Goal: Task Accomplishment & Management: Use online tool/utility

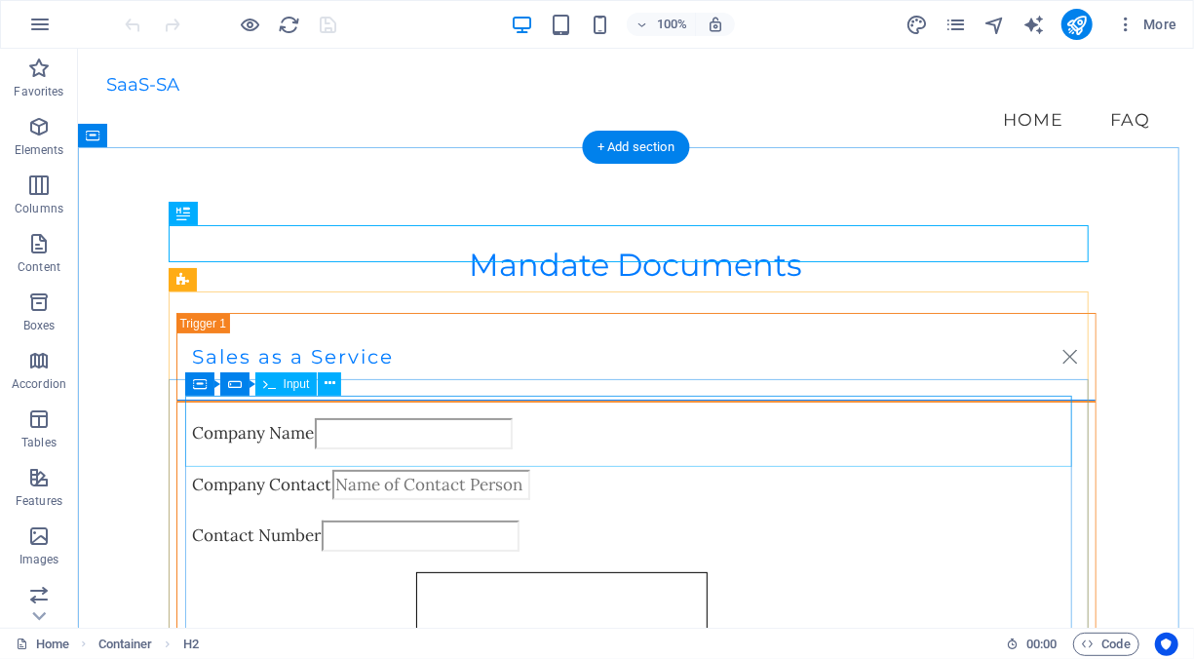
click at [218, 417] on div "Company Name" at bounding box center [635, 435] width 887 height 36
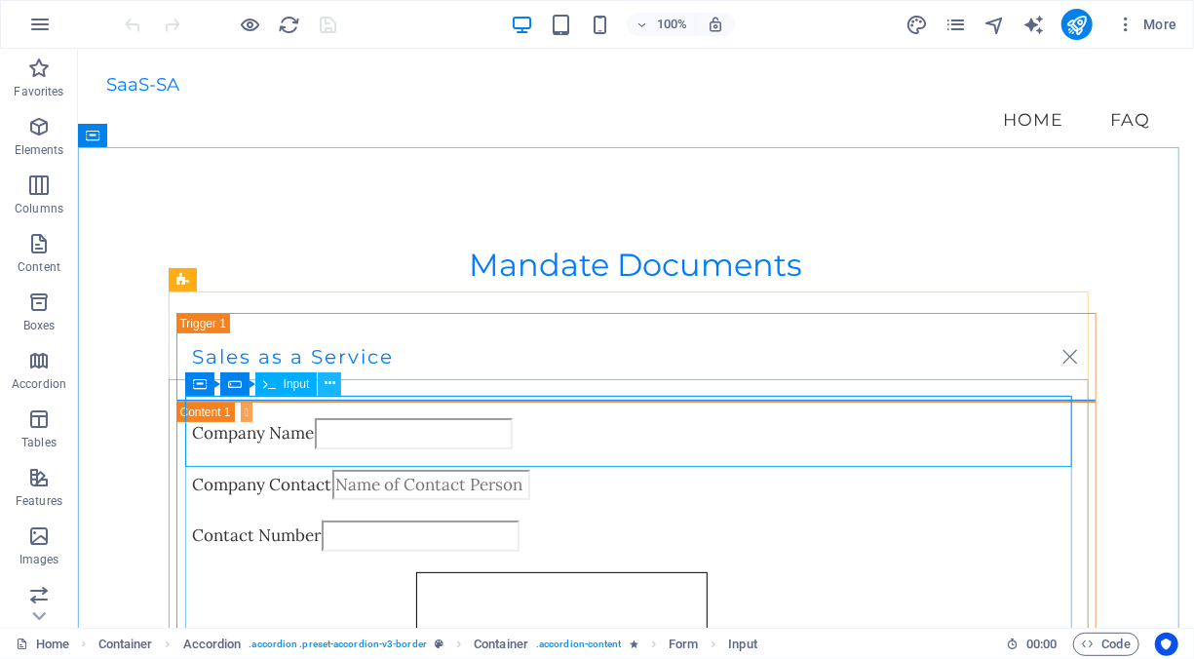
click at [330, 386] on icon at bounding box center [329, 383] width 11 height 20
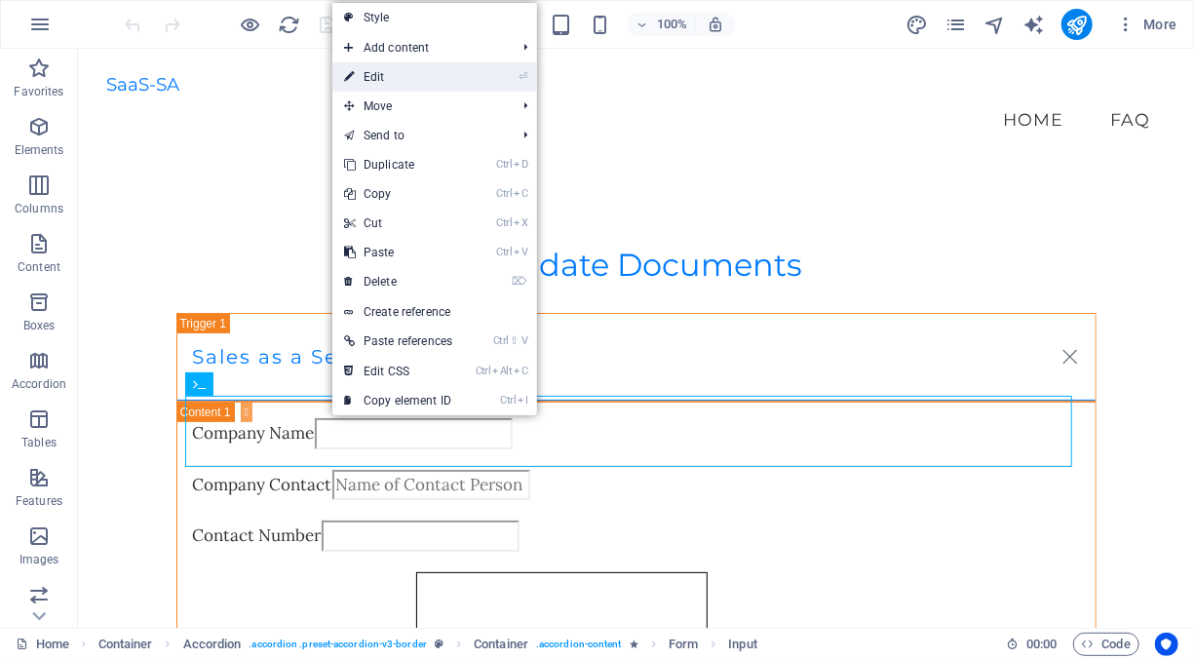
click at [464, 79] on link "⏎ Edit" at bounding box center [398, 76] width 132 height 29
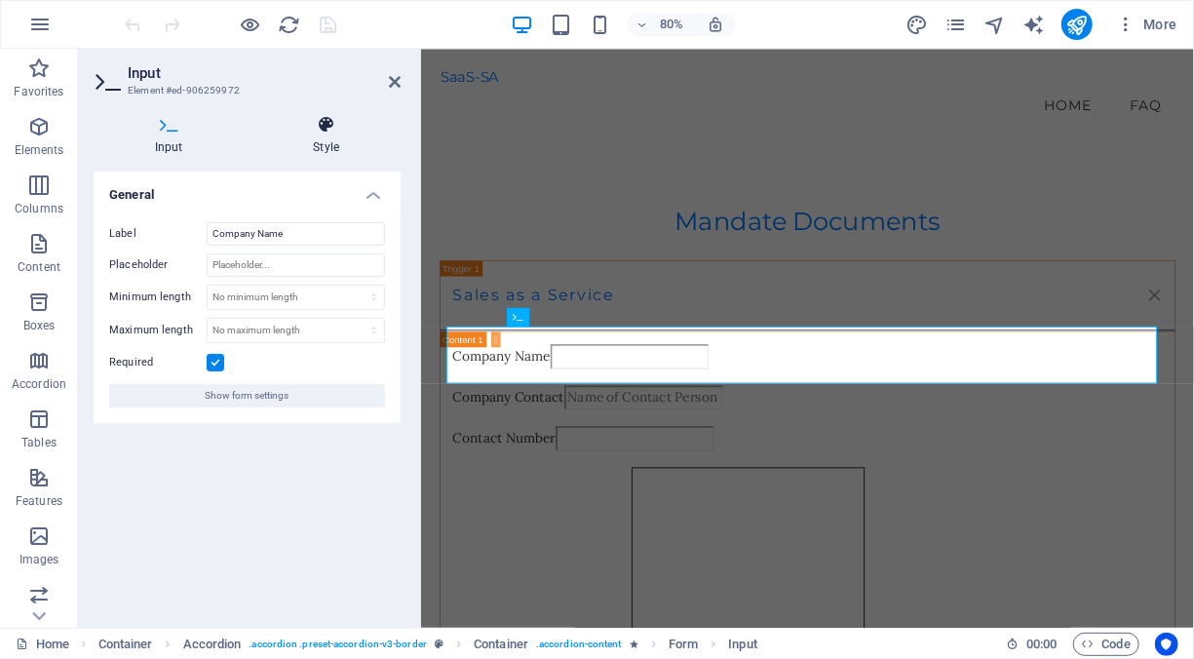
click at [331, 131] on icon at bounding box center [326, 124] width 149 height 19
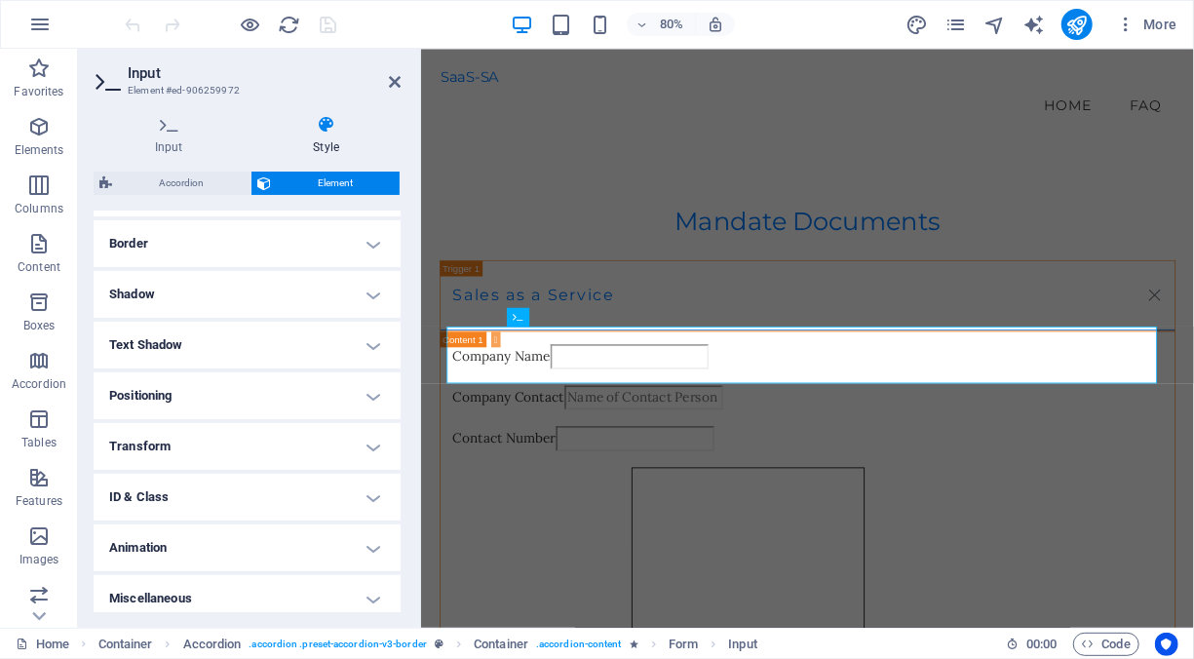
scroll to position [422, 0]
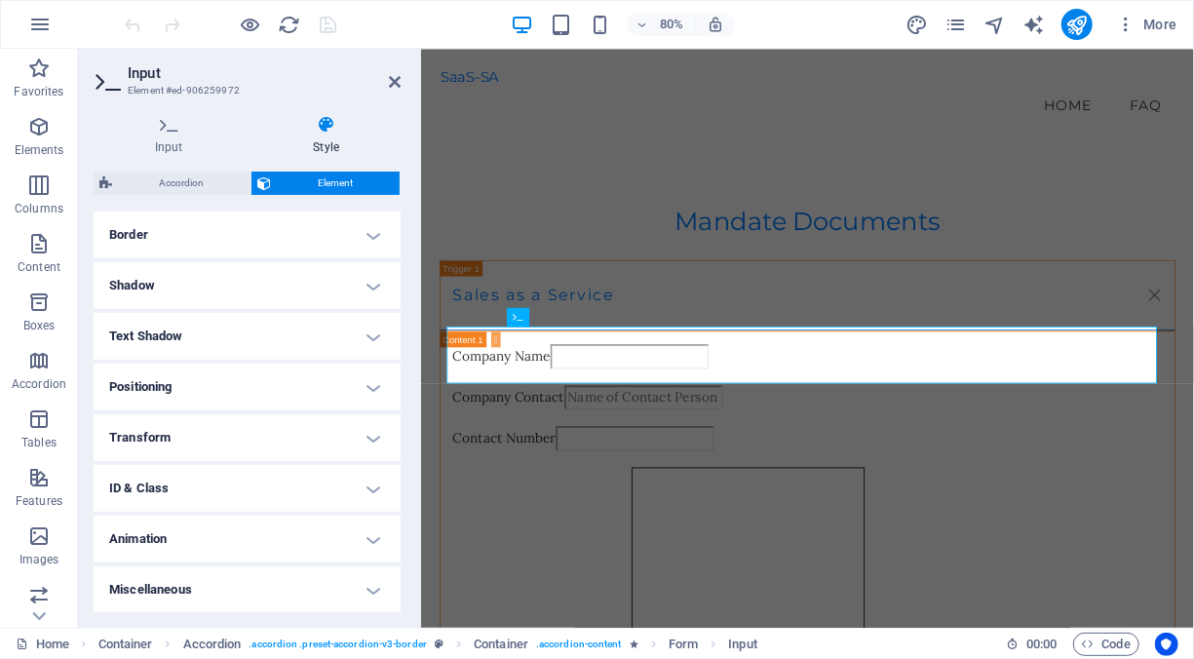
click at [351, 392] on h4 "Positioning" at bounding box center [247, 386] width 307 height 47
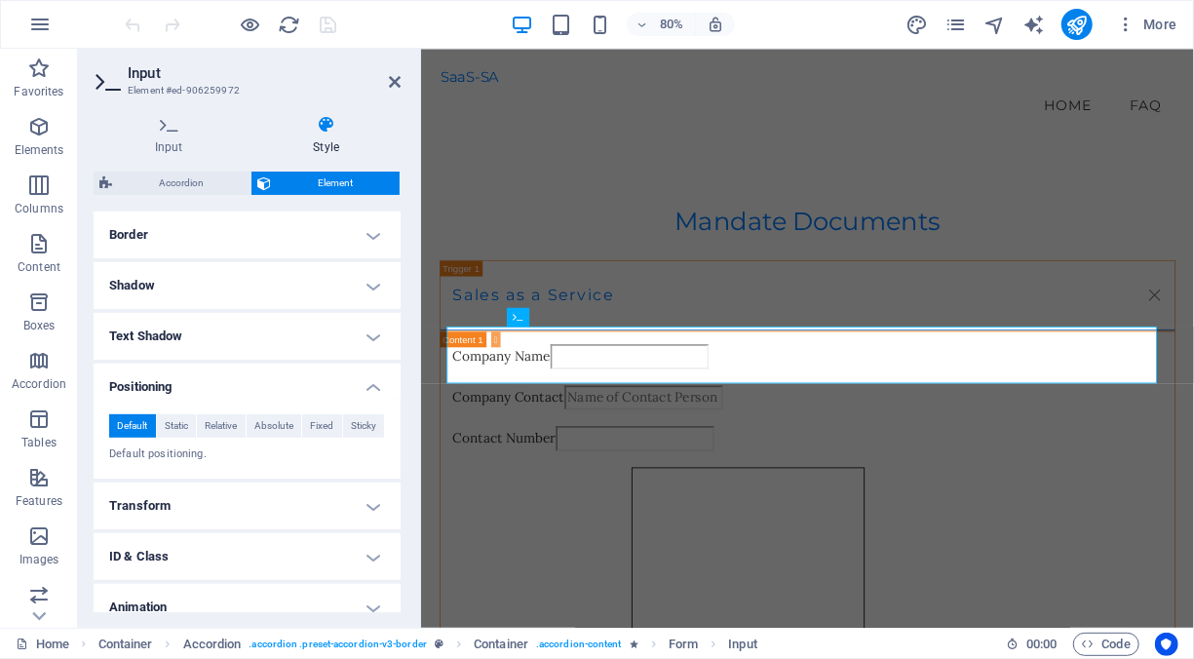
click at [351, 392] on h4 "Positioning" at bounding box center [247, 380] width 307 height 35
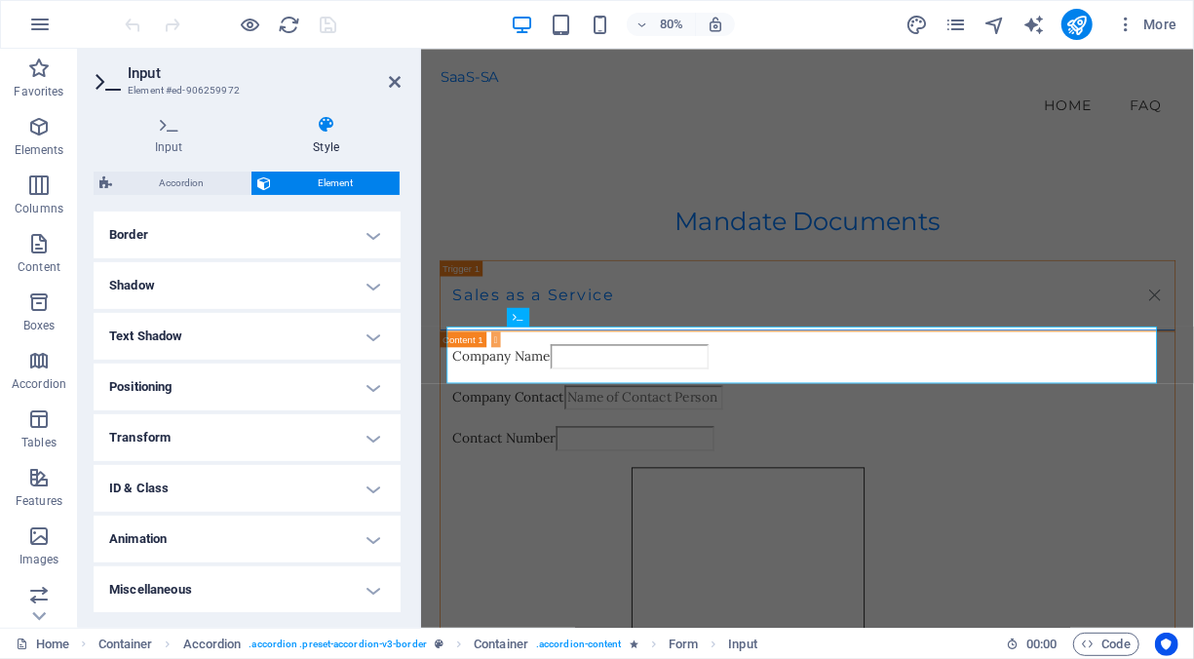
click at [316, 438] on h4 "Transform" at bounding box center [247, 437] width 307 height 47
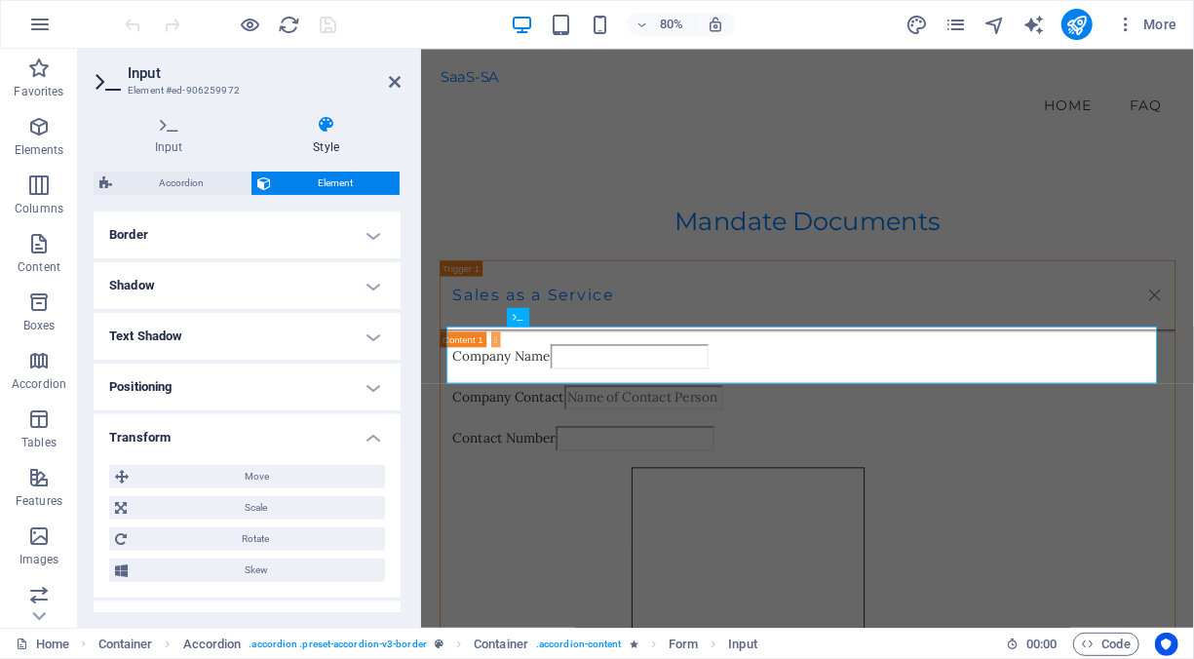
click at [317, 435] on h4 "Transform" at bounding box center [247, 431] width 307 height 35
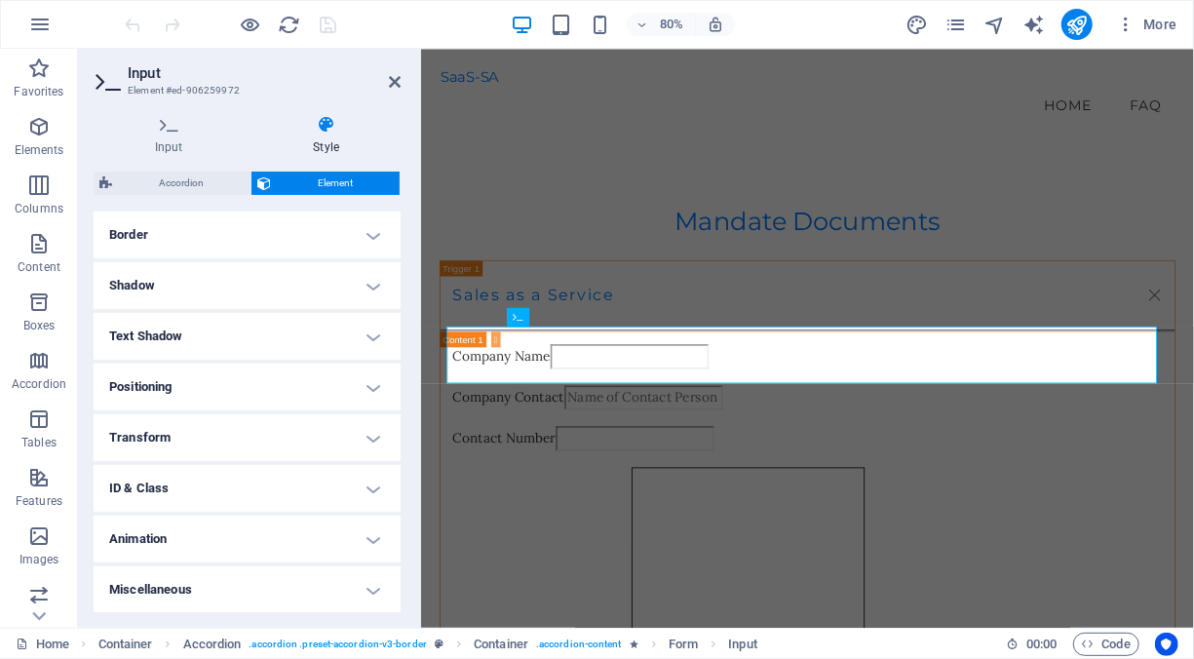
click at [292, 333] on h4 "Text Shadow" at bounding box center [247, 336] width 307 height 47
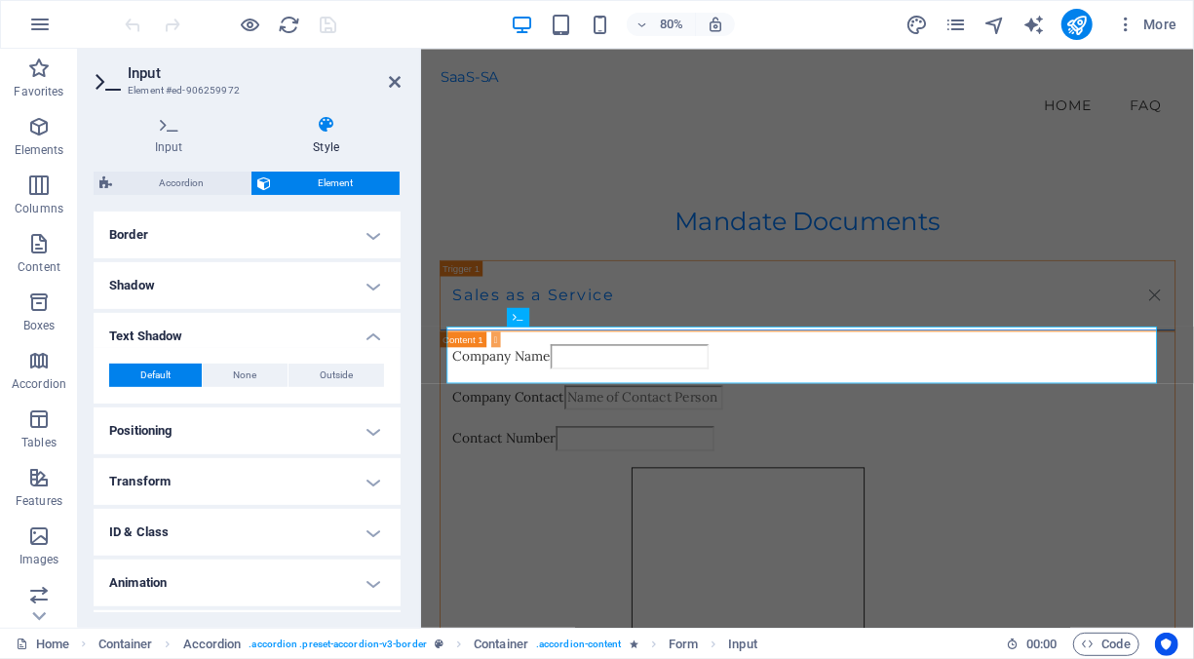
click at [334, 286] on h4 "Shadow" at bounding box center [247, 285] width 307 height 47
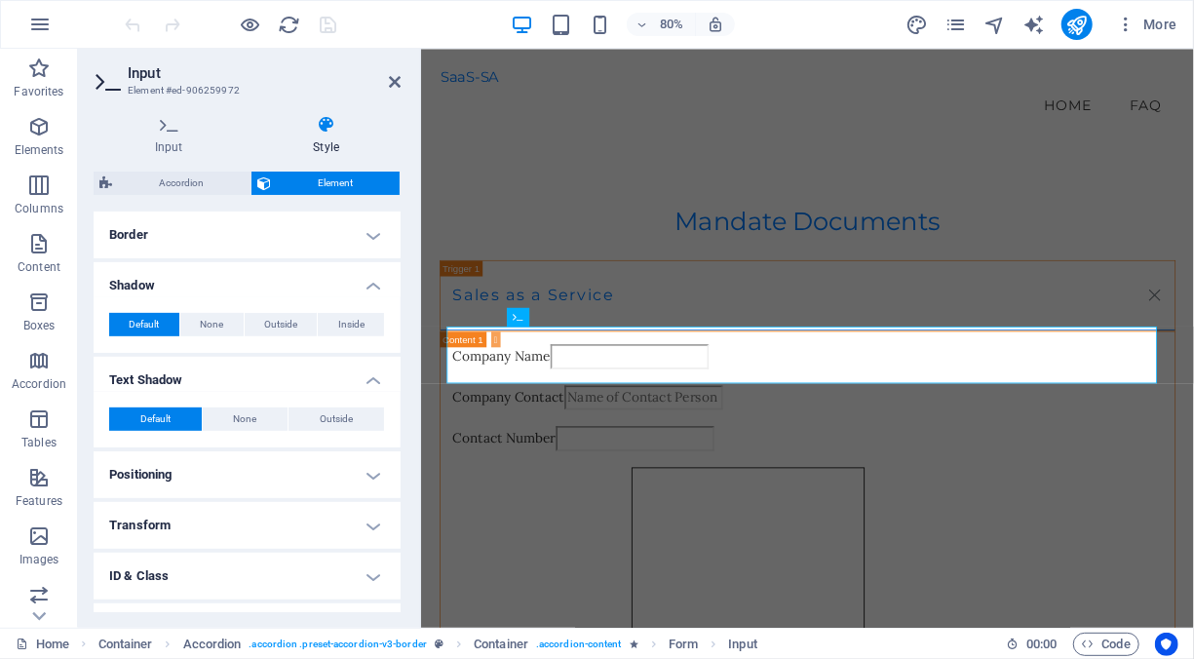
click at [336, 244] on h4 "Border" at bounding box center [247, 234] width 307 height 47
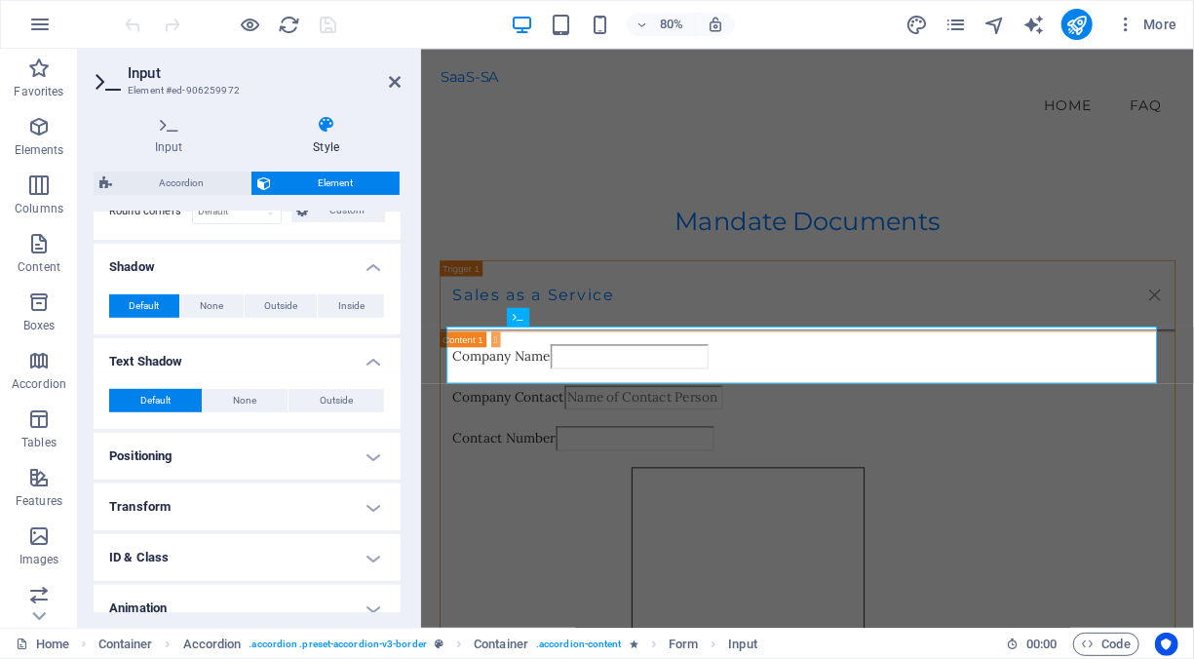
scroll to position [587, 0]
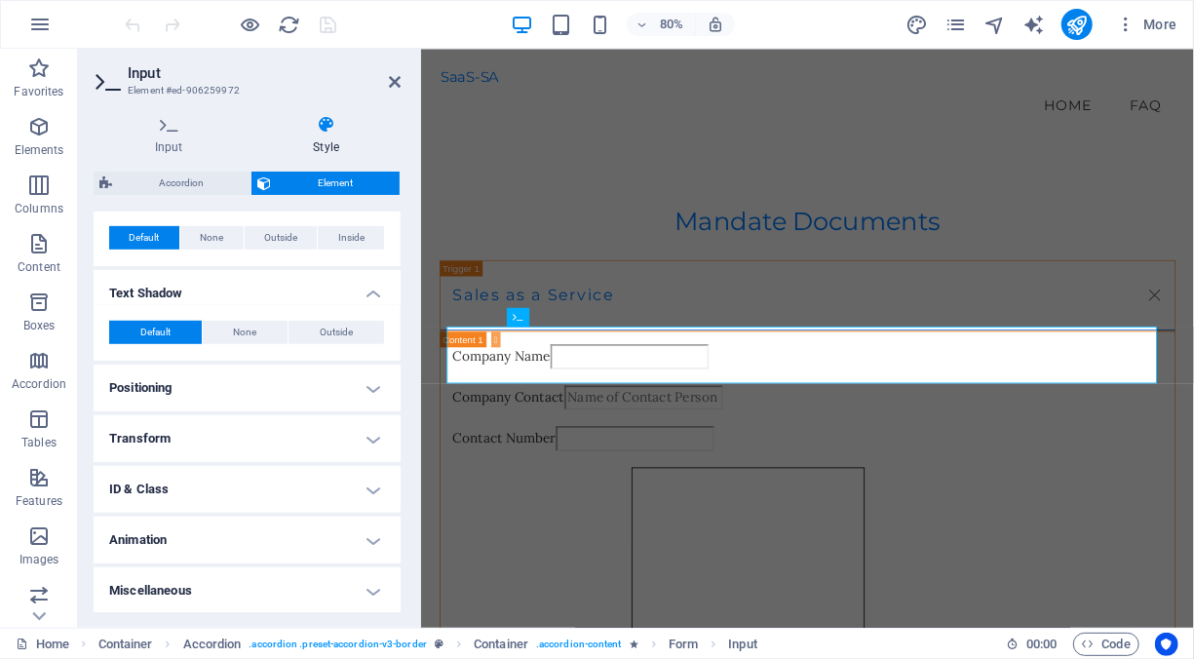
click at [301, 388] on h4 "Positioning" at bounding box center [247, 387] width 307 height 47
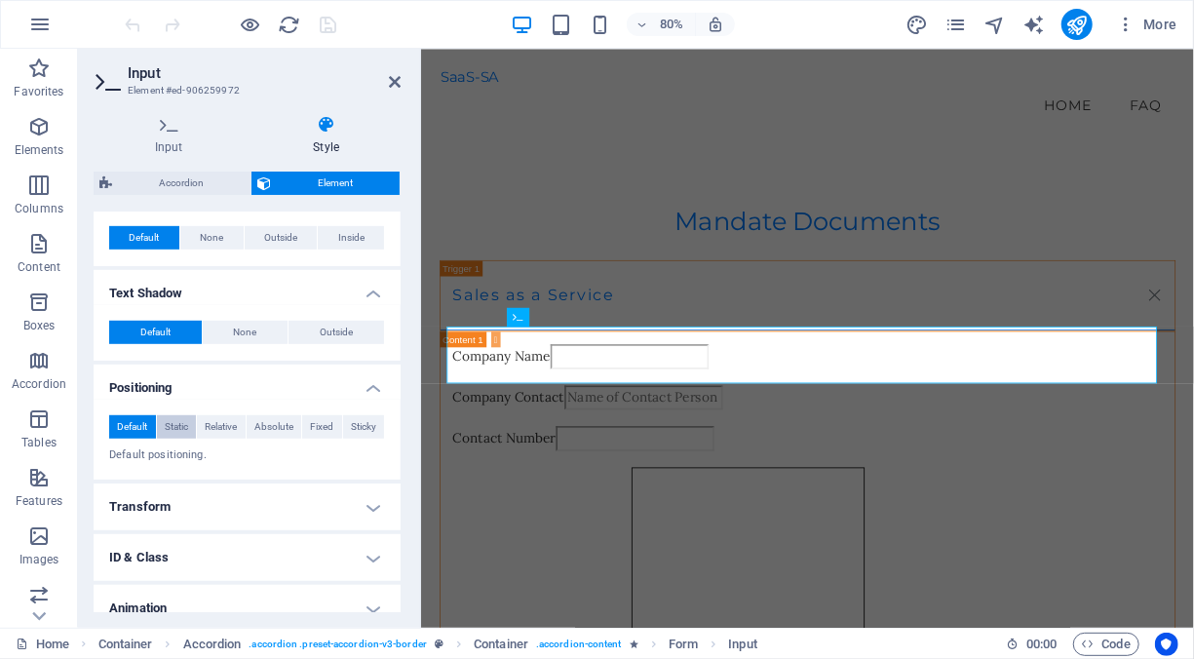
click at [182, 425] on span "Static" at bounding box center [176, 426] width 23 height 23
click at [216, 422] on span "Relative" at bounding box center [221, 426] width 32 height 23
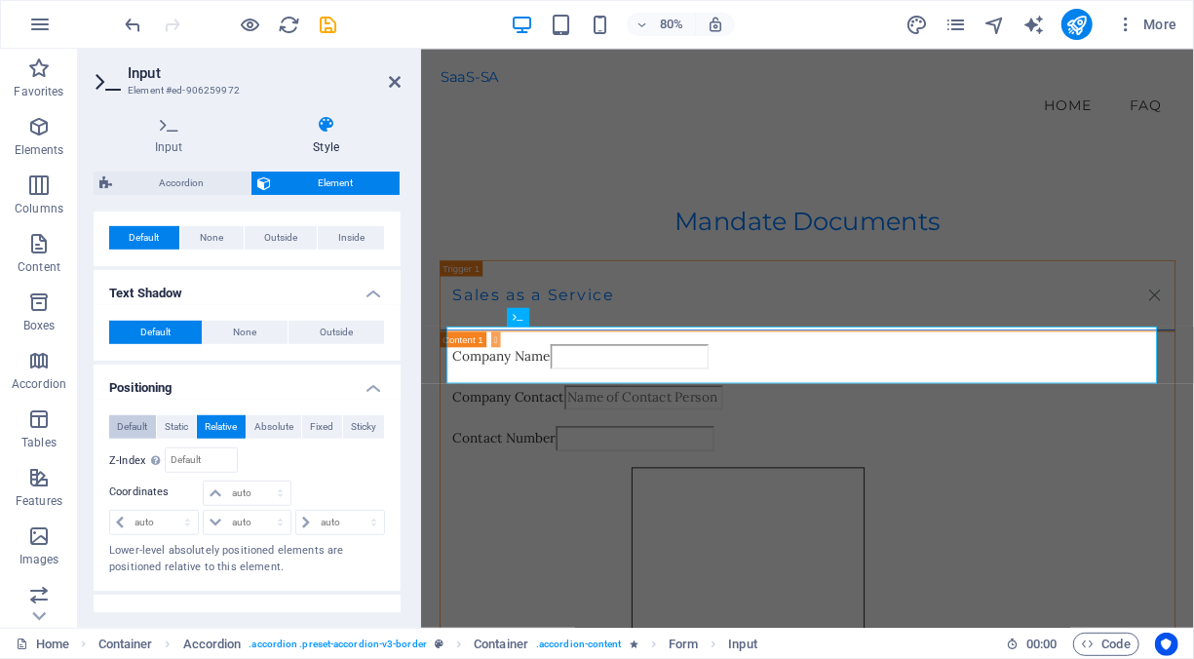
click at [143, 427] on span "Default" at bounding box center [132, 426] width 30 height 23
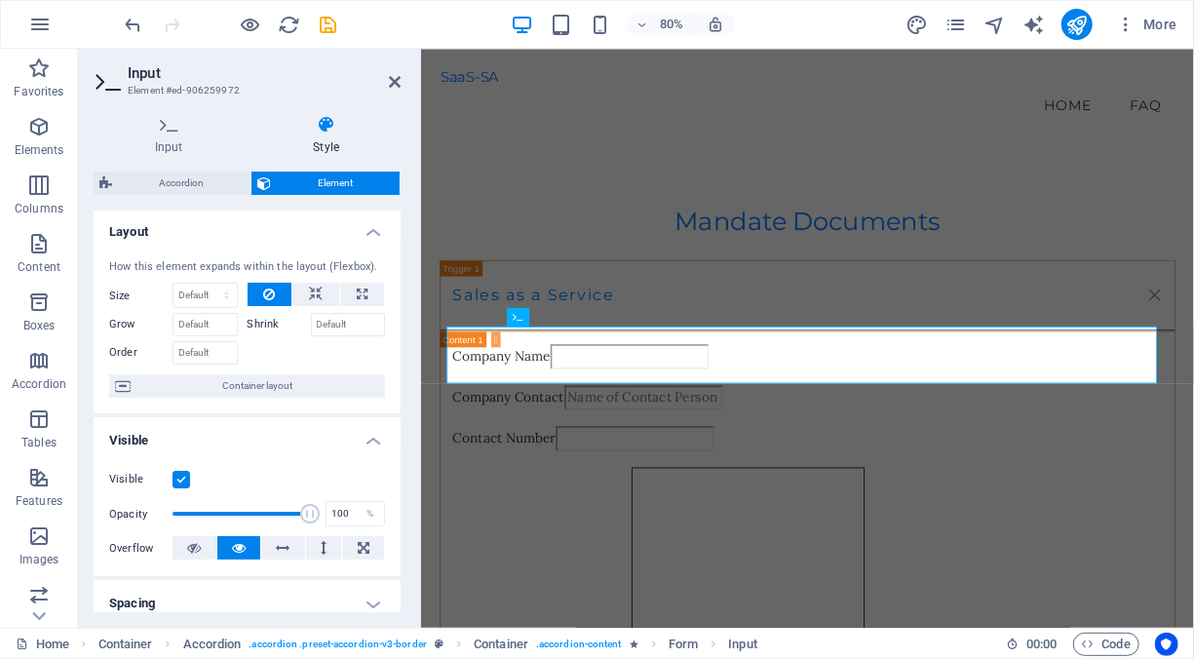
scroll to position [0, 0]
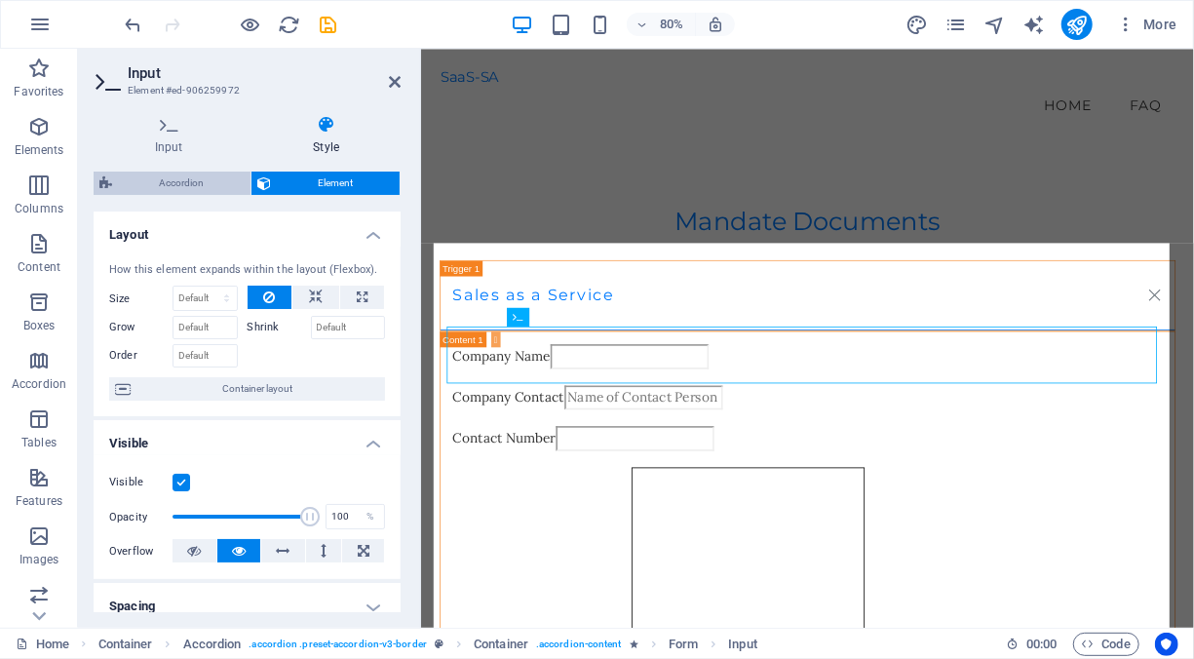
click at [198, 185] on span "Accordion" at bounding box center [181, 182] width 127 height 23
select select "rem"
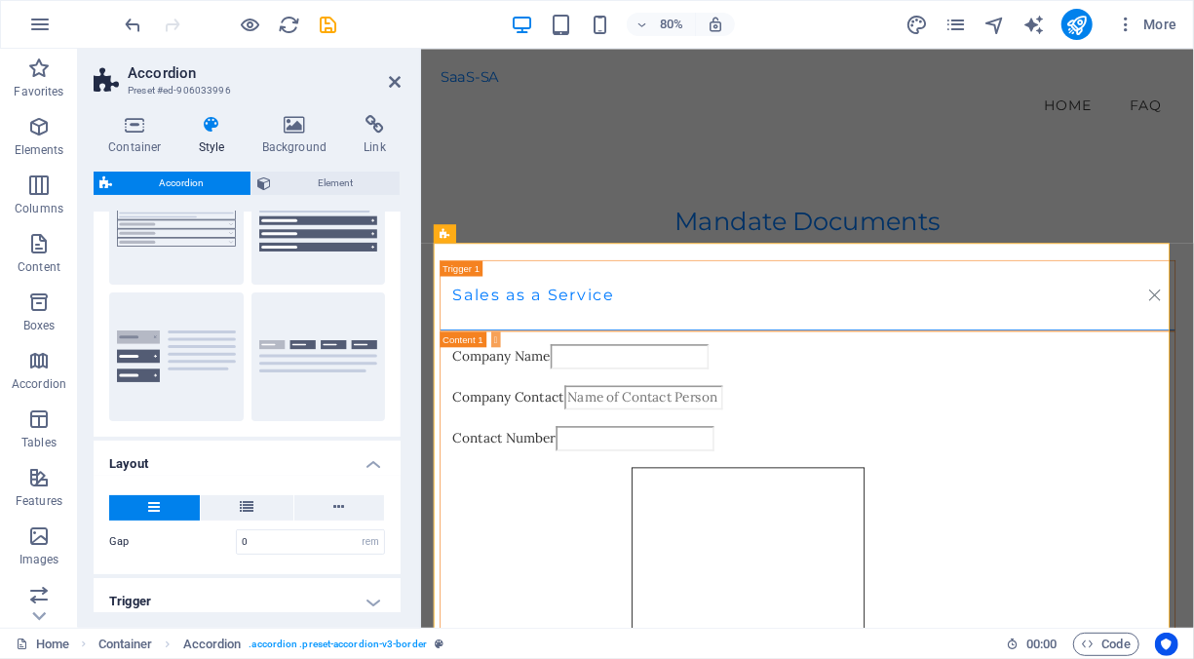
scroll to position [246, 0]
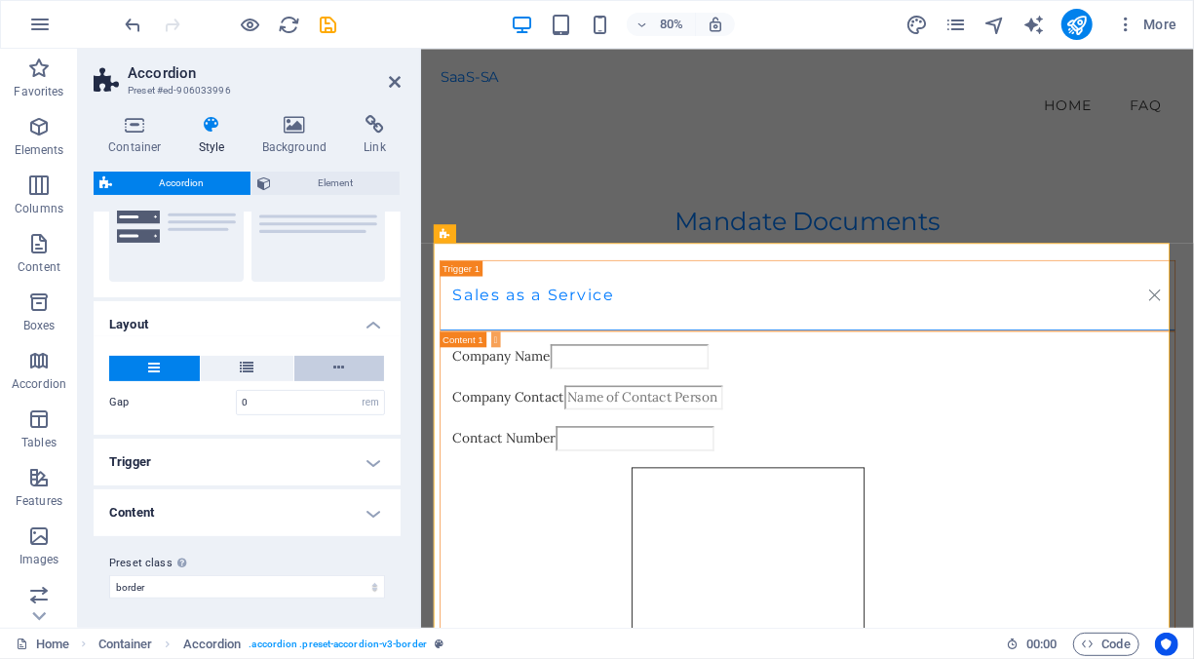
click at [334, 365] on icon at bounding box center [339, 367] width 11 height 23
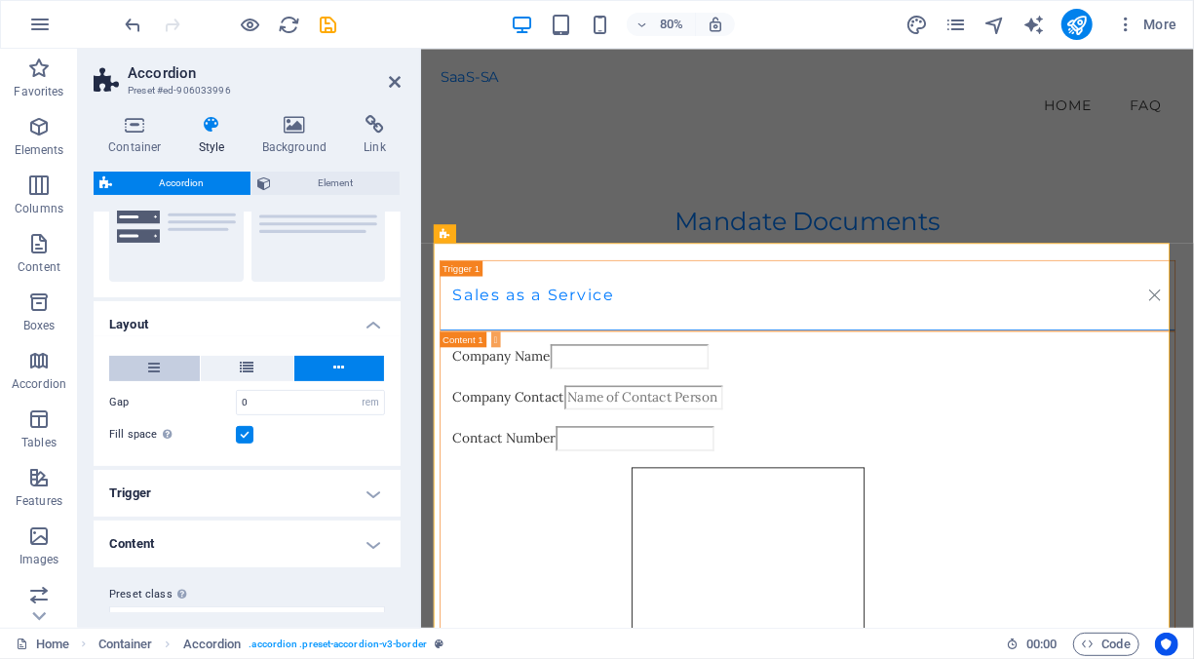
click at [167, 366] on button at bounding box center [154, 368] width 91 height 25
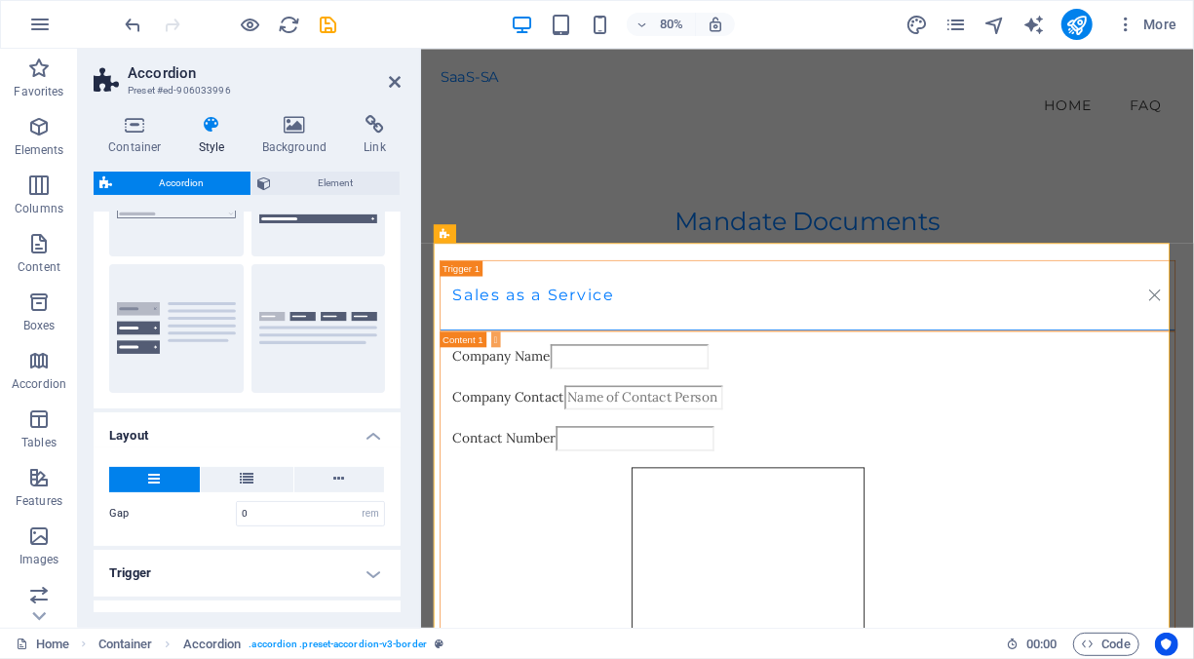
scroll to position [0, 0]
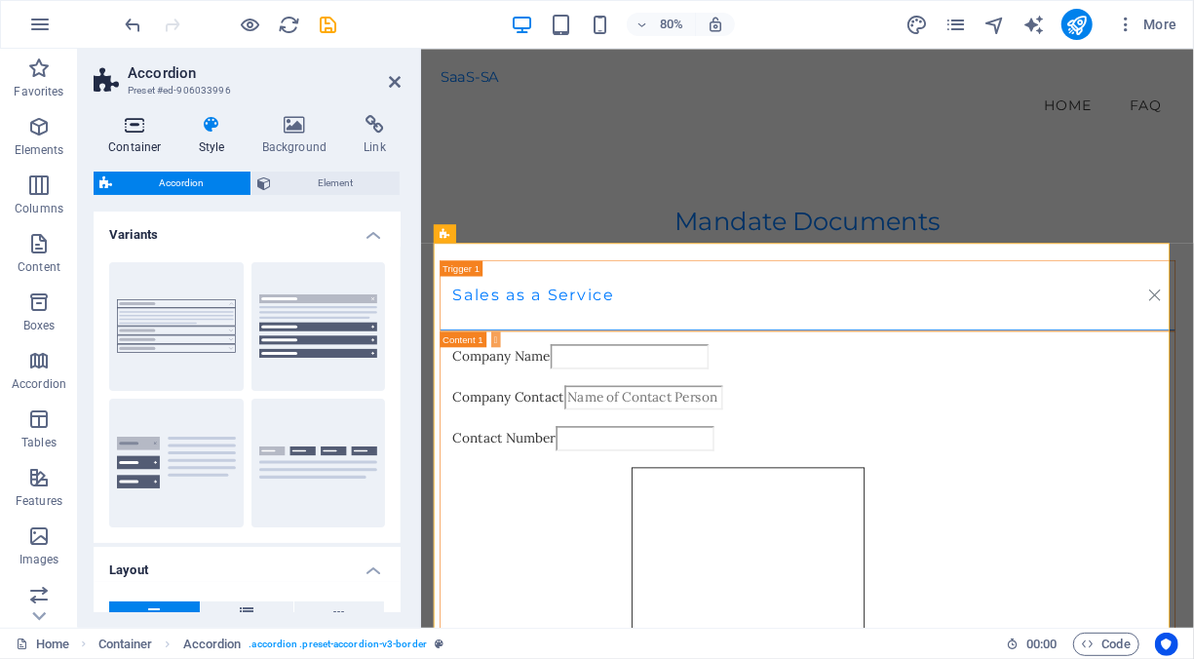
click at [134, 133] on icon at bounding box center [135, 124] width 83 height 19
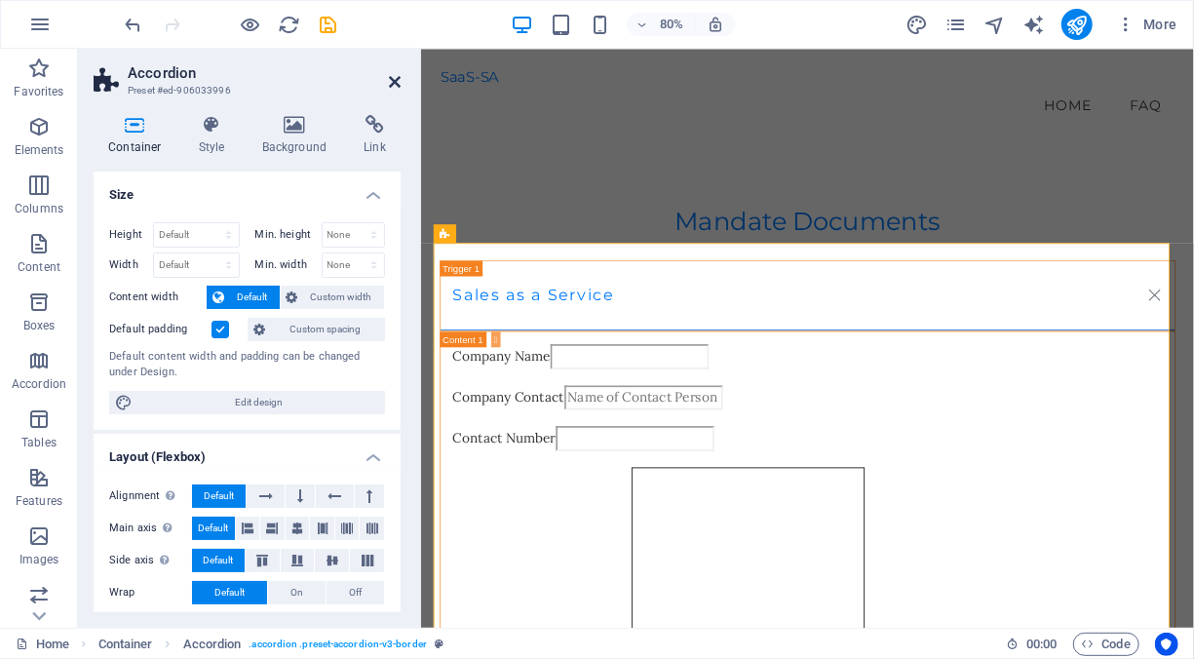
click at [397, 82] on icon at bounding box center [395, 82] width 12 height 16
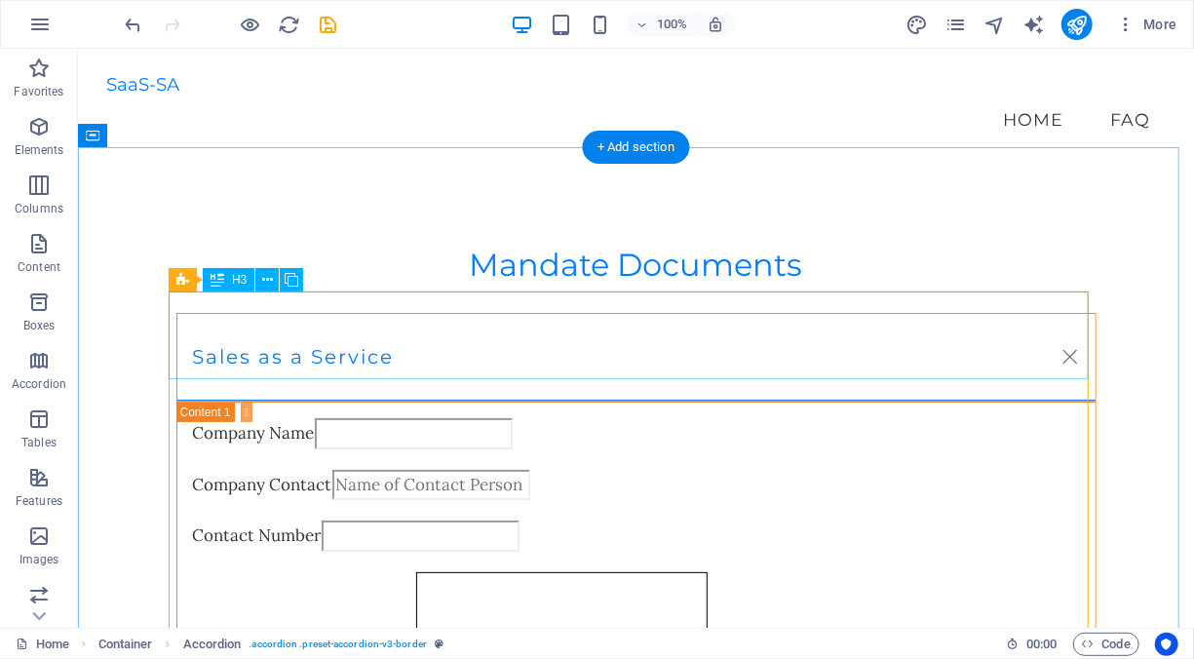
click at [1058, 332] on div "Sales as a Service" at bounding box center [635, 356] width 920 height 89
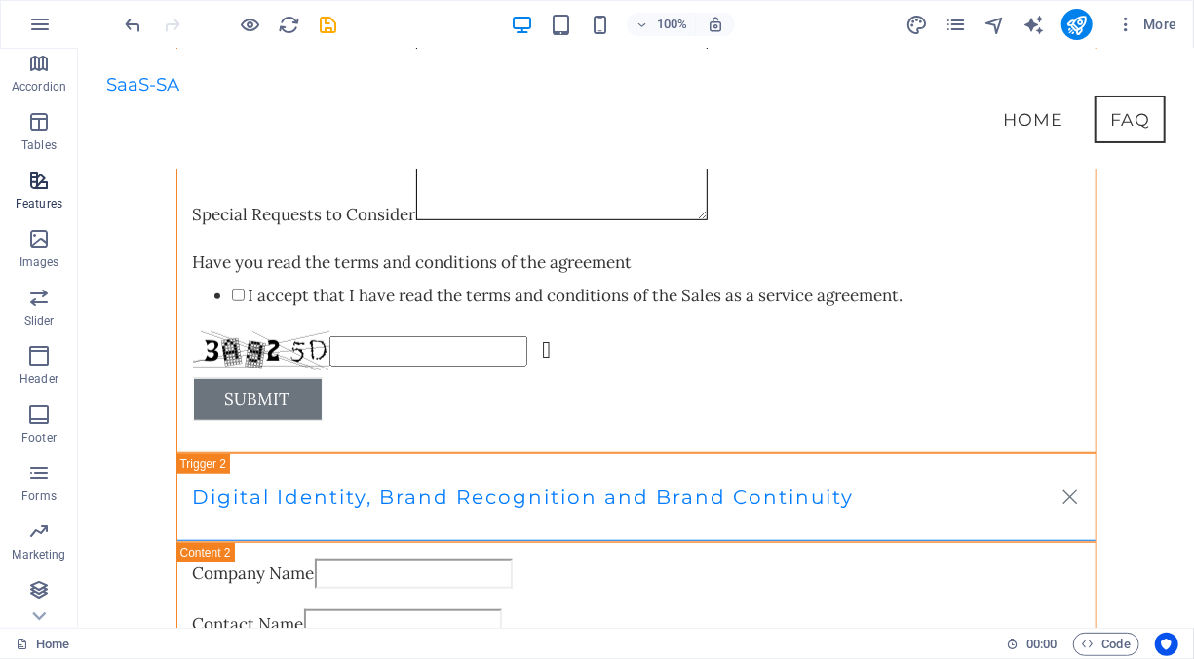
scroll to position [298, 0]
click at [43, 479] on icon "button" at bounding box center [38, 471] width 23 height 23
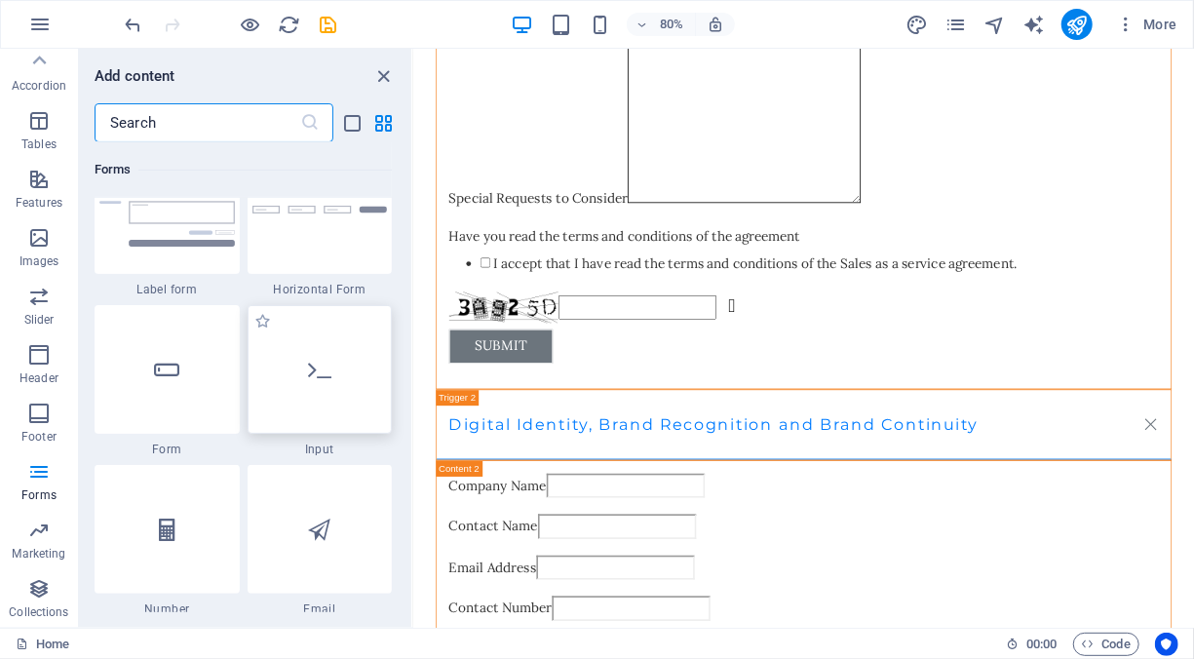
scroll to position [14517, 0]
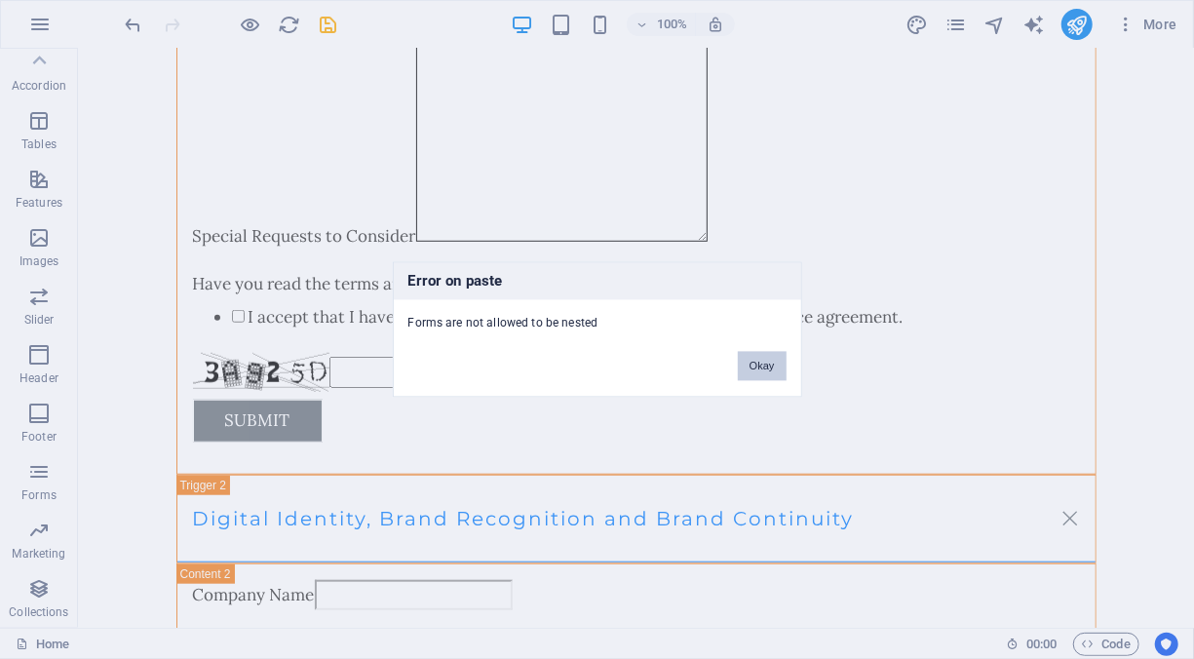
click at [768, 366] on button "Okay" at bounding box center [762, 366] width 49 height 29
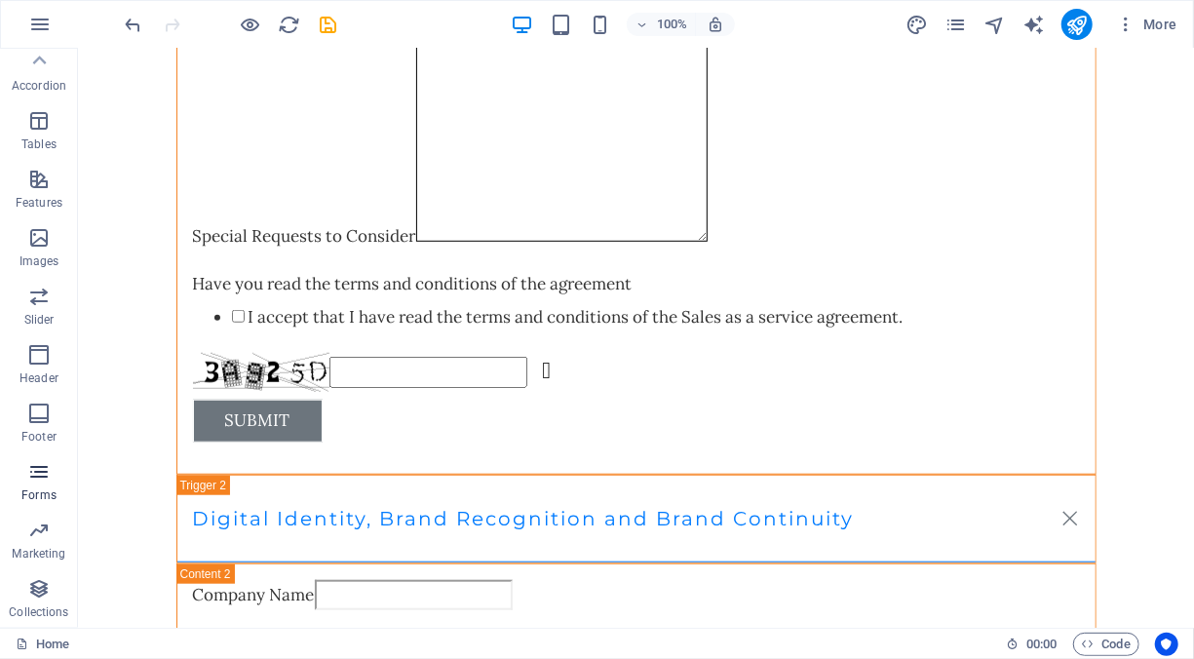
click at [51, 474] on span "Forms" at bounding box center [39, 483] width 78 height 47
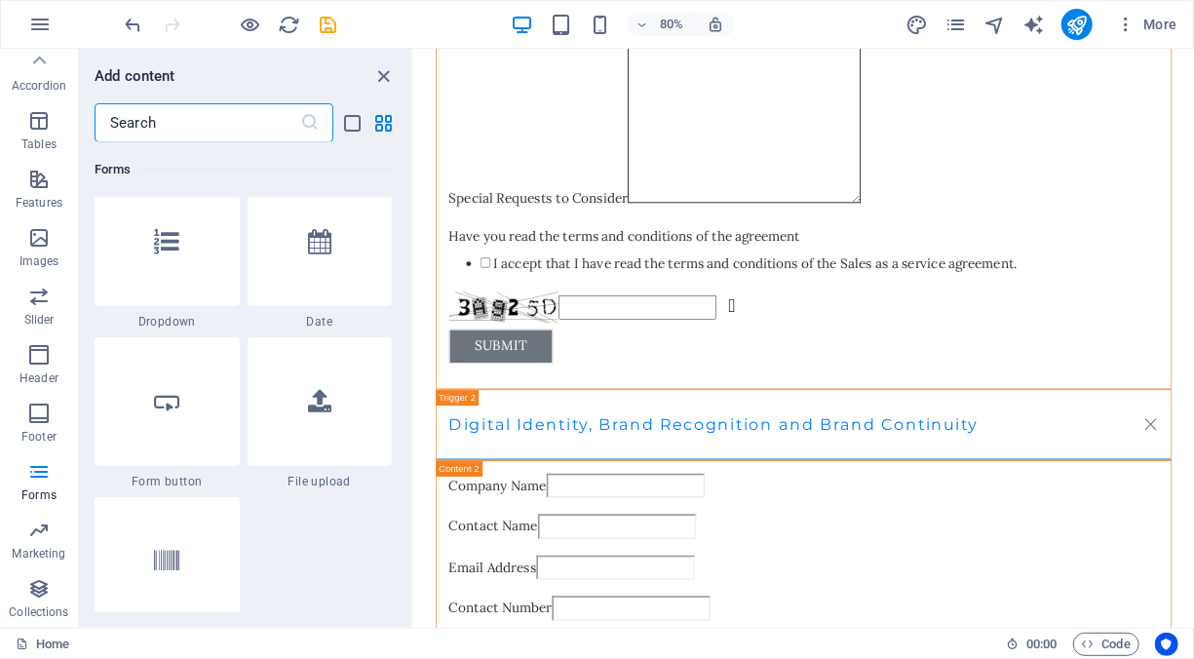
scroll to position [15394, 0]
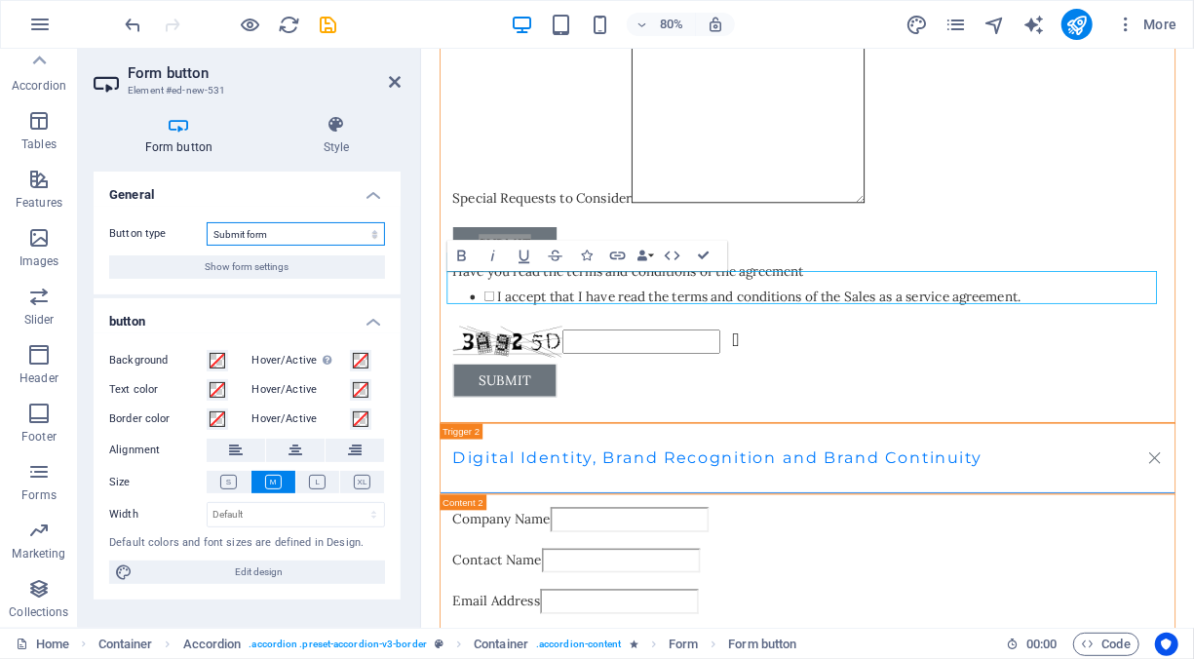
click at [314, 232] on select "Submit form Reset form No action" at bounding box center [296, 233] width 178 height 23
click at [313, 232] on select "Submit form Reset form No action" at bounding box center [296, 233] width 178 height 23
click at [285, 233] on select "Submit form Reset form No action" at bounding box center [296, 233] width 178 height 23
click at [267, 233] on select "Submit form Reset form No action" at bounding box center [296, 233] width 178 height 23
click at [282, 236] on select "Submit form Reset form No action" at bounding box center [296, 233] width 178 height 23
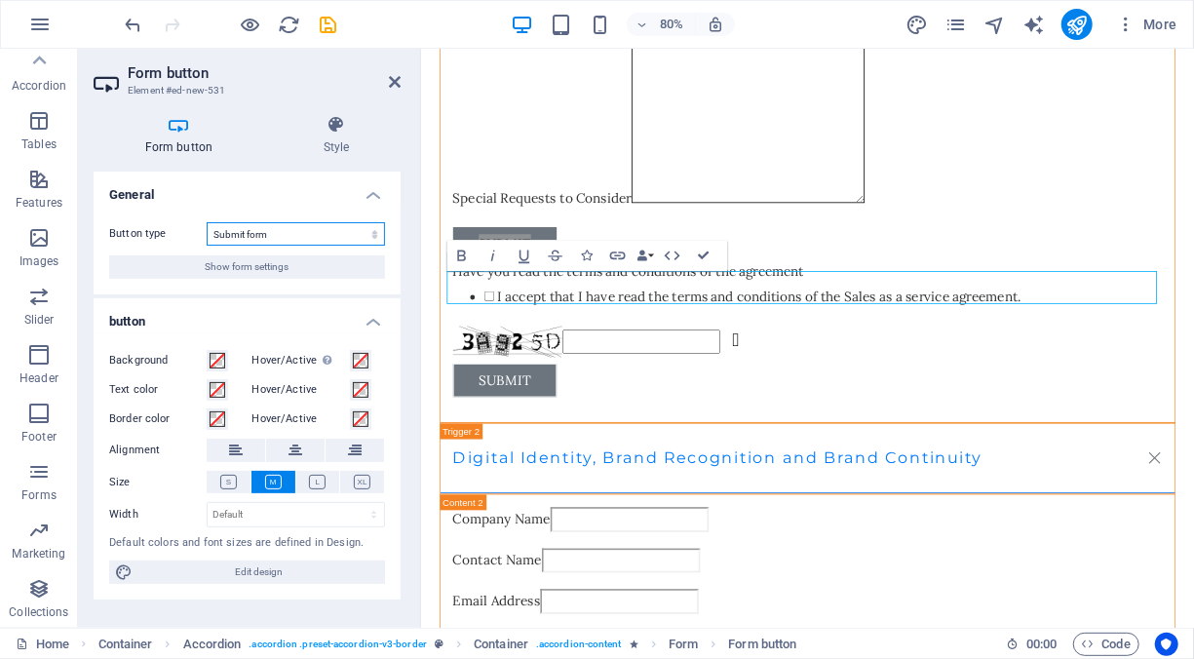
click at [289, 234] on select "Submit form Reset form No action" at bounding box center [296, 233] width 178 height 23
select select "button"
click at [207, 222] on select "Submit form Reset form No action" at bounding box center [296, 233] width 178 height 23
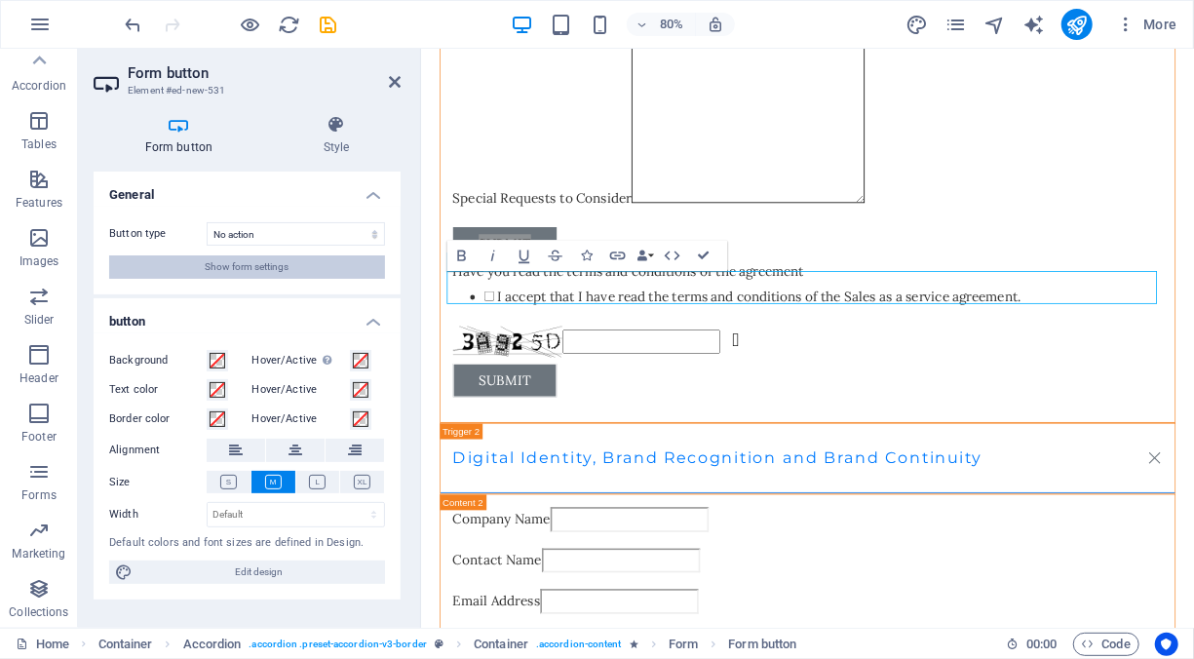
click at [315, 270] on button "Show form settings" at bounding box center [247, 266] width 276 height 23
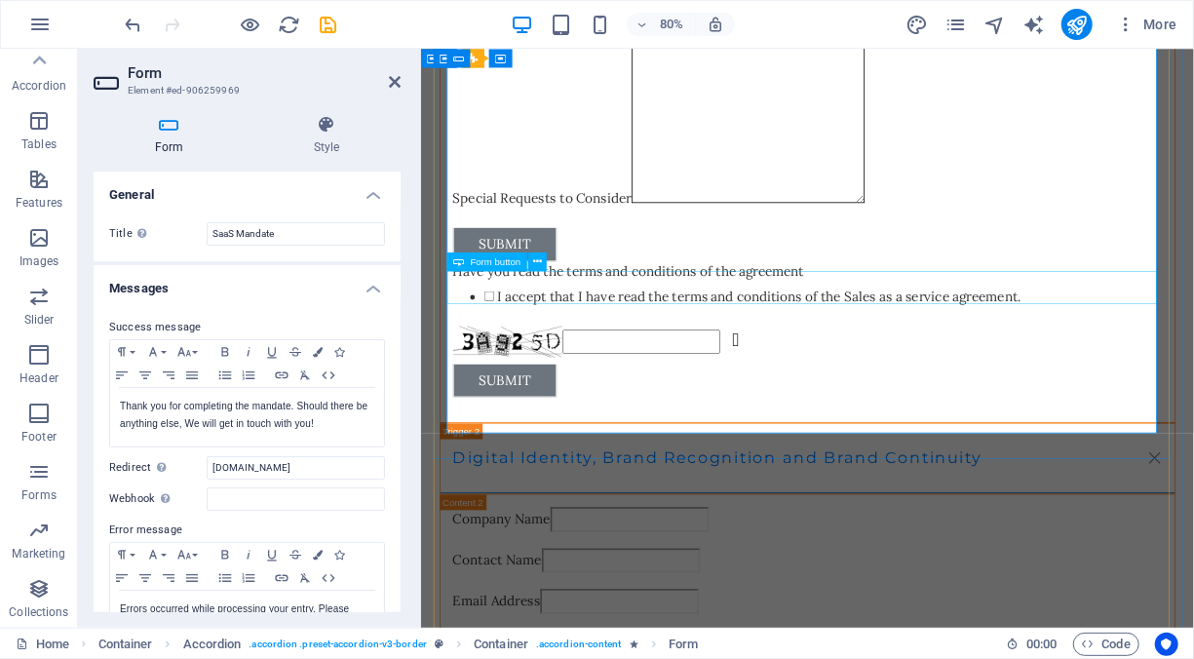
click at [620, 314] on div "Submit" at bounding box center [903, 292] width 887 height 43
click at [536, 260] on icon at bounding box center [537, 261] width 9 height 17
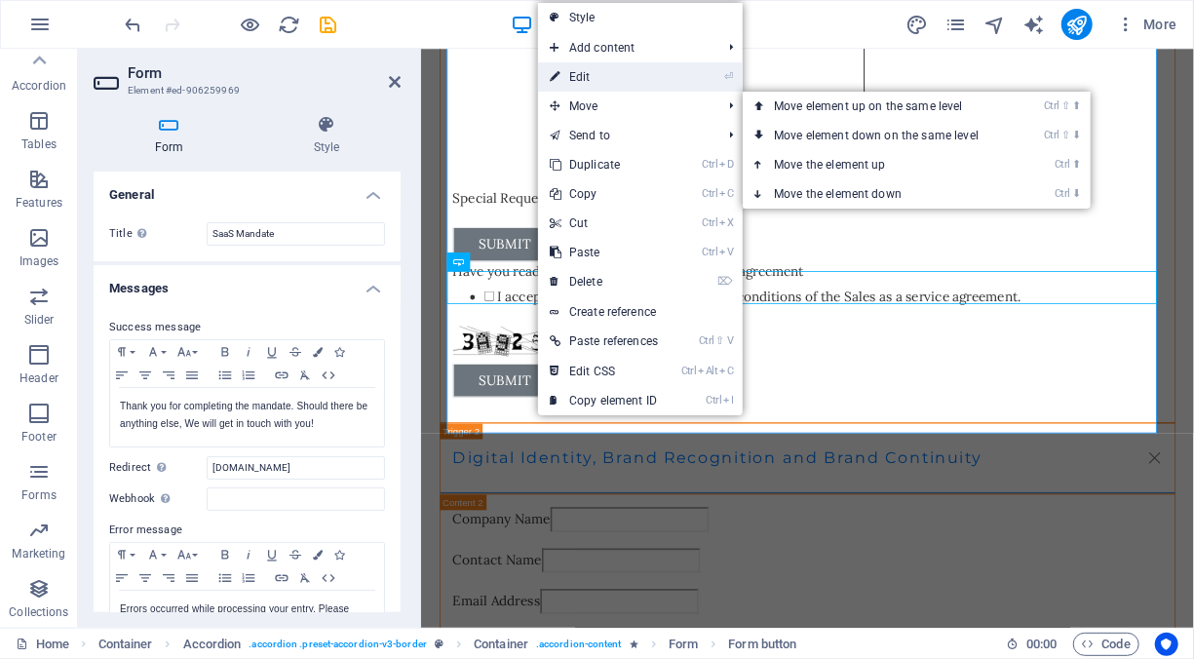
click at [652, 74] on link "⏎ Edit" at bounding box center [604, 76] width 132 height 29
select select "button"
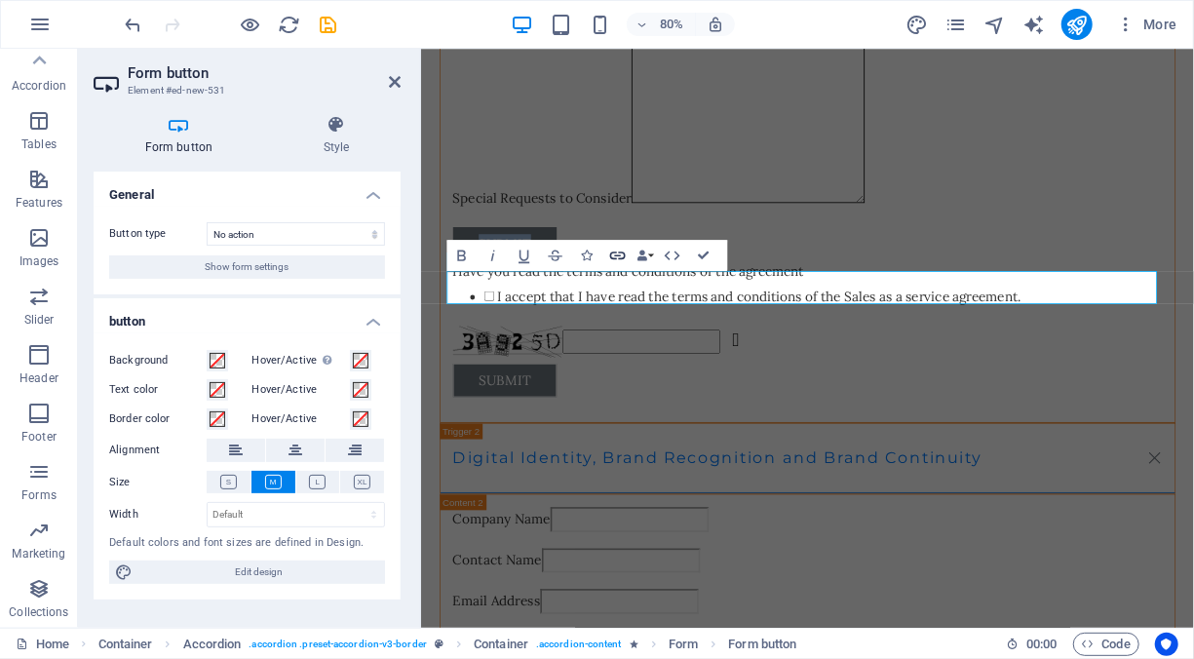
click at [621, 256] on icon "button" at bounding box center [617, 255] width 19 height 19
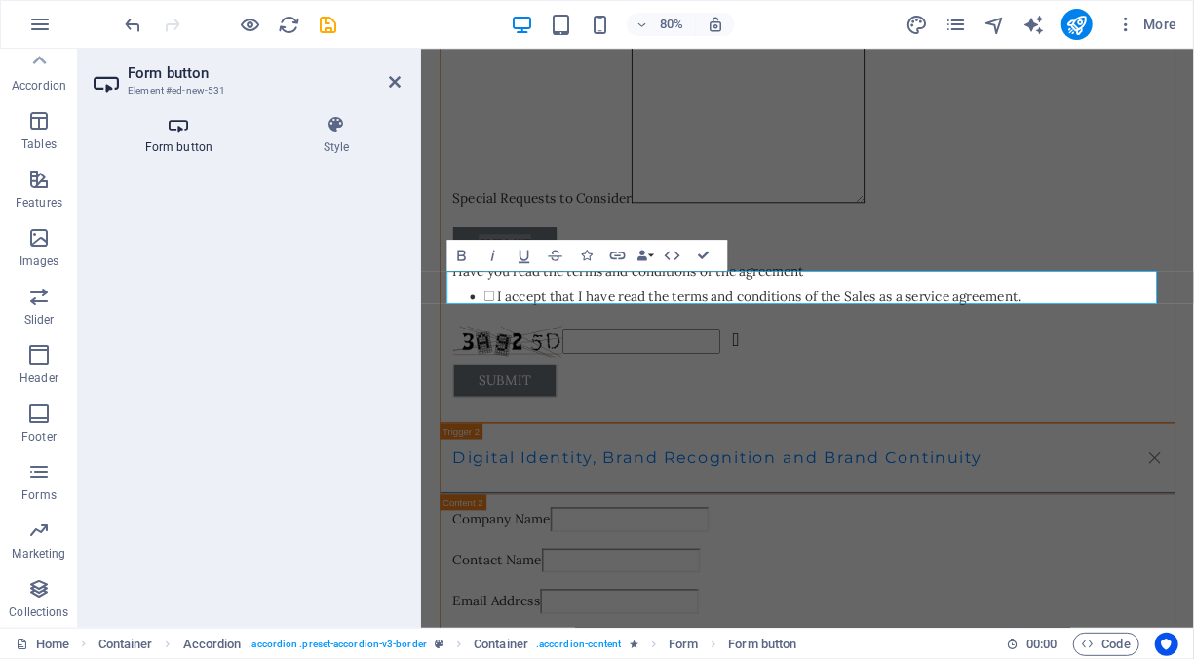
click at [171, 131] on icon at bounding box center [179, 124] width 171 height 19
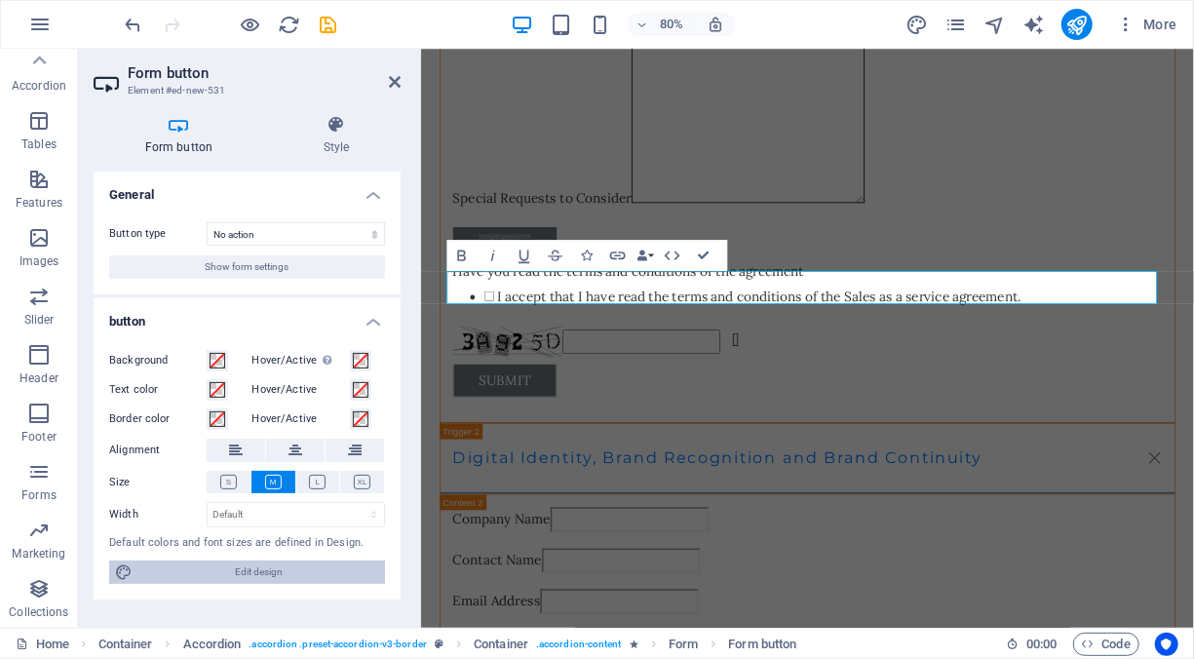
click at [322, 565] on span "Edit design" at bounding box center [258, 571] width 241 height 23
select select "px"
select select "200"
select select "px"
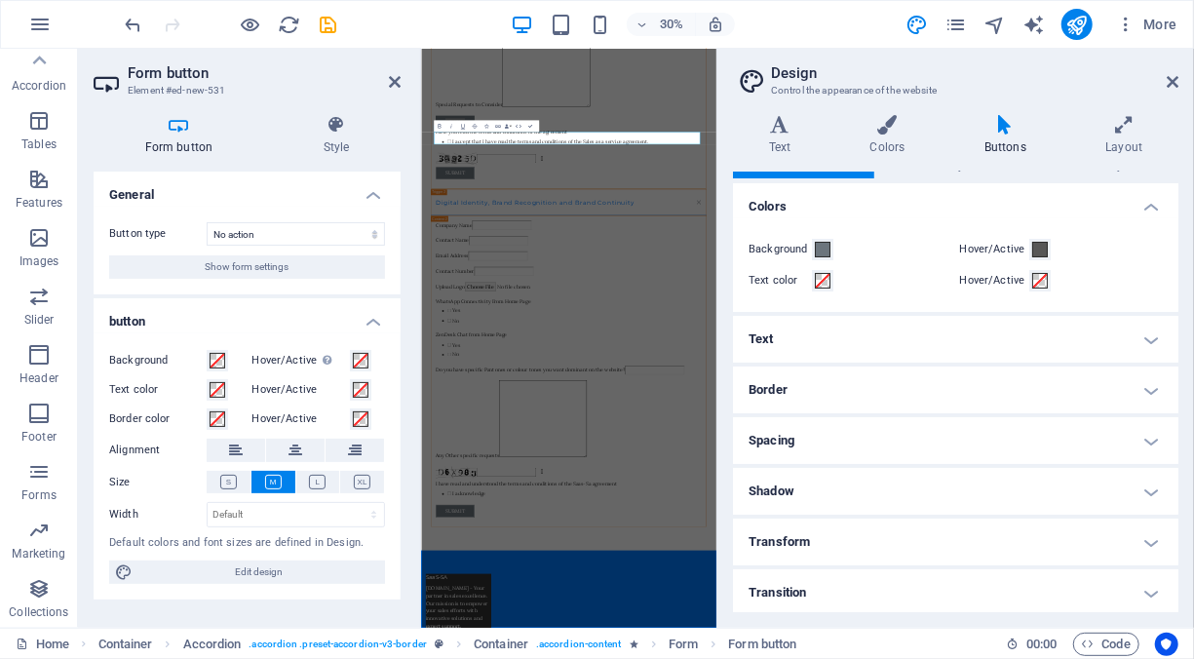
scroll to position [19, 0]
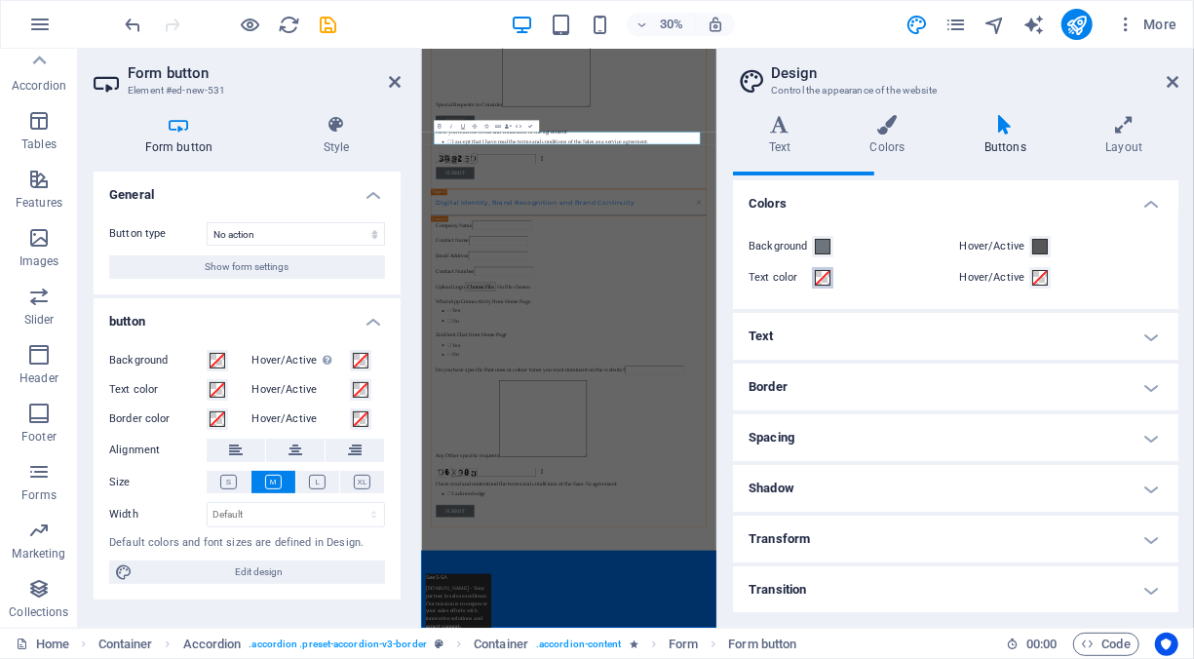
click at [826, 277] on span at bounding box center [823, 278] width 16 height 16
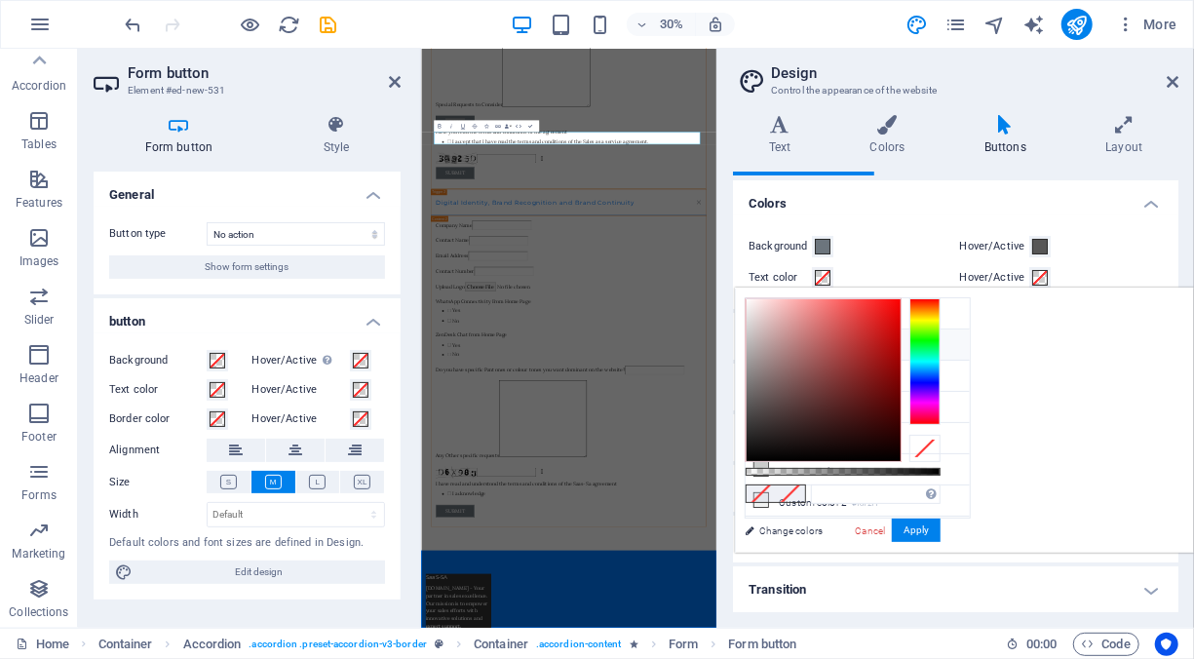
click at [763, 343] on icon at bounding box center [761, 344] width 14 height 14
type input "#007bff"
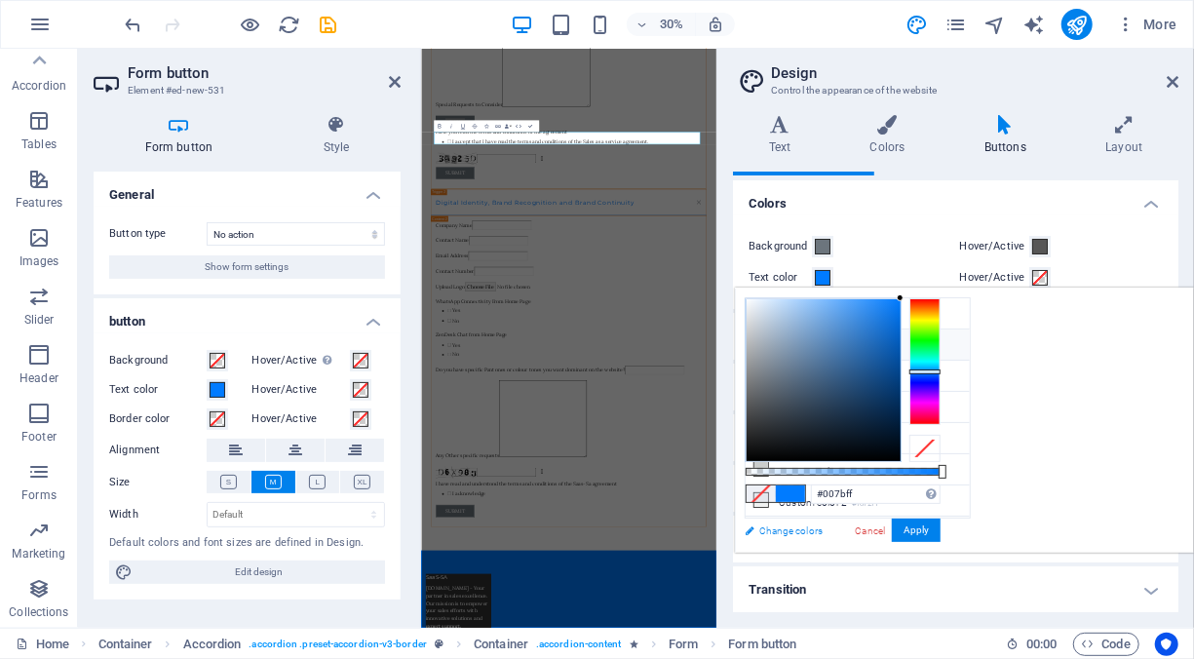
click at [804, 524] on link "Change colors" at bounding box center [848, 530] width 226 height 24
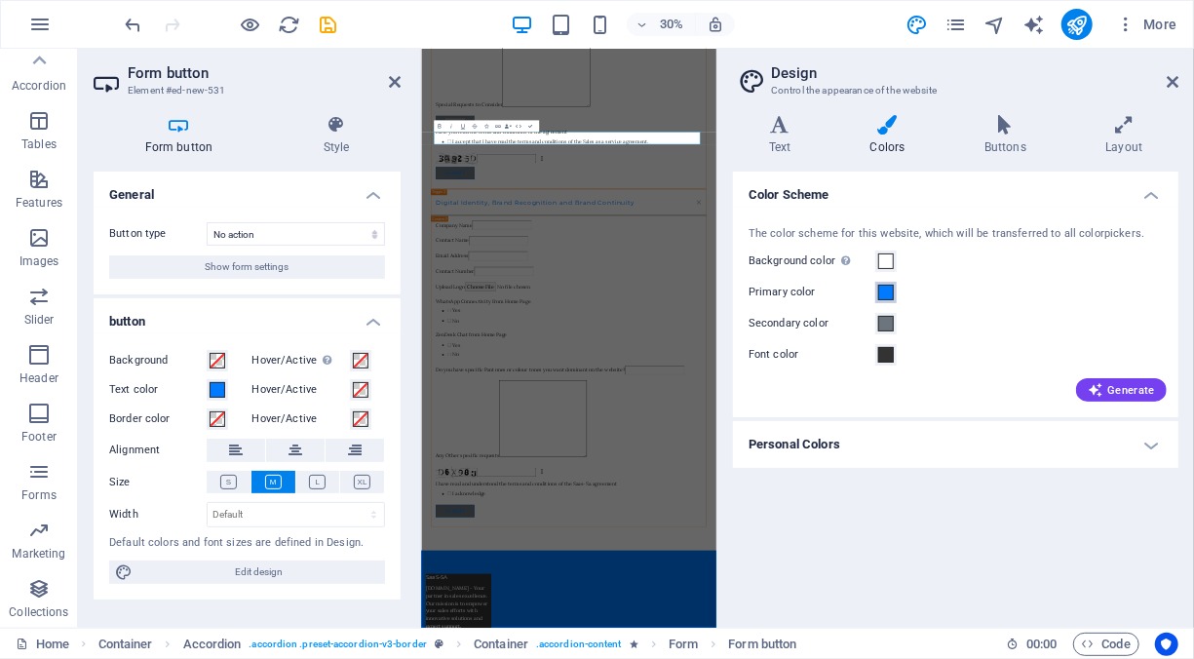
click at [890, 292] on span at bounding box center [886, 292] width 16 height 16
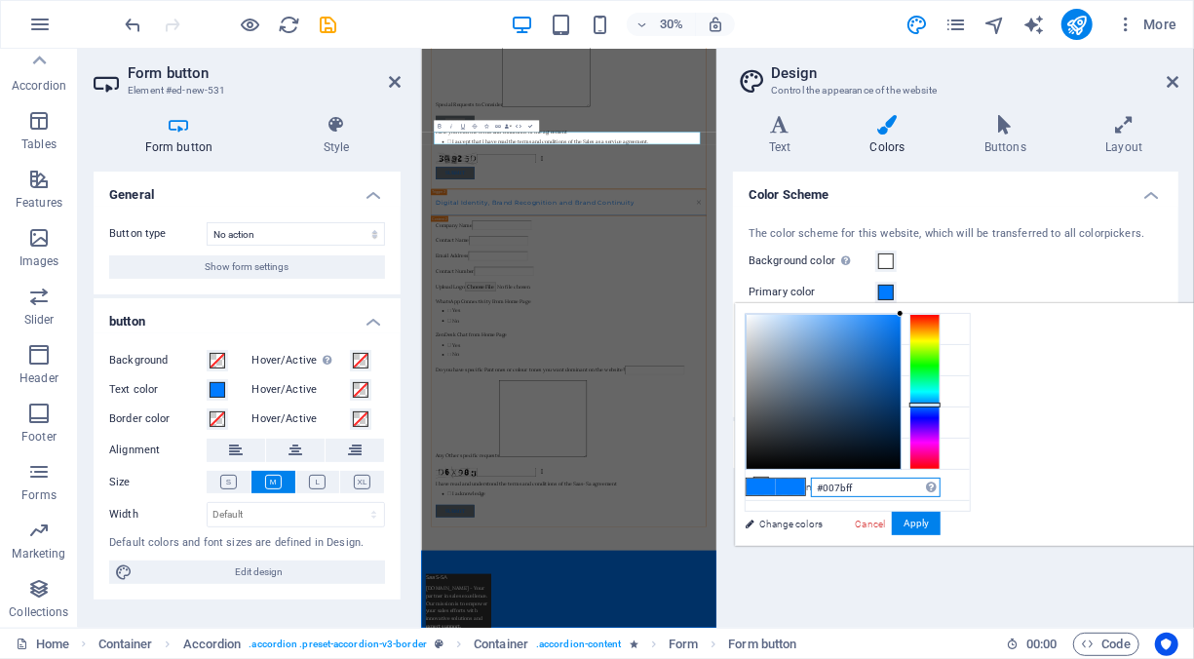
drag, startPoint x: 761, startPoint y: 355, endPoint x: 1119, endPoint y: 478, distance: 379.3
click at [940, 479] on input "#007bff" at bounding box center [876, 486] width 130 height 19
click at [940, 484] on input "#007bff" at bounding box center [876, 486] width 130 height 19
drag, startPoint x: 1134, startPoint y: 485, endPoint x: 1058, endPoint y: 477, distance: 76.4
click at [940, 477] on input "#007bff" at bounding box center [876, 486] width 130 height 19
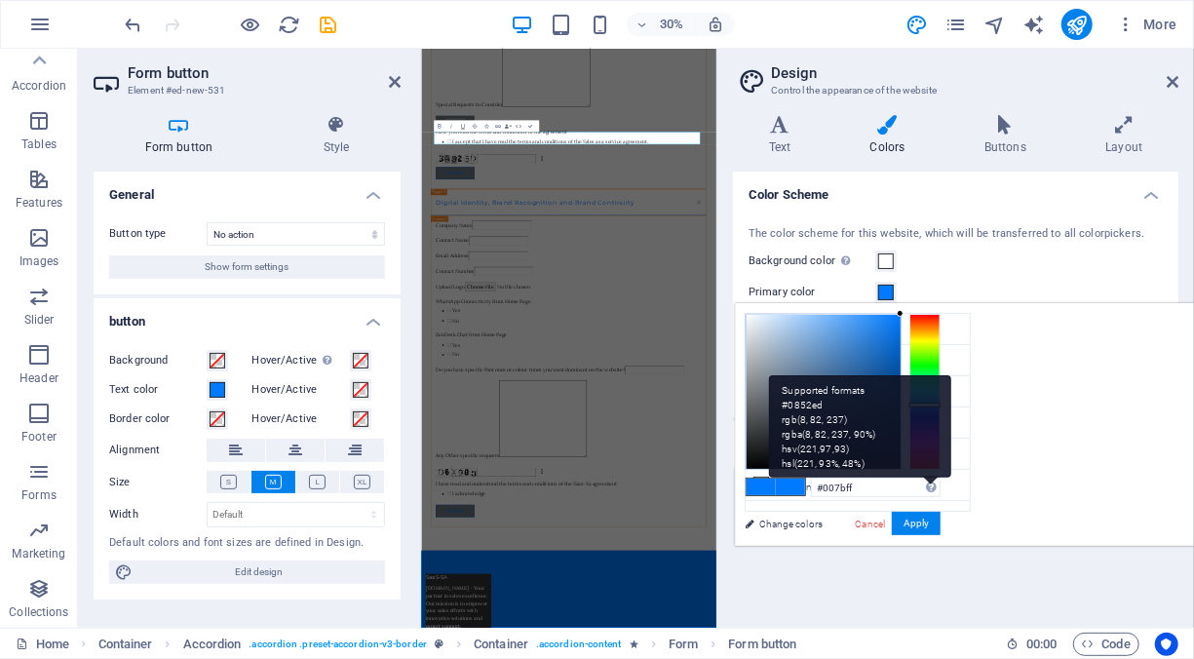
click at [952, 477] on div "Supported formats #0852ed rgb(8, 82, 237) rgba(8, 82, 237, 90%) hsv(221,97,93) …" at bounding box center [860, 426] width 183 height 102
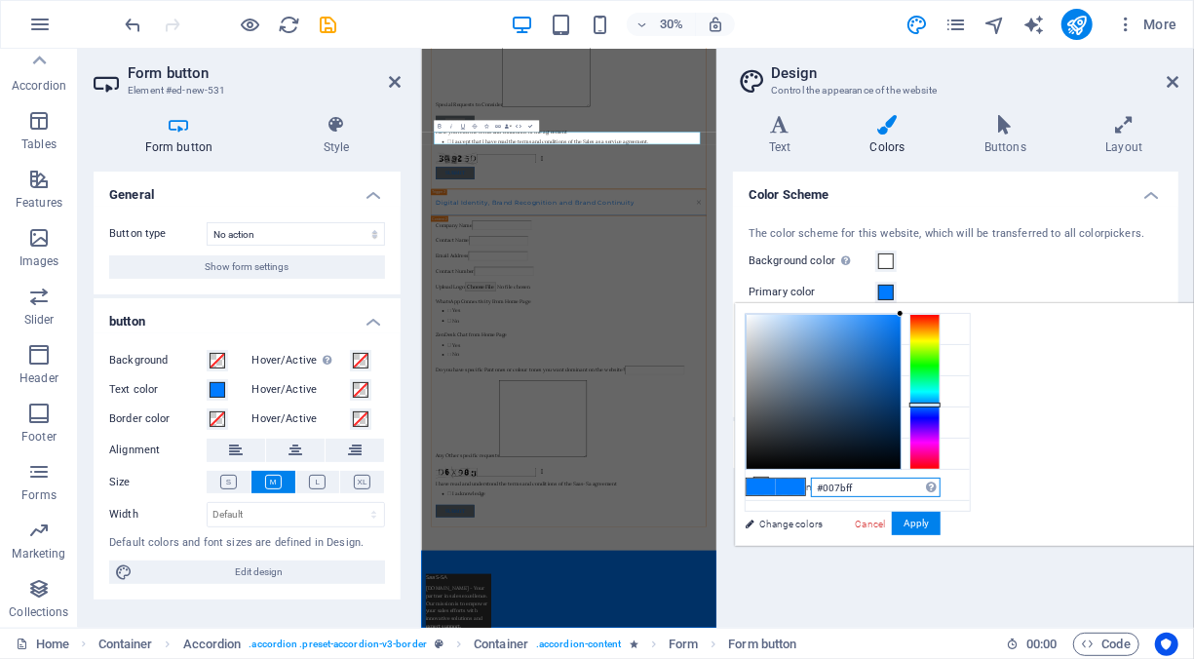
click at [940, 485] on input "#007bff" at bounding box center [876, 486] width 130 height 19
drag, startPoint x: 1114, startPoint y: 485, endPoint x: 1055, endPoint y: 484, distance: 58.5
click at [940, 484] on input "#007bff" at bounding box center [876, 486] width 130 height 19
paste input "00007D"
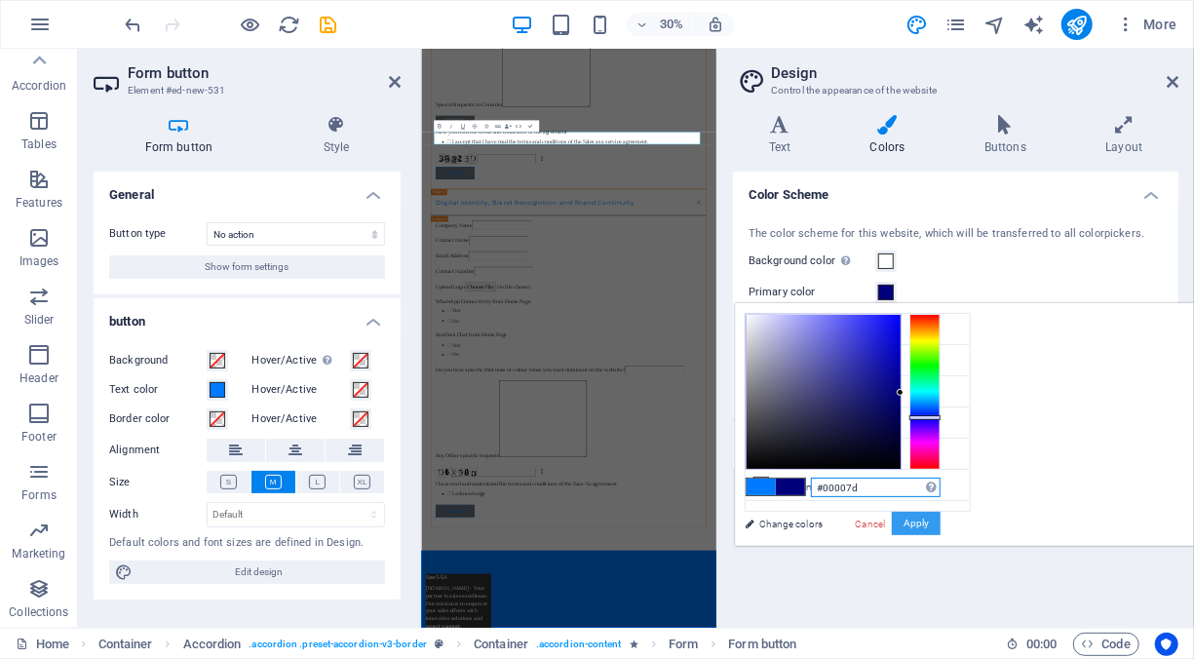
type input "#00007d"
click at [940, 516] on button "Apply" at bounding box center [915, 523] width 49 height 23
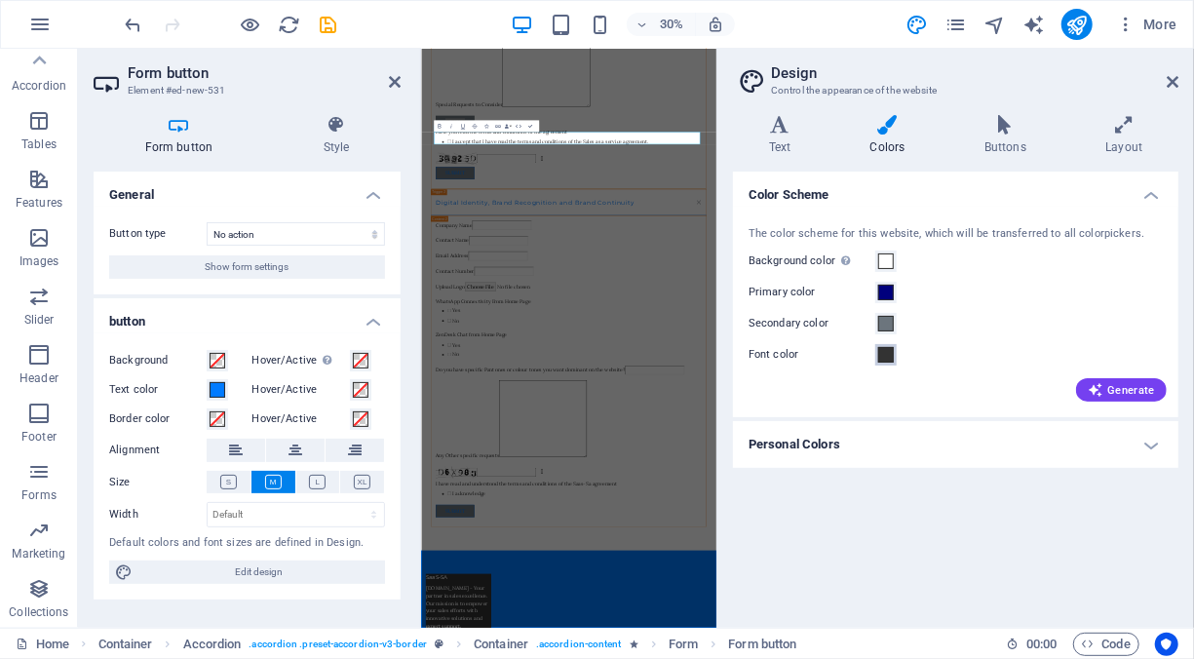
click at [887, 356] on span at bounding box center [886, 355] width 16 height 16
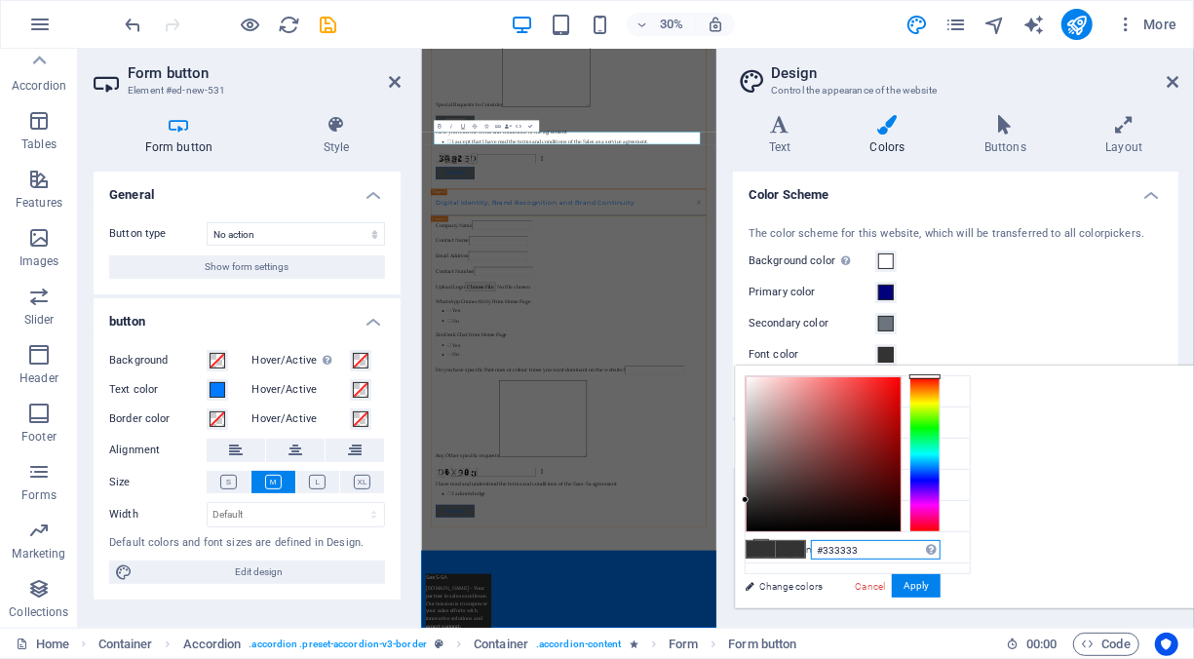
drag, startPoint x: 1108, startPoint y: 547, endPoint x: 991, endPoint y: 545, distance: 116.9
click at [950, 545] on div "#333333 Supported formats #0852ed rgb(8, 82, 237) rgba(8, 82, 237, 90%) hsv(221…" at bounding box center [842, 628] width 215 height 524
paste input "00007D"
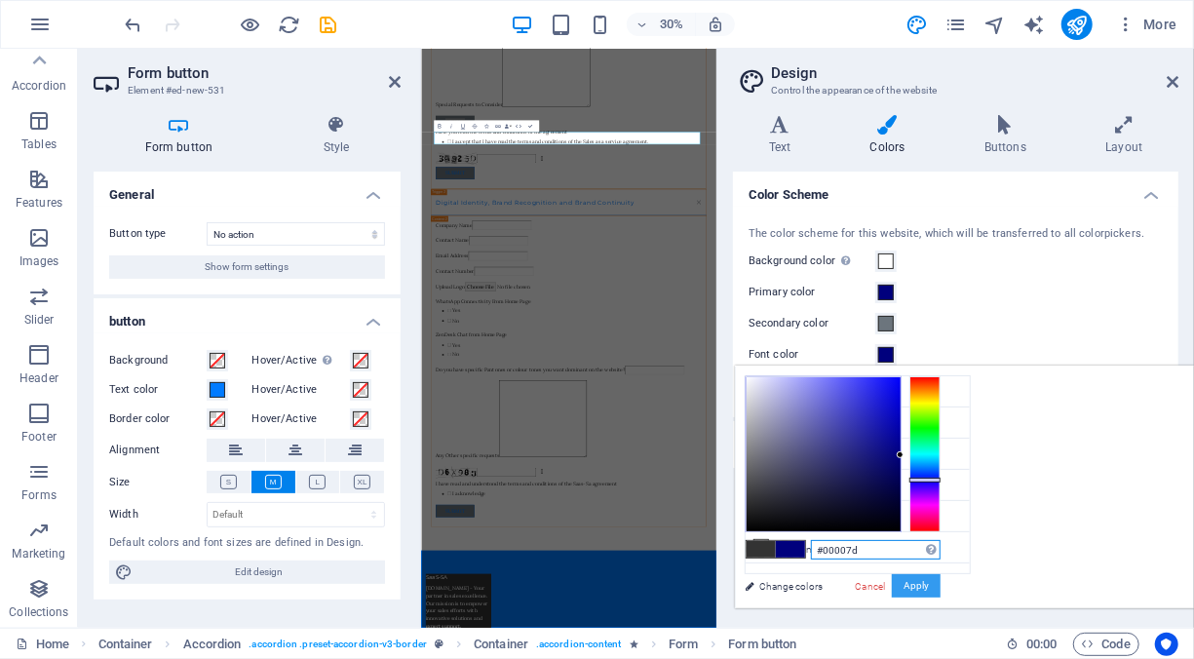
type input "#00007d"
click at [940, 585] on button "Apply" at bounding box center [915, 585] width 49 height 23
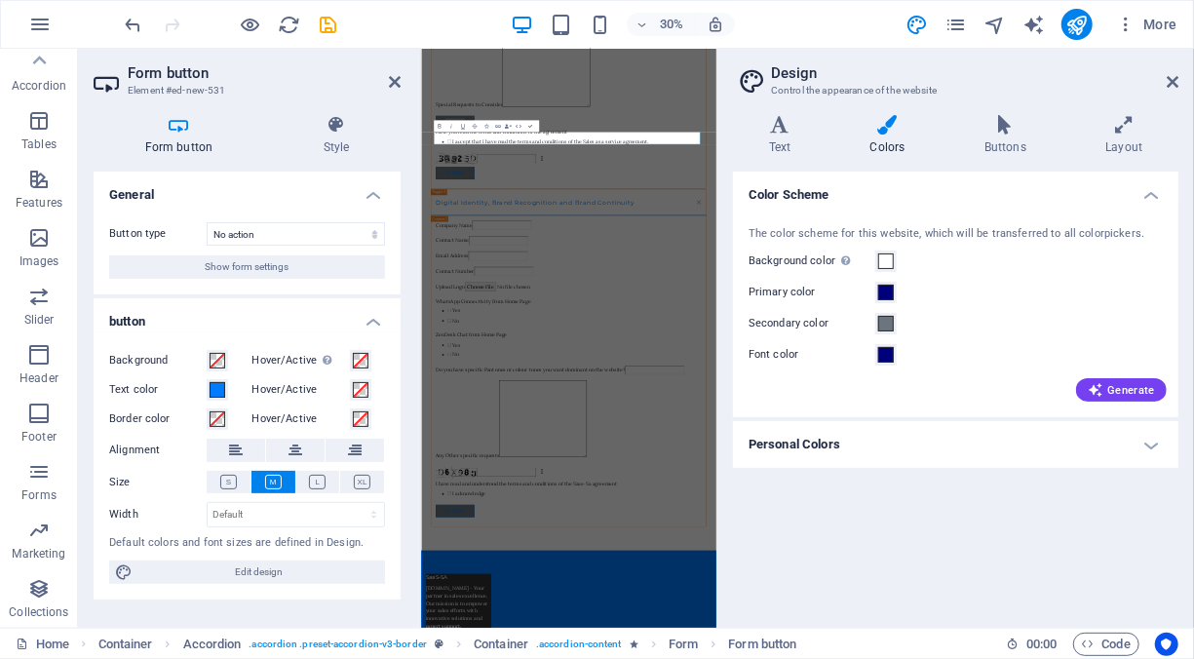
click at [1110, 441] on h4 "Personal Colors" at bounding box center [955, 444] width 445 height 47
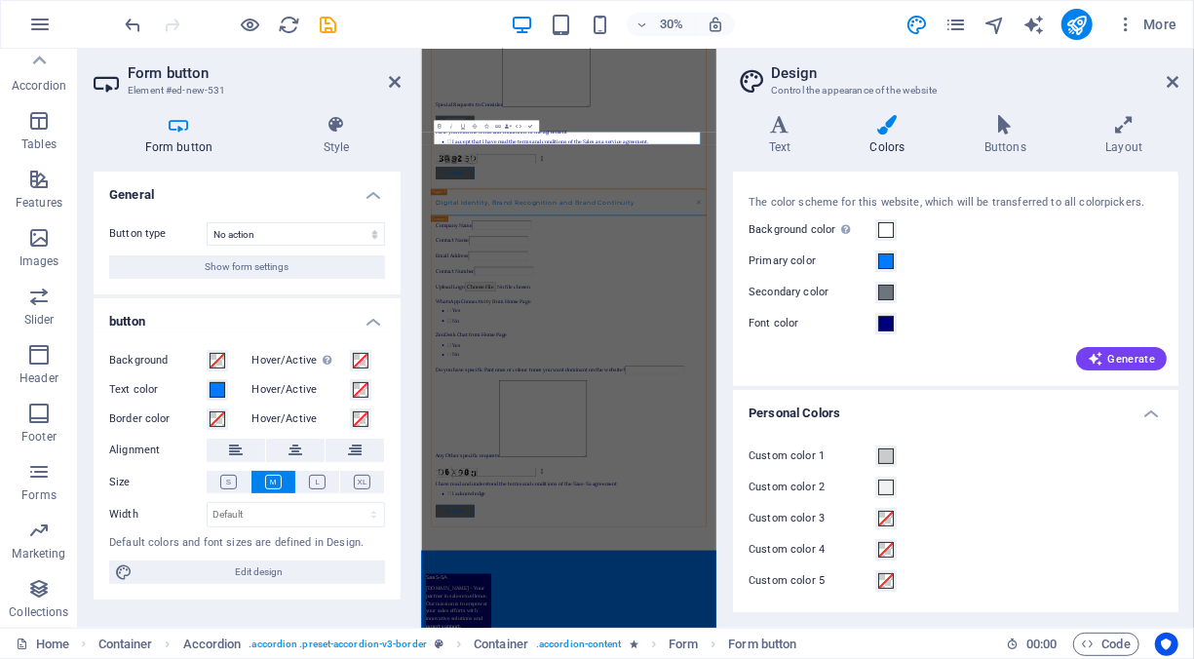
scroll to position [0, 0]
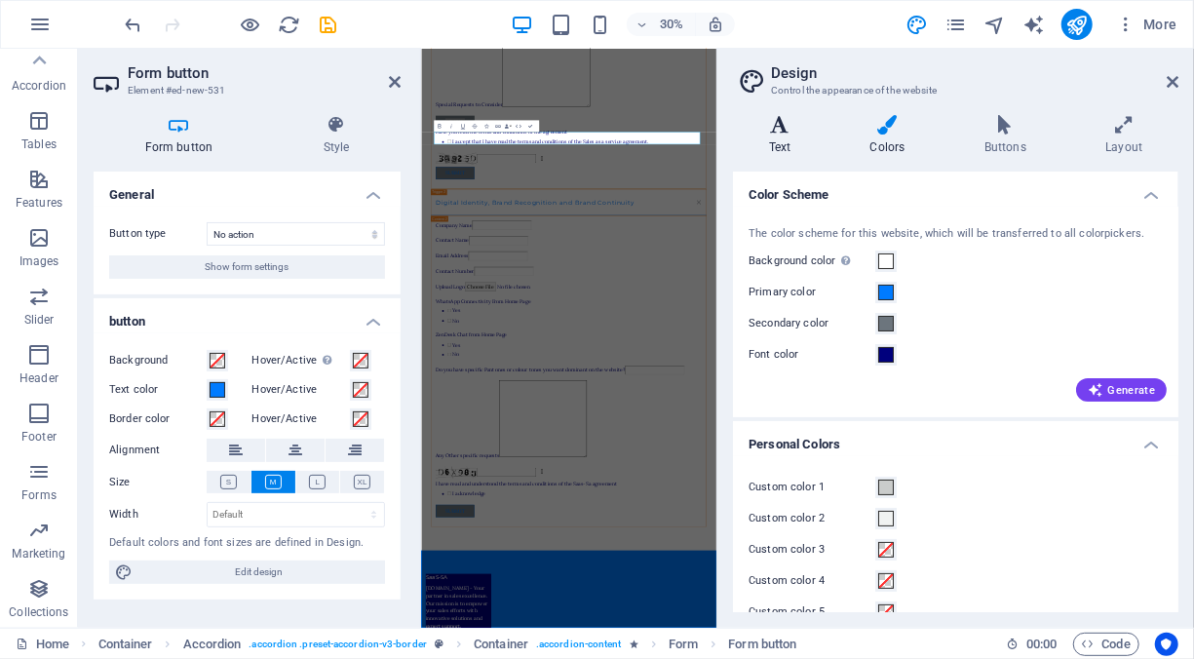
click at [788, 134] on h4 "Text" at bounding box center [783, 135] width 101 height 41
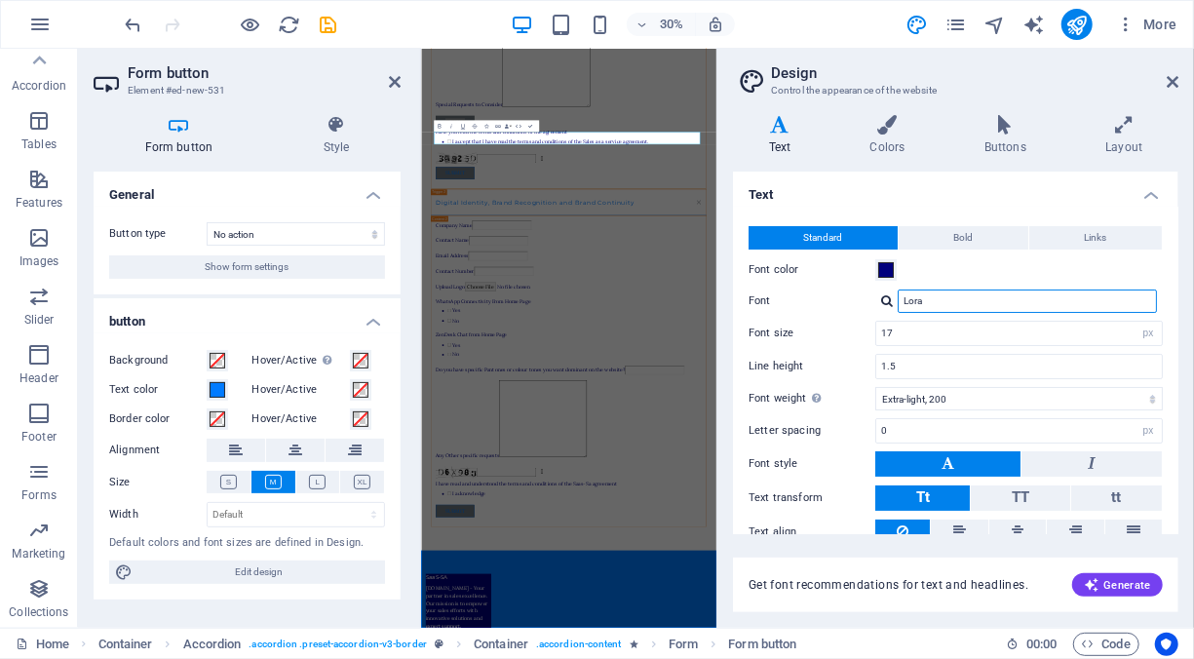
click at [977, 308] on input "Lora" at bounding box center [1026, 300] width 259 height 23
click at [888, 298] on div at bounding box center [887, 300] width 12 height 13
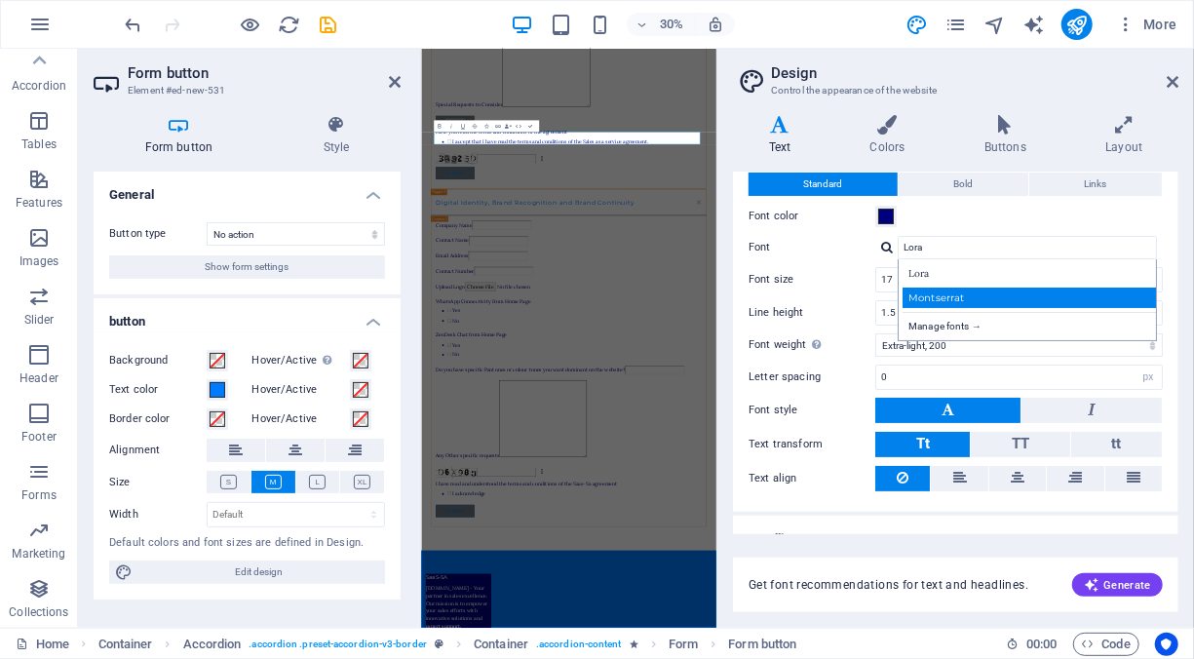
scroll to position [77, 0]
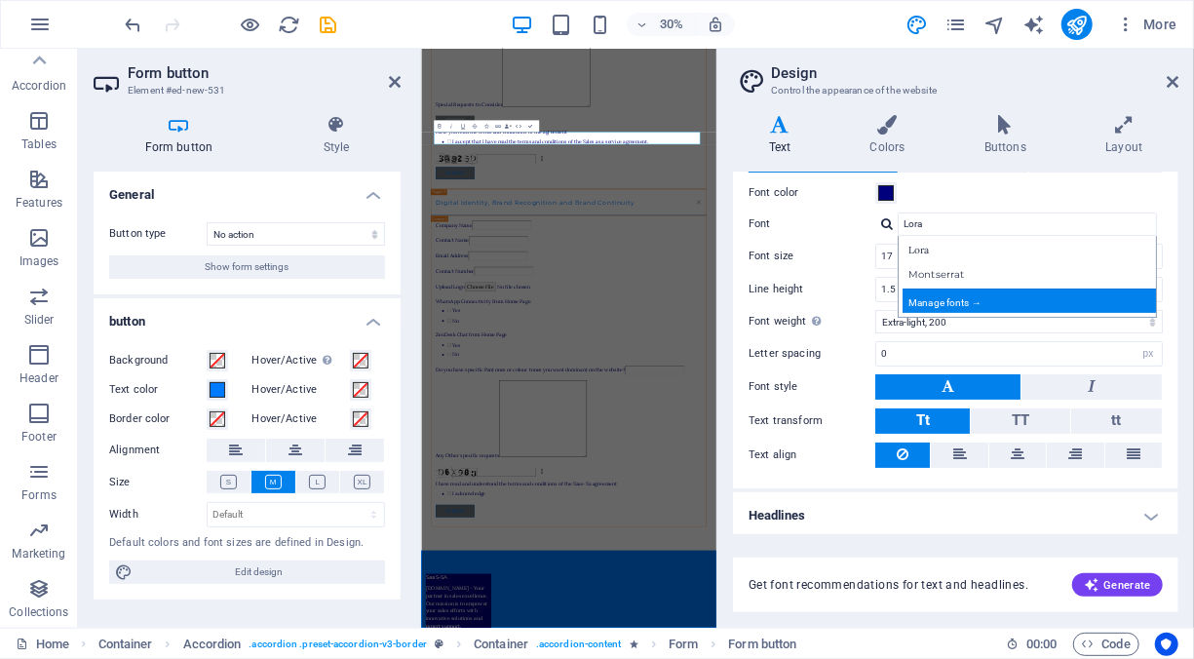
click at [960, 296] on div "Manage fonts →" at bounding box center [1030, 300] width 257 height 24
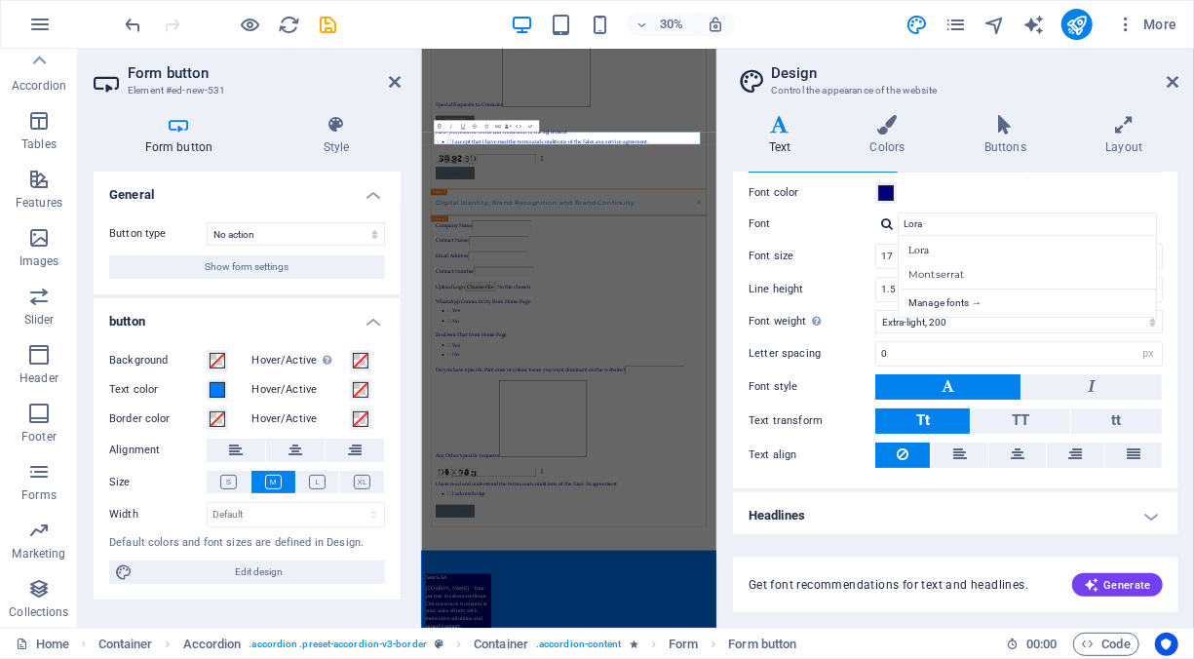
select select "popularity"
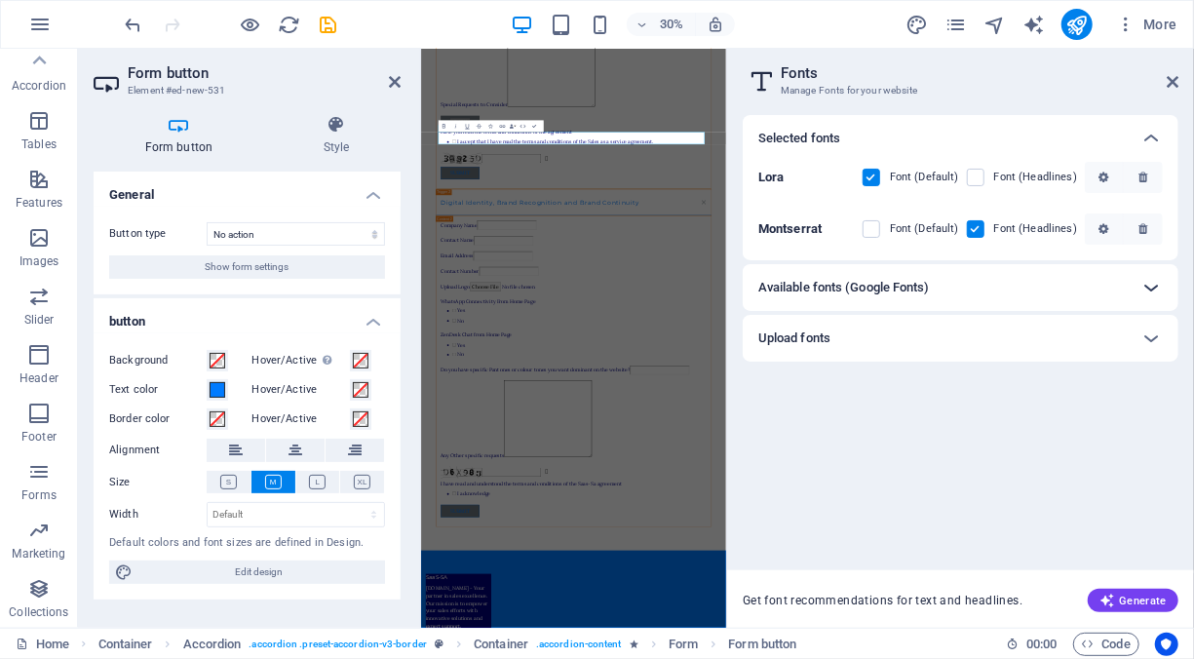
click at [1140, 283] on icon at bounding box center [1150, 287] width 23 height 23
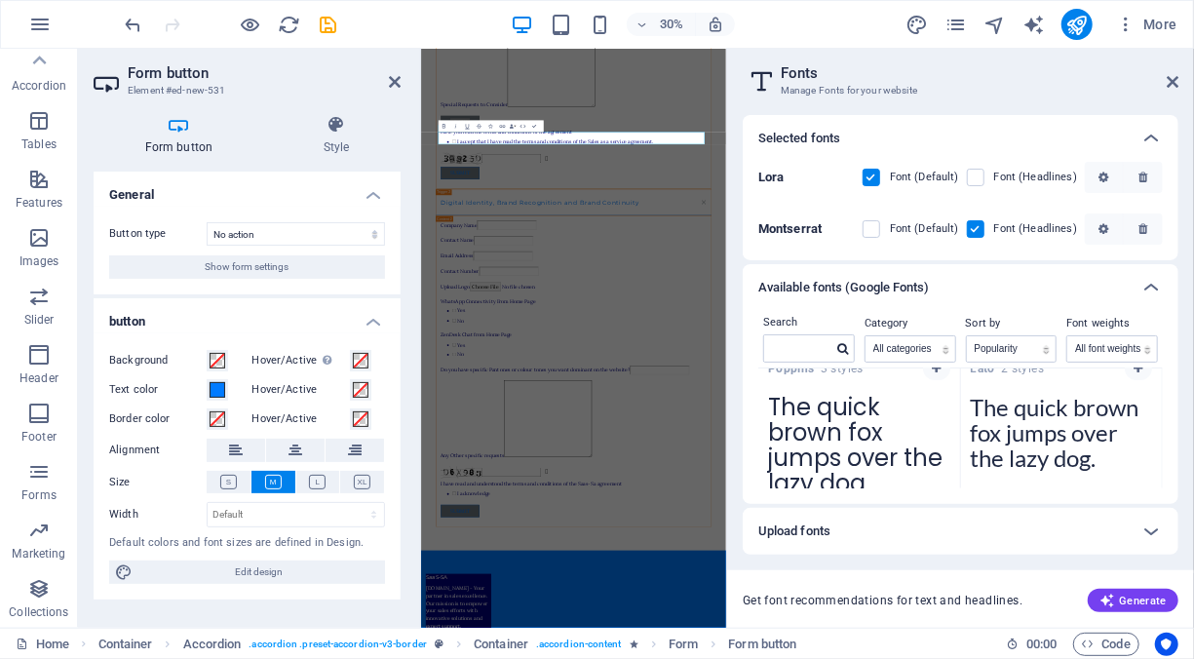
scroll to position [292, 0]
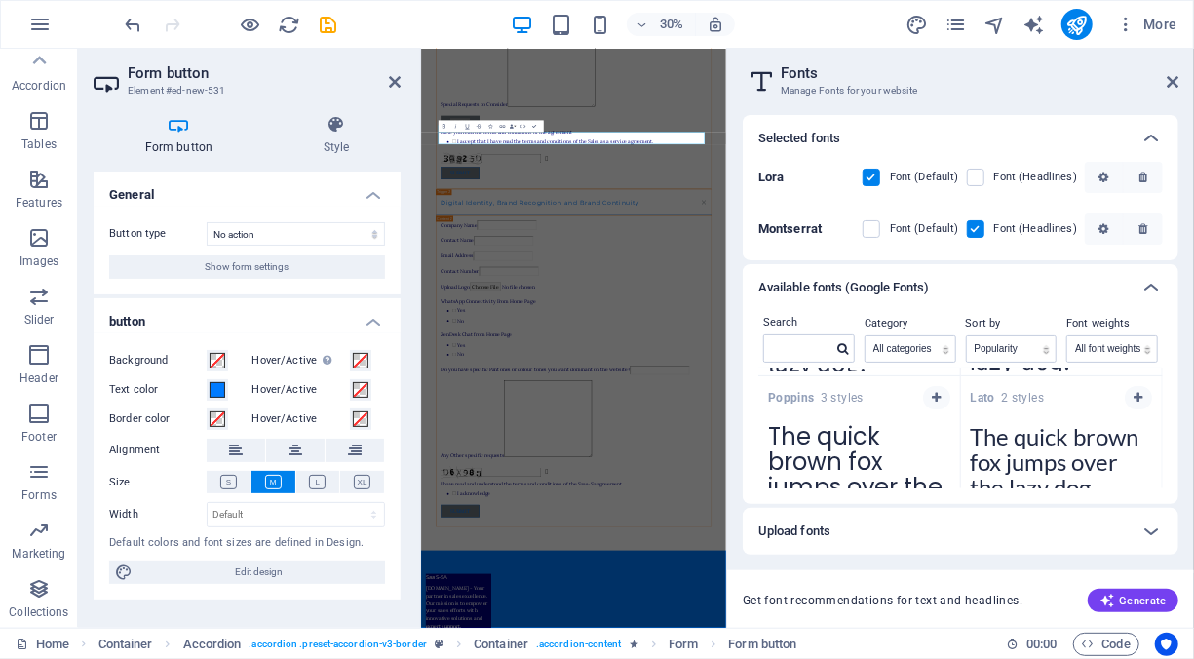
click at [849, 398] on span "Poppins 3 styles" at bounding box center [815, 398] width 95 height 16
click at [803, 355] on input "text" at bounding box center [798, 347] width 68 height 25
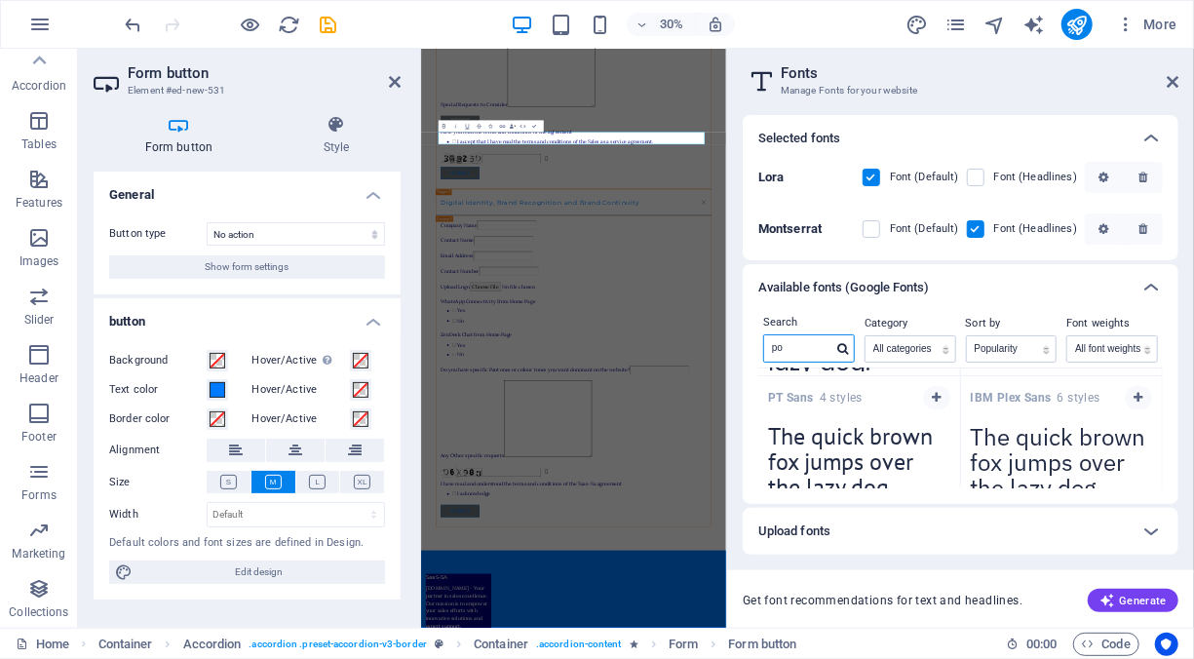
scroll to position [0, 0]
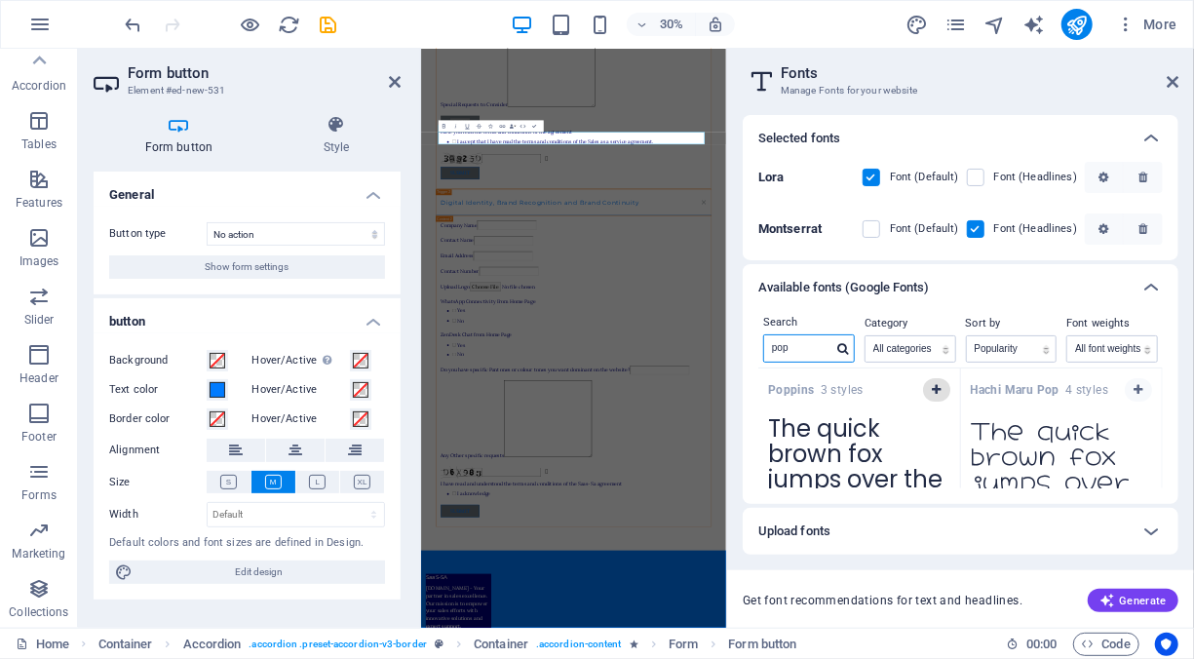
type input "pop"
click at [935, 388] on icon "button" at bounding box center [935, 390] width 9 height 12
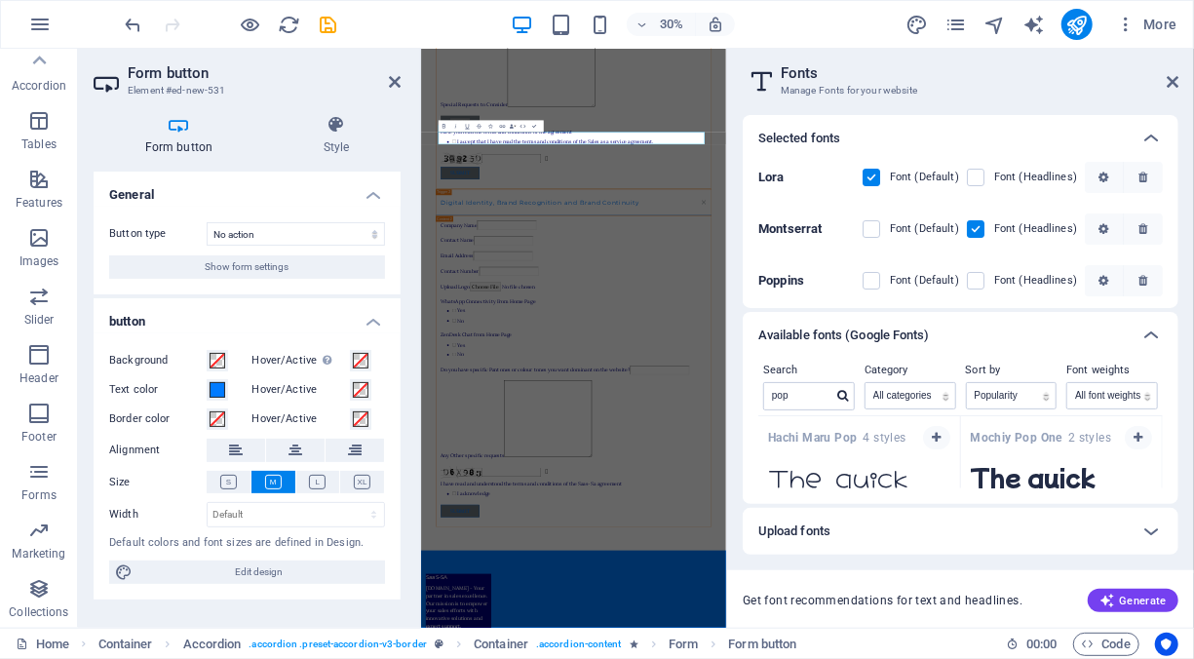
click at [869, 176] on label at bounding box center [871, 178] width 18 height 18
click at [0, 0] on input "checkbox" at bounding box center [0, 0] width 0 height 0
click at [973, 230] on label at bounding box center [975, 229] width 18 height 18
click at [0, 0] on input "checkbox" at bounding box center [0, 0] width 0 height 0
click at [874, 279] on label at bounding box center [871, 281] width 18 height 18
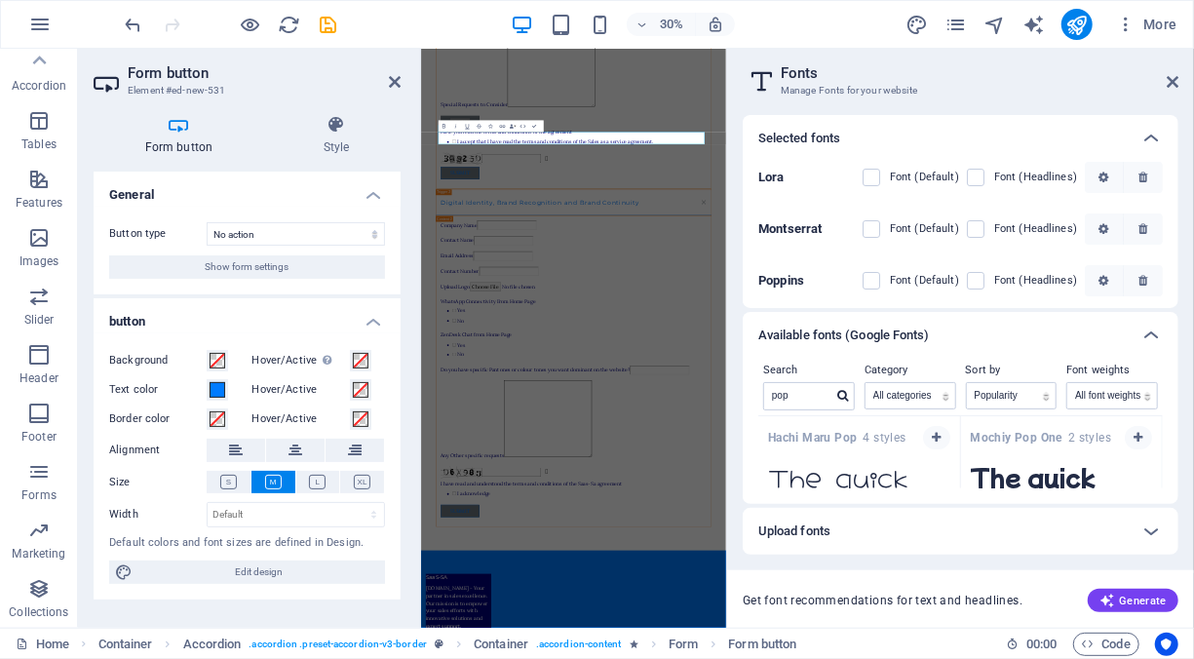
click at [0, 0] on input "checkbox" at bounding box center [0, 0] width 0 height 0
click at [977, 283] on label at bounding box center [975, 281] width 18 height 18
click at [0, 0] on input "checkbox" at bounding box center [0, 0] width 0 height 0
click at [1142, 229] on icon "button" at bounding box center [1142, 229] width 9 height 12
click at [1140, 177] on icon "button" at bounding box center [1142, 177] width 9 height 12
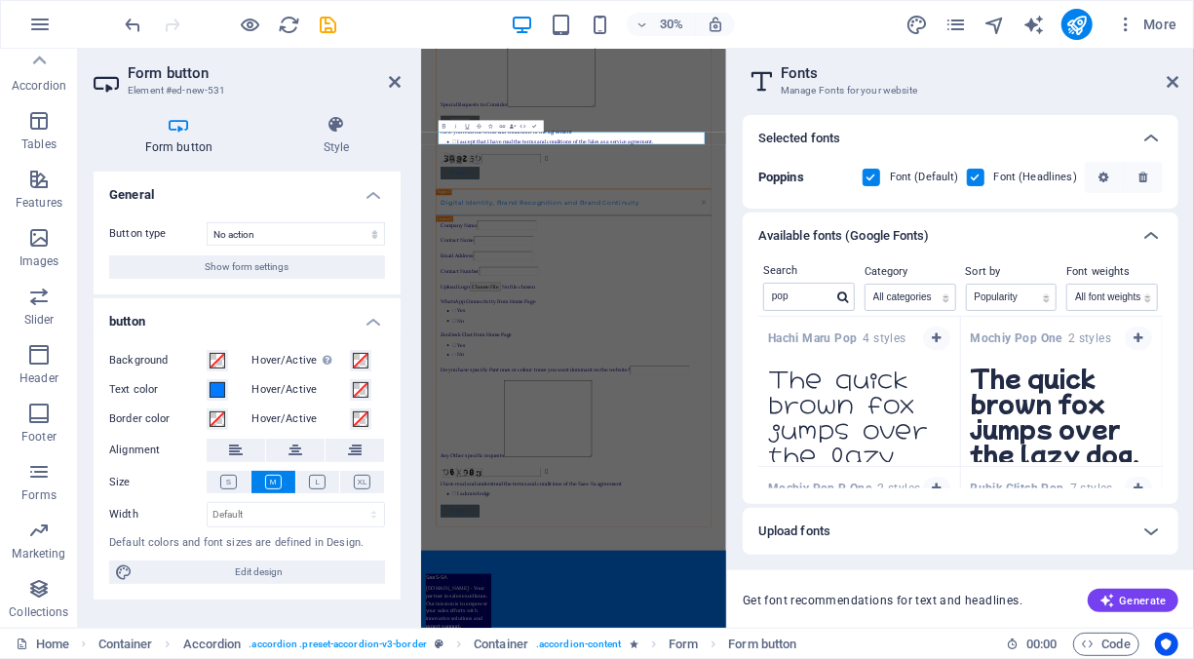
scroll to position [97, 0]
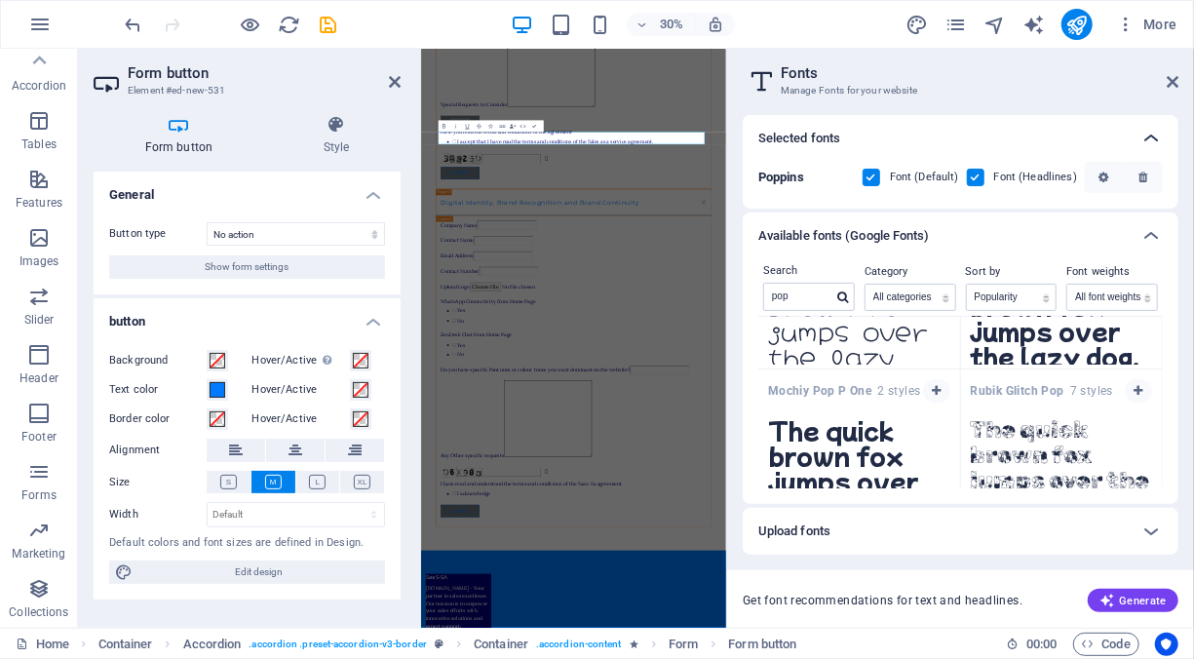
click at [1149, 134] on icon at bounding box center [1150, 138] width 23 height 23
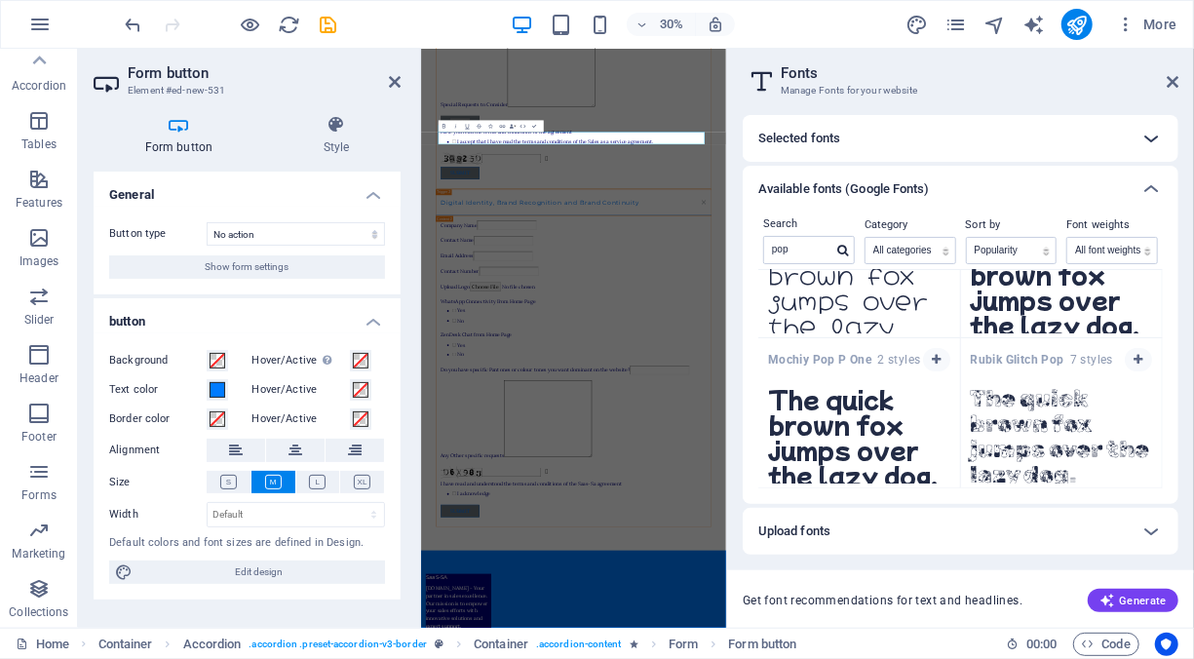
scroll to position [80, 0]
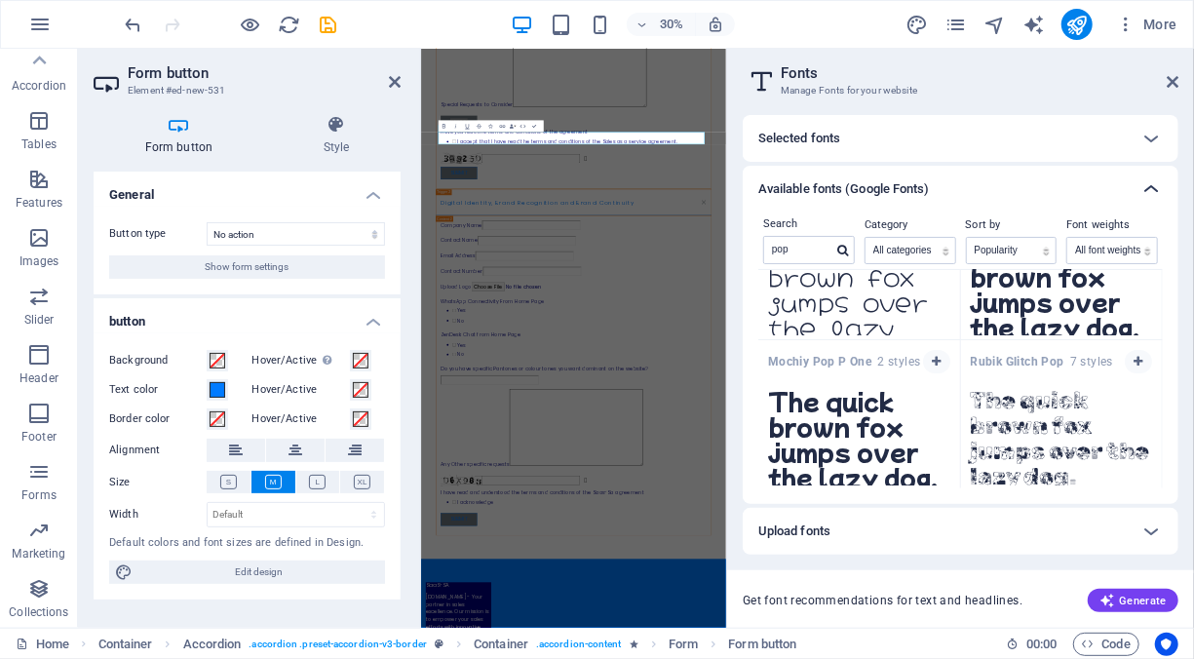
click at [1156, 180] on icon at bounding box center [1150, 188] width 23 height 23
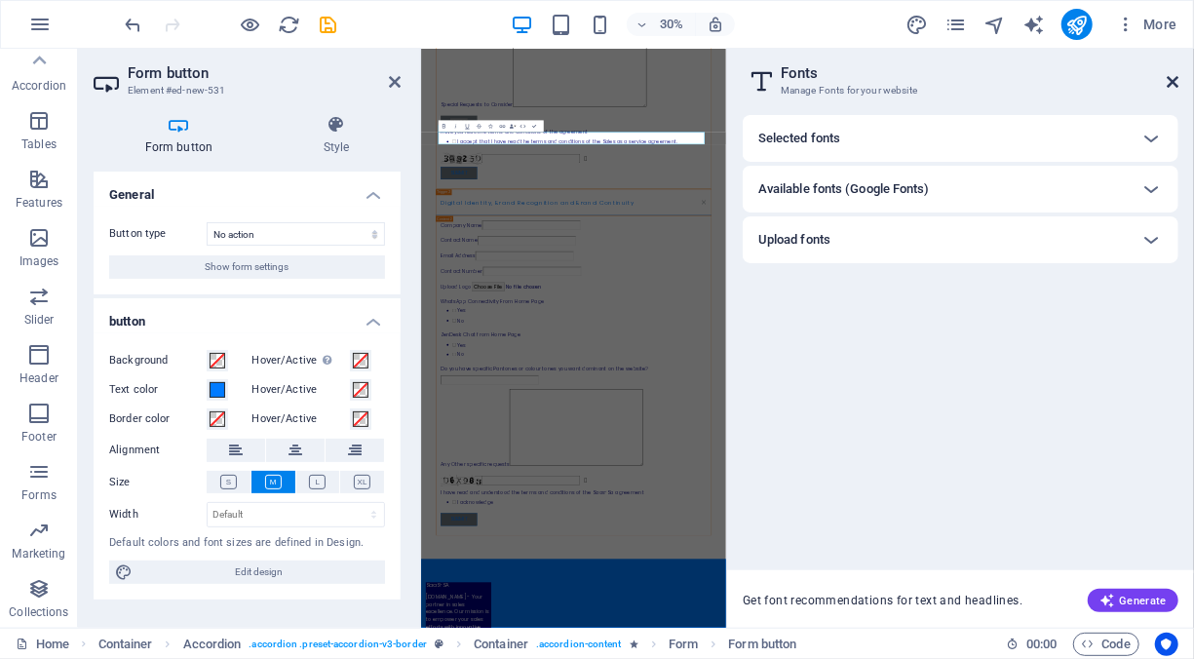
click at [1170, 80] on icon at bounding box center [1172, 82] width 12 height 16
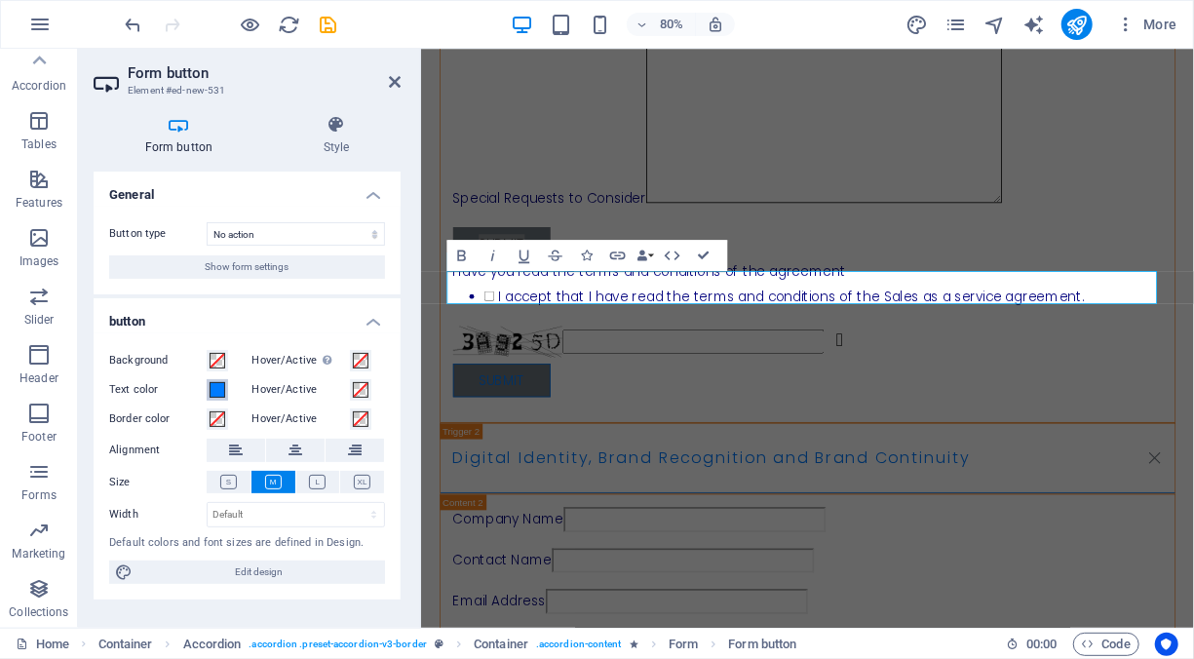
click at [220, 391] on span at bounding box center [217, 390] width 16 height 16
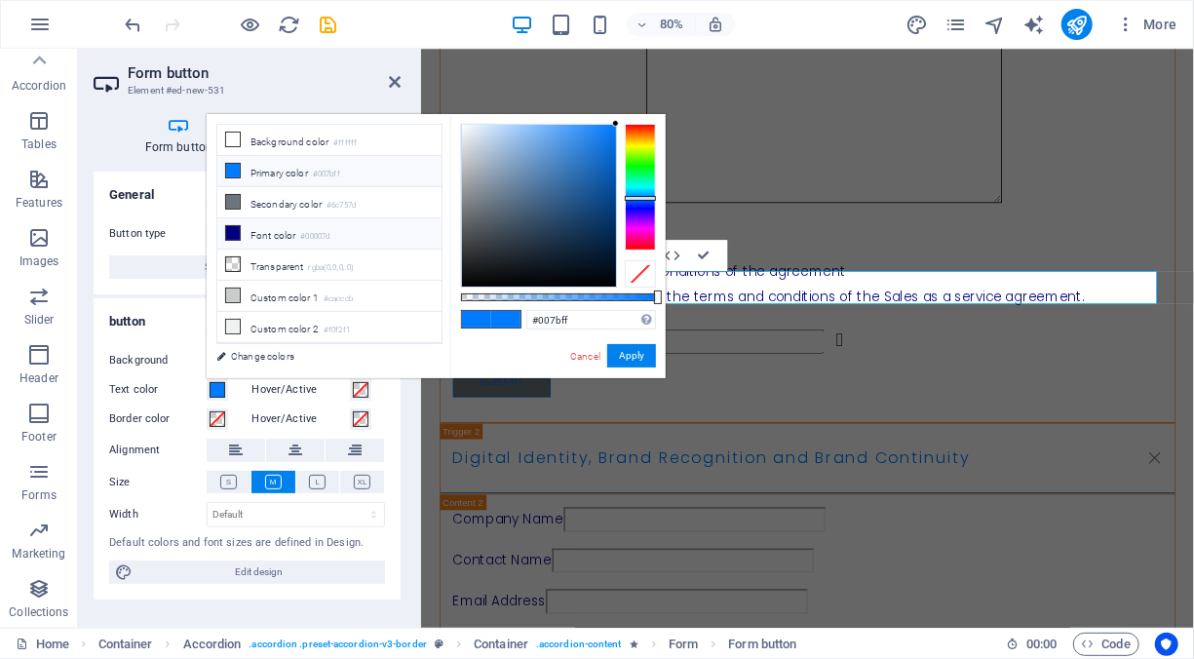
click at [276, 224] on li "Font color #00007d" at bounding box center [329, 233] width 224 height 31
type input "#00007d"
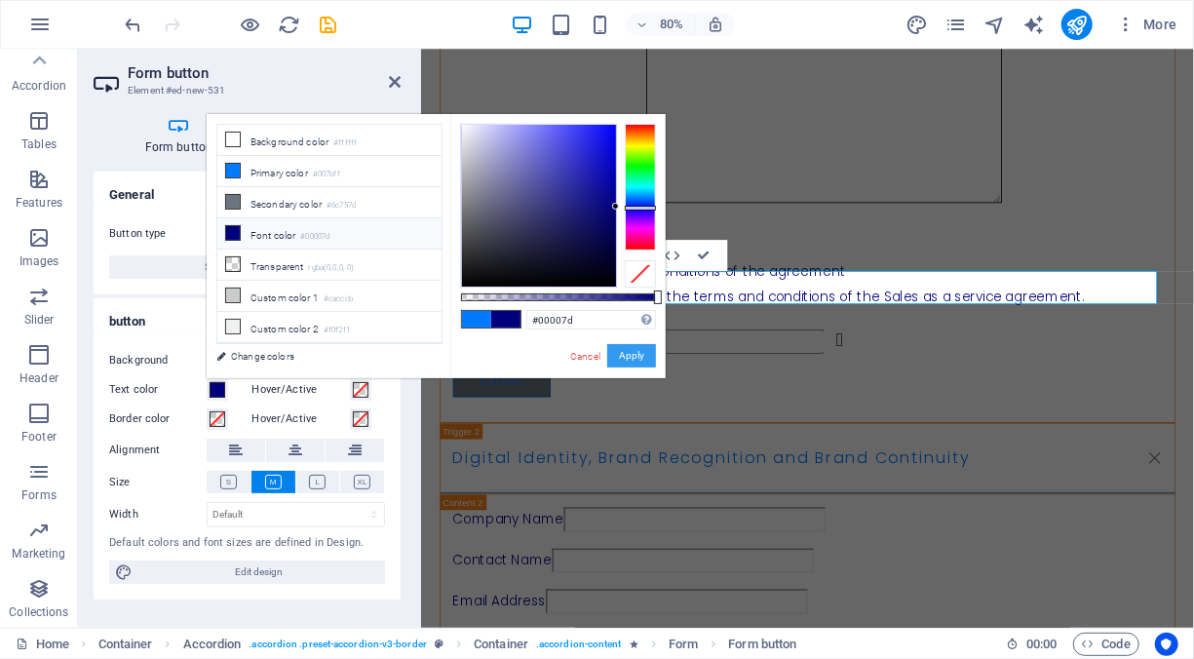
click at [623, 356] on button "Apply" at bounding box center [631, 355] width 49 height 23
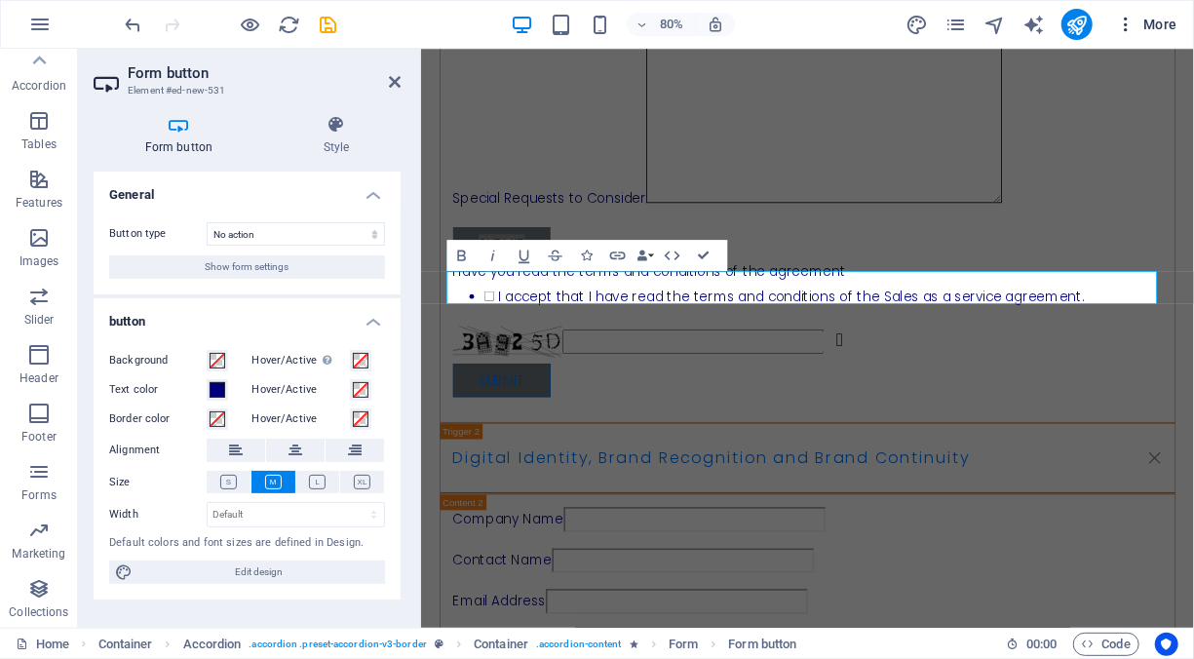
click at [1152, 31] on span "More" at bounding box center [1146, 24] width 61 height 19
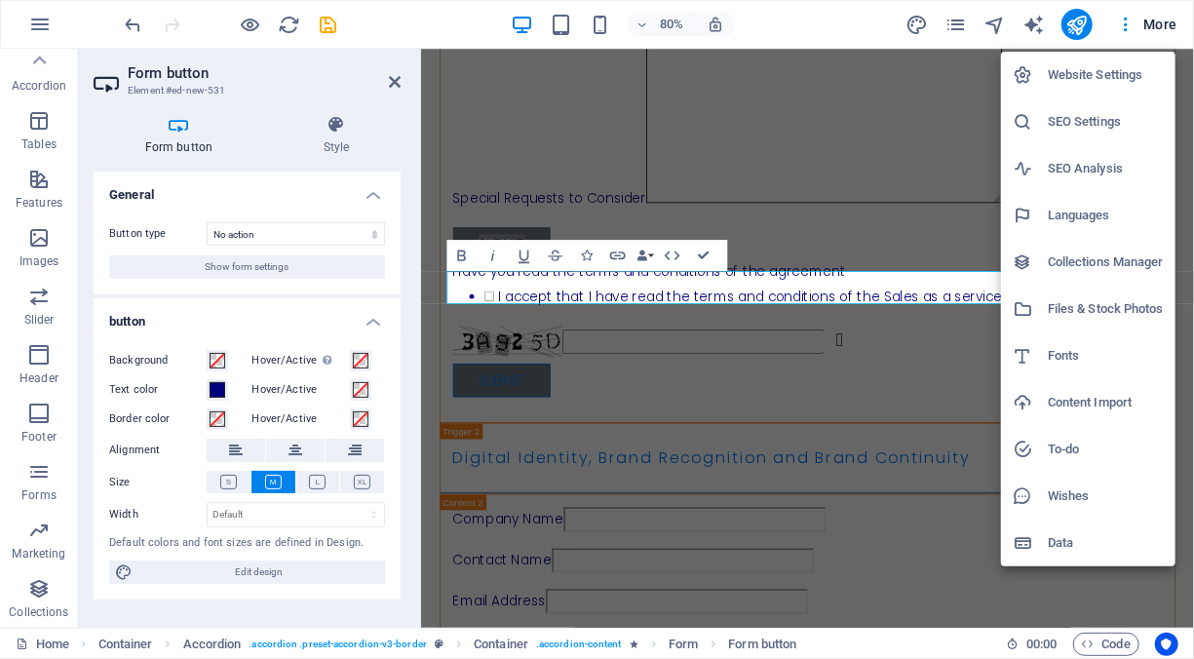
click at [1077, 353] on h6 "Fonts" at bounding box center [1105, 355] width 116 height 23
select select "popularity"
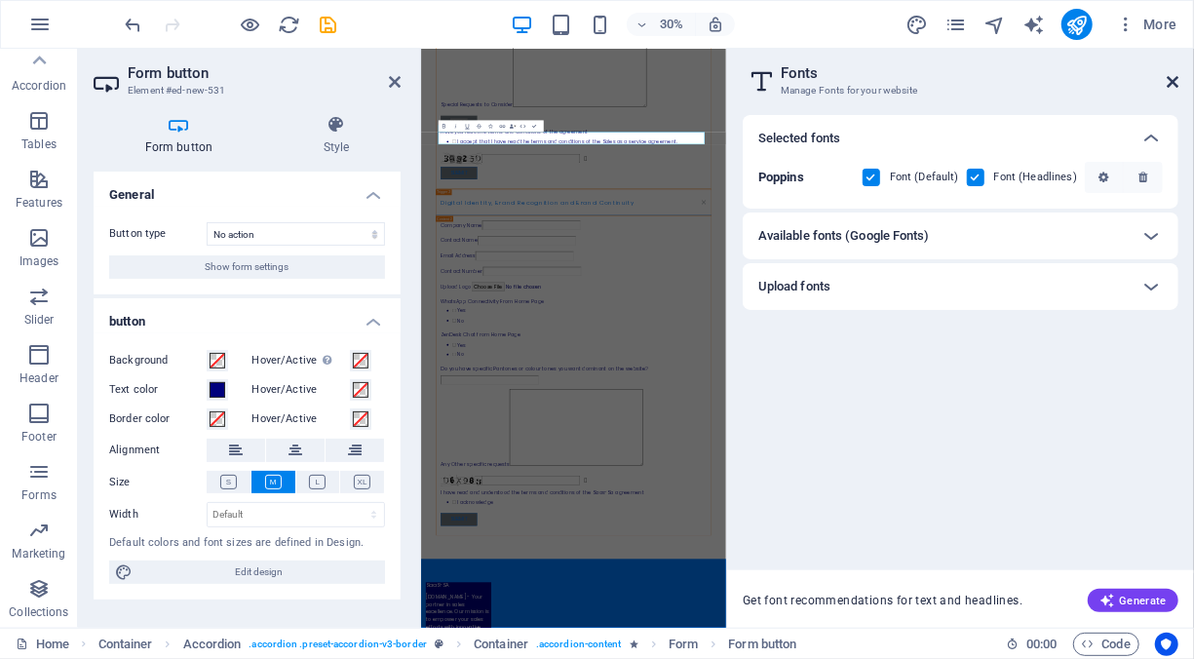
click at [1169, 80] on icon at bounding box center [1172, 82] width 12 height 16
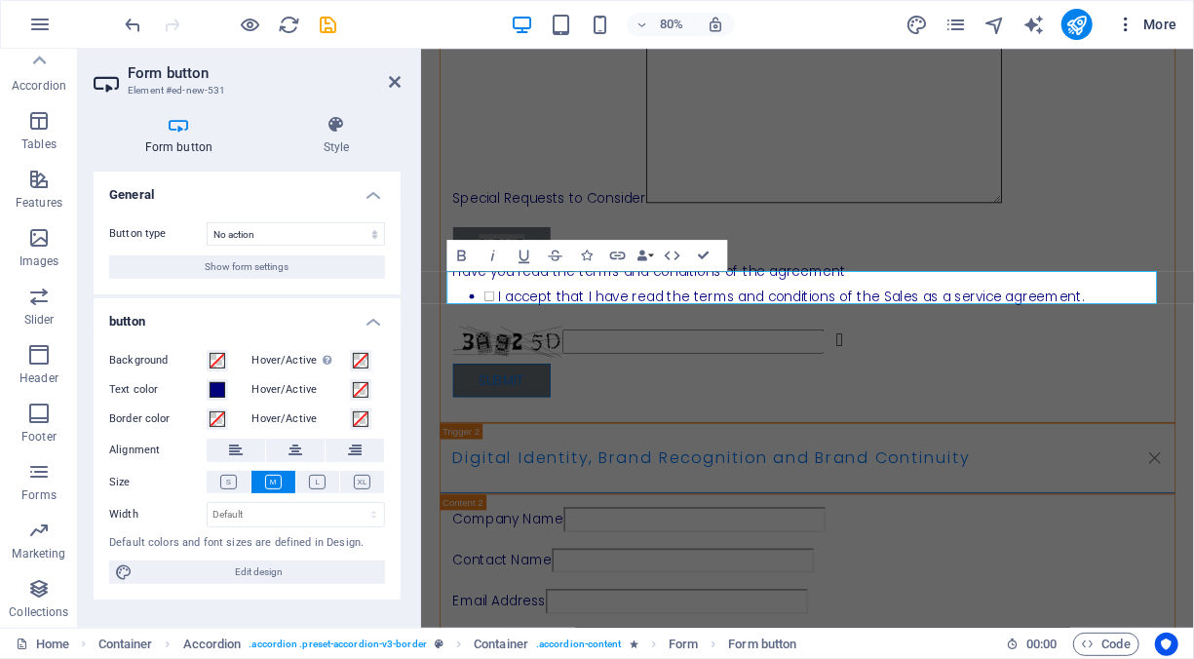
click at [1161, 26] on span "More" at bounding box center [1146, 24] width 61 height 19
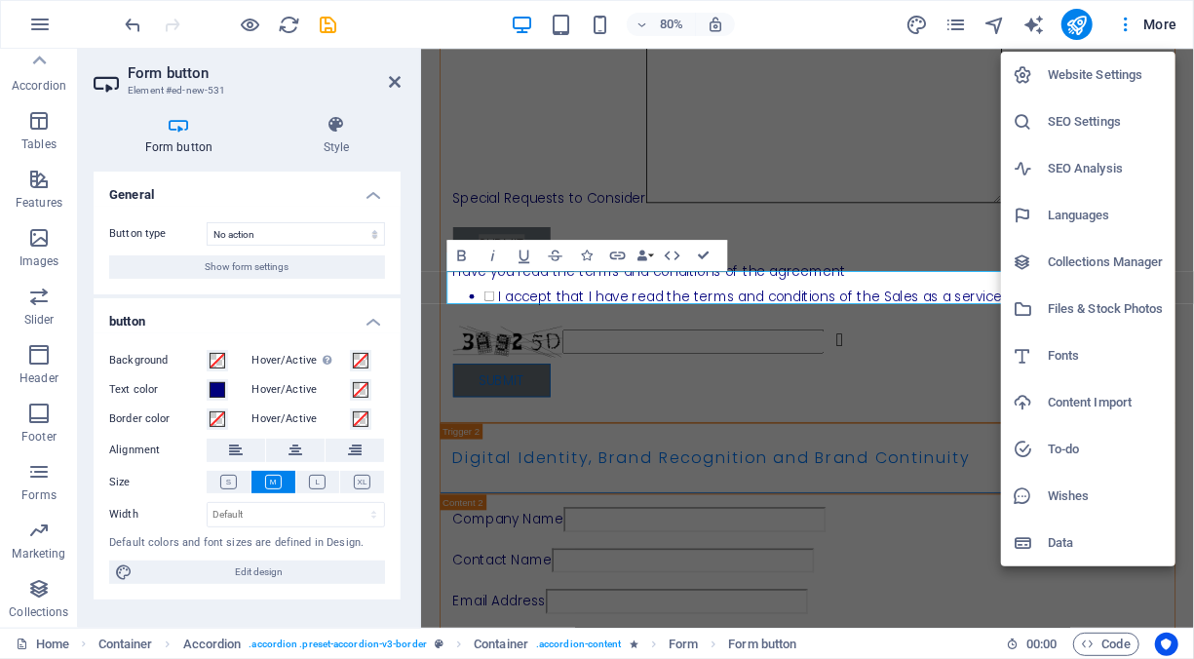
click at [1126, 72] on h6 "Website Settings" at bounding box center [1105, 74] width 116 height 23
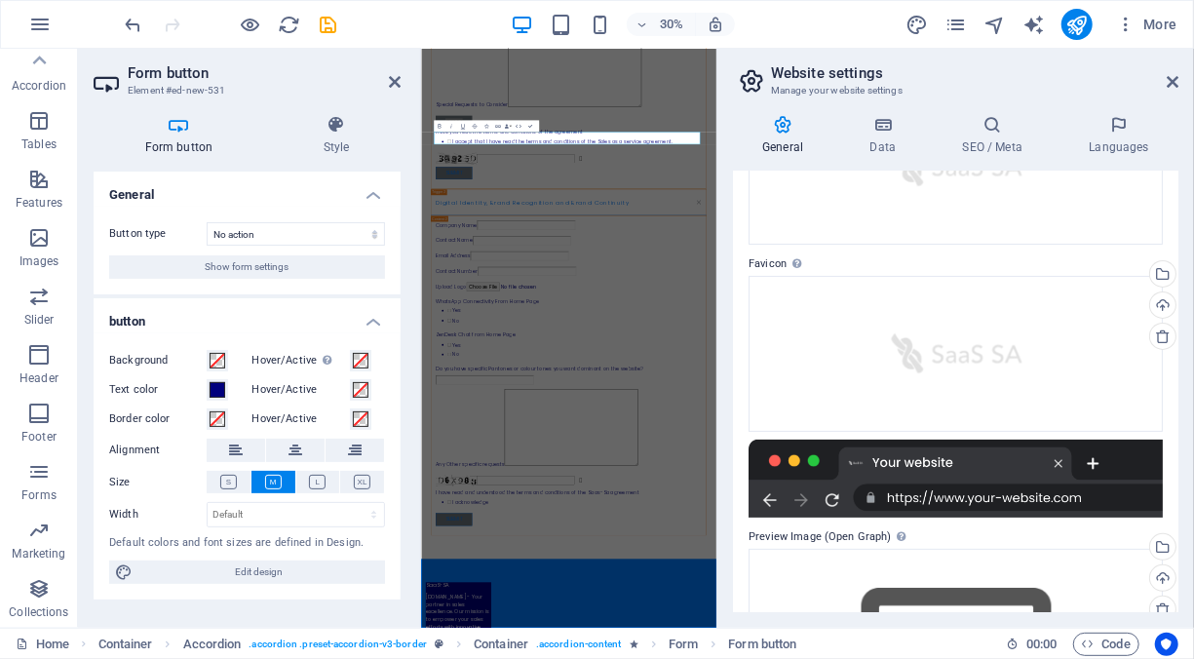
scroll to position [351, 0]
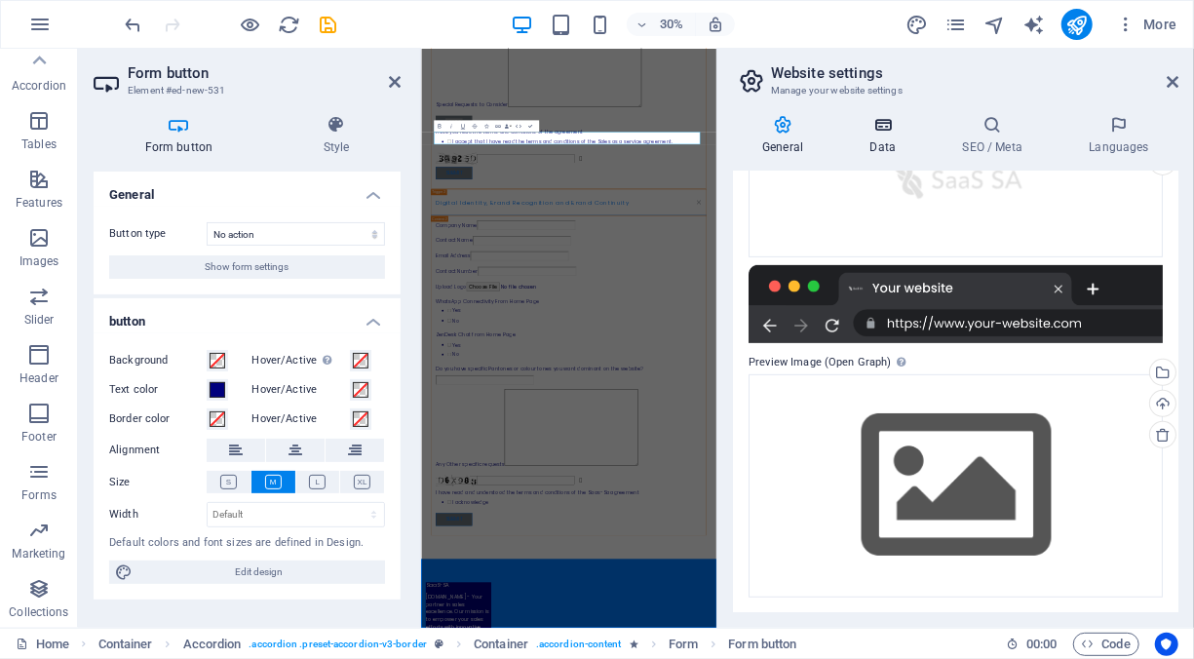
click at [896, 133] on icon at bounding box center [882, 124] width 85 height 19
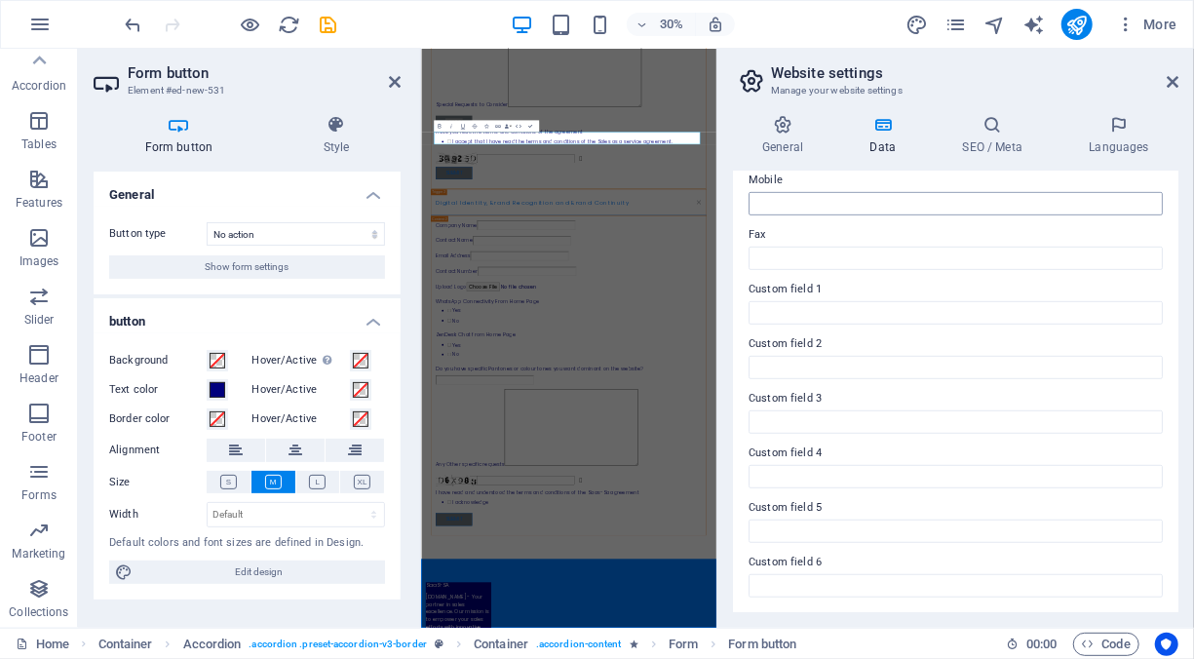
scroll to position [495, 0]
click at [986, 138] on h4 "SEO / Meta" at bounding box center [995, 135] width 127 height 41
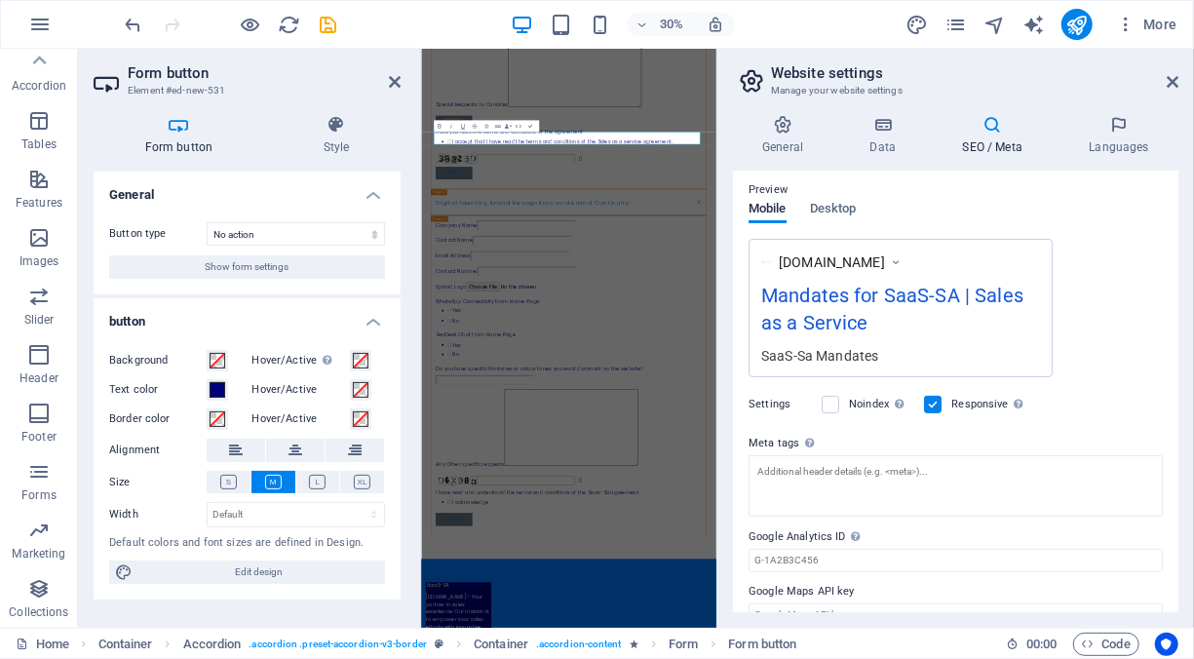
scroll to position [301, 0]
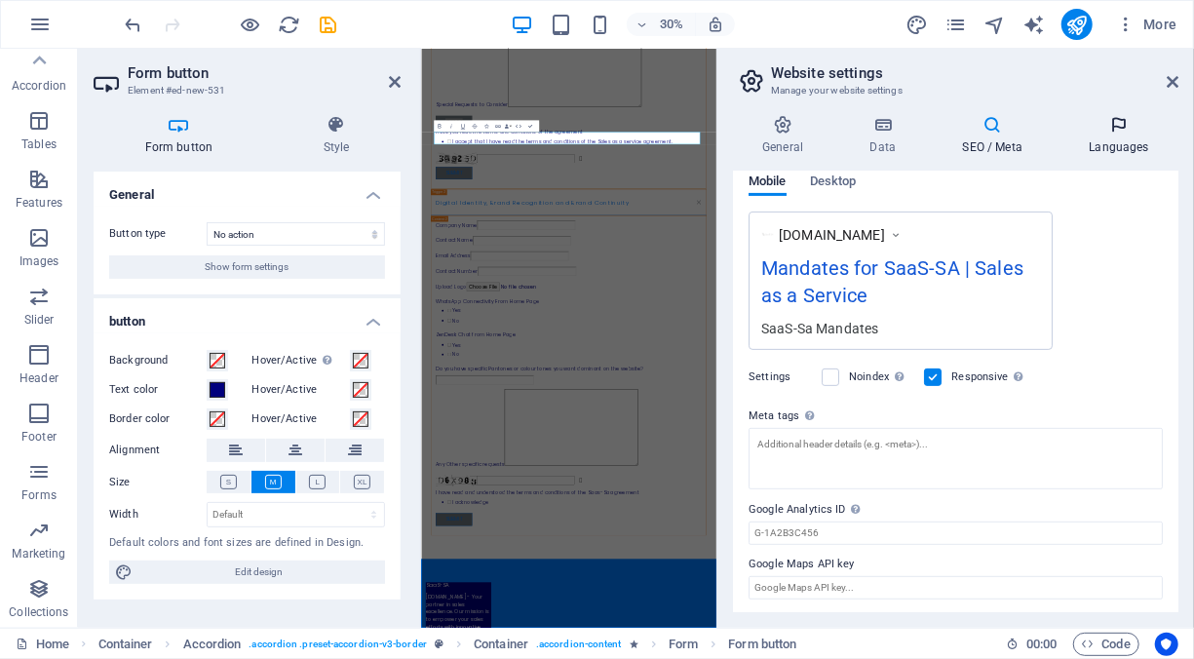
click at [1115, 138] on h4 "Languages" at bounding box center [1118, 135] width 119 height 41
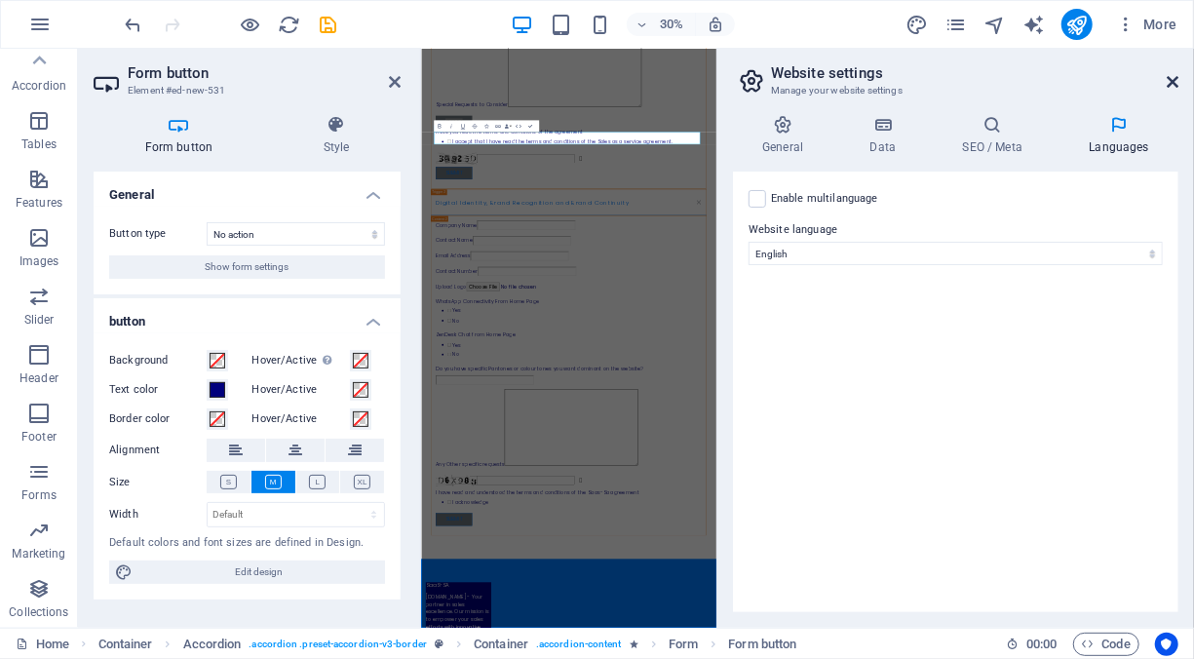
click at [1168, 80] on icon at bounding box center [1172, 82] width 12 height 16
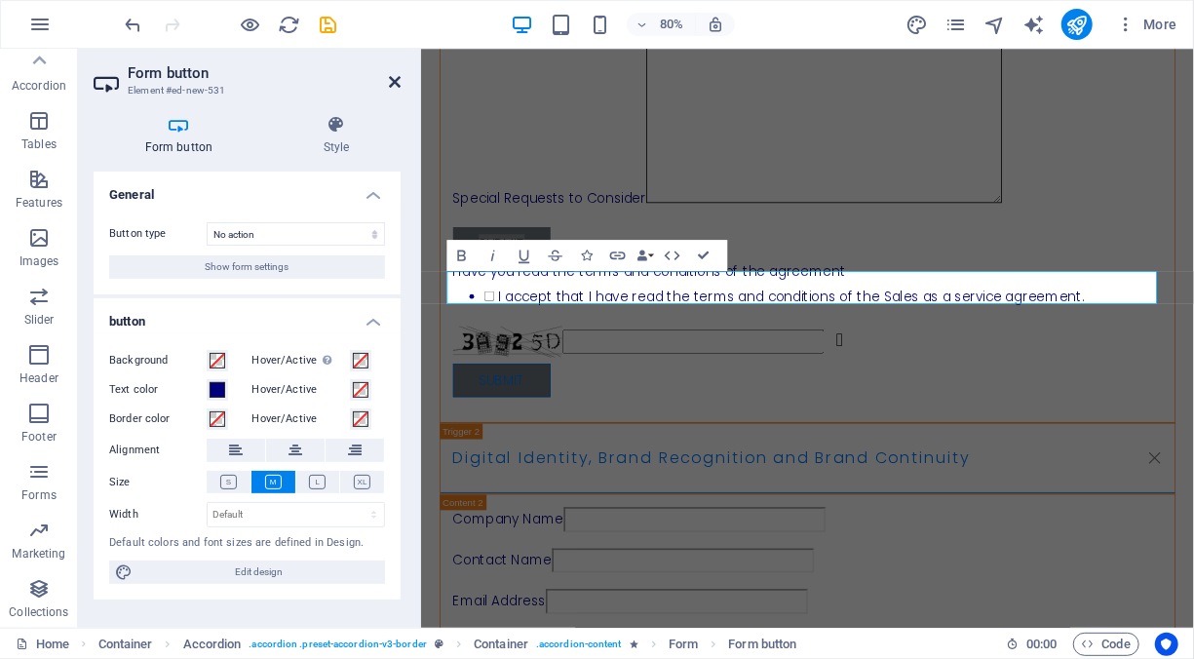
click at [391, 80] on icon at bounding box center [395, 82] width 12 height 16
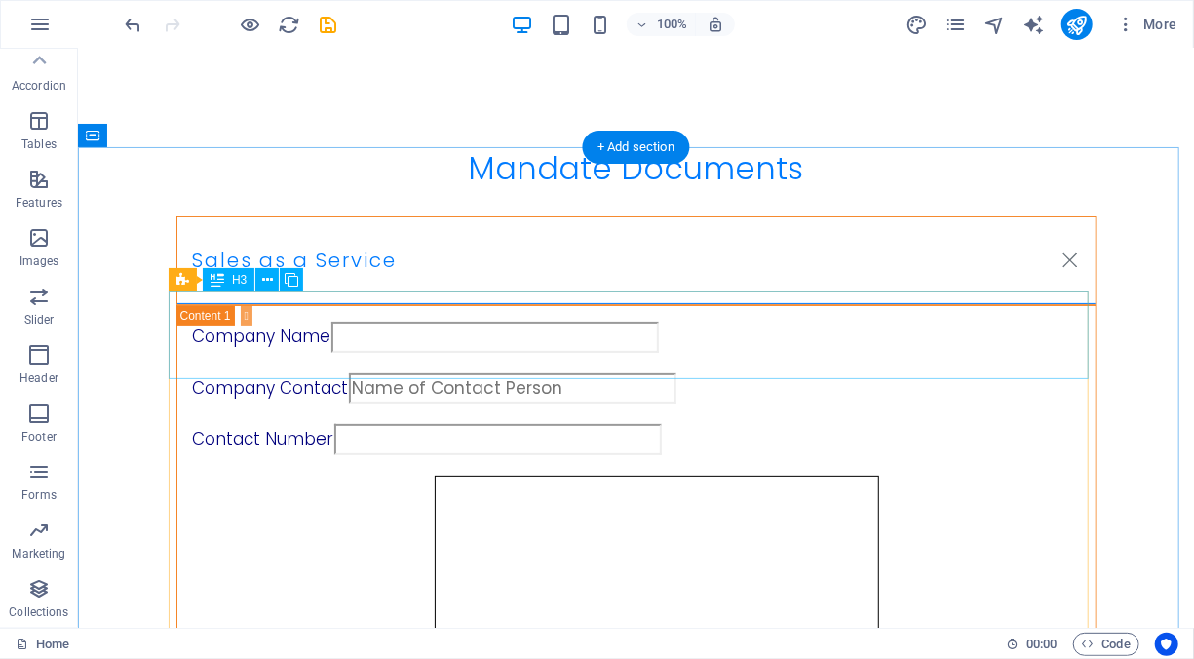
scroll to position [0, 0]
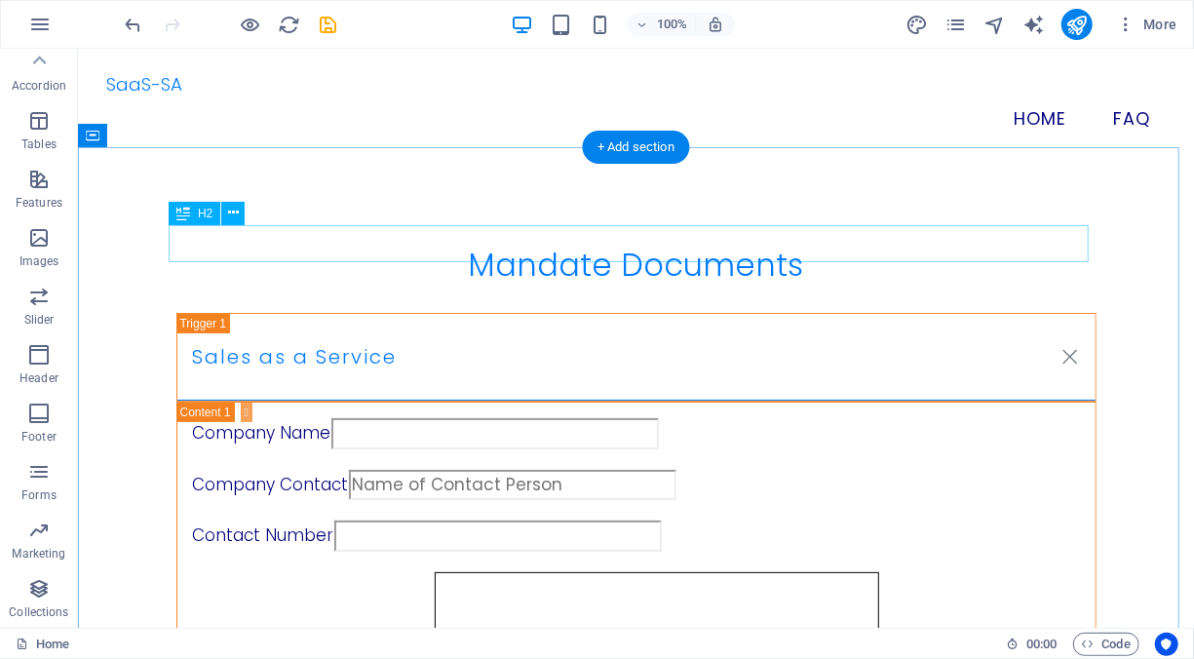
click at [529, 251] on div "Mandate Documents" at bounding box center [635, 264] width 920 height 37
click at [231, 212] on icon at bounding box center [233, 213] width 11 height 20
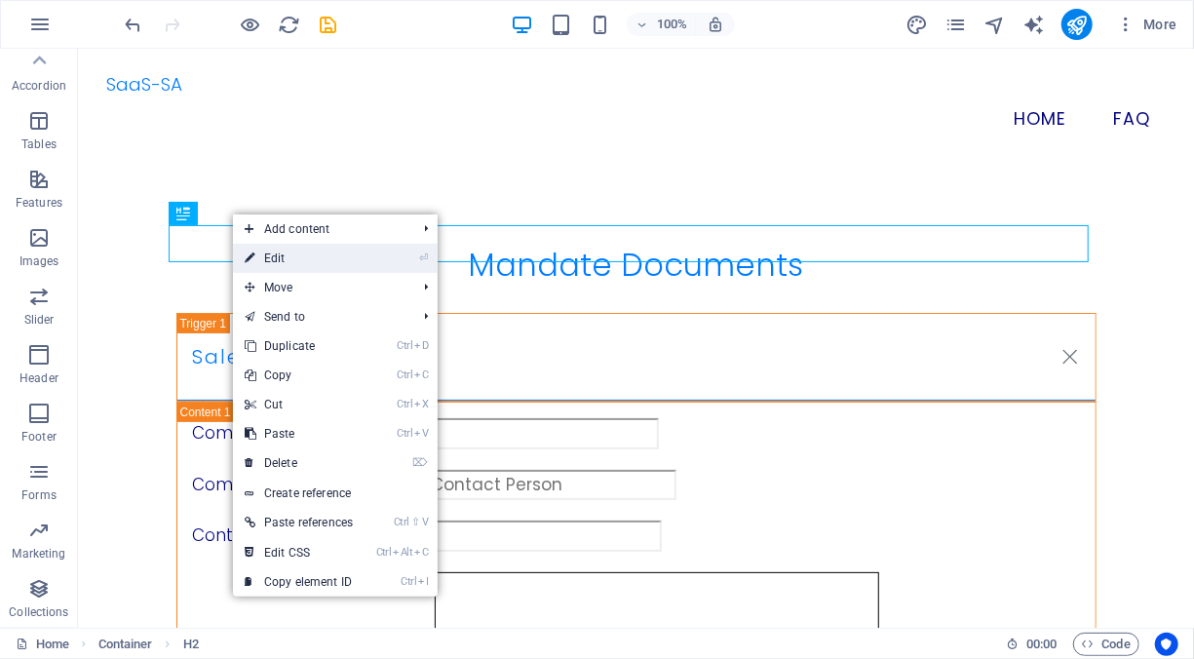
click at [315, 268] on link "⏎ Edit" at bounding box center [299, 258] width 132 height 29
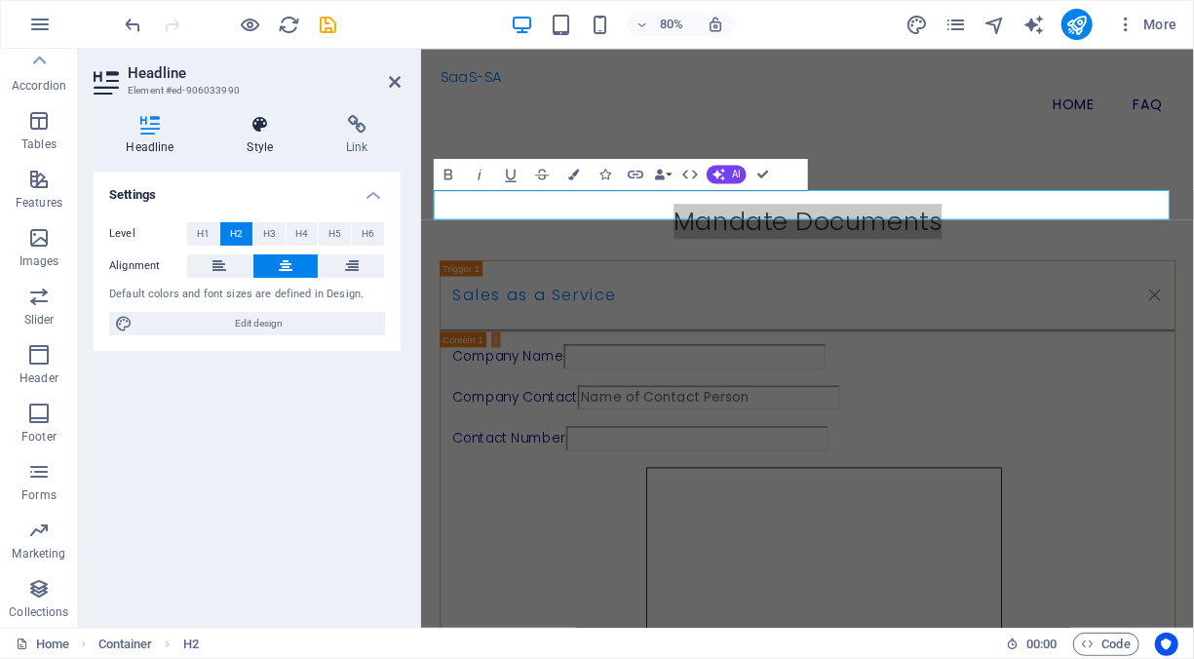
click at [259, 136] on h4 "Style" at bounding box center [263, 135] width 99 height 41
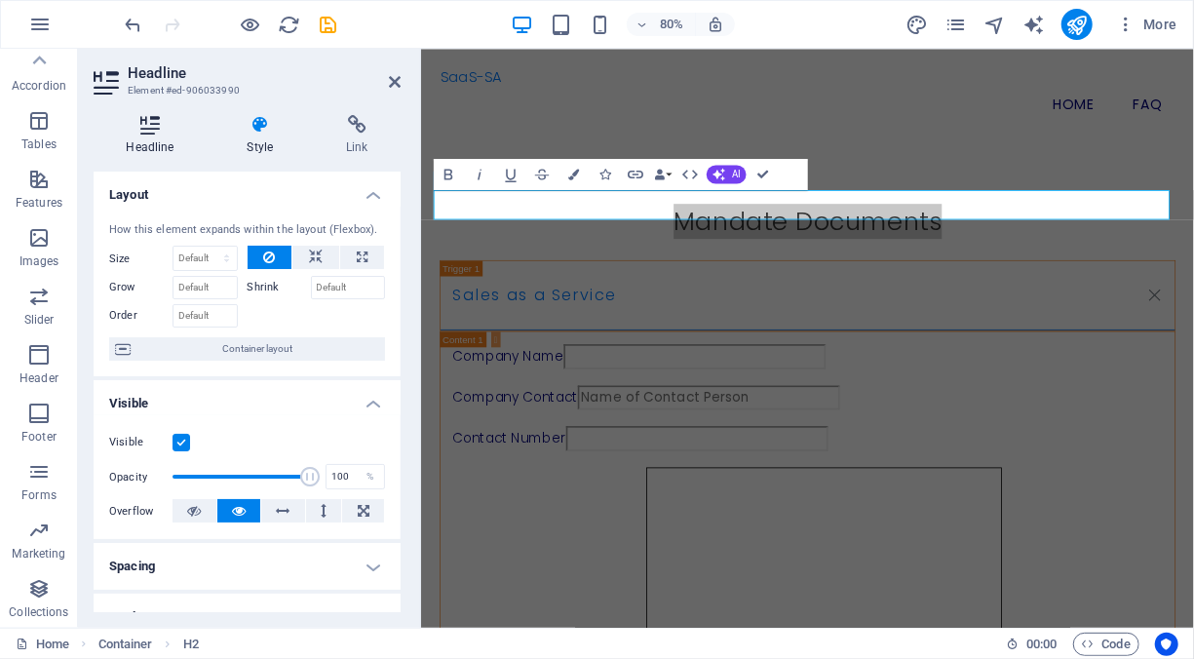
click at [161, 123] on icon at bounding box center [150, 124] width 113 height 19
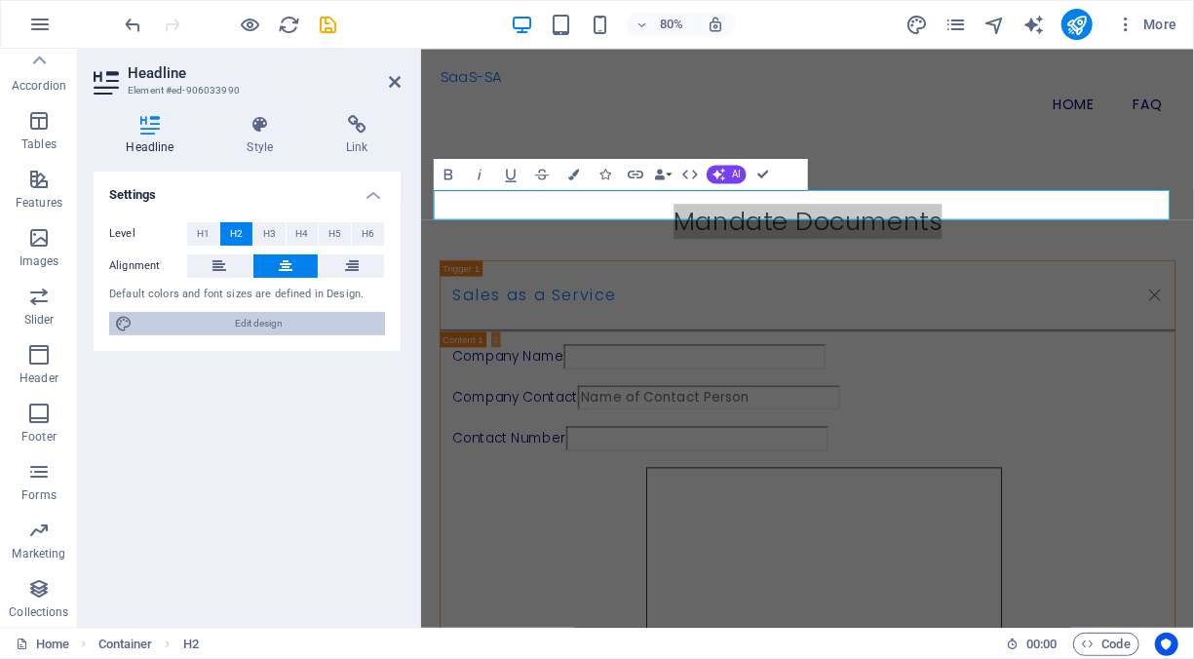
click at [225, 322] on span "Edit design" at bounding box center [258, 323] width 241 height 23
select select "px"
select select "200"
select select "px"
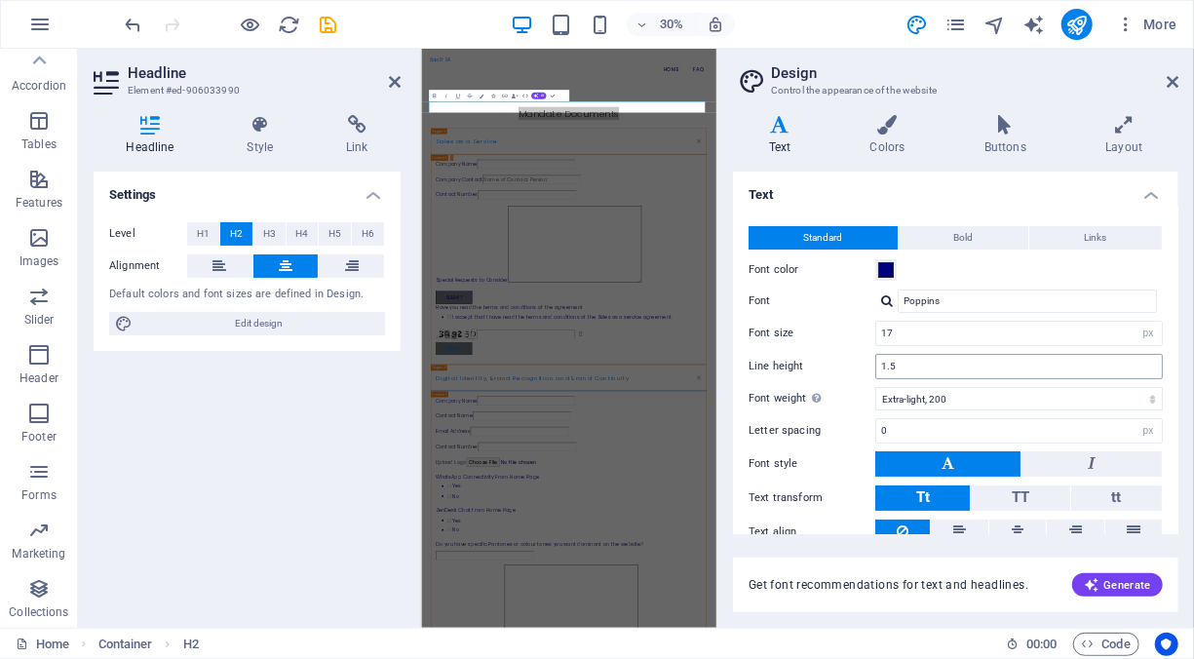
scroll to position [77, 0]
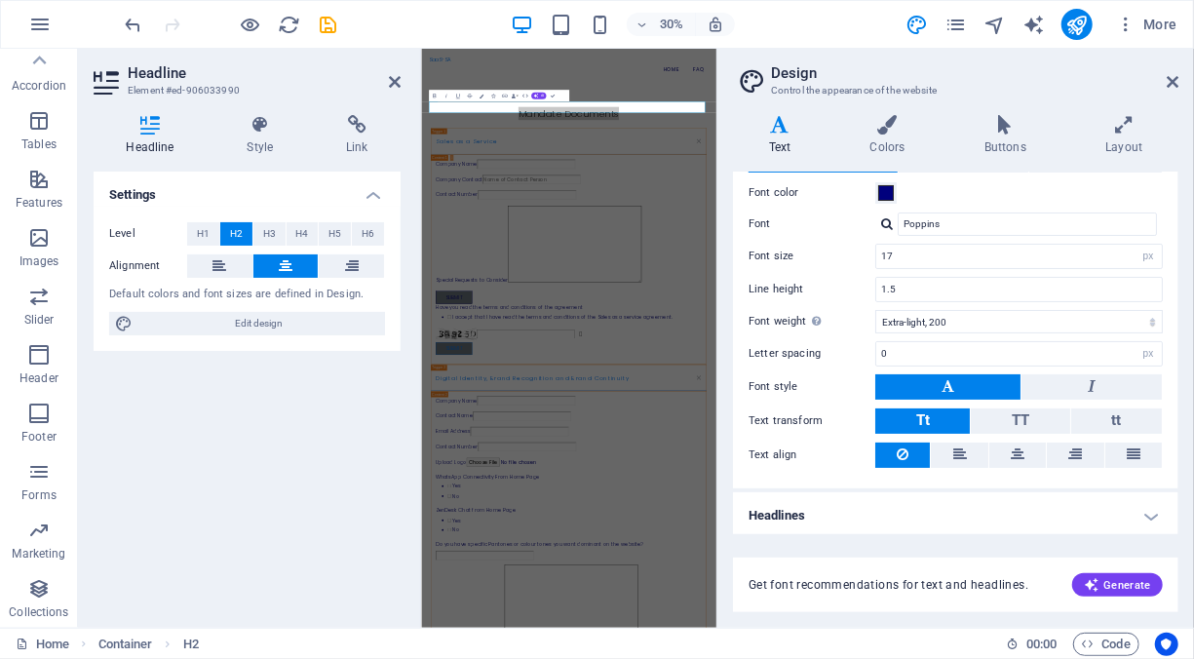
click at [1156, 507] on h4 "Headlines" at bounding box center [955, 515] width 445 height 47
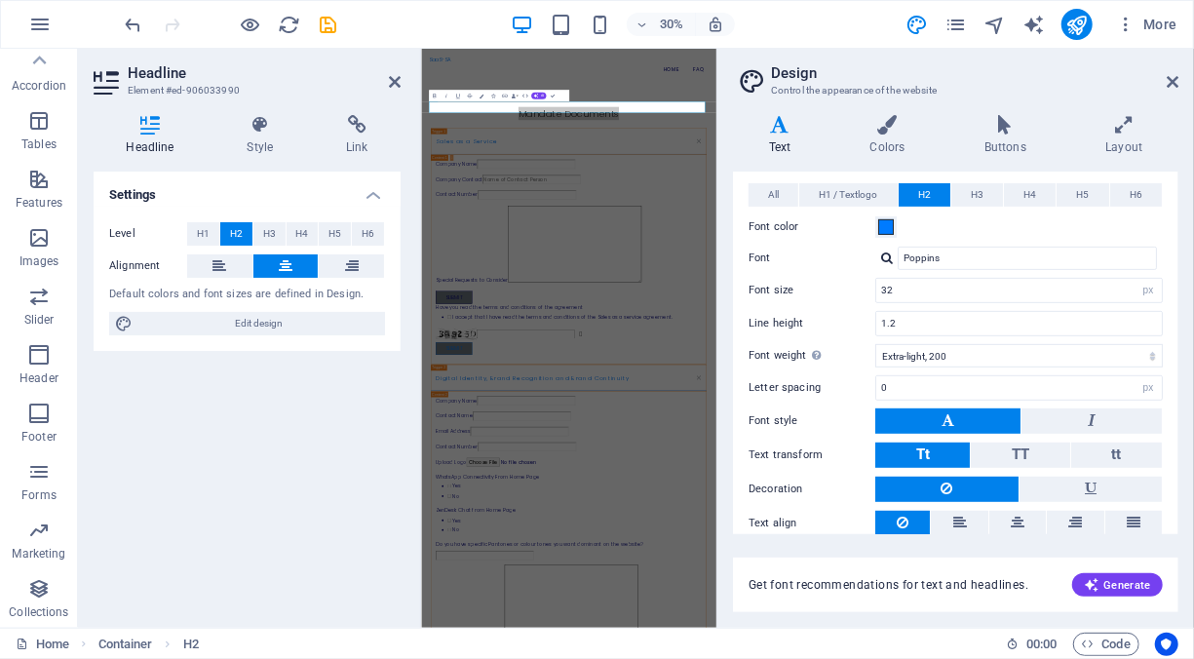
scroll to position [467, 0]
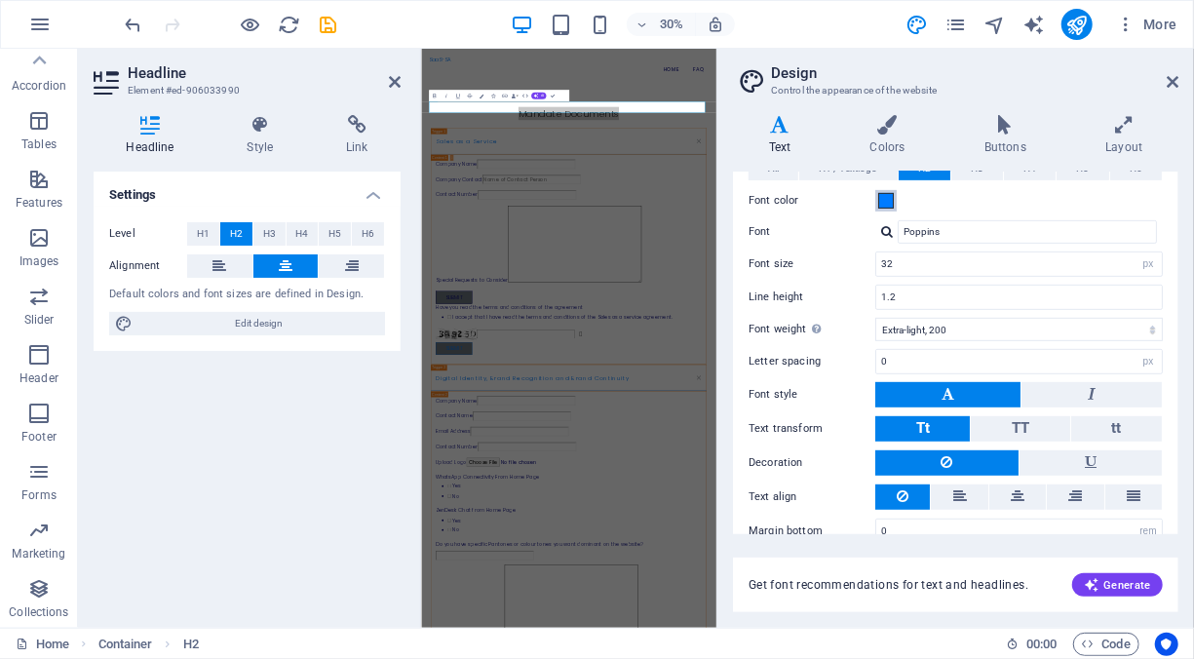
click at [886, 197] on span at bounding box center [886, 201] width 16 height 16
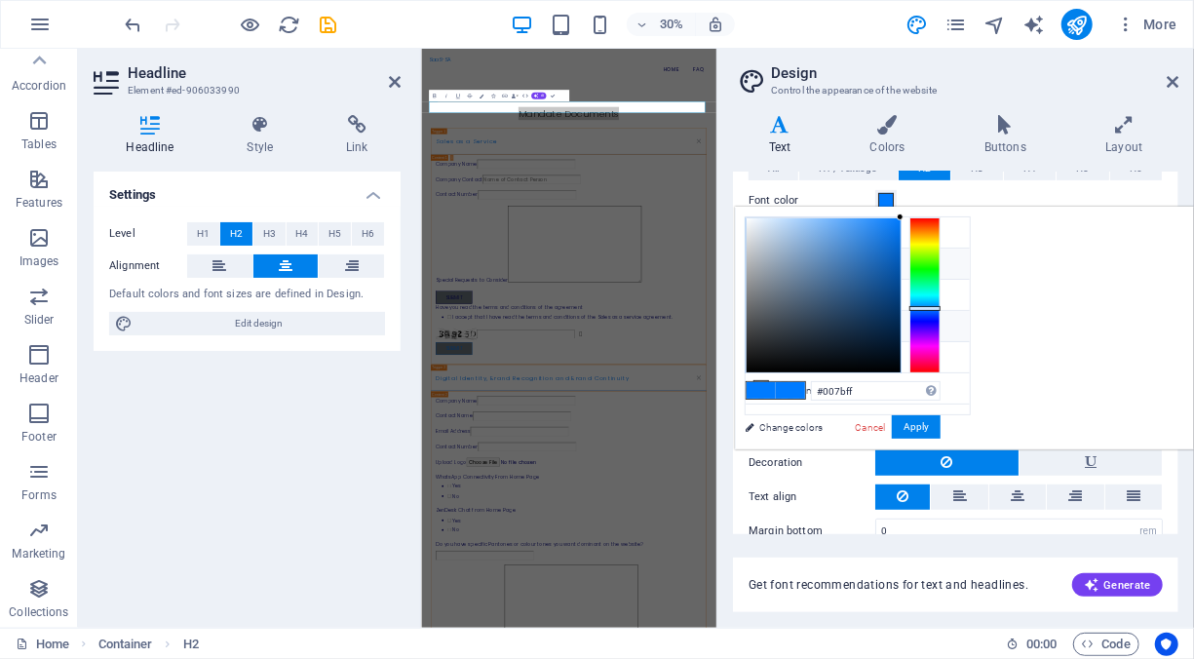
click at [761, 319] on icon at bounding box center [761, 326] width 14 height 14
type input "#00007d"
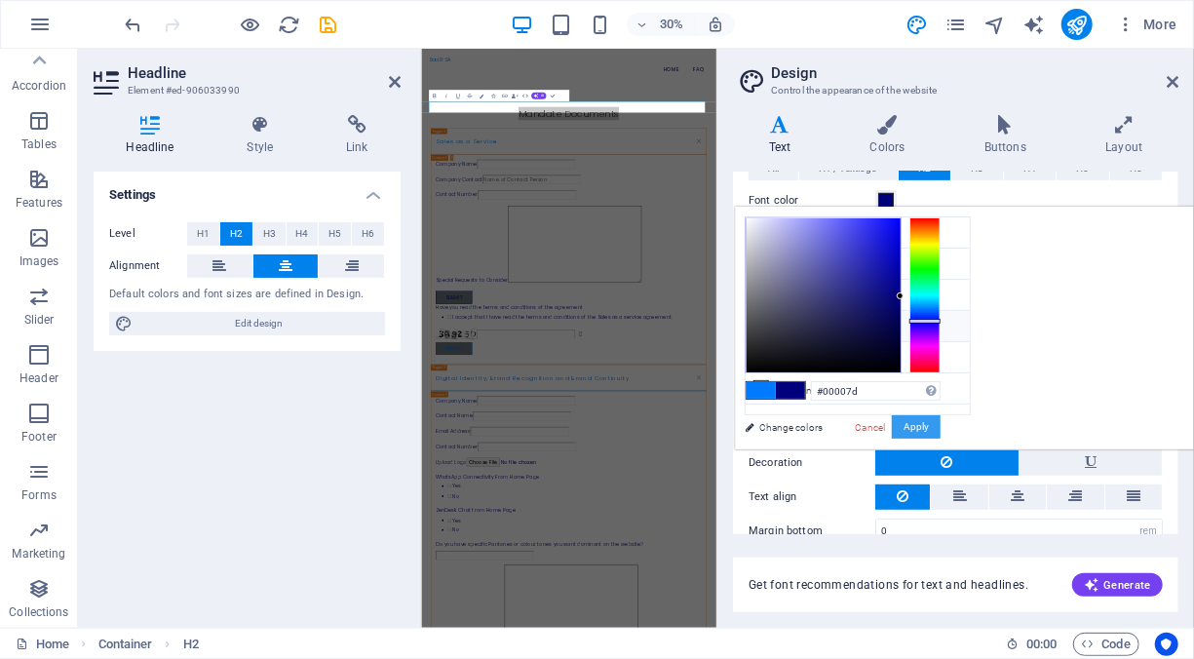
click at [940, 427] on button "Apply" at bounding box center [915, 426] width 49 height 23
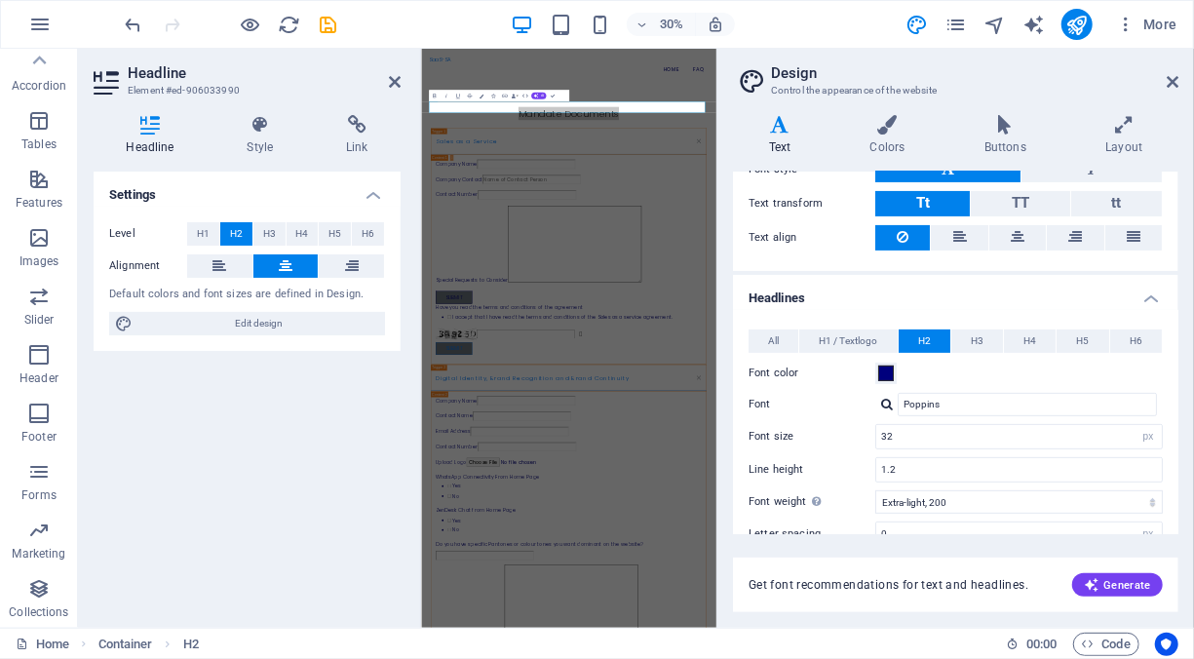
scroll to position [0, 0]
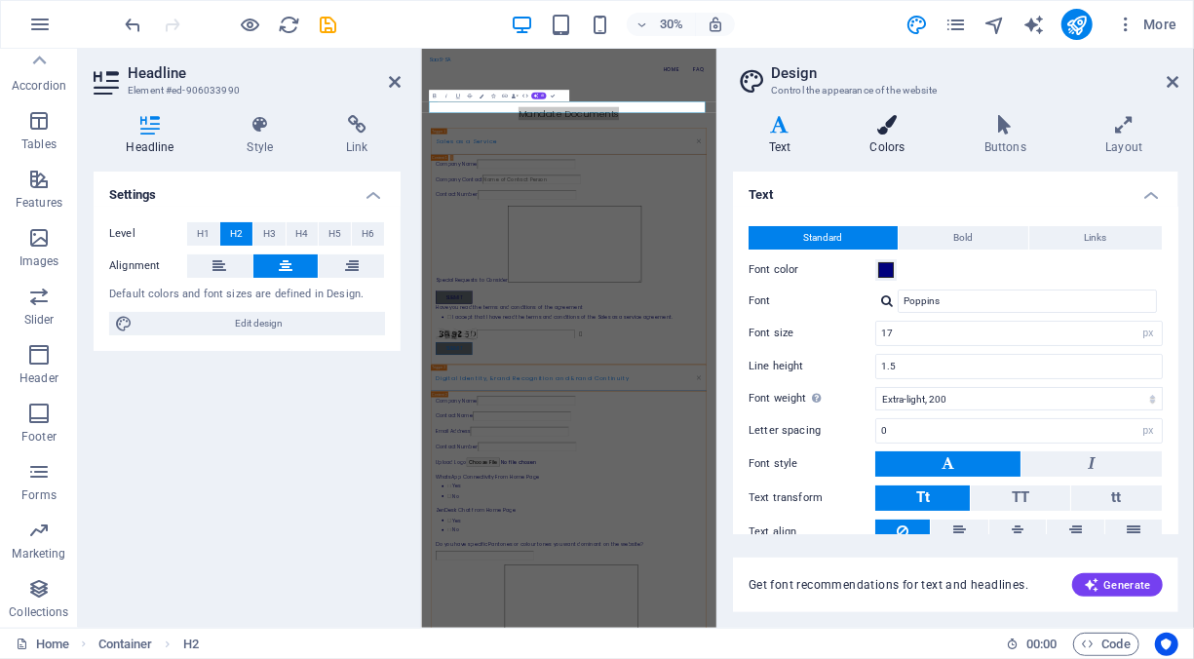
click at [895, 136] on h4 "Colors" at bounding box center [891, 135] width 114 height 41
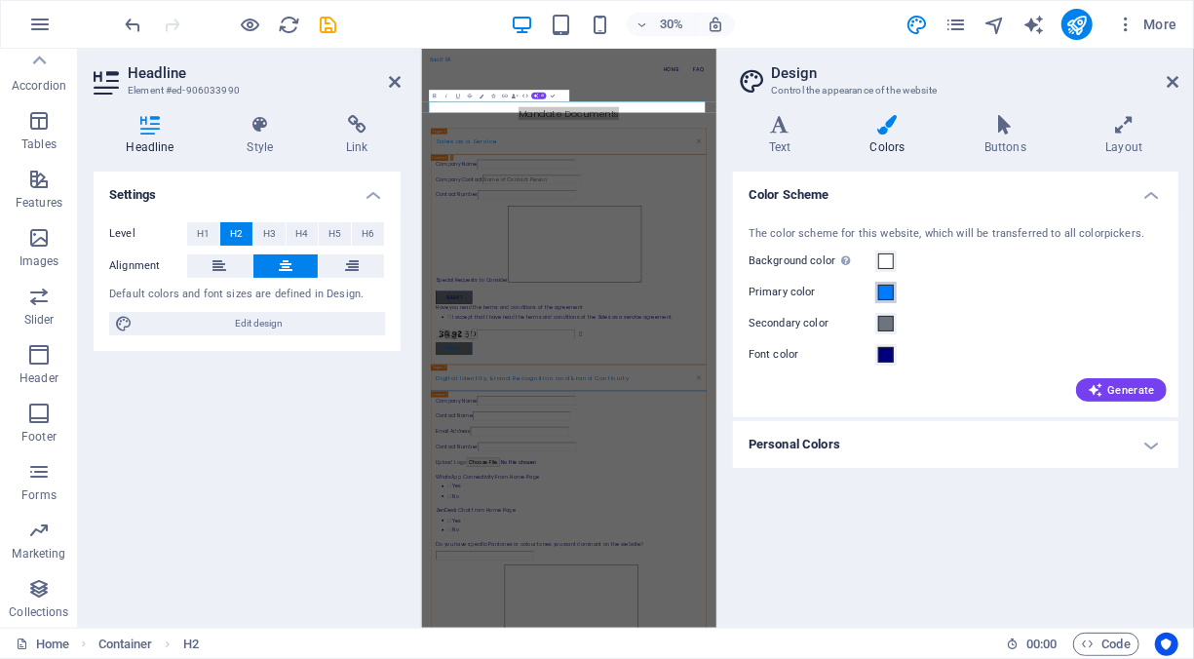
click at [888, 292] on span at bounding box center [886, 292] width 16 height 16
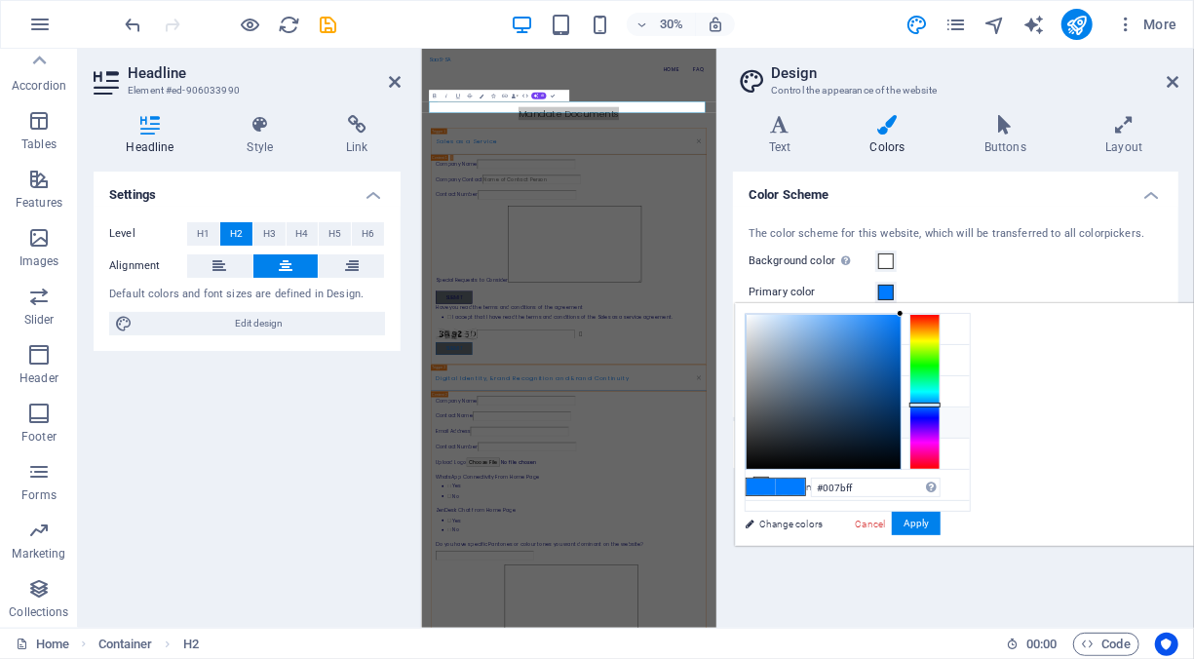
click at [779, 417] on li "Font color #00007d" at bounding box center [857, 422] width 224 height 31
type input "#00007d"
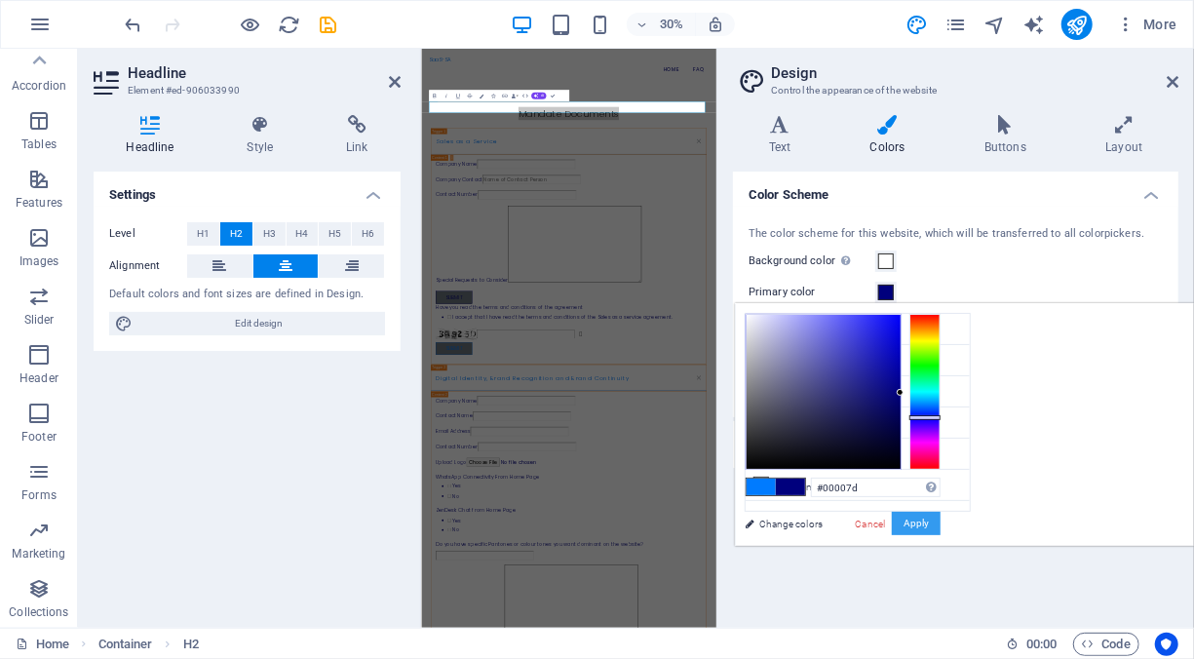
click at [940, 518] on button "Apply" at bounding box center [915, 523] width 49 height 23
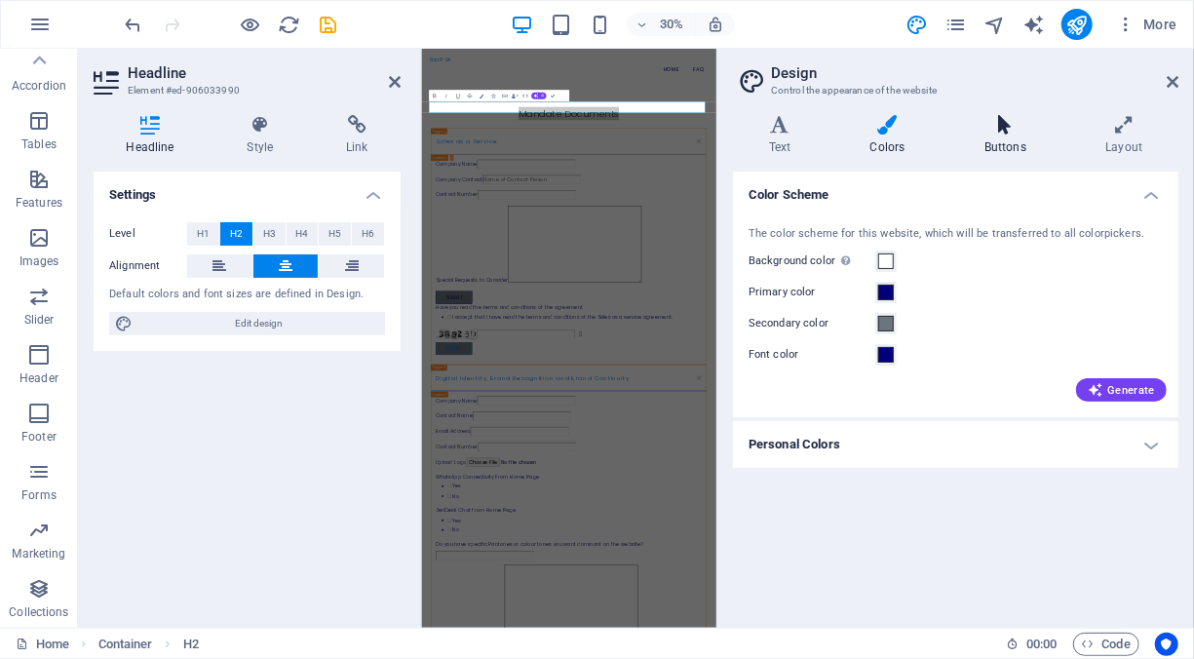
click at [1008, 133] on icon at bounding box center [1004, 124] width 113 height 19
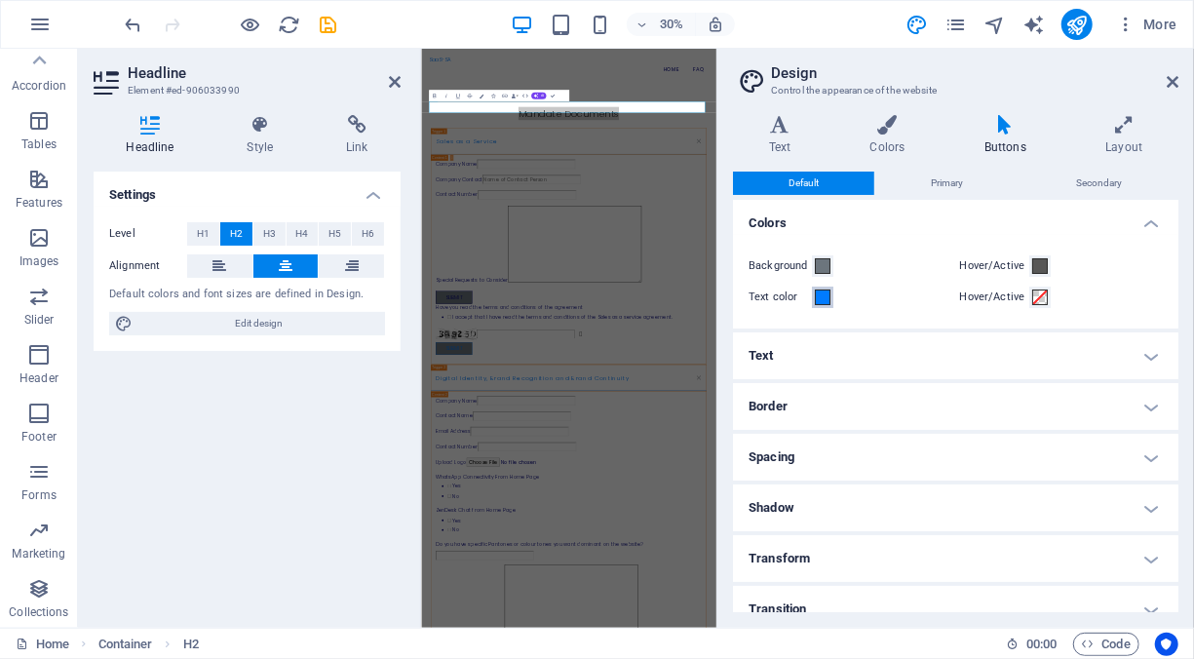
click at [831, 302] on button "Text color" at bounding box center [822, 296] width 21 height 21
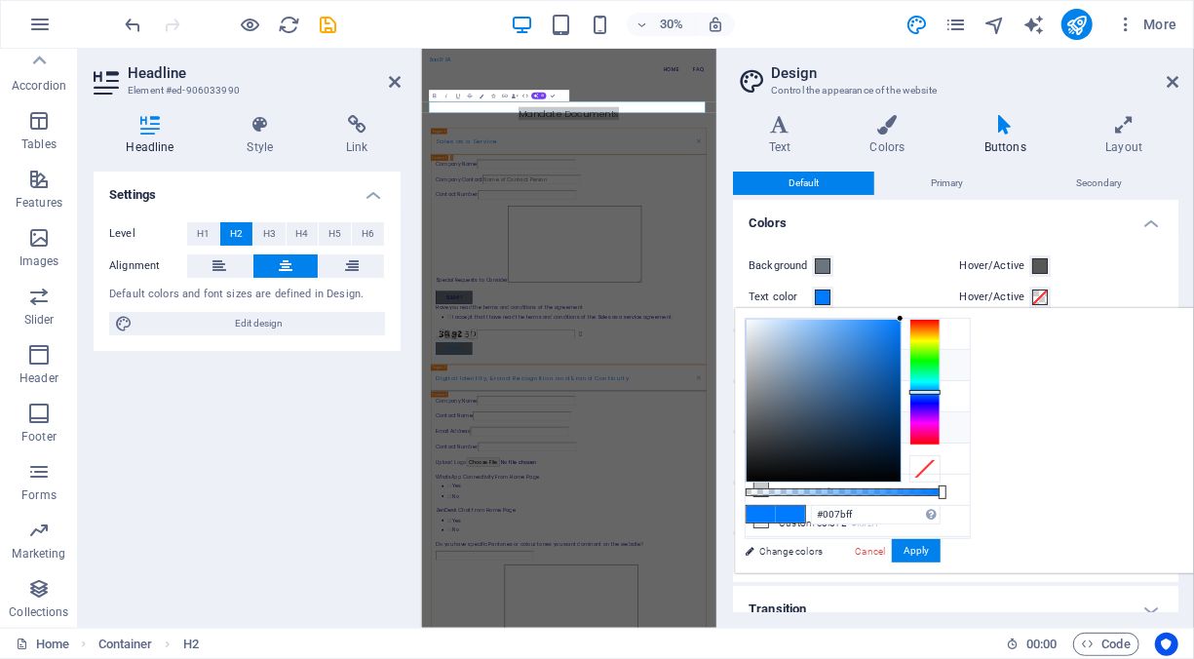
click at [767, 420] on icon at bounding box center [761, 427] width 14 height 14
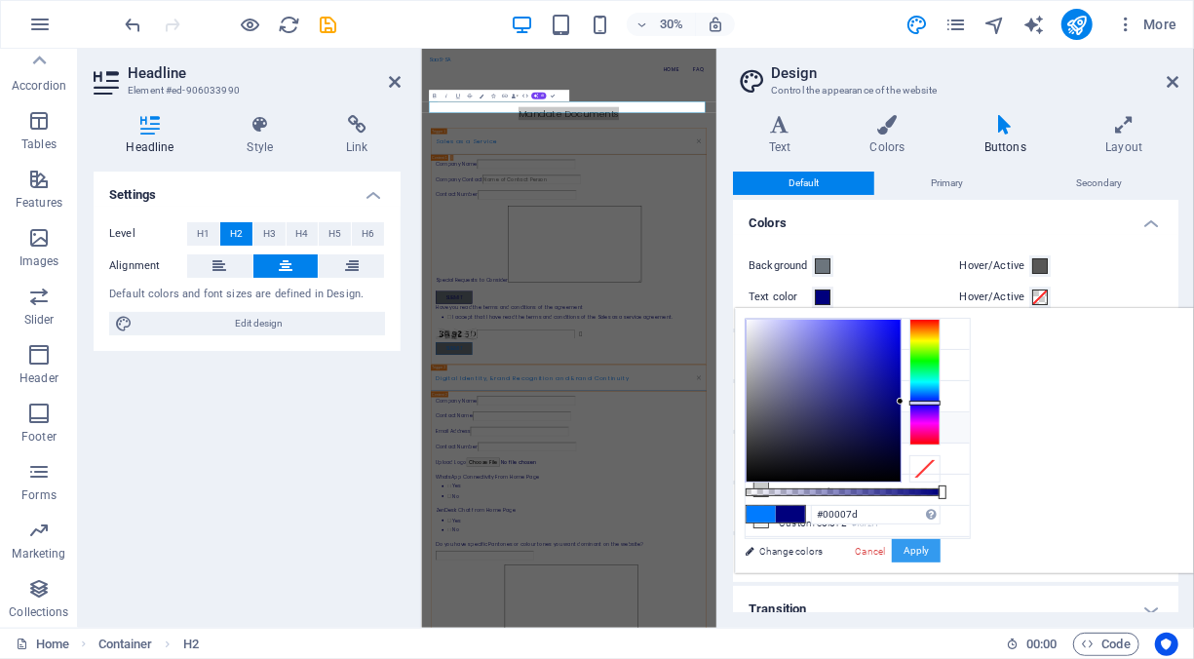
click at [940, 548] on button "Apply" at bounding box center [915, 550] width 49 height 23
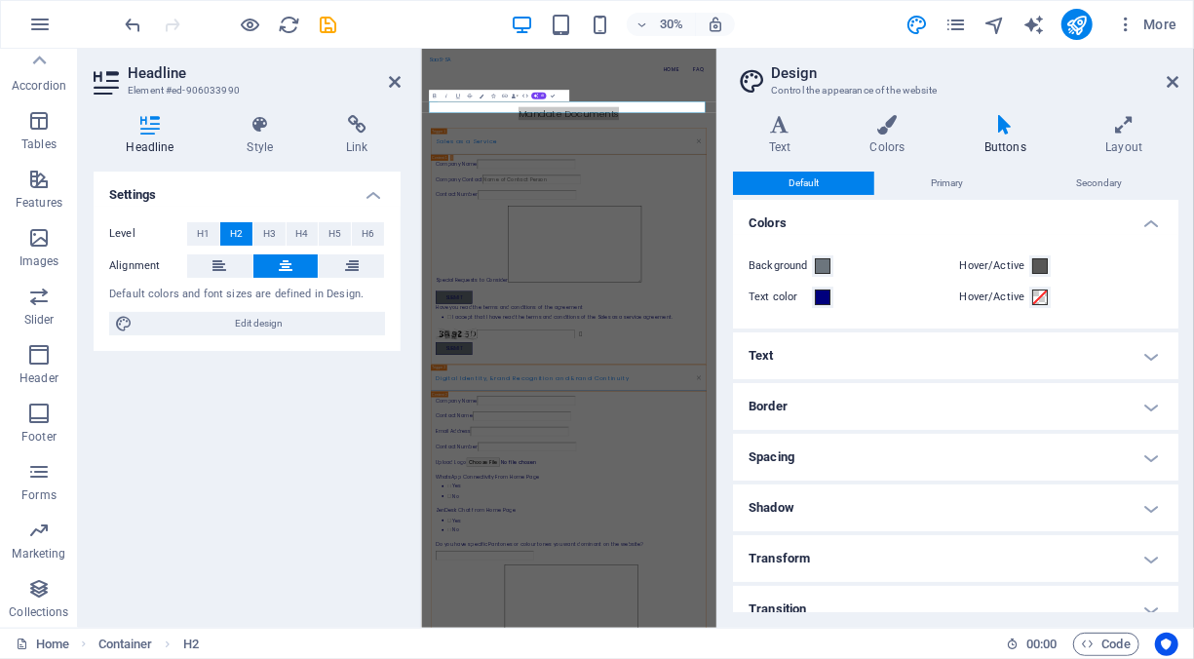
click at [764, 362] on h4 "Text" at bounding box center [955, 355] width 445 height 47
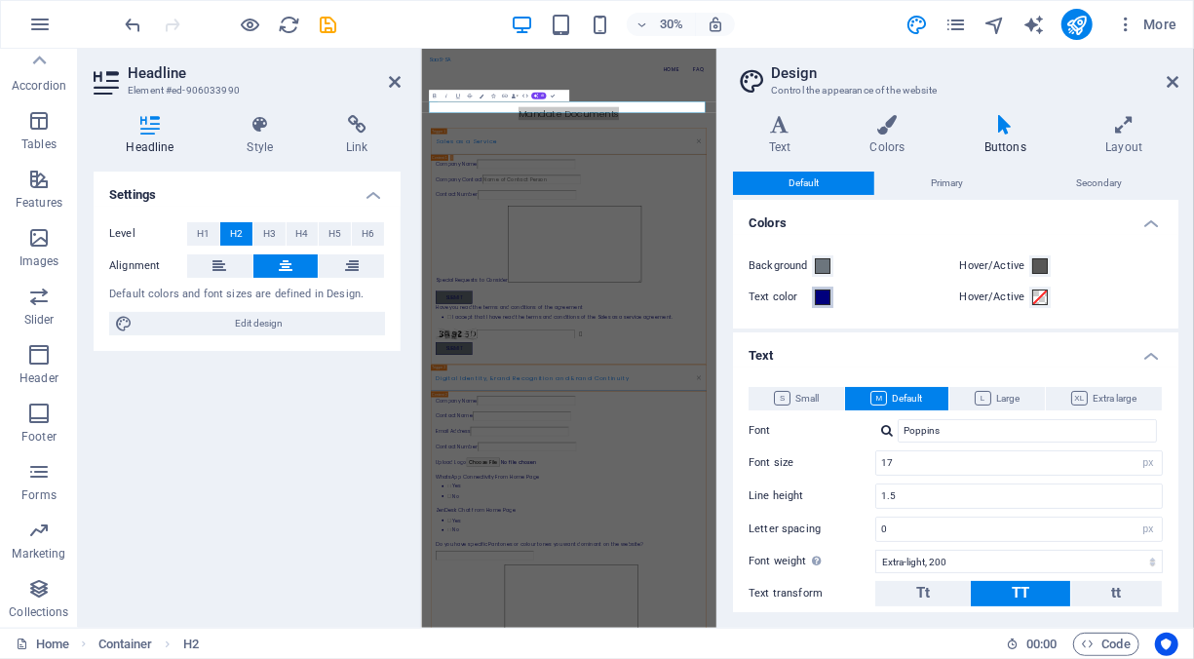
click at [823, 298] on span at bounding box center [823, 297] width 16 height 16
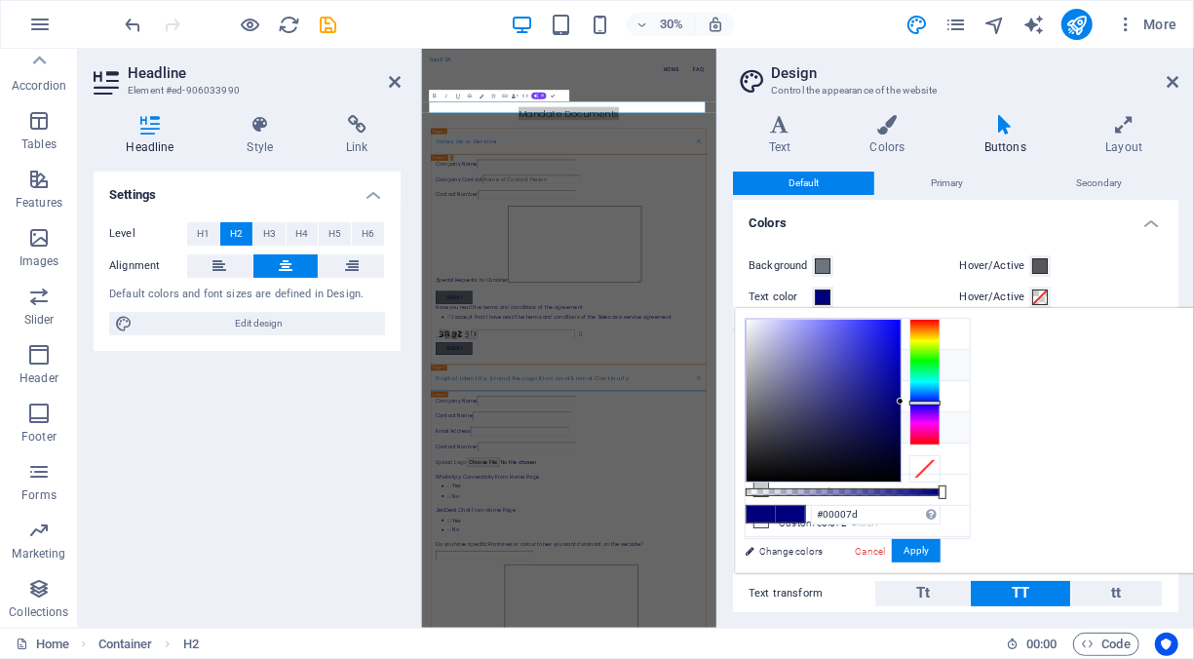
click at [761, 359] on icon at bounding box center [761, 365] width 14 height 14
type input "#007bff"
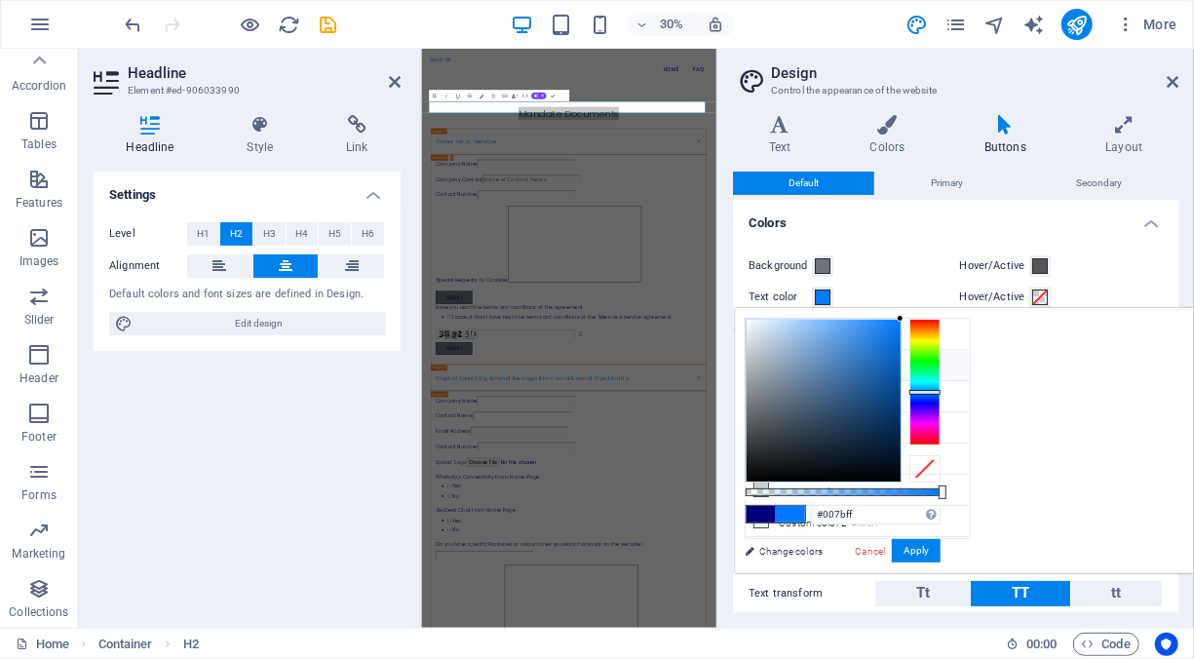
click at [765, 363] on icon at bounding box center [761, 365] width 14 height 14
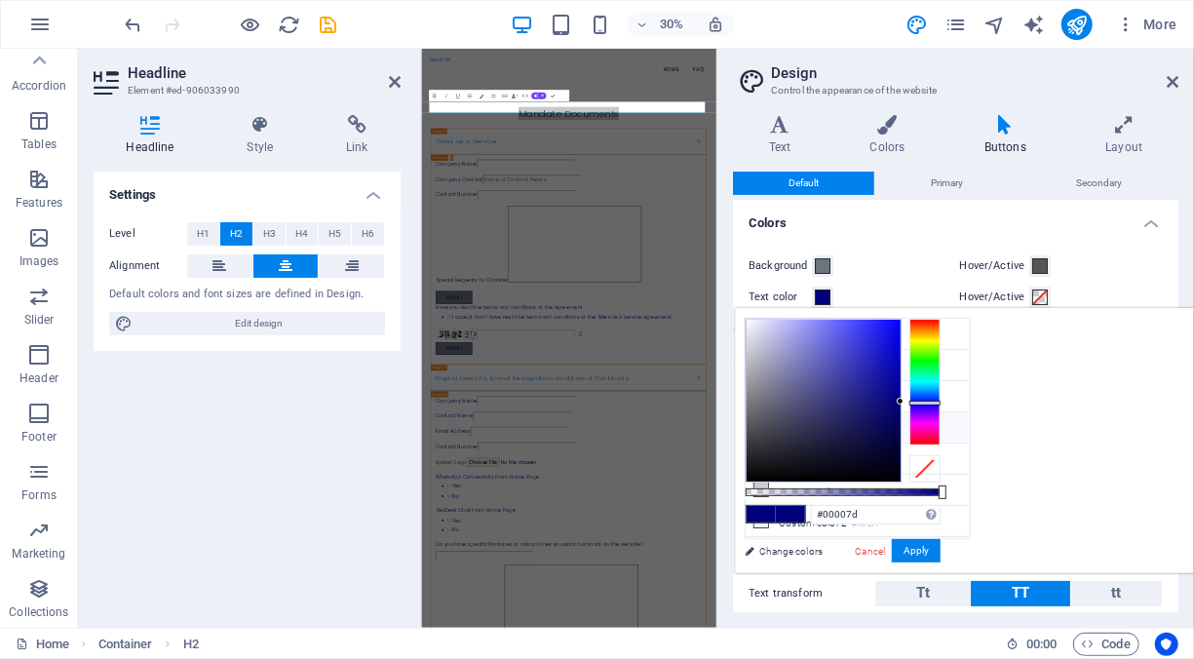
click at [776, 512] on span at bounding box center [760, 514] width 29 height 17
click at [887, 547] on link "Cancel" at bounding box center [870, 551] width 34 height 15
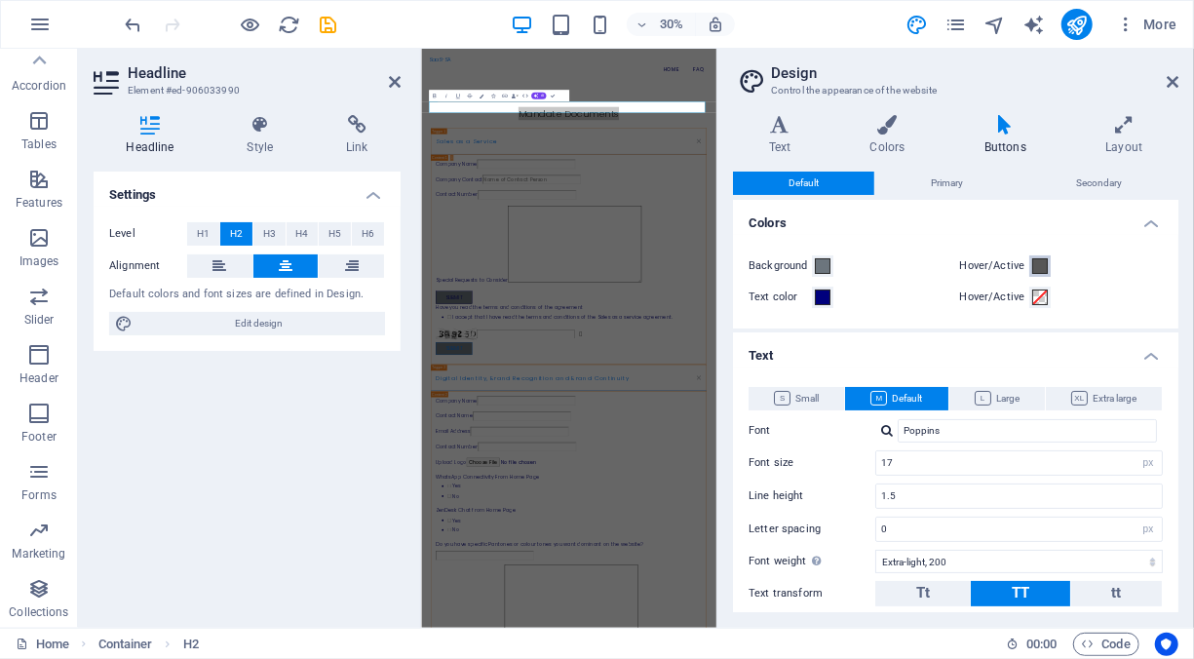
click at [1036, 266] on span at bounding box center [1040, 266] width 16 height 16
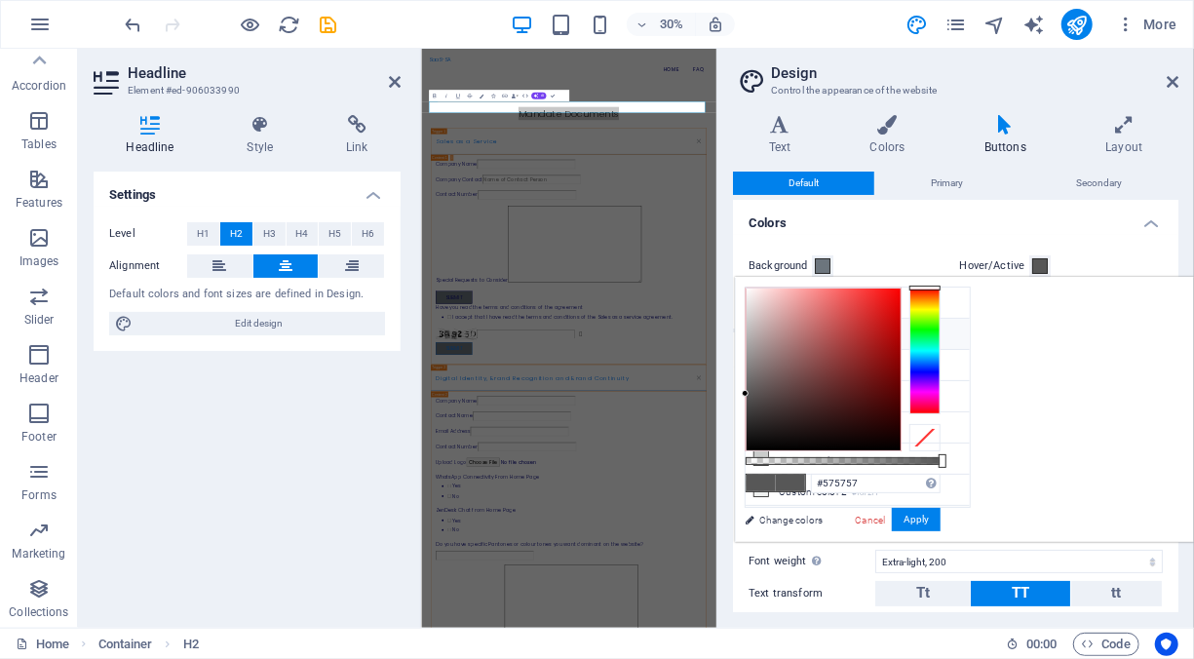
click at [760, 332] on icon at bounding box center [761, 333] width 14 height 14
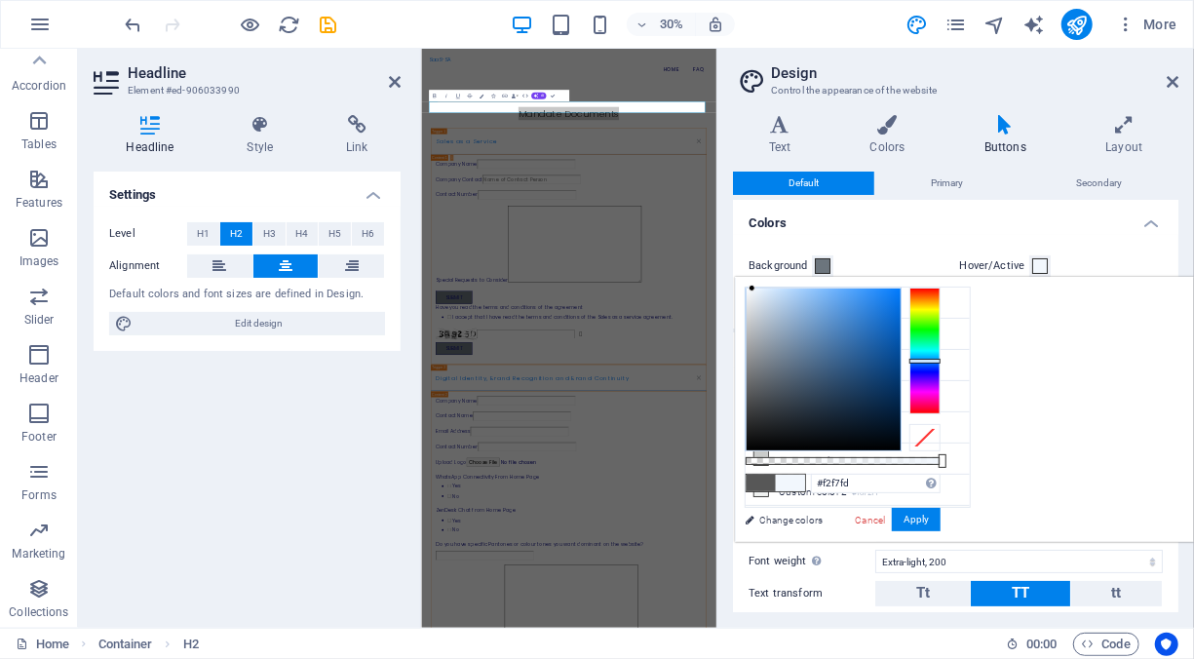
click at [900, 288] on div at bounding box center [823, 369] width 154 height 162
type input "#f5f8fb"
click at [755, 288] on div at bounding box center [751, 287] width 7 height 7
click at [940, 517] on button "Apply" at bounding box center [915, 519] width 49 height 23
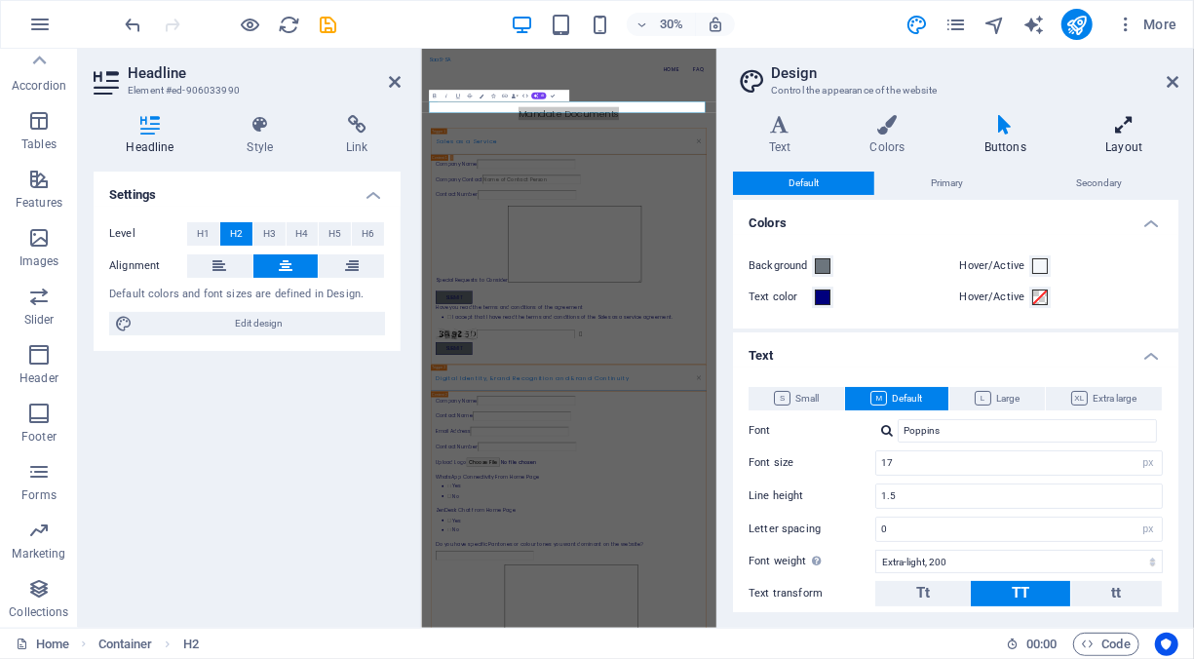
click at [1125, 127] on icon at bounding box center [1124, 124] width 108 height 19
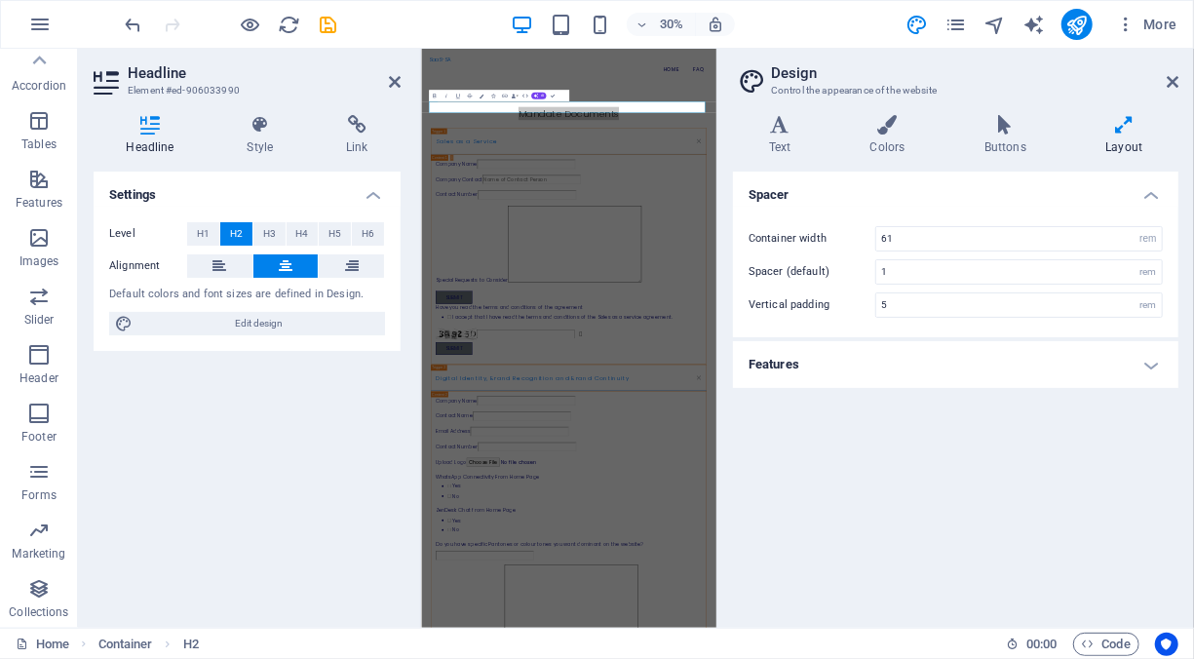
click at [917, 365] on h4 "Features" at bounding box center [955, 364] width 445 height 47
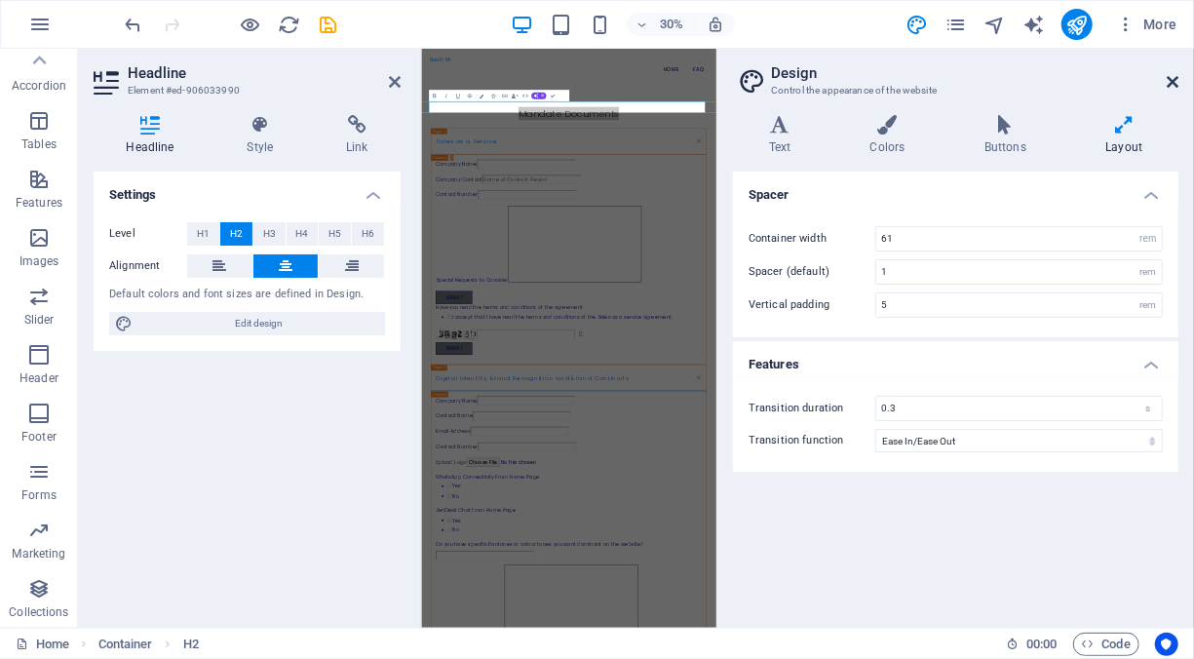
click at [1173, 77] on icon at bounding box center [1172, 82] width 12 height 16
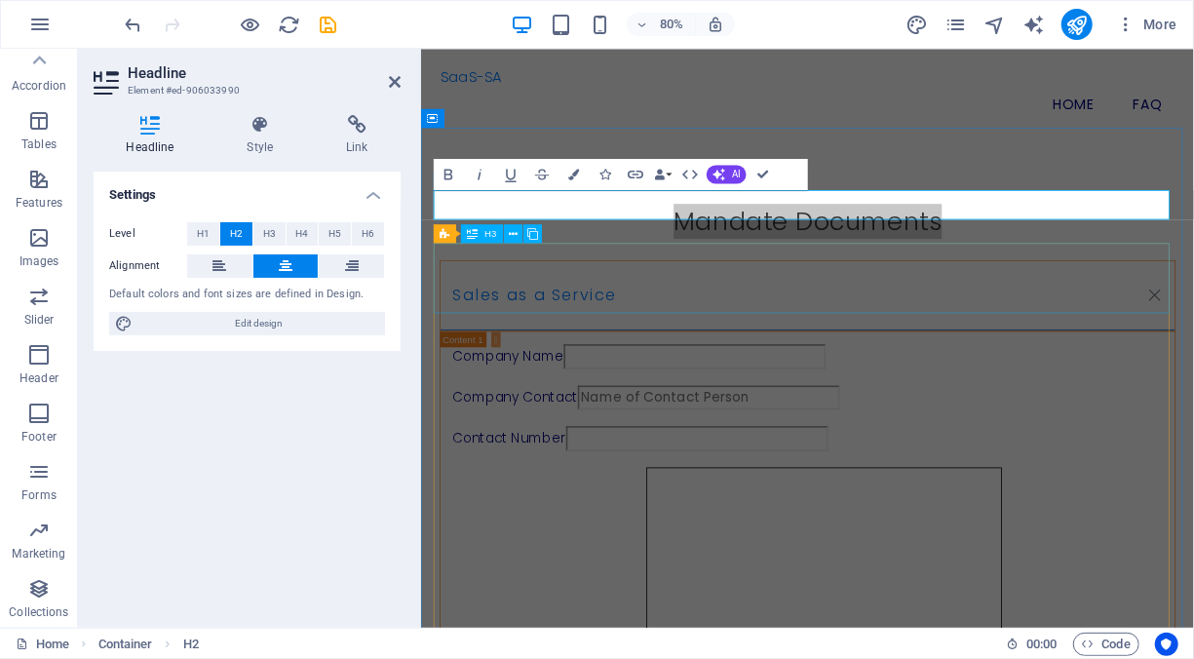
click at [935, 341] on div "Sales as a Service" at bounding box center [903, 356] width 920 height 89
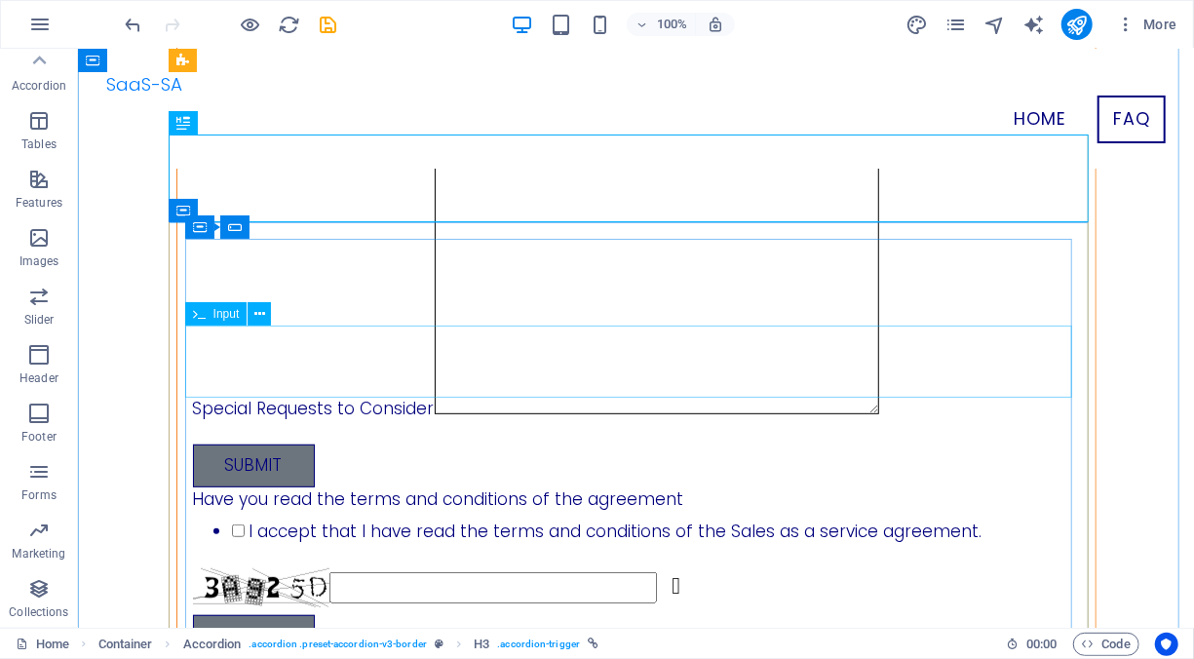
scroll to position [97, 0]
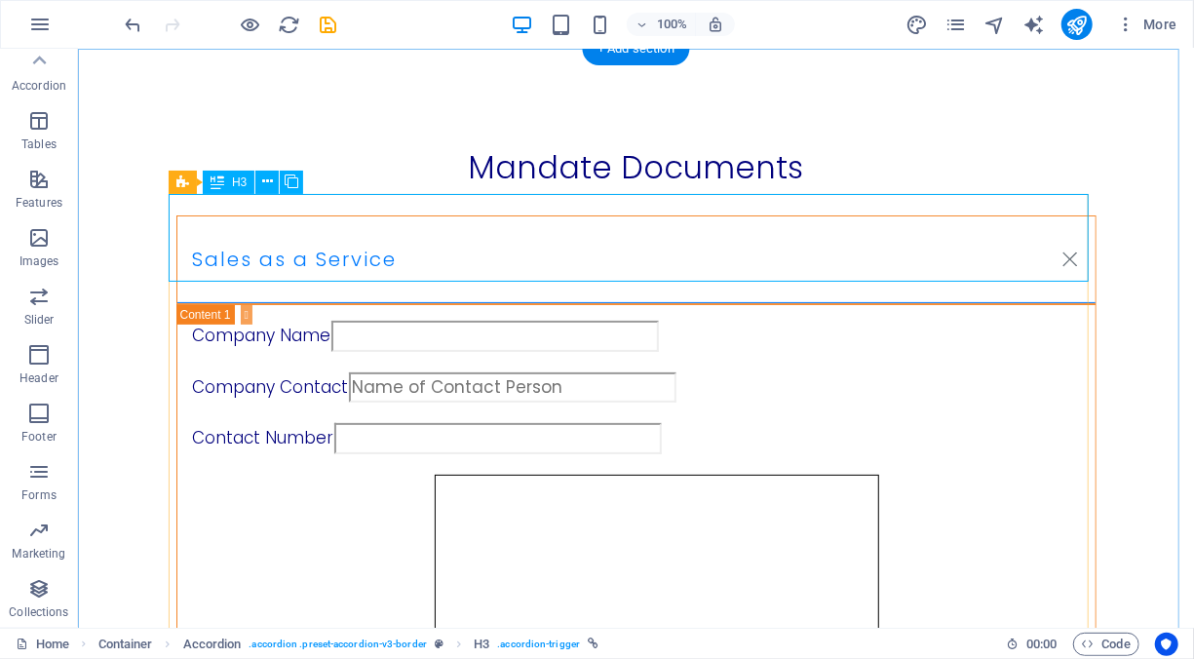
click at [379, 218] on div "Sales as a Service" at bounding box center [635, 258] width 920 height 89
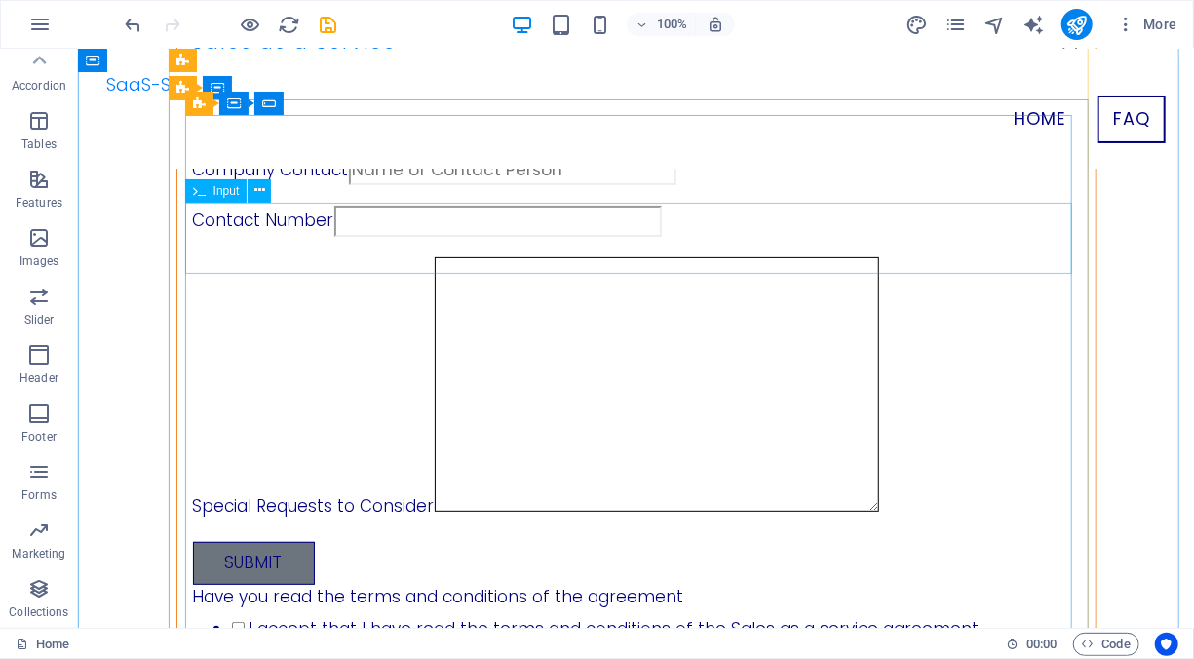
scroll to position [195, 0]
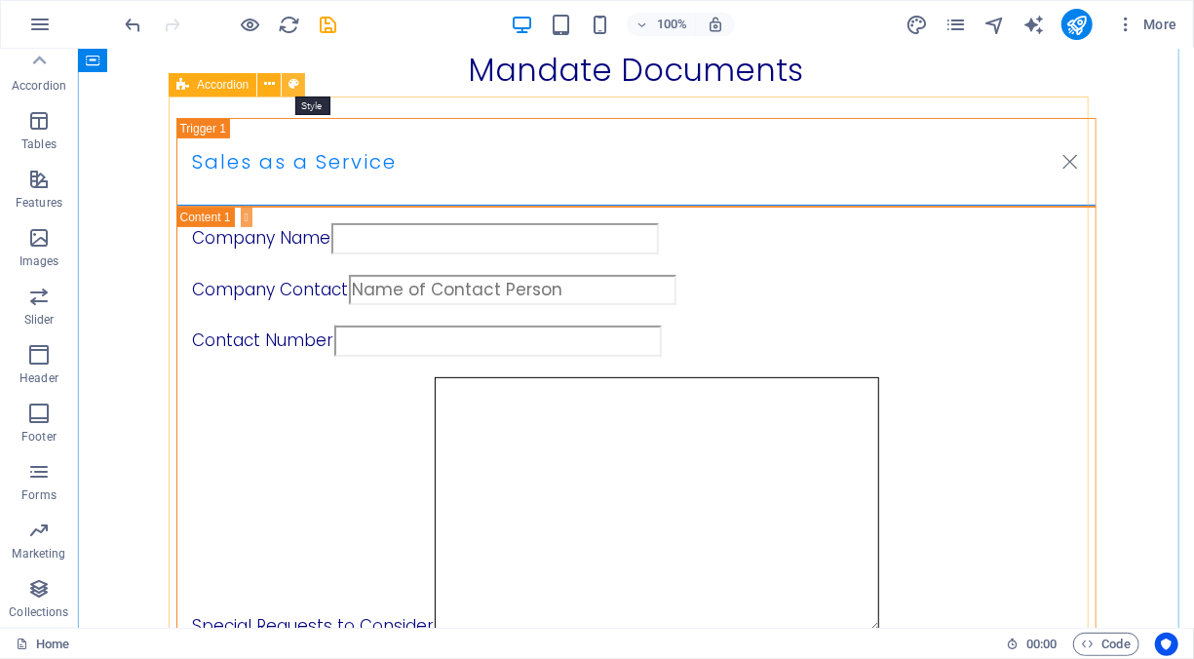
click at [295, 86] on icon at bounding box center [293, 84] width 11 height 20
select select "rem"
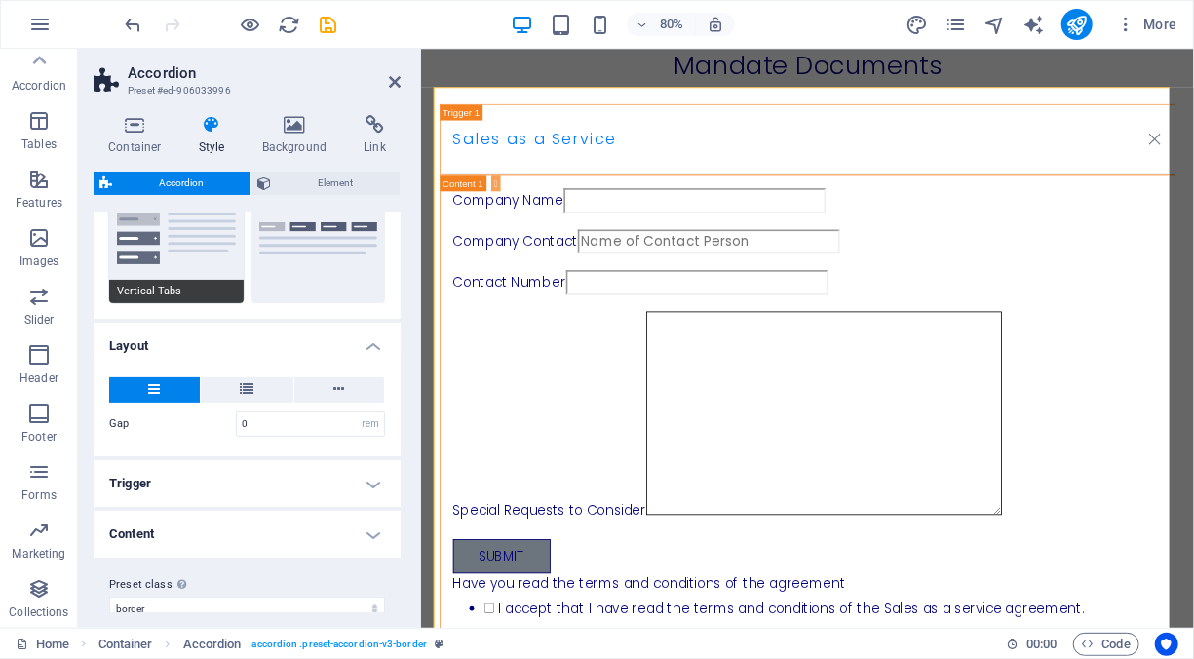
scroll to position [246, 0]
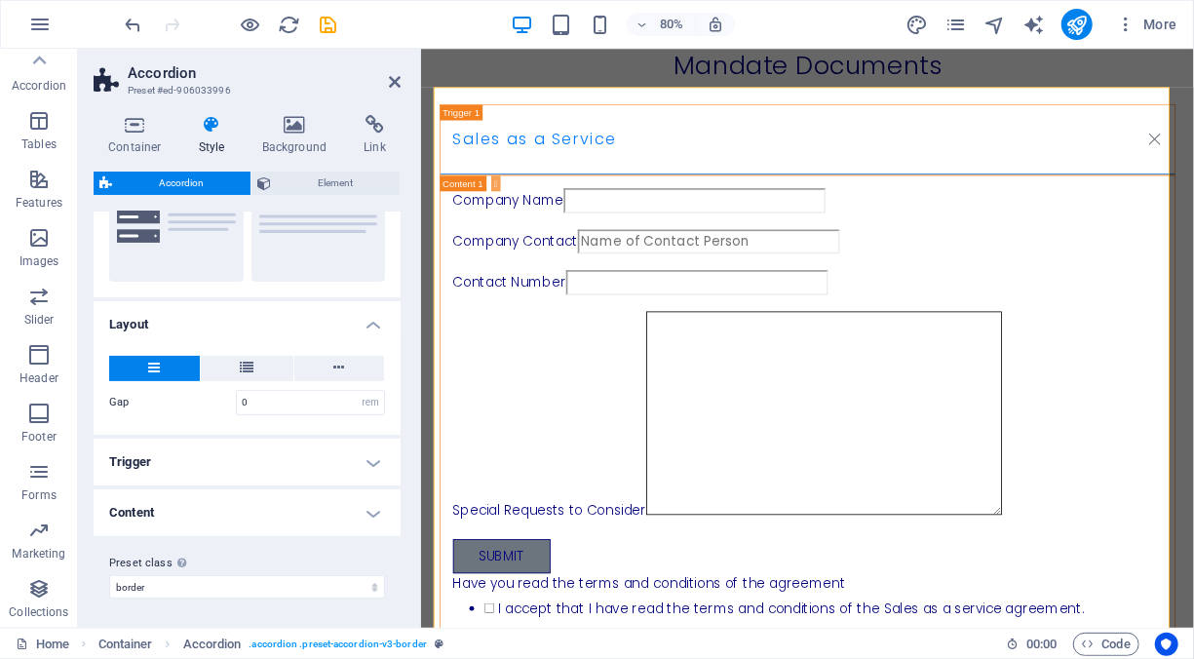
click at [369, 466] on h4 "Trigger" at bounding box center [247, 461] width 307 height 47
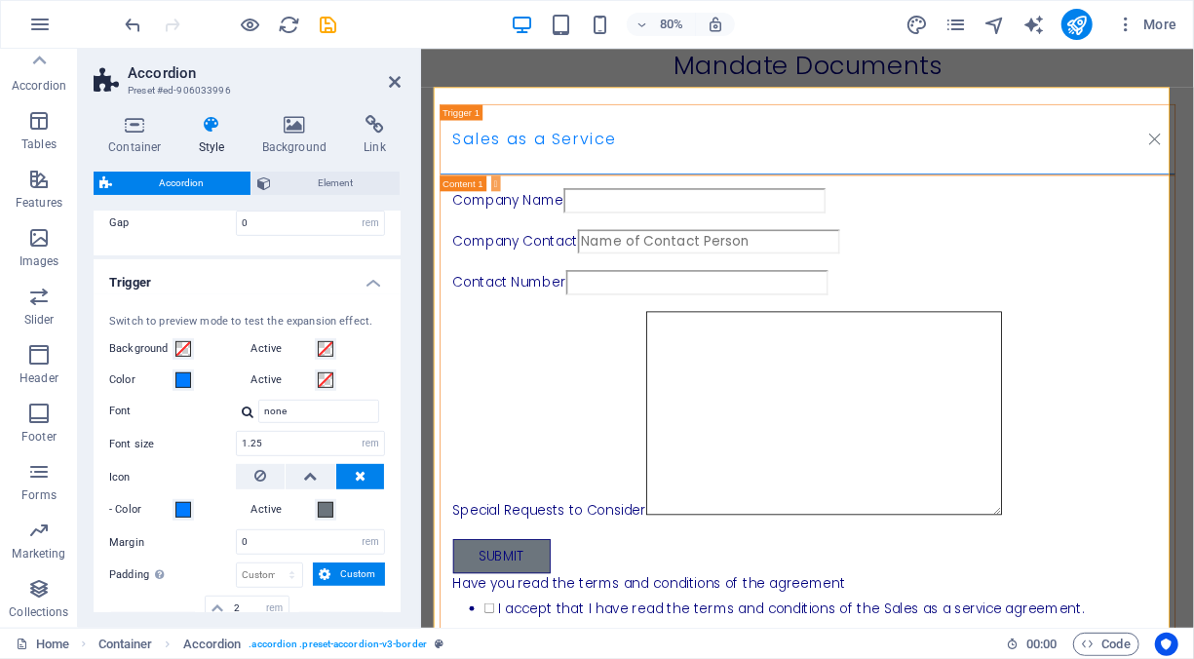
scroll to position [440, 0]
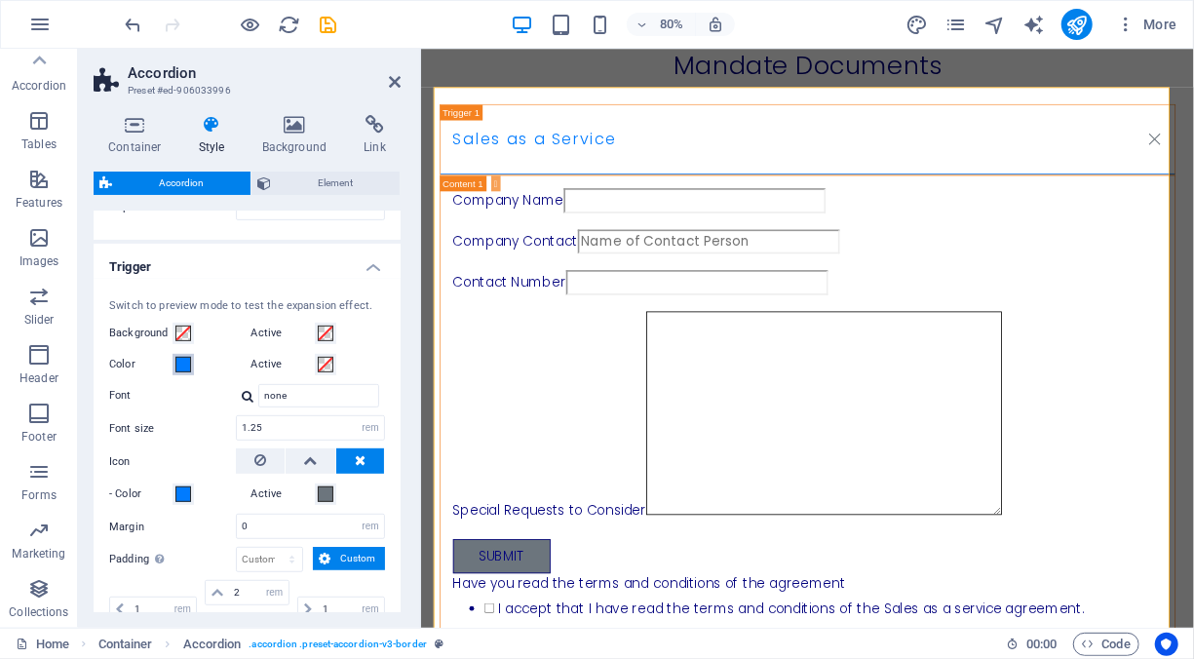
click at [186, 365] on span at bounding box center [183, 365] width 16 height 16
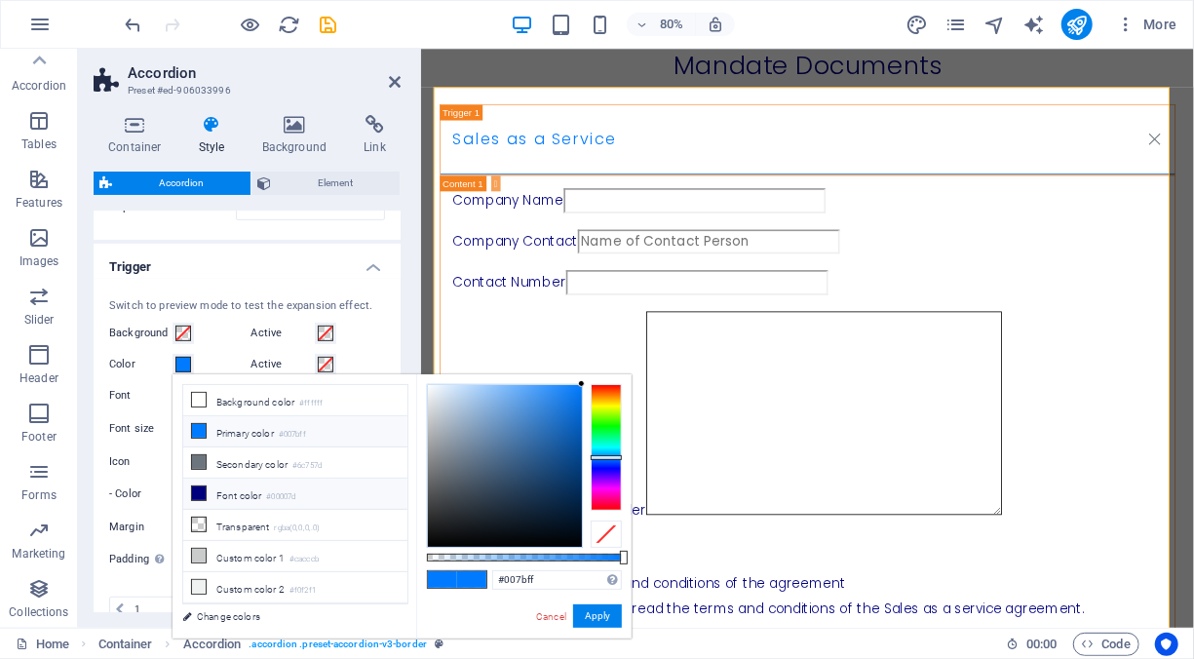
click at [202, 486] on icon at bounding box center [199, 493] width 14 height 14
type input "#00007d"
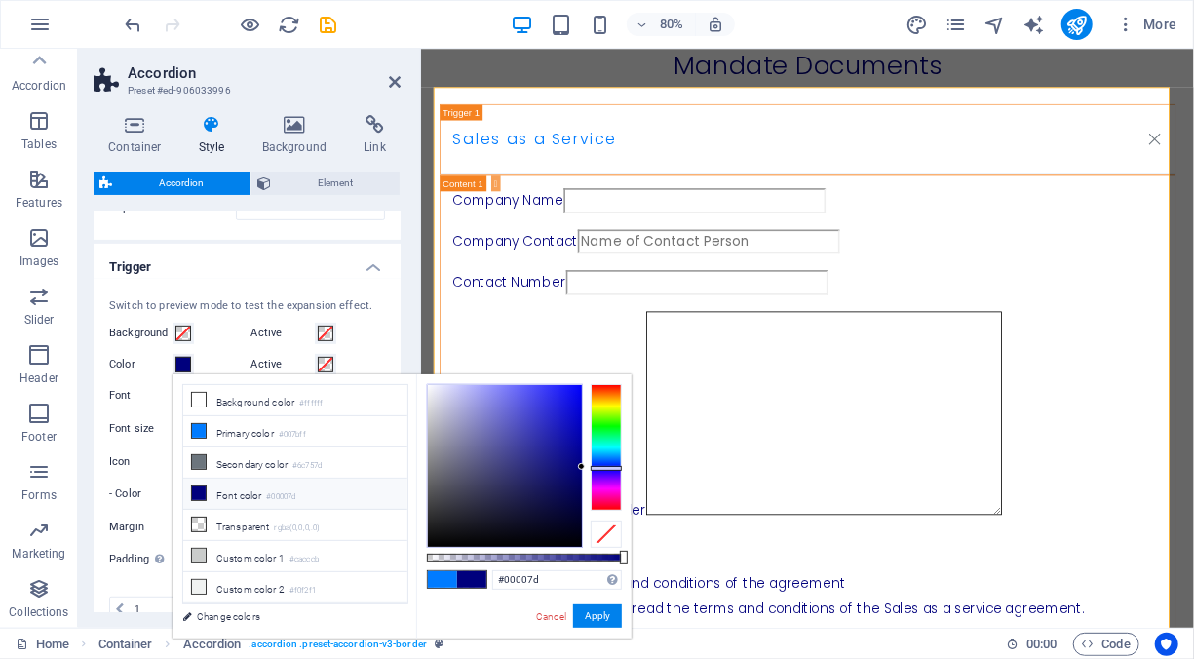
click at [322, 257] on h4 "Trigger" at bounding box center [247, 261] width 307 height 35
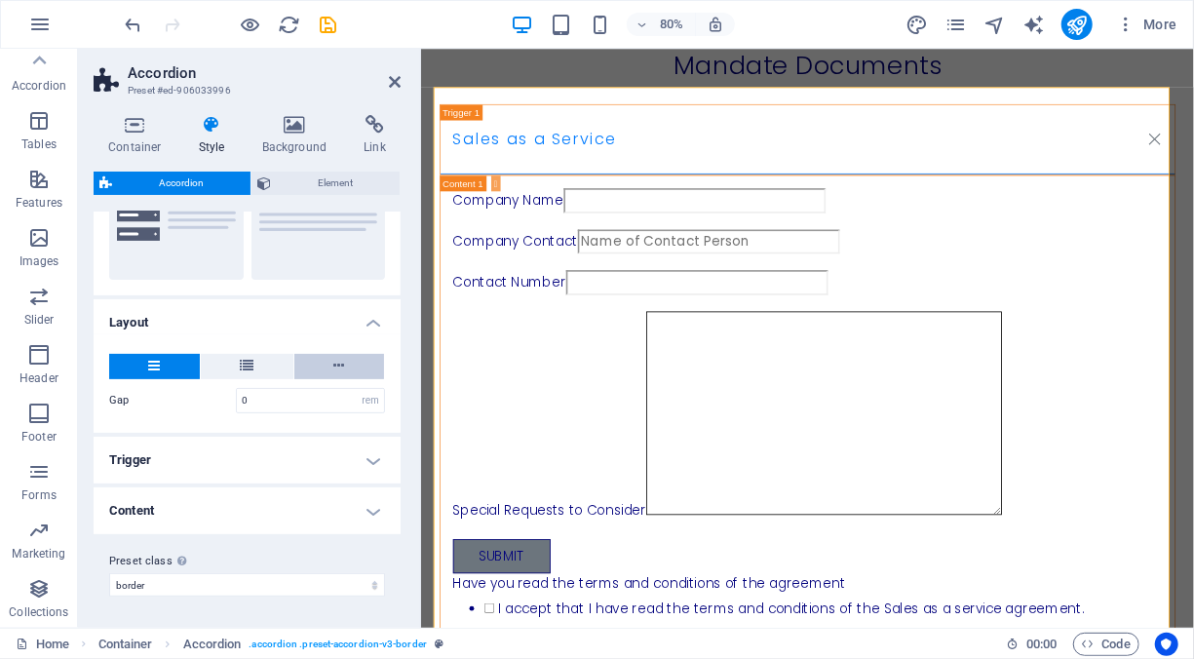
scroll to position [246, 0]
click at [291, 463] on h4 "Trigger" at bounding box center [247, 461] width 307 height 47
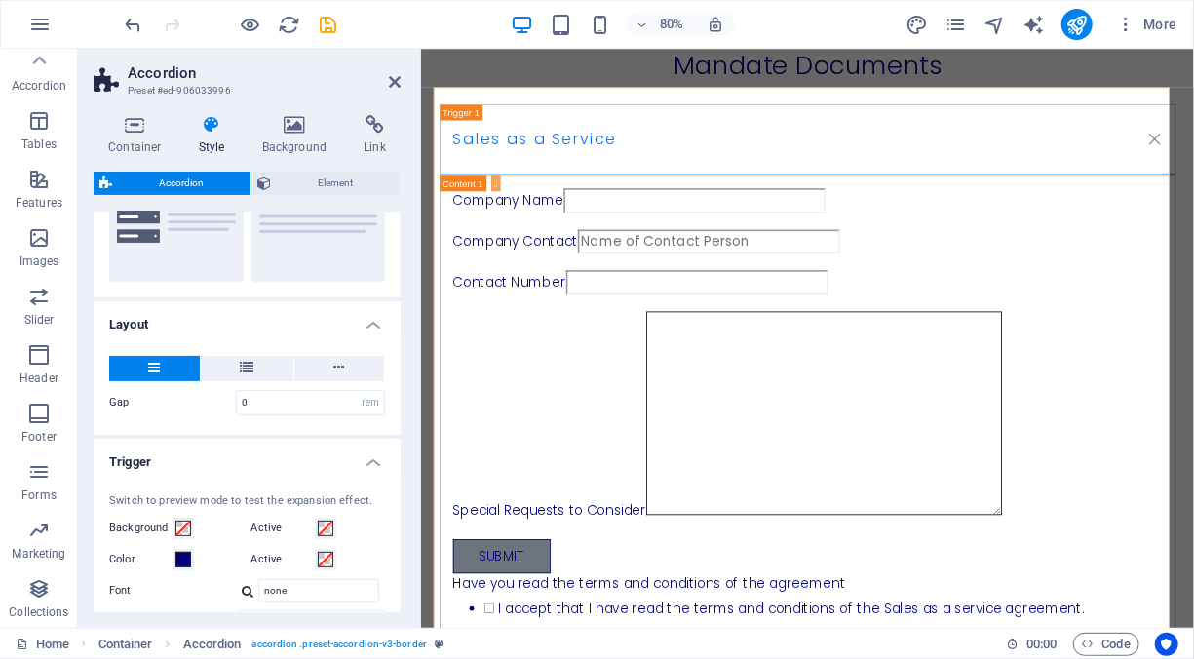
scroll to position [440, 0]
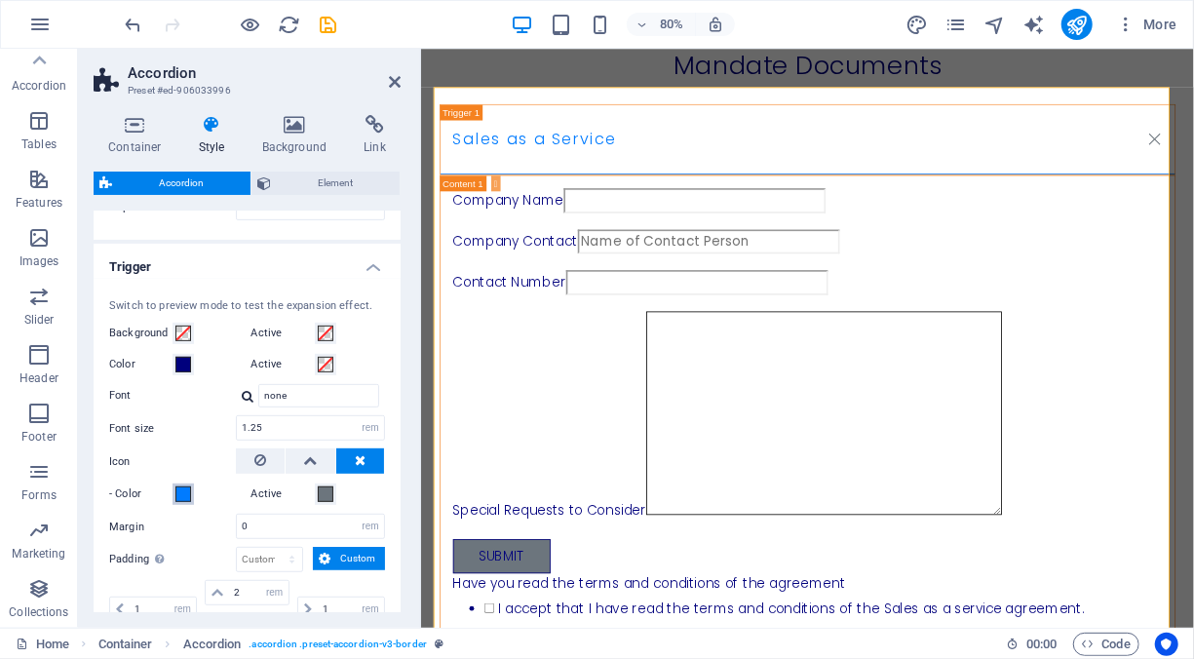
click at [189, 492] on span at bounding box center [183, 494] width 16 height 16
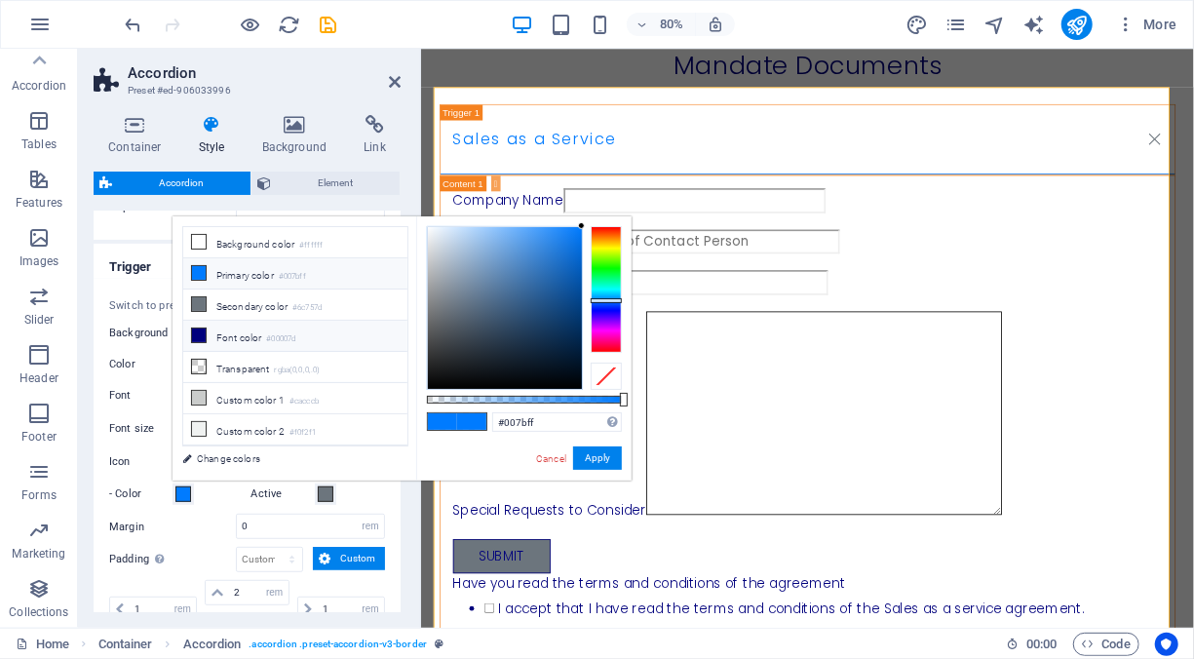
click at [264, 332] on li "Font color #00007d" at bounding box center [295, 336] width 224 height 31
type input "#00007d"
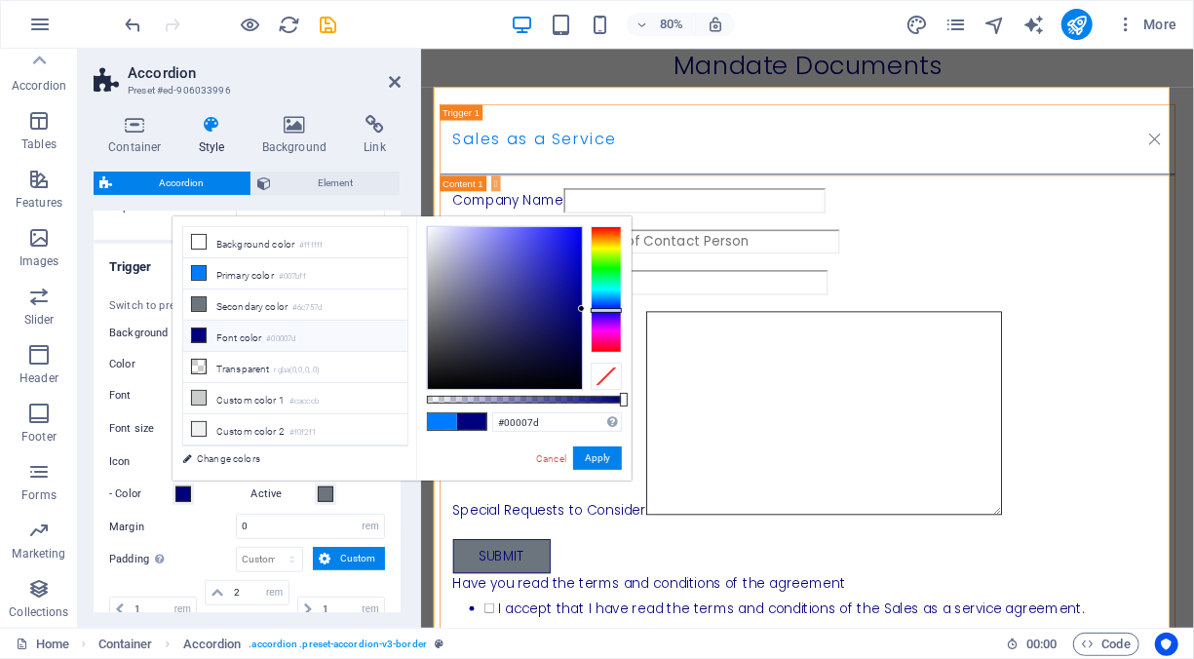
click at [221, 531] on div "Margin 0 px rem % vh vw" at bounding box center [247, 525] width 276 height 25
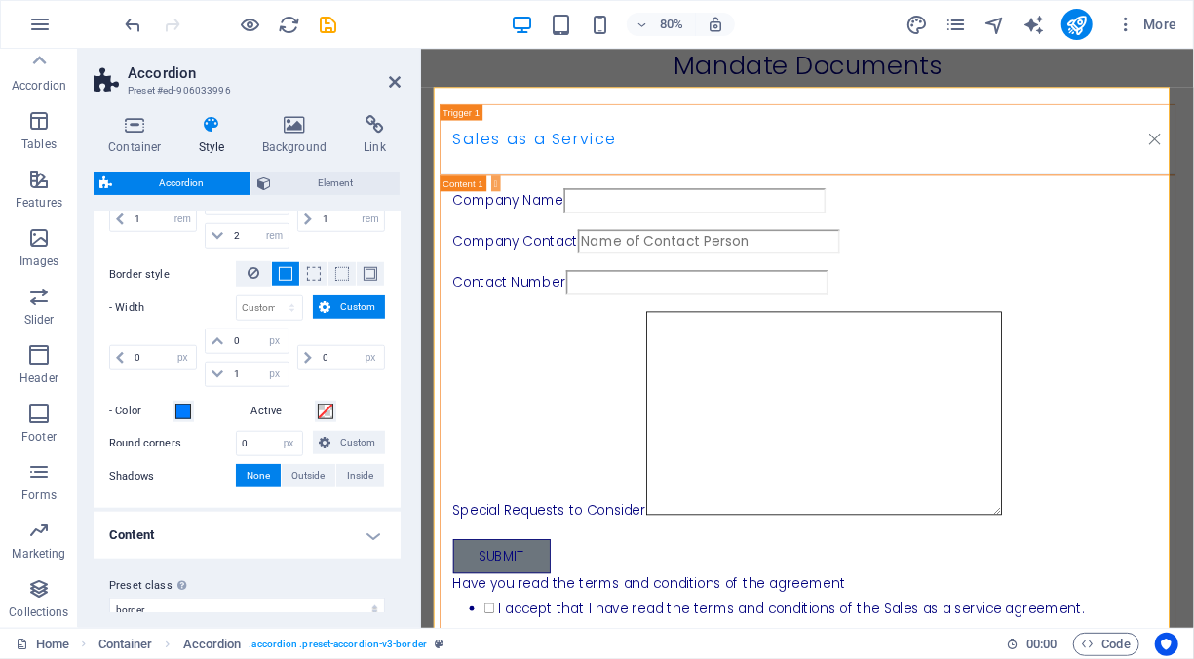
scroll to position [846, 0]
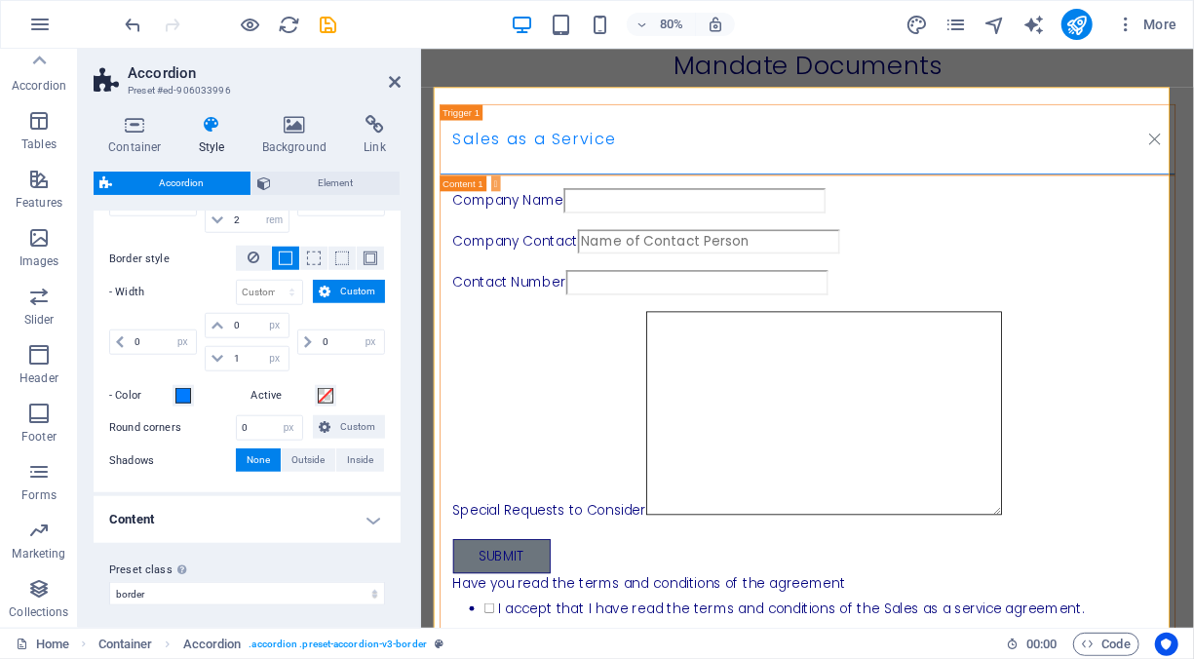
click at [237, 509] on h4 "Content" at bounding box center [247, 519] width 307 height 47
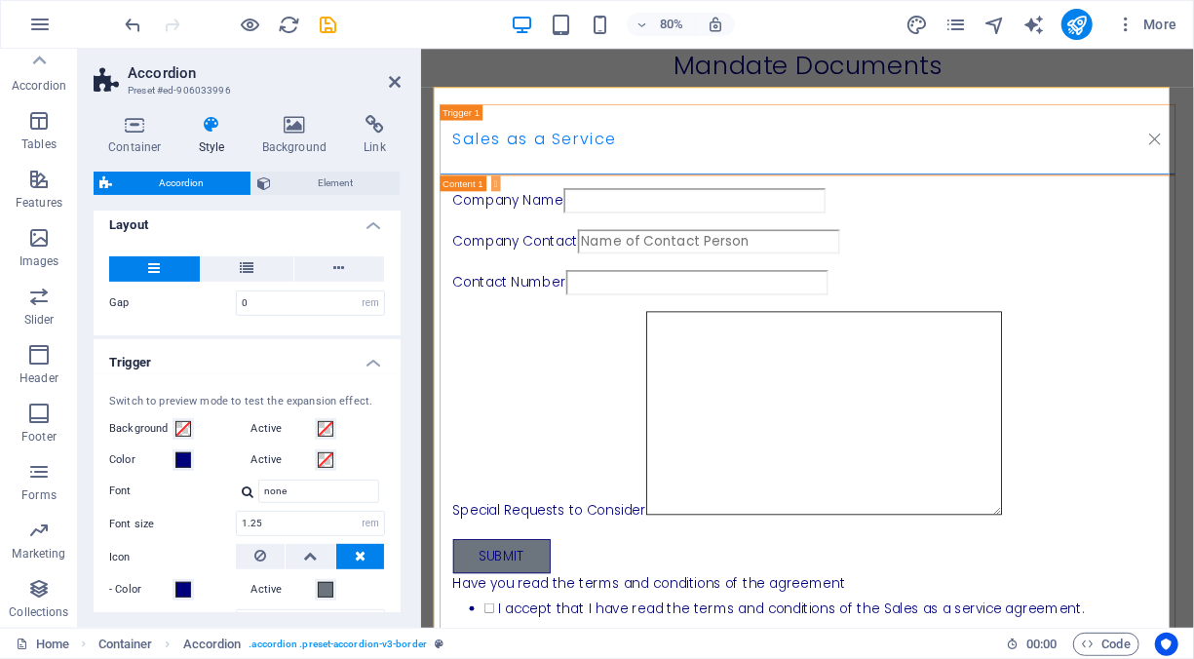
scroll to position [0, 0]
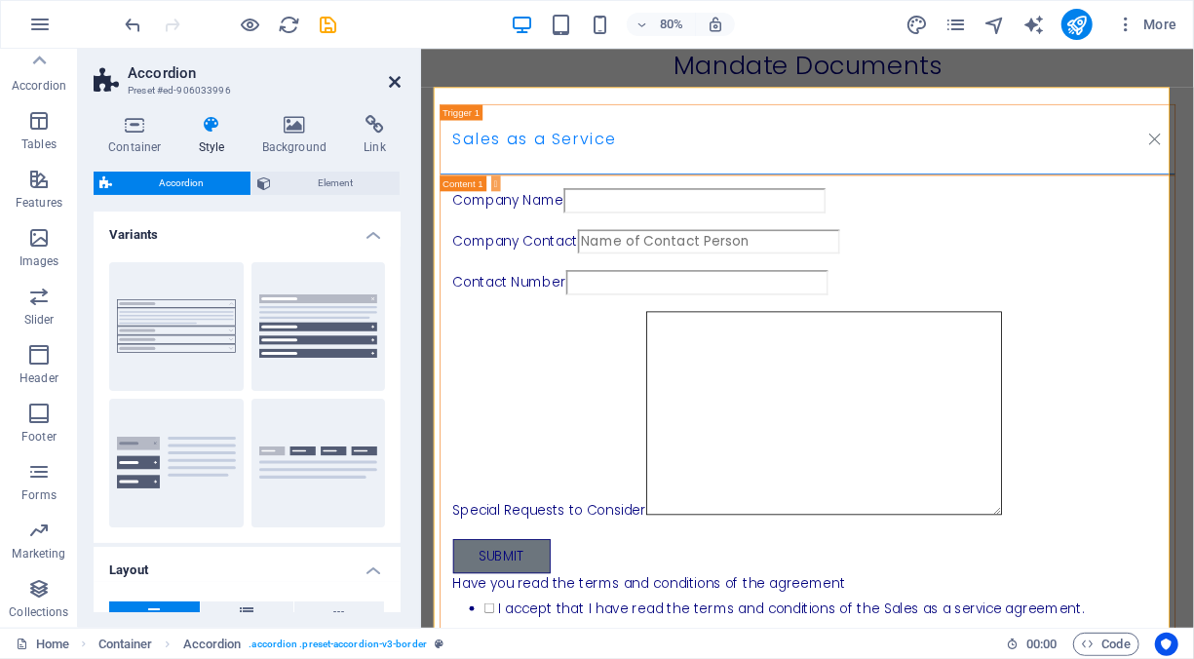
click at [392, 84] on icon at bounding box center [395, 82] width 12 height 16
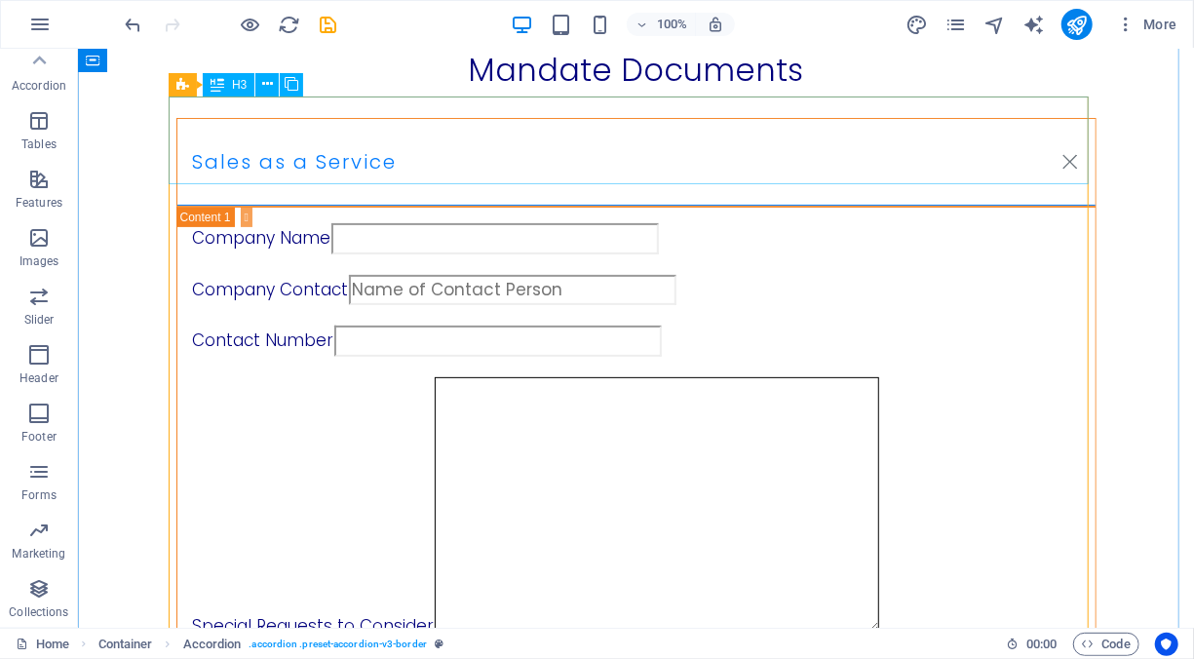
click at [364, 143] on div "Sales as a Service" at bounding box center [635, 161] width 920 height 89
click at [242, 81] on span "H3" at bounding box center [239, 85] width 15 height 12
click at [270, 87] on icon at bounding box center [267, 84] width 11 height 20
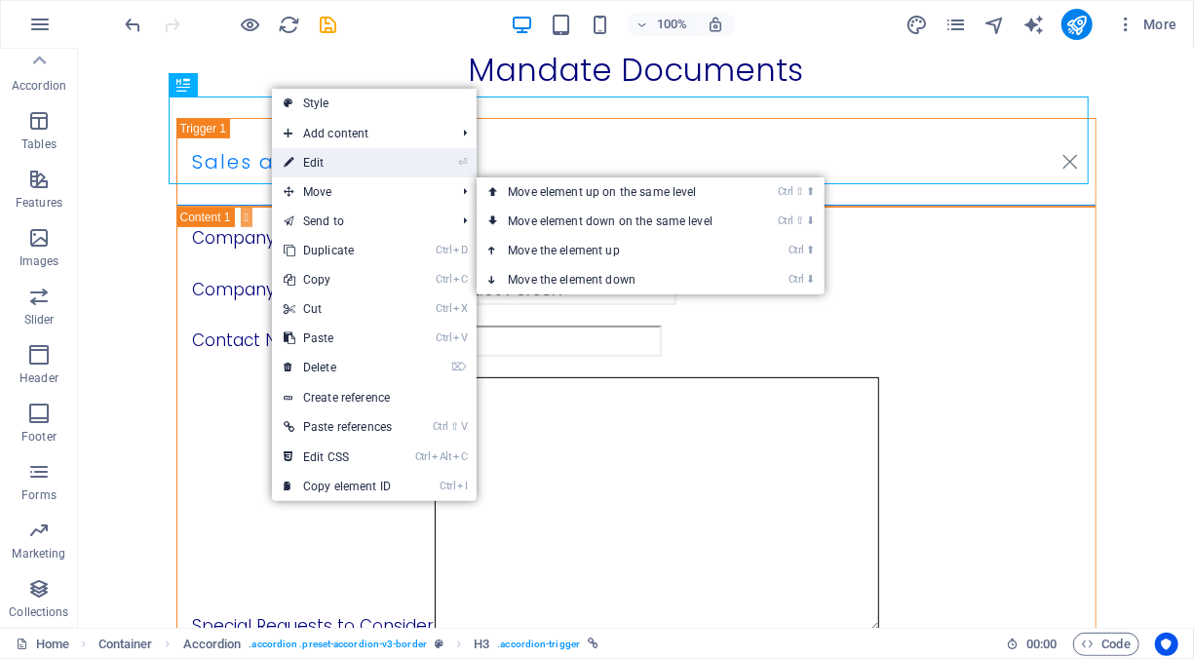
click at [338, 165] on link "⏎ Edit" at bounding box center [338, 162] width 132 height 29
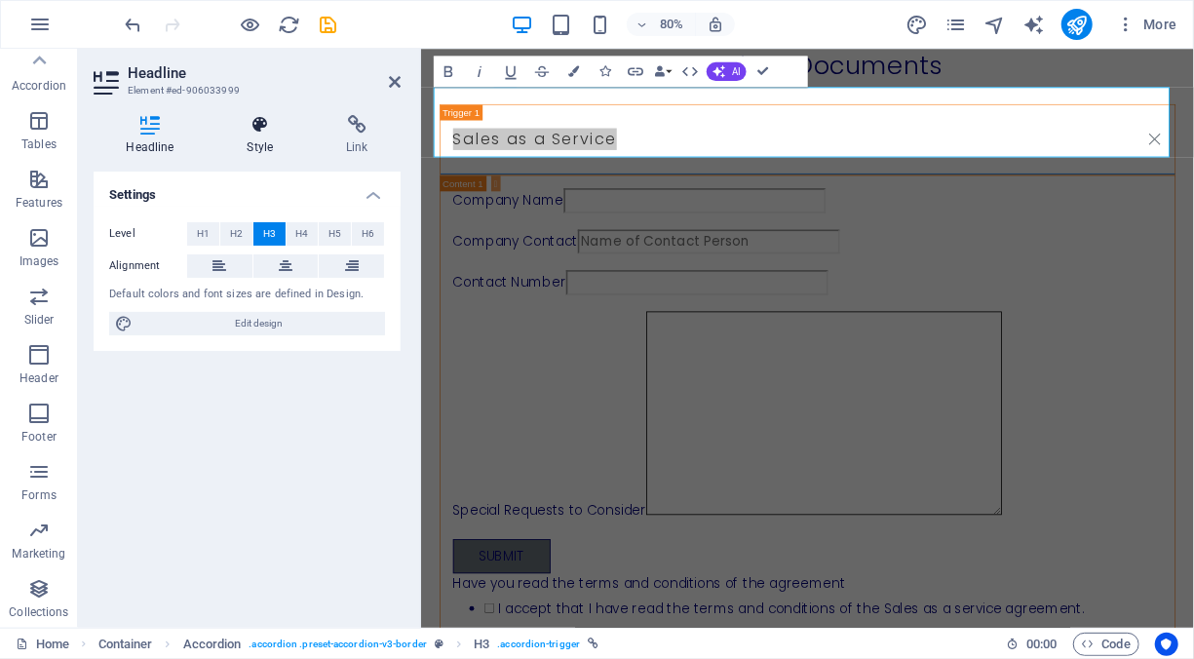
click at [254, 129] on icon at bounding box center [260, 124] width 92 height 19
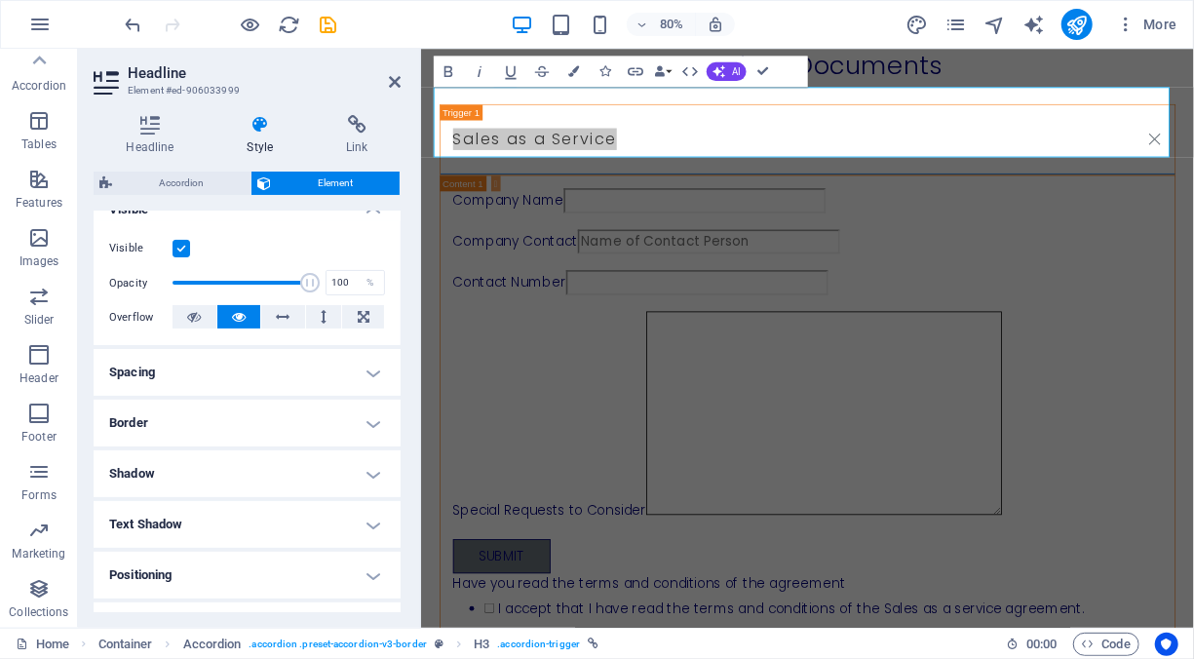
scroll to position [422, 0]
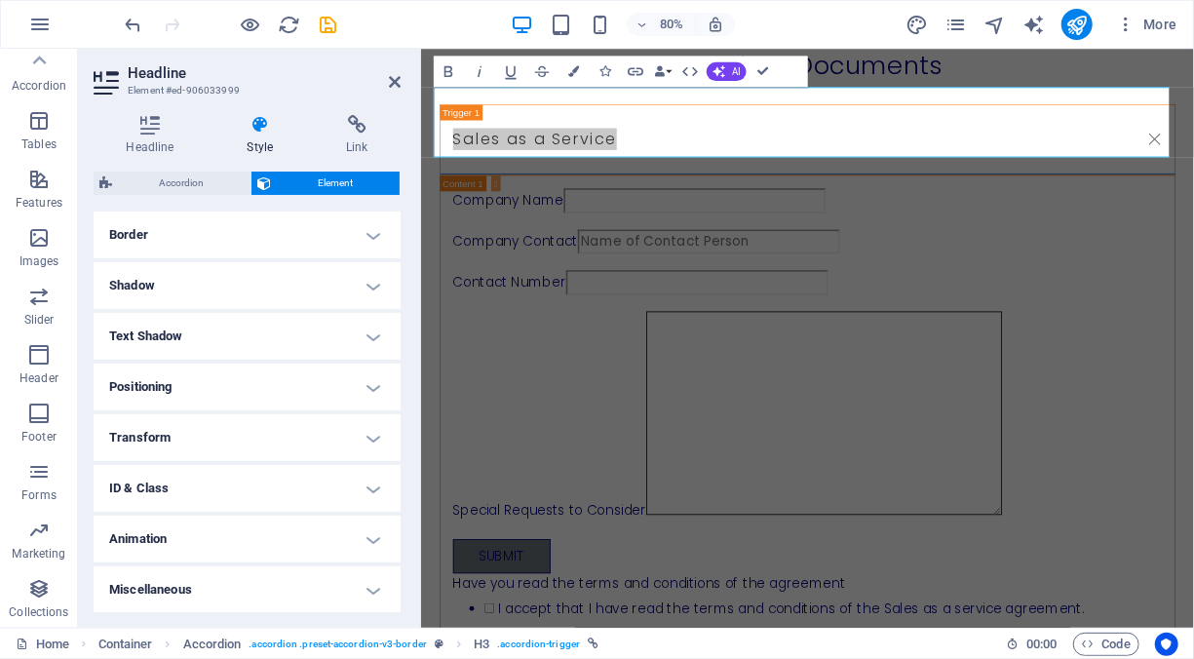
click at [219, 250] on h4 "Border" at bounding box center [247, 234] width 307 height 47
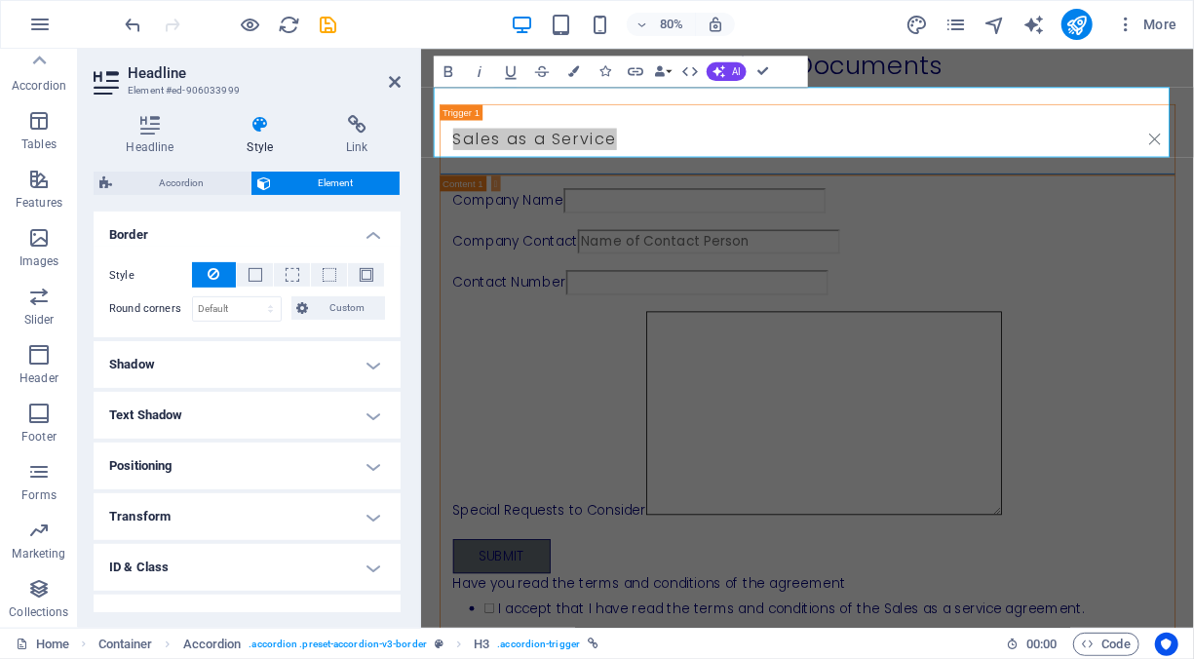
click at [237, 364] on h4 "Shadow" at bounding box center [247, 364] width 307 height 47
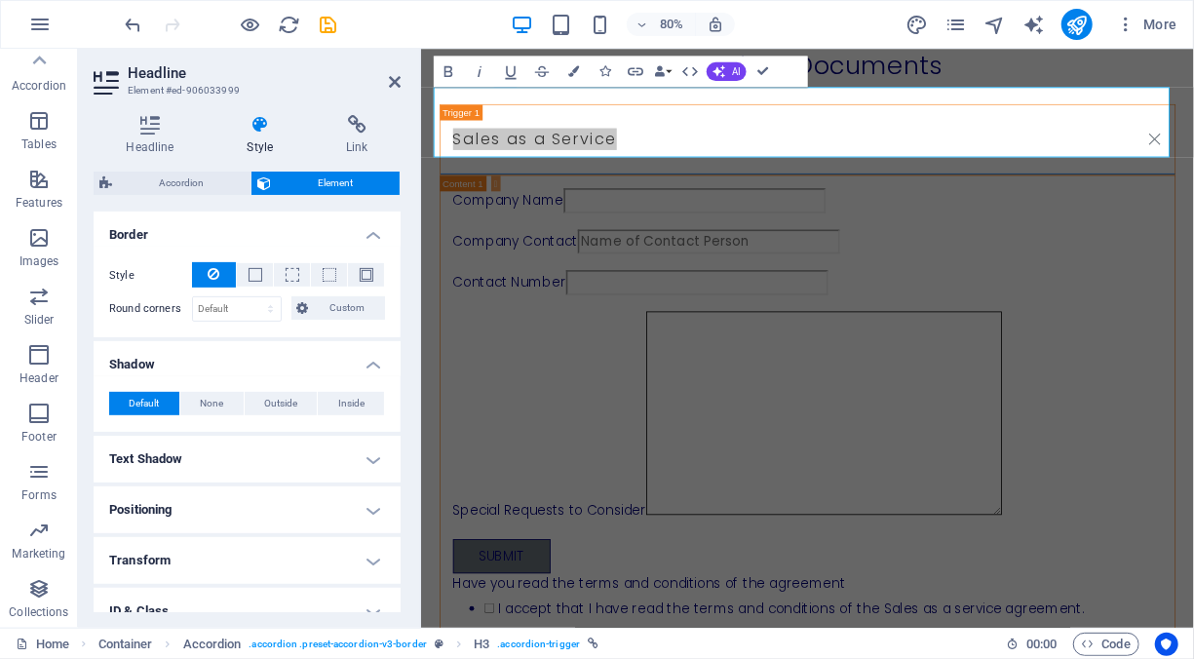
click at [231, 442] on h4 "Text Shadow" at bounding box center [247, 459] width 307 height 47
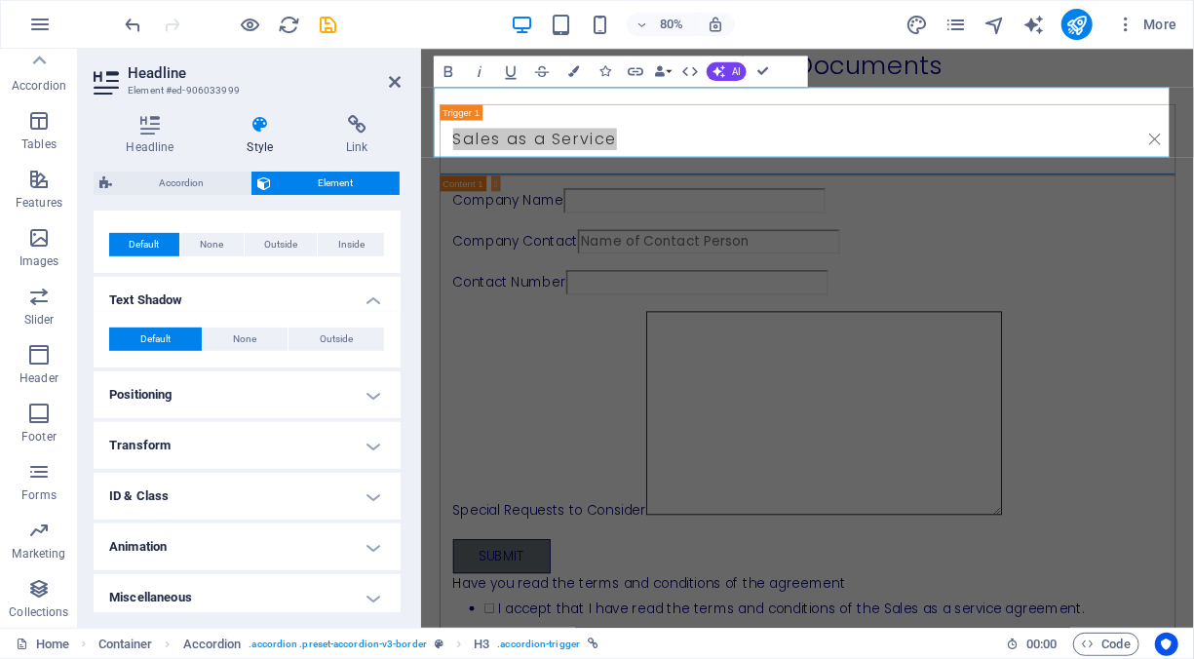
scroll to position [587, 0]
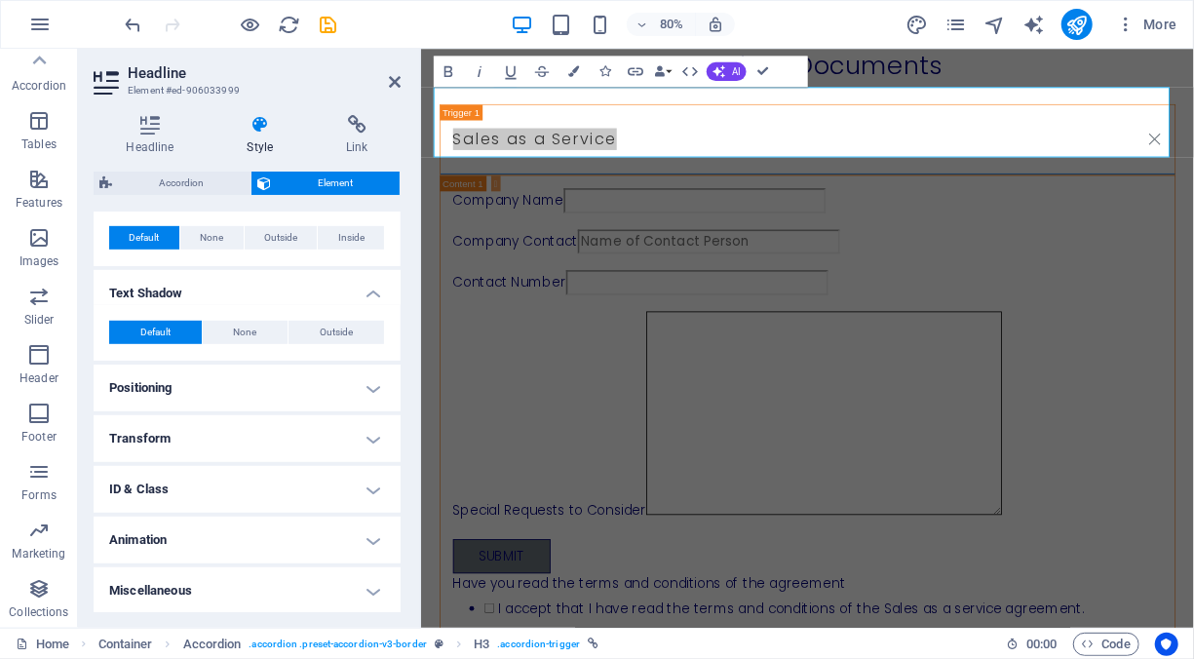
click at [263, 400] on h4 "Positioning" at bounding box center [247, 387] width 307 height 47
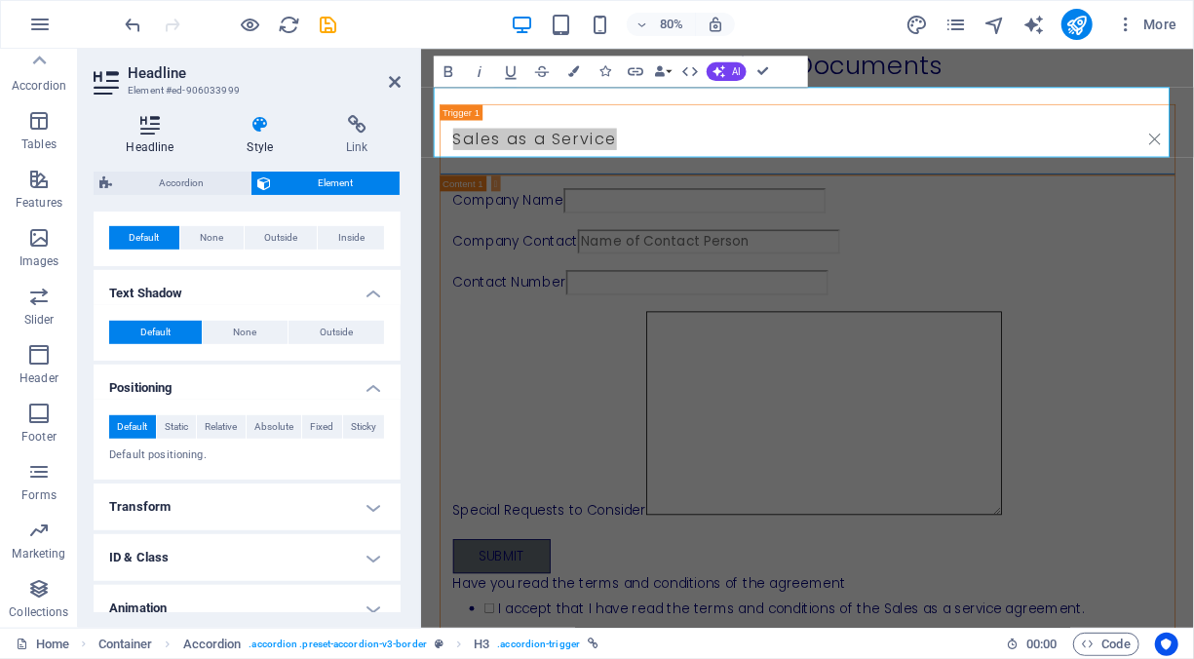
click at [162, 138] on h4 "Headline" at bounding box center [154, 135] width 121 height 41
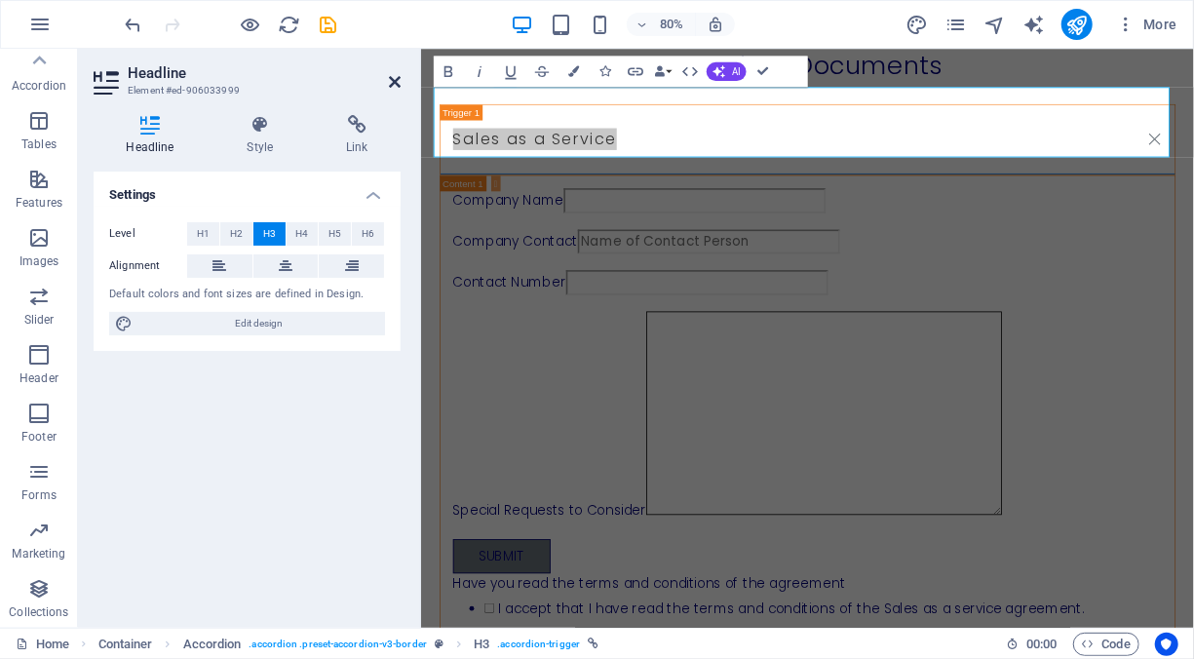
drag, startPoint x: 391, startPoint y: 78, endPoint x: 312, endPoint y: 28, distance: 93.3
click at [391, 78] on icon at bounding box center [395, 82] width 12 height 16
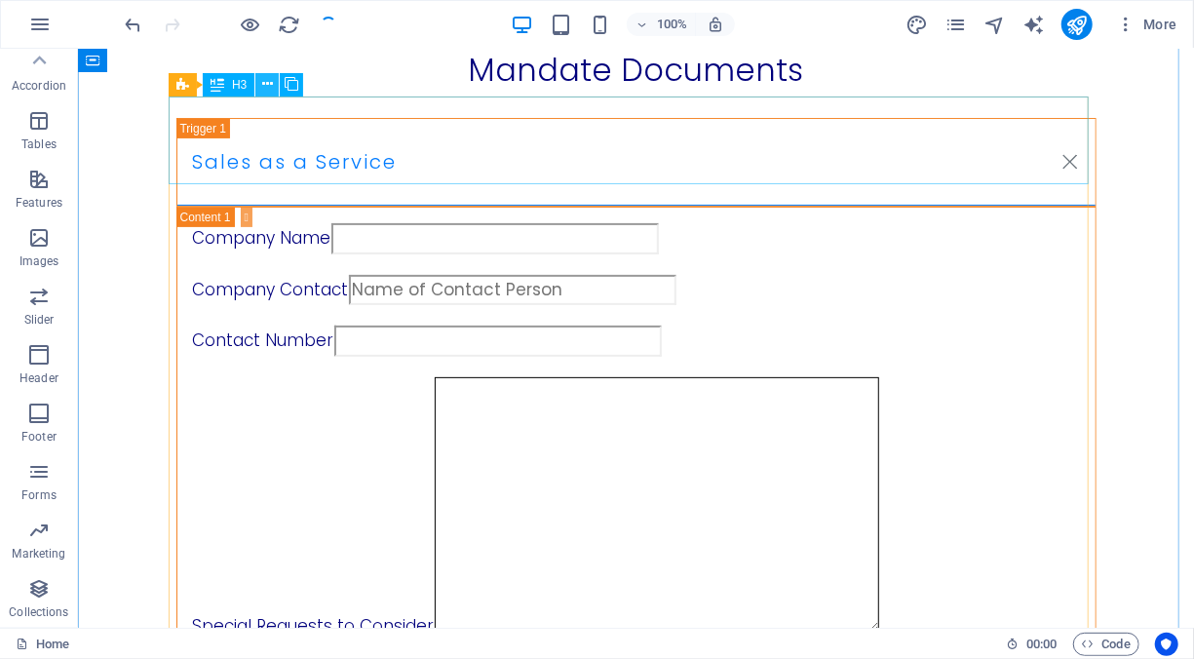
click at [270, 82] on icon at bounding box center [267, 84] width 11 height 20
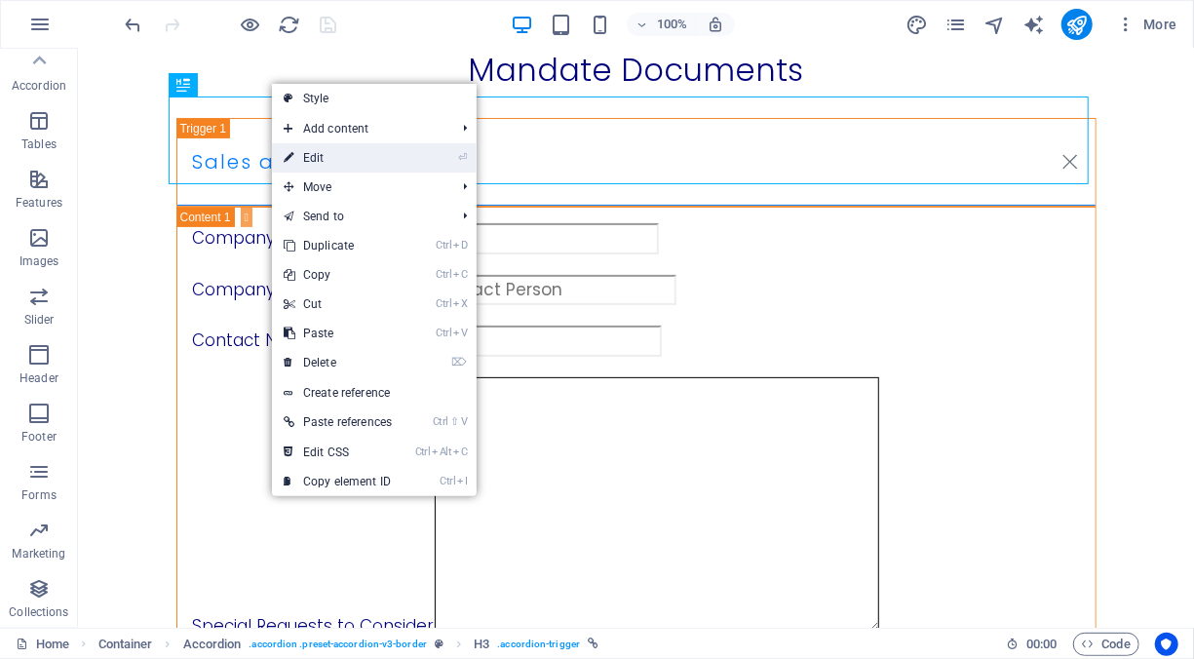
click at [327, 158] on link "⏎ Edit" at bounding box center [338, 157] width 132 height 29
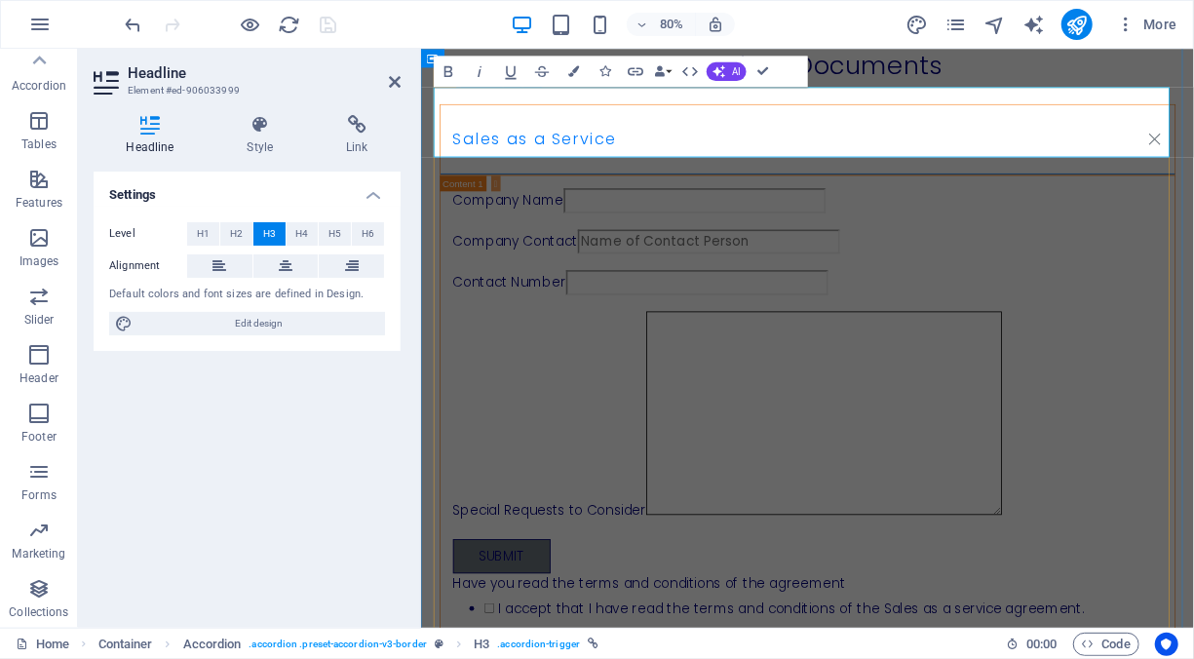
click at [706, 150] on link "Sales as a Service" at bounding box center [903, 161] width 918 height 87
drag, startPoint x: 665, startPoint y: 137, endPoint x: 418, endPoint y: 133, distance: 247.5
click at [248, 129] on icon at bounding box center [260, 124] width 92 height 19
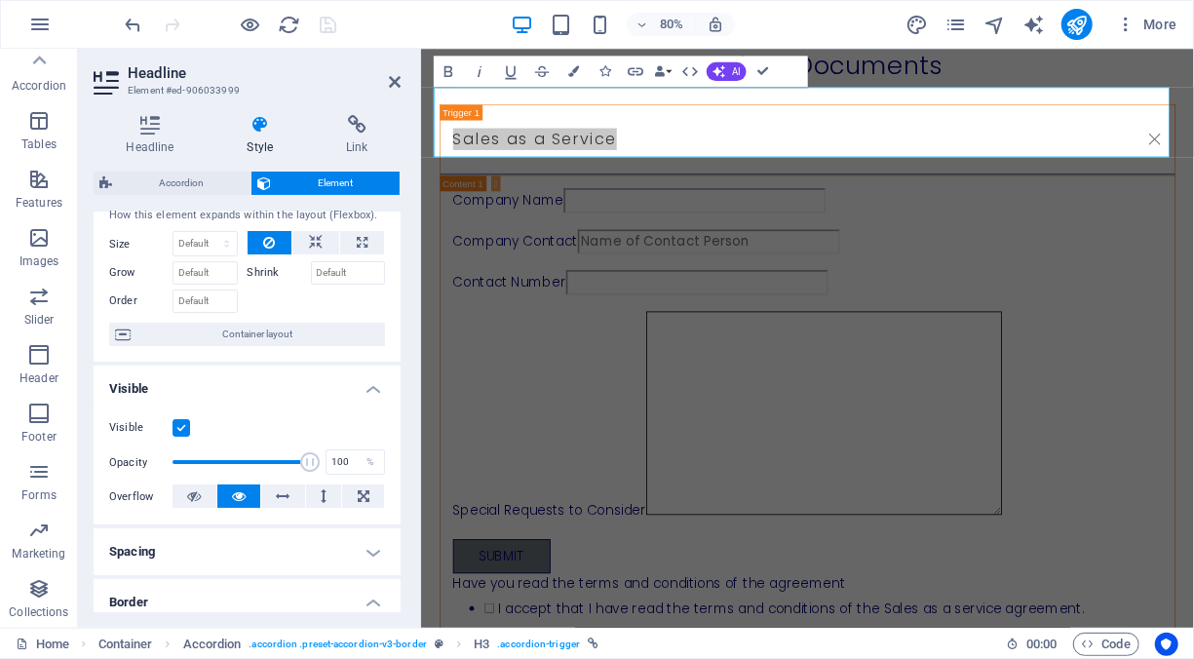
scroll to position [0, 0]
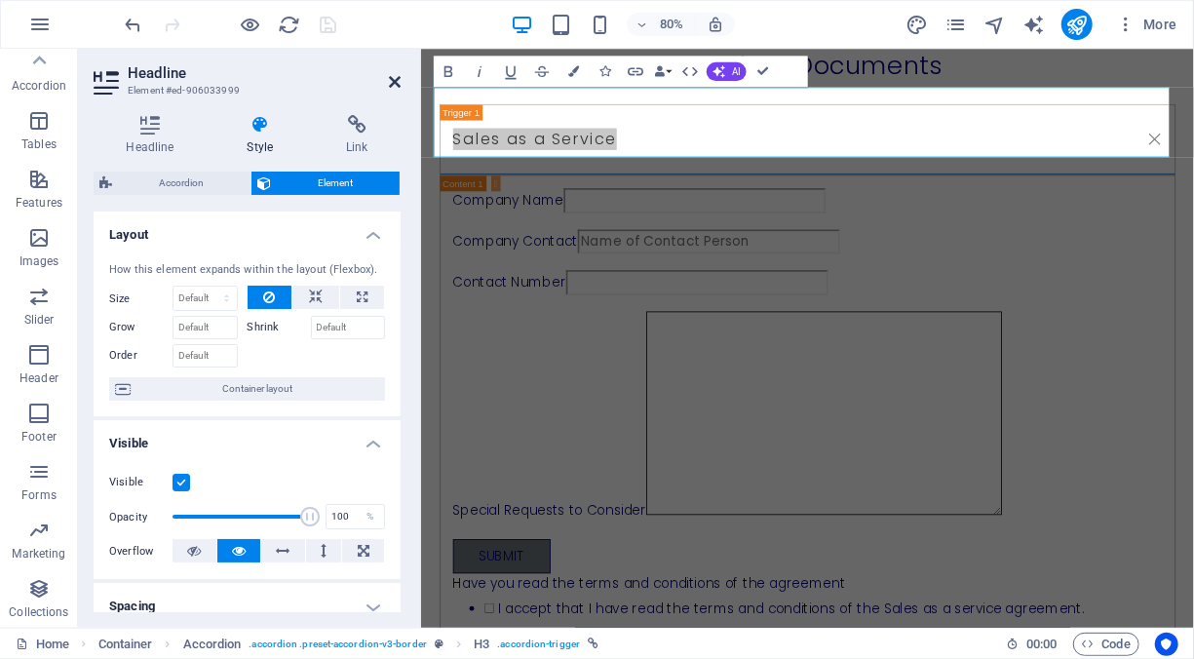
click at [389, 78] on icon at bounding box center [395, 82] width 12 height 16
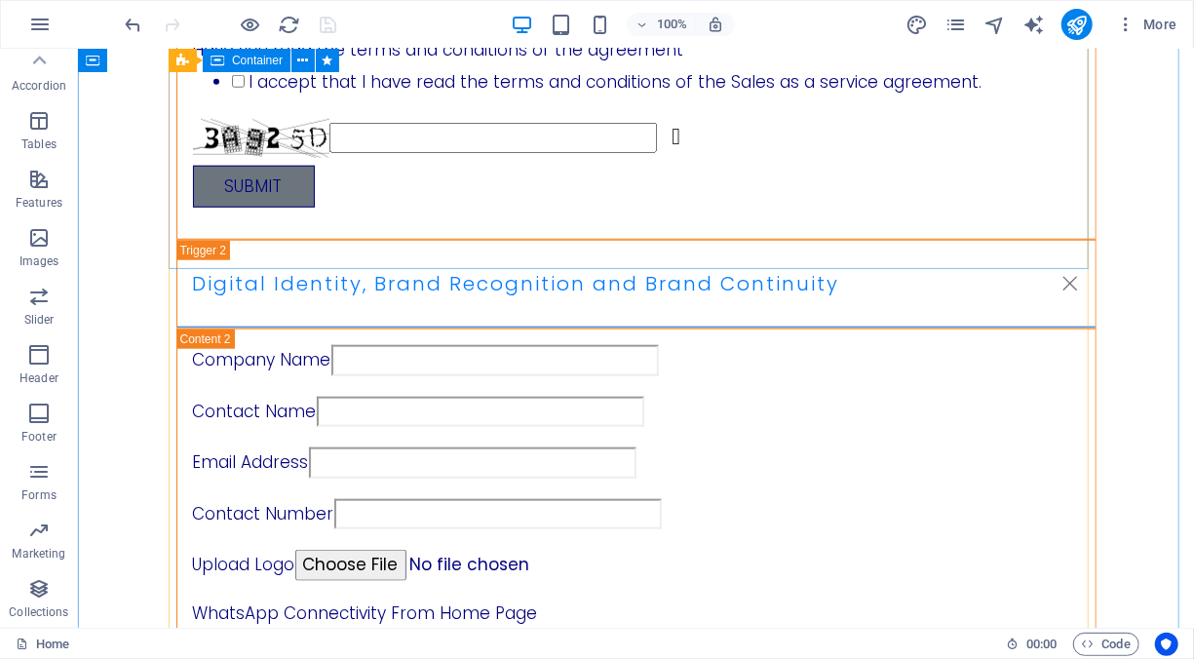
scroll to position [877, 0]
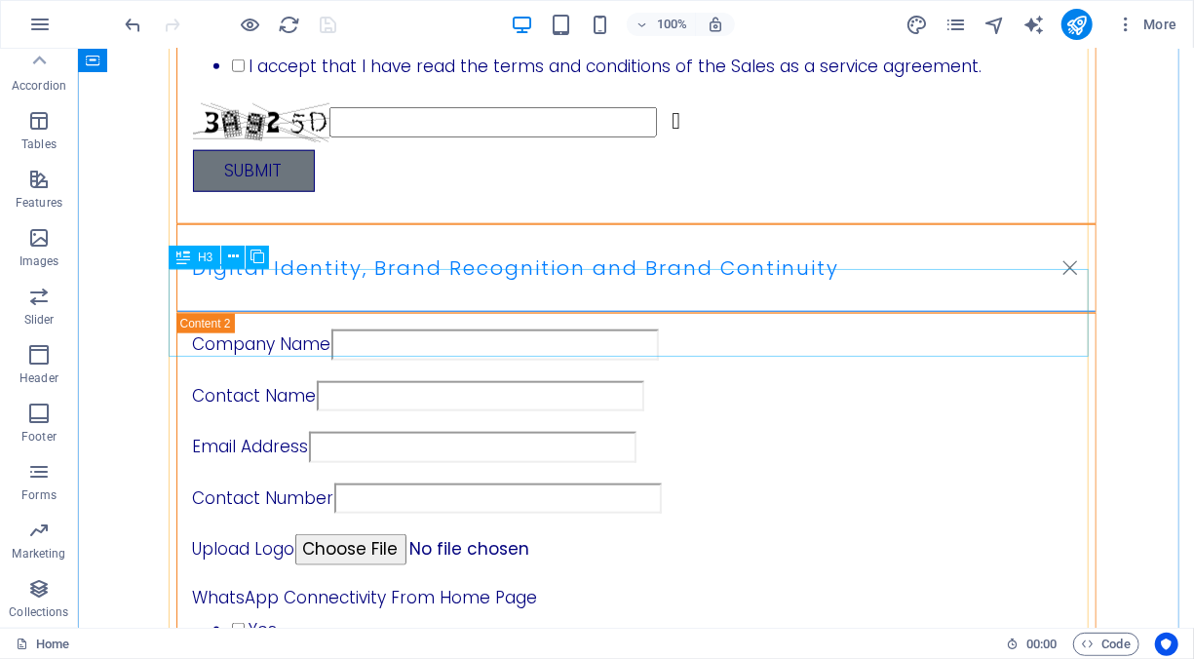
click at [264, 278] on div "Digital Identity, Brand Recognition and Brand Continuity" at bounding box center [635, 267] width 920 height 89
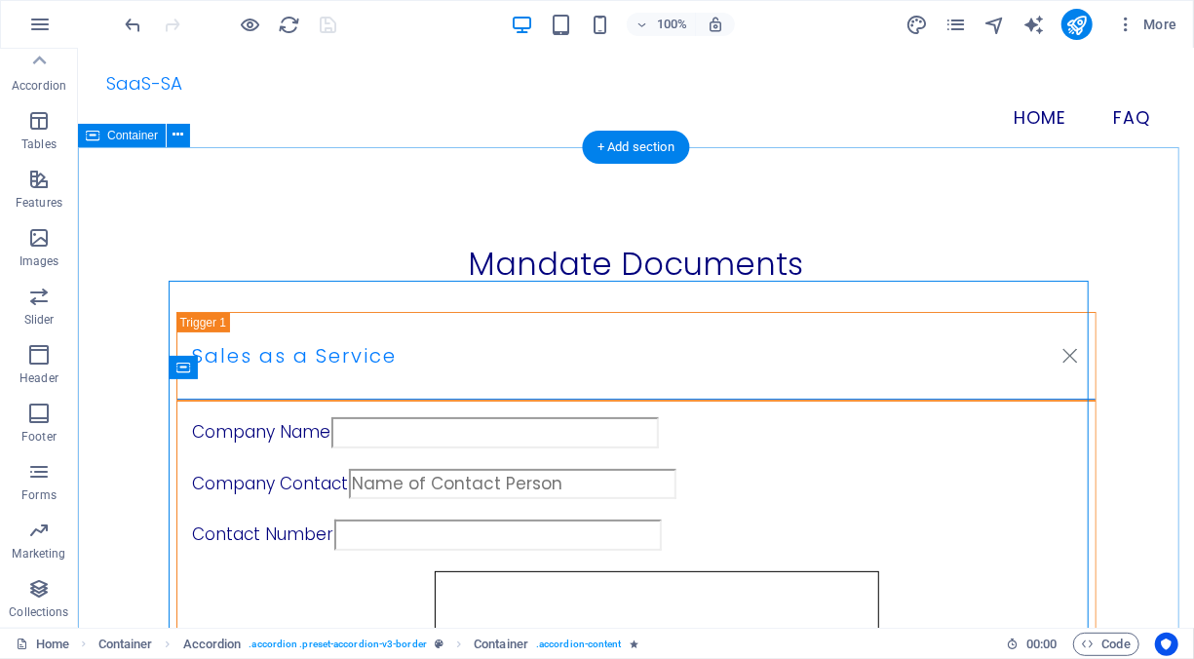
scroll to position [0, 0]
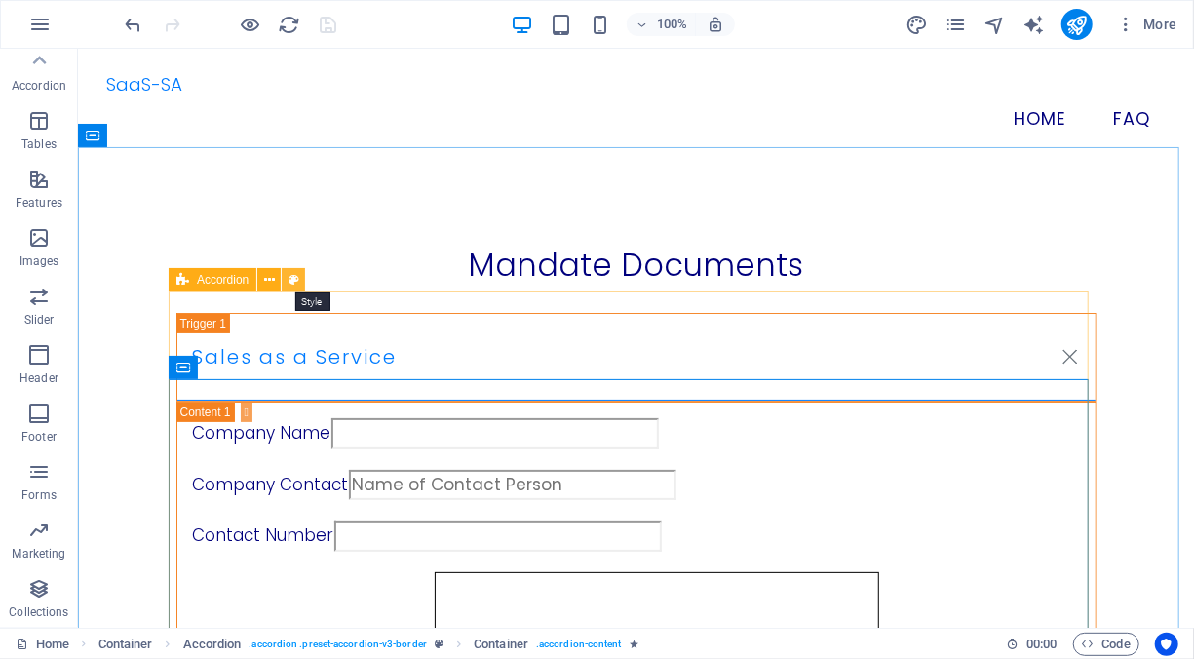
click at [288, 277] on icon at bounding box center [293, 280] width 11 height 20
select select "rem"
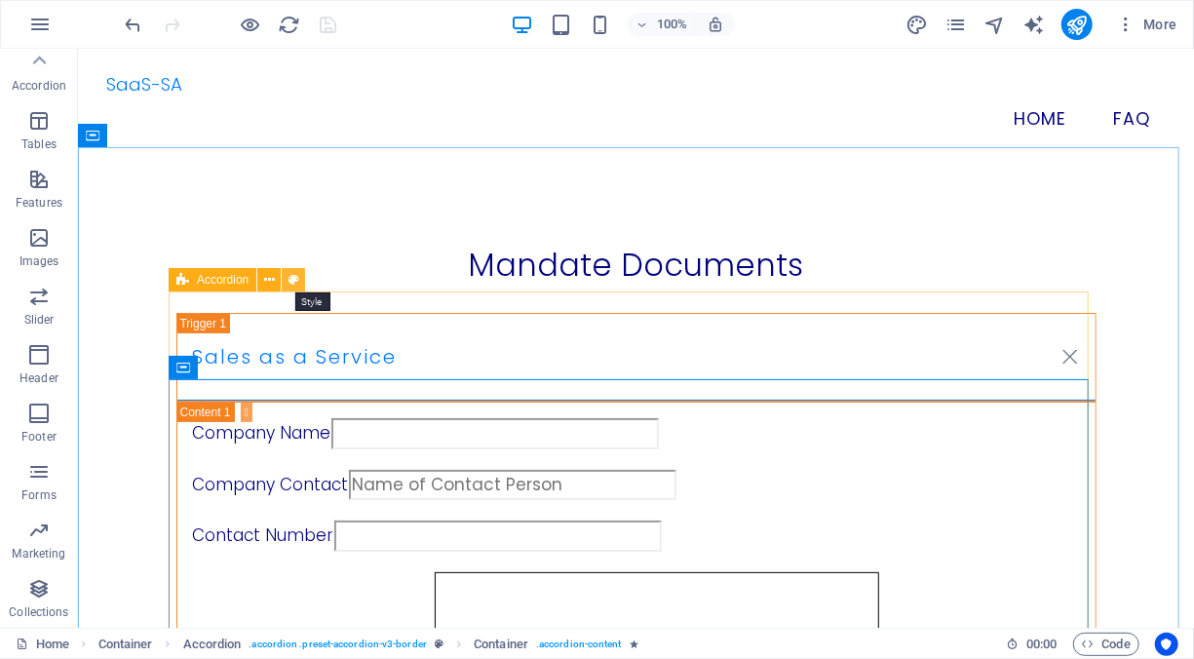
select select "rem"
select select "px"
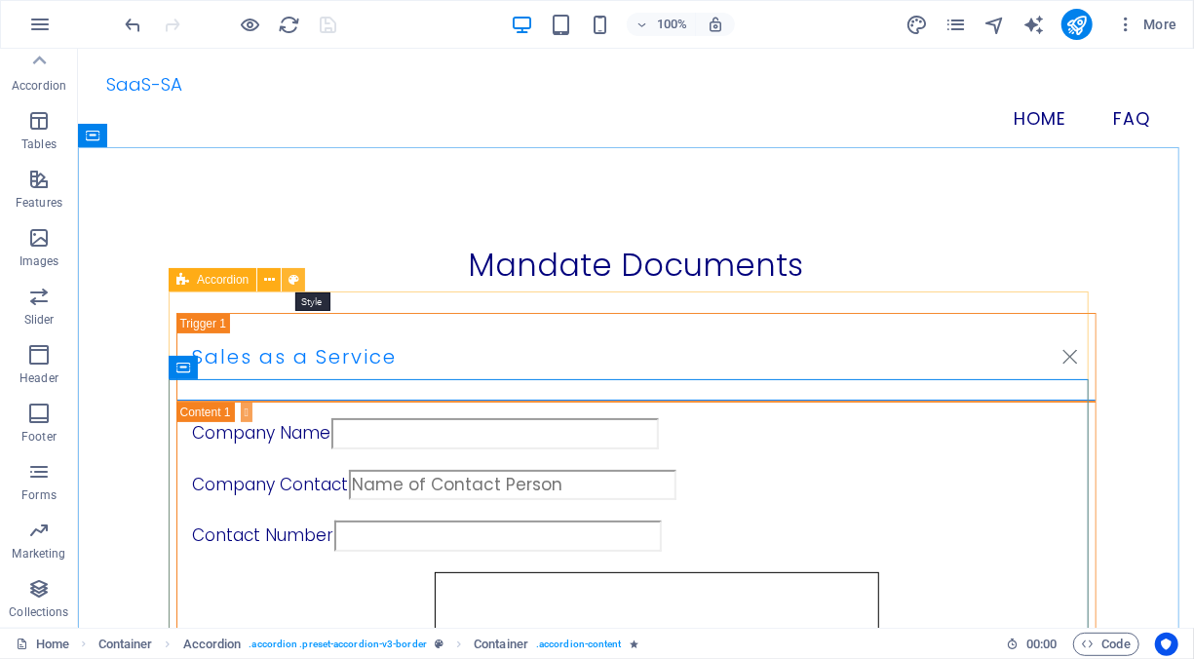
select select "px"
select select "rem"
select select "px"
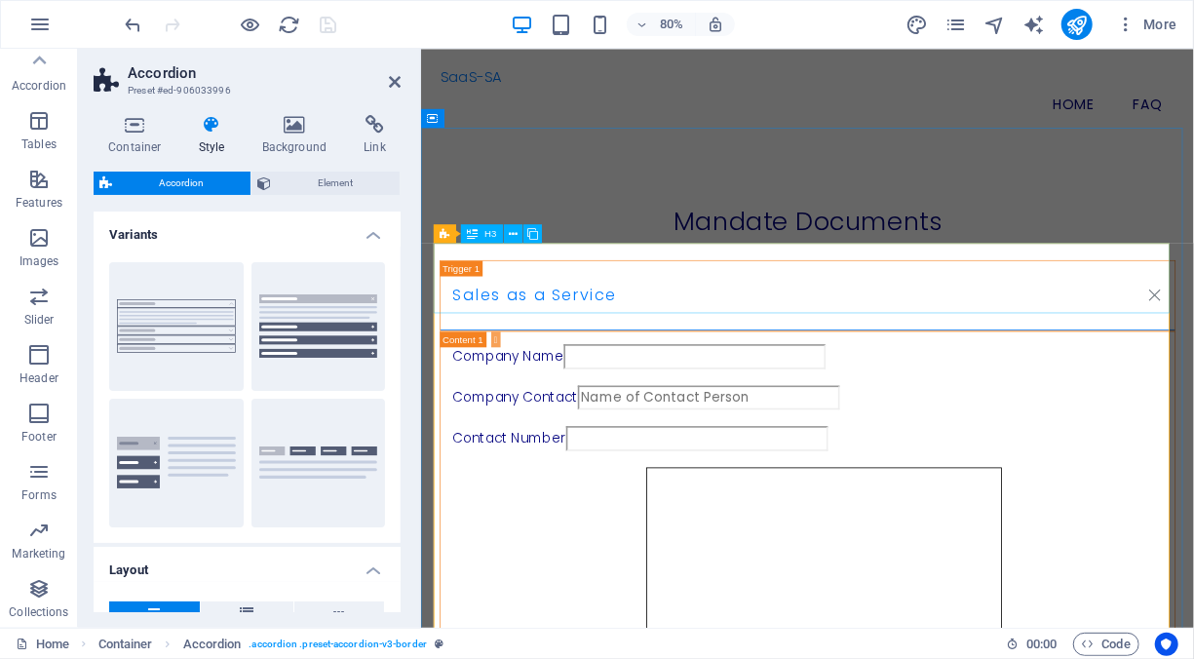
click at [492, 234] on span "H3" at bounding box center [490, 234] width 12 height 10
click at [506, 236] on button at bounding box center [513, 233] width 19 height 19
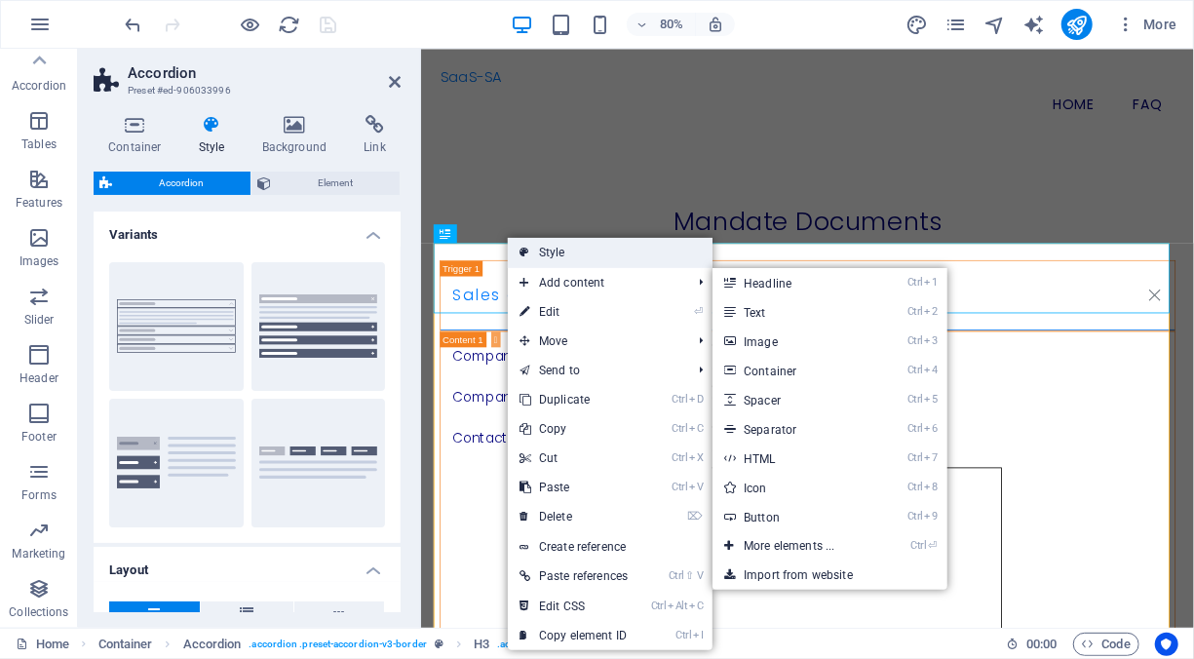
click at [564, 259] on link "Style" at bounding box center [610, 252] width 205 height 29
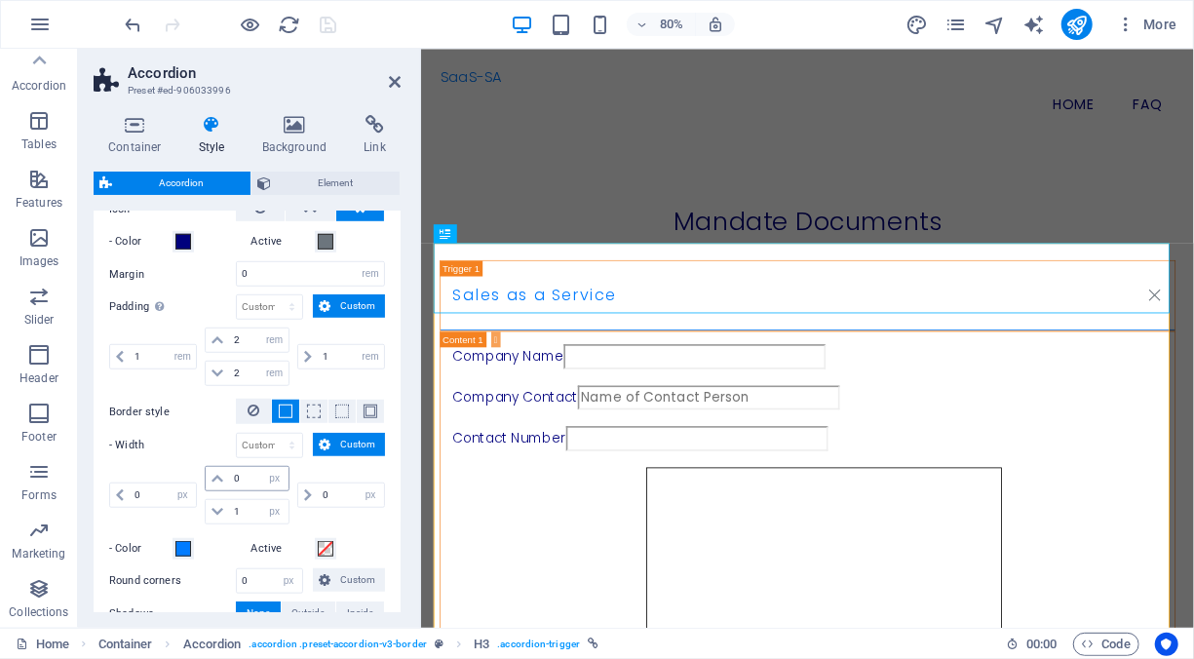
scroll to position [779, 0]
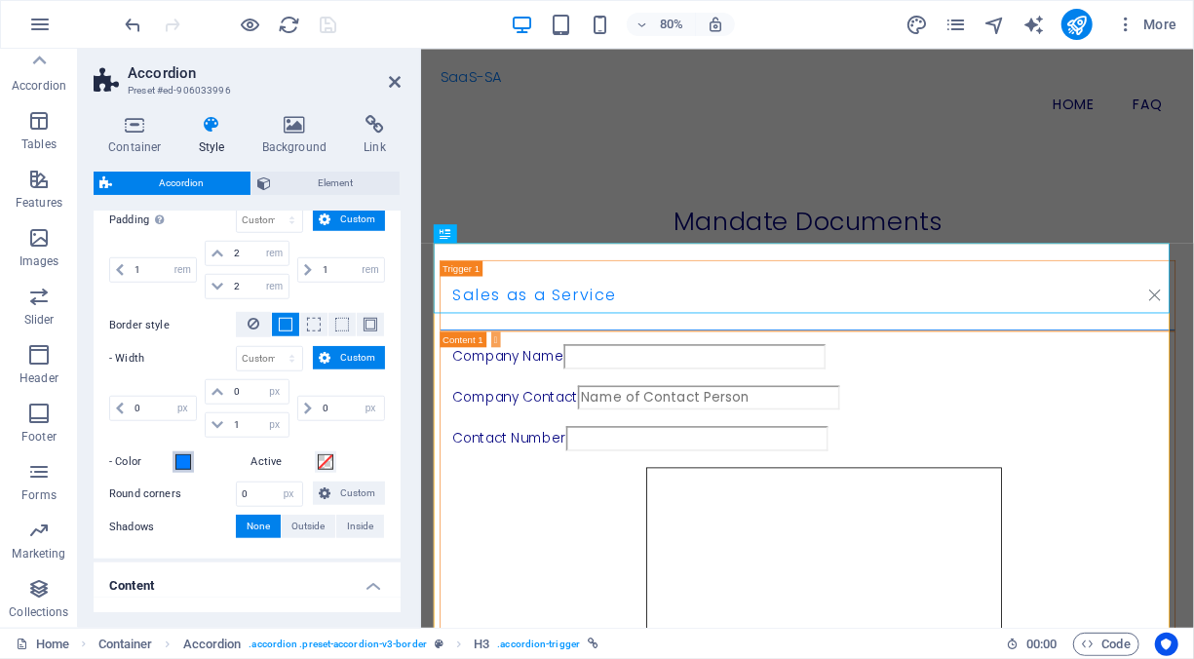
click at [178, 454] on span at bounding box center [183, 462] width 16 height 16
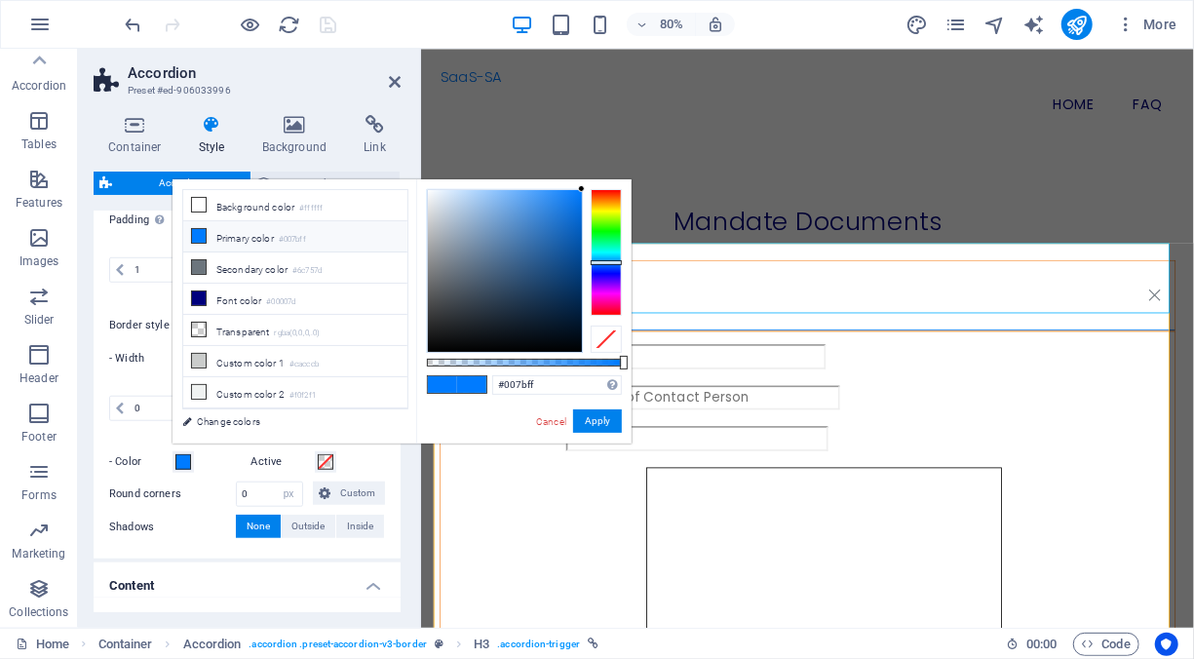
click at [197, 236] on icon at bounding box center [199, 236] width 14 height 14
drag, startPoint x: 571, startPoint y: 379, endPoint x: 447, endPoint y: 382, distance: 123.8
click at [447, 382] on div "#007bff Supported formats #0852ed rgb(8, 82, 237) rgba(8, 82, 237, 90%) hsv(221…" at bounding box center [523, 452] width 215 height 547
paste input "00007D"
type input "#00007d"
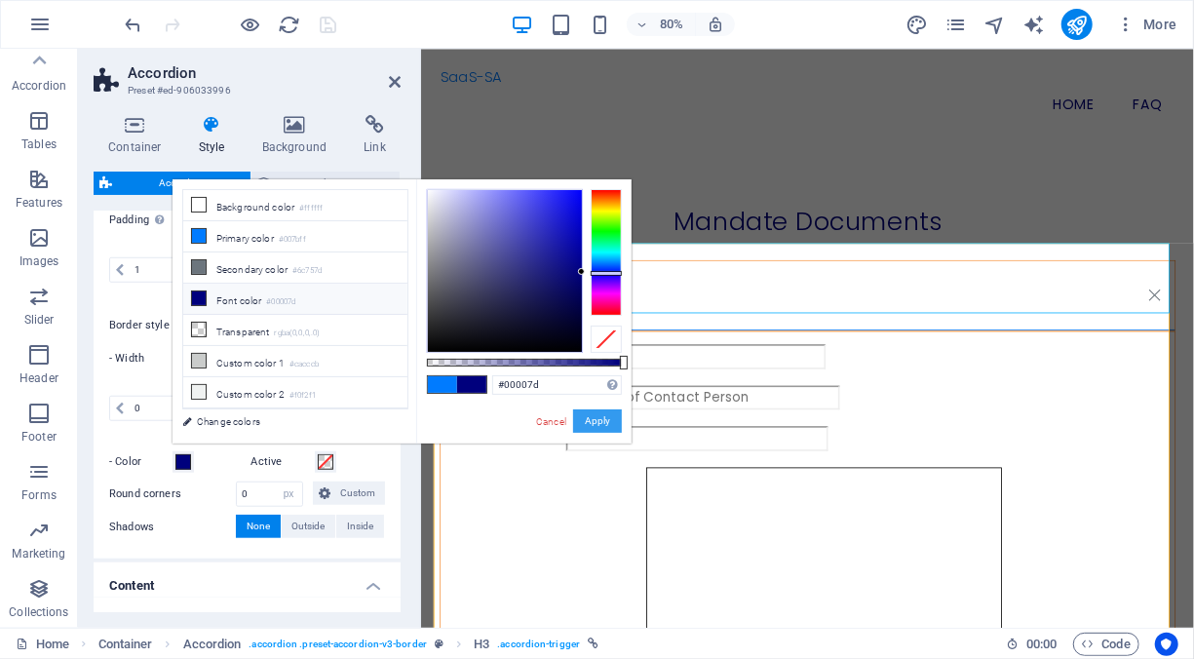
click at [600, 420] on button "Apply" at bounding box center [597, 420] width 49 height 23
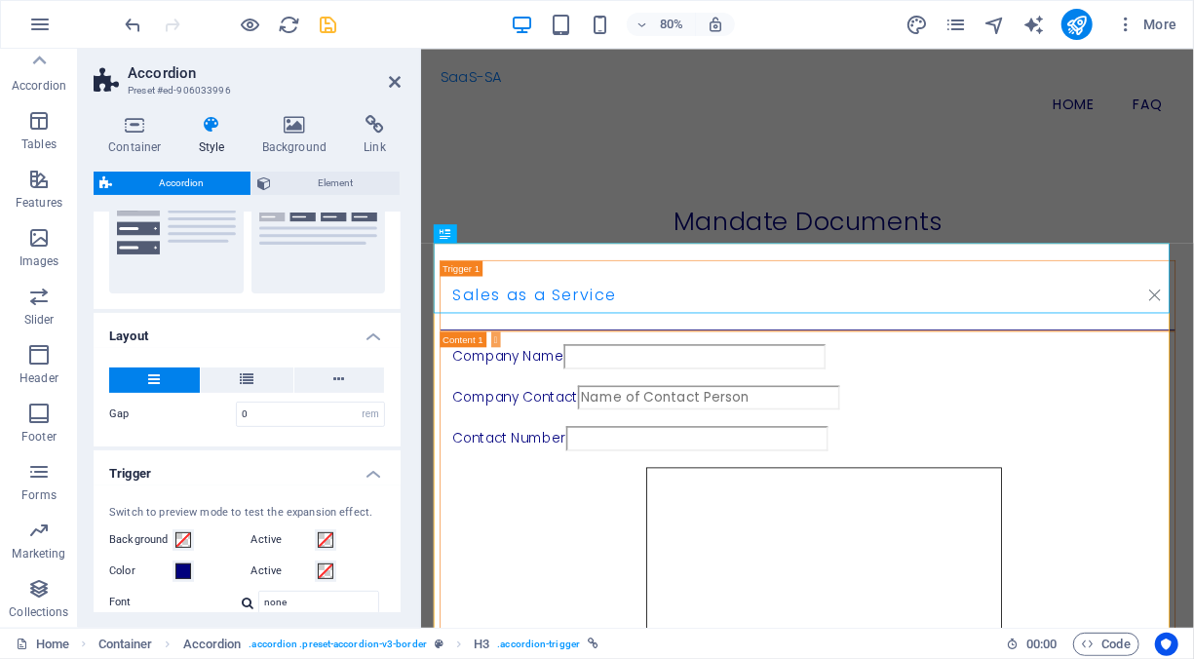
scroll to position [0, 0]
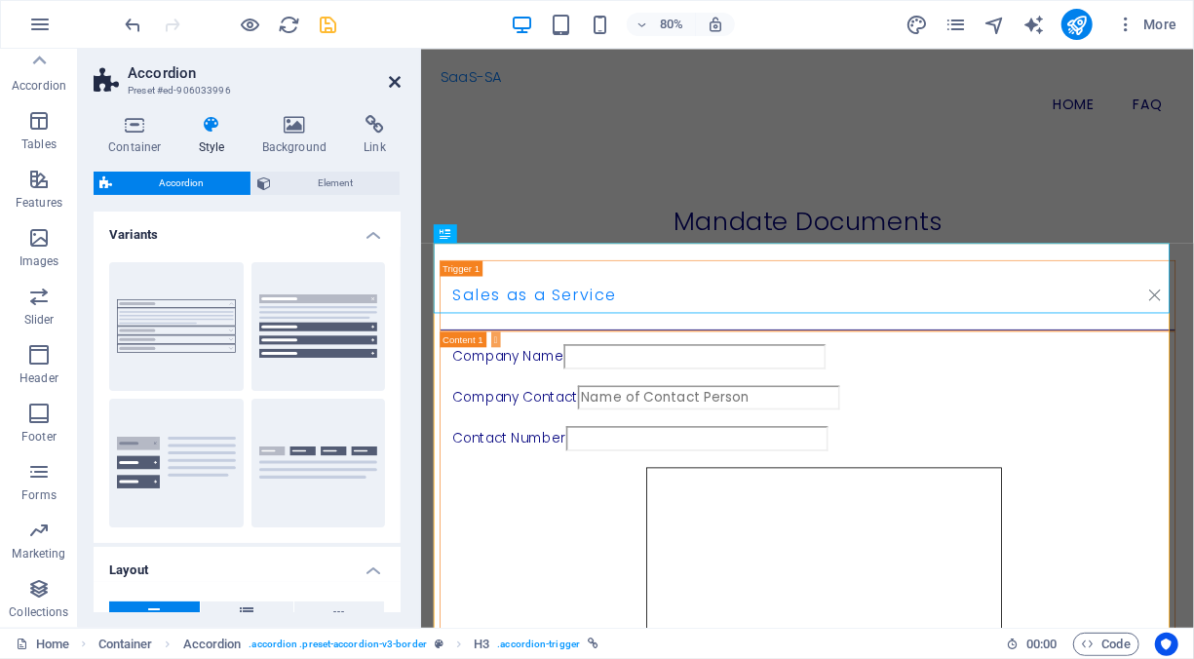
click at [399, 83] on icon at bounding box center [395, 82] width 12 height 16
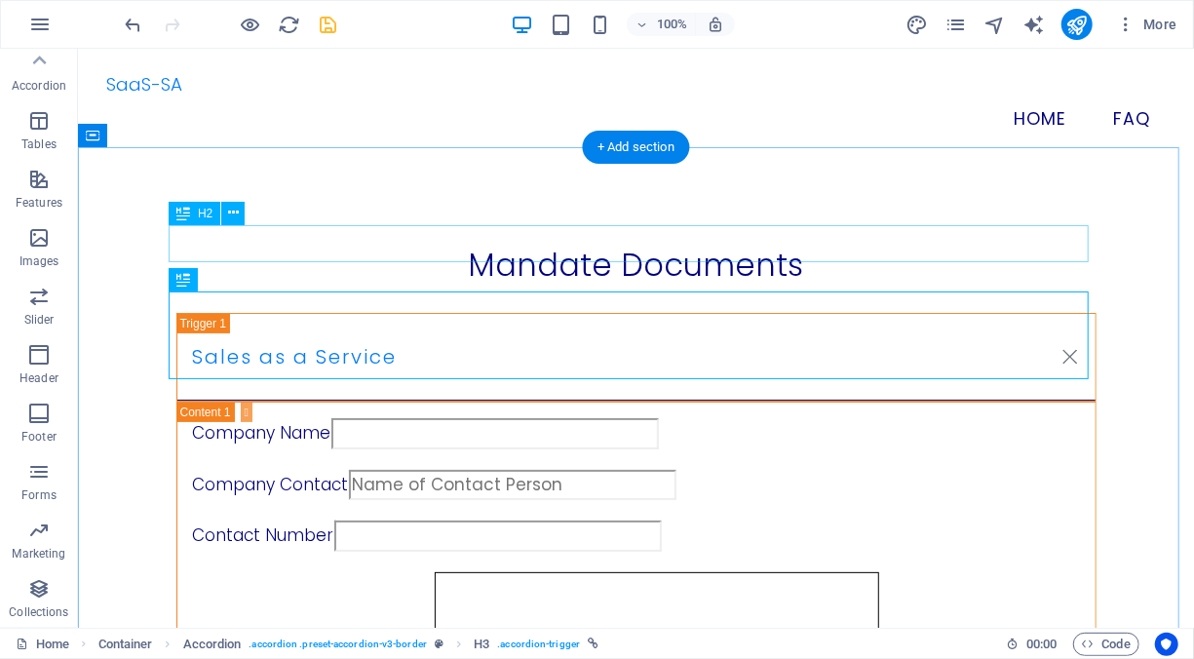
click at [992, 250] on div "Mandate Documents" at bounding box center [635, 264] width 920 height 37
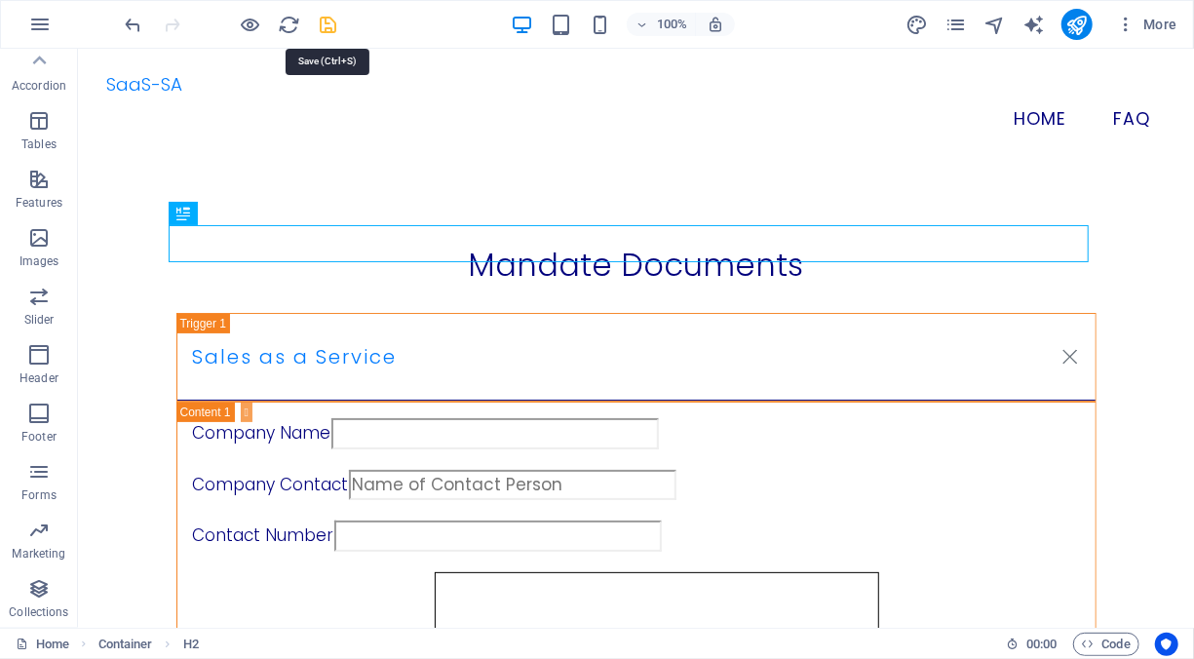
click at [327, 19] on icon "save" at bounding box center [329, 25] width 22 height 22
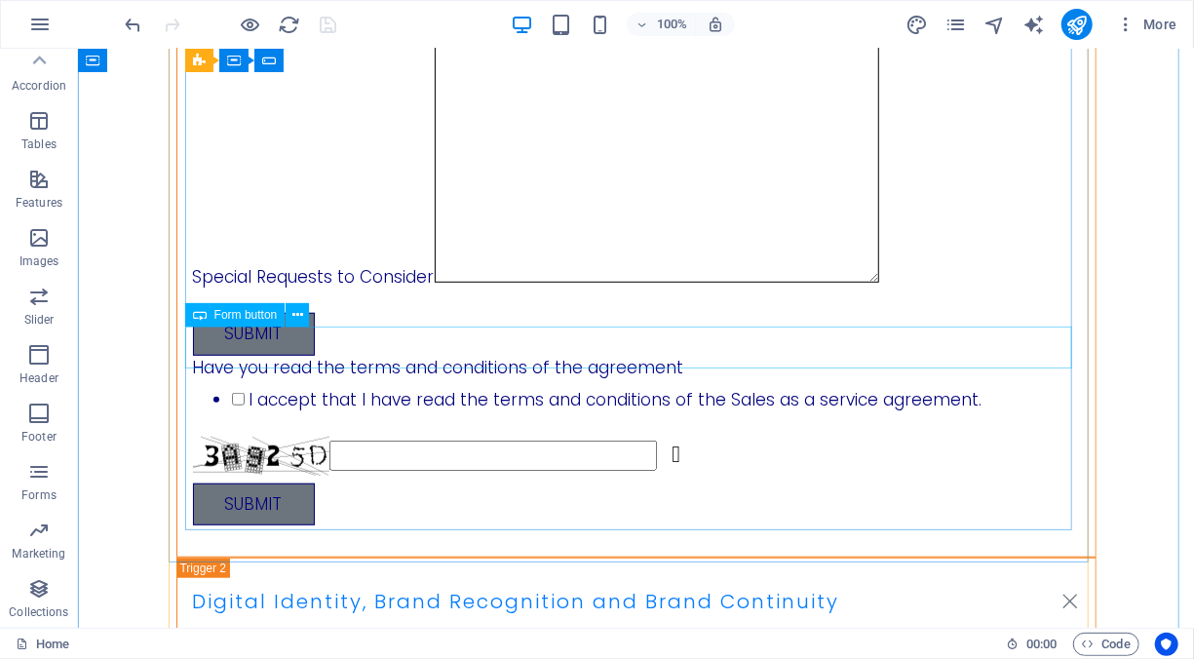
scroll to position [585, 0]
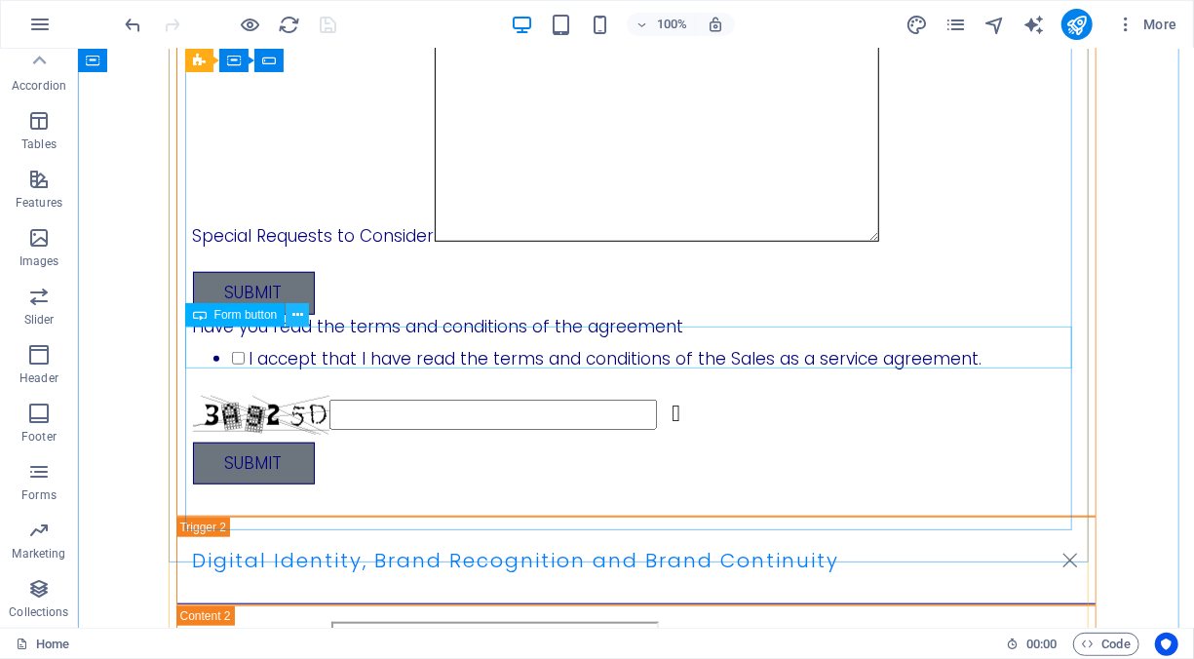
click at [302, 313] on icon at bounding box center [297, 315] width 11 height 20
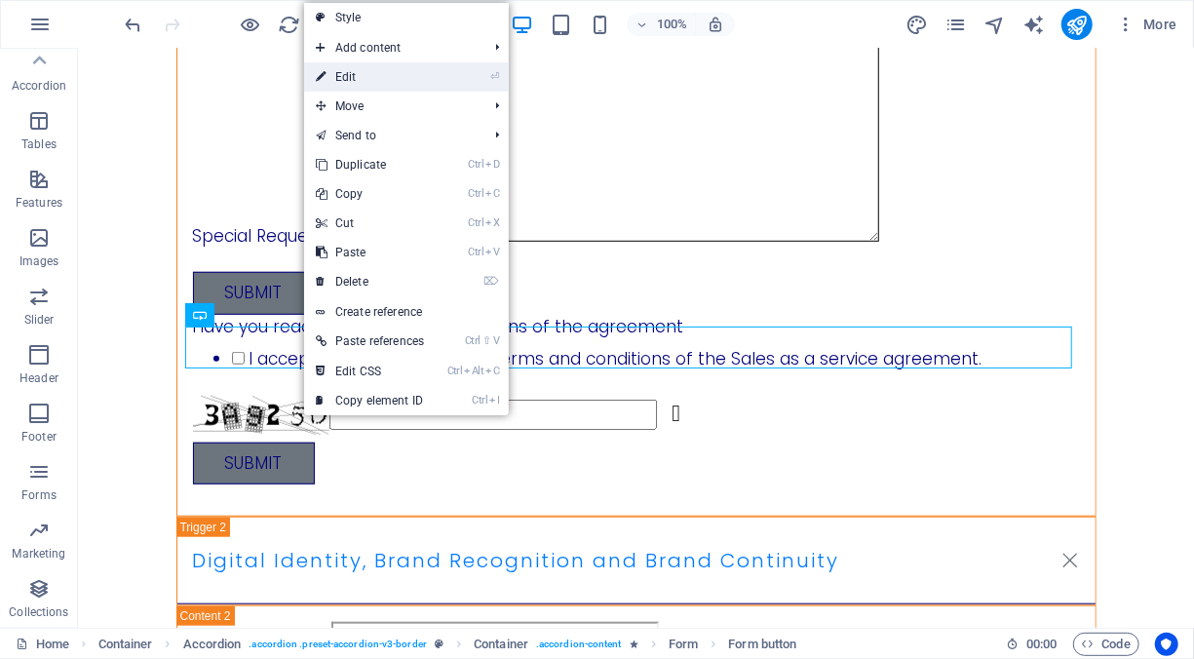
click at [408, 78] on link "⏎ Edit" at bounding box center [370, 76] width 132 height 29
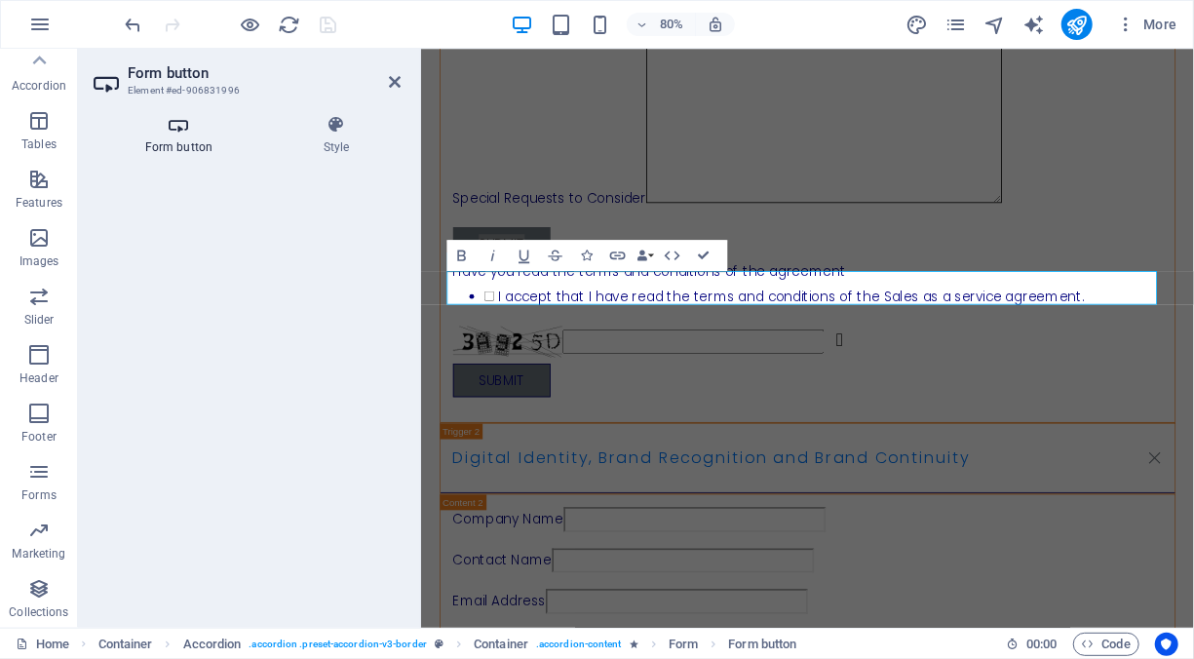
click at [177, 133] on icon at bounding box center [179, 124] width 171 height 19
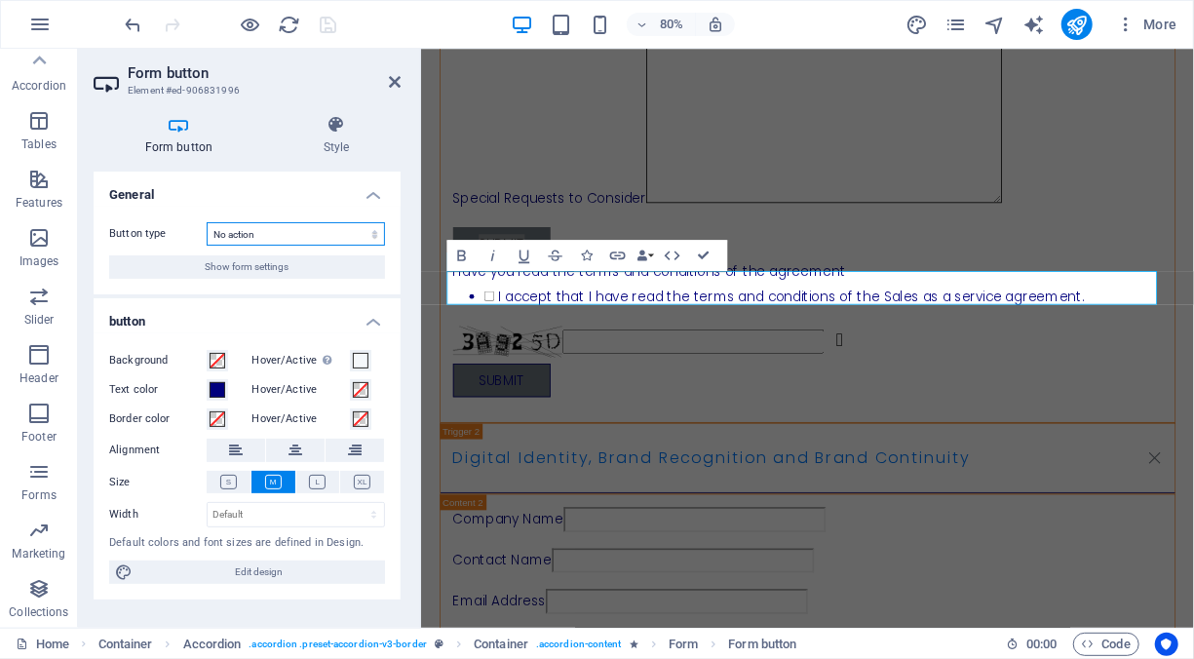
click at [341, 233] on select "Submit form Reset form No action" at bounding box center [296, 233] width 178 height 23
click at [284, 146] on h4 "Style" at bounding box center [336, 135] width 129 height 41
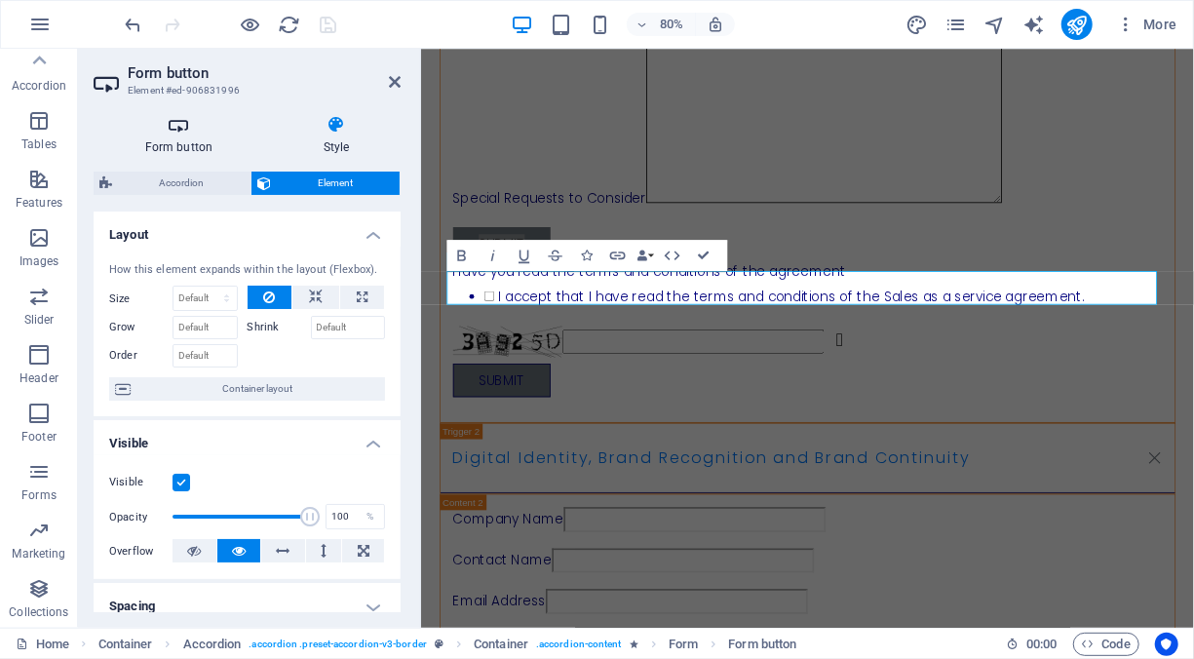
click at [196, 134] on h4 "Form button" at bounding box center [183, 135] width 178 height 41
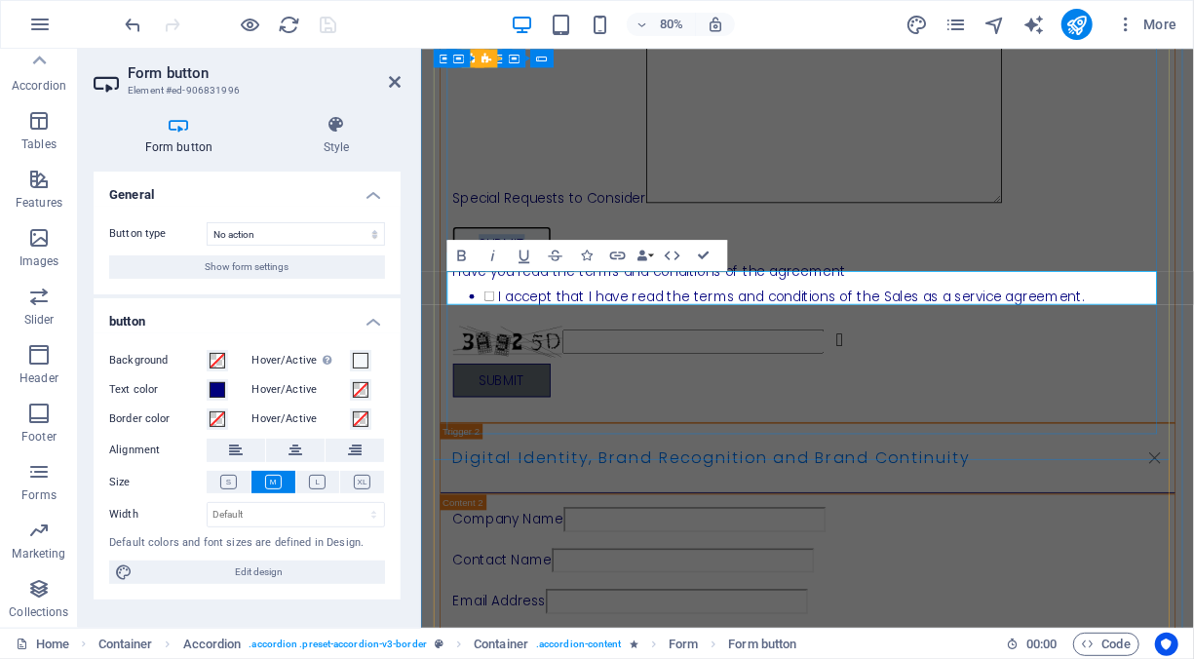
click at [558, 314] on button "Submit" at bounding box center [521, 292] width 122 height 43
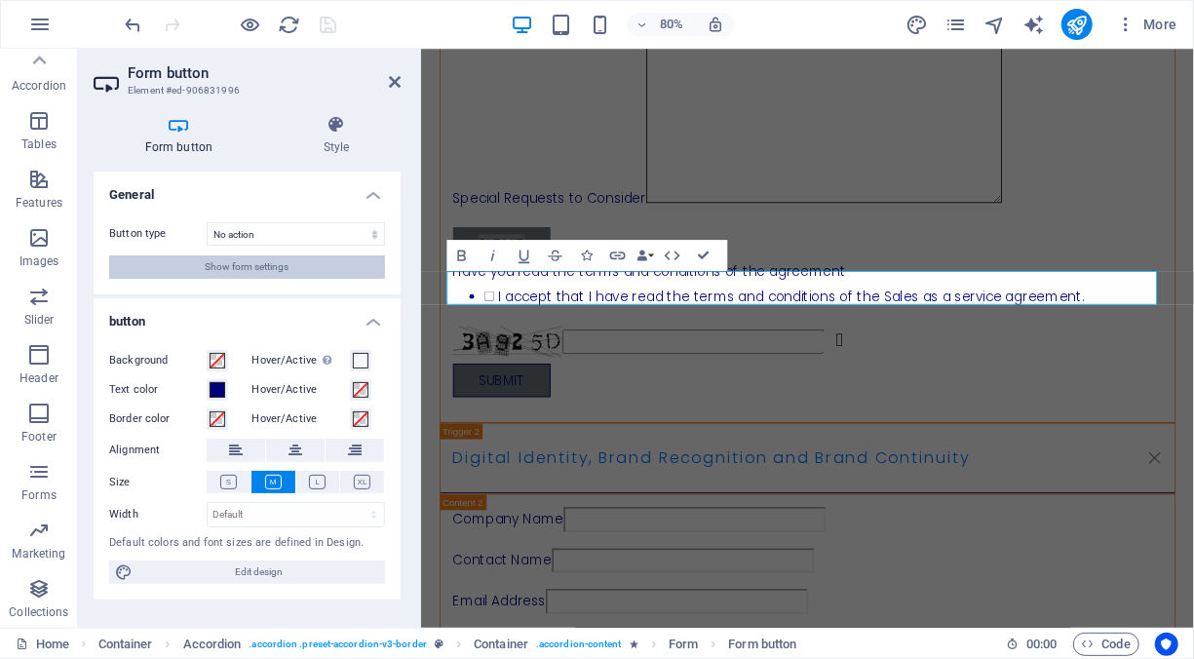
click at [261, 263] on span "Show form settings" at bounding box center [248, 266] width 84 height 23
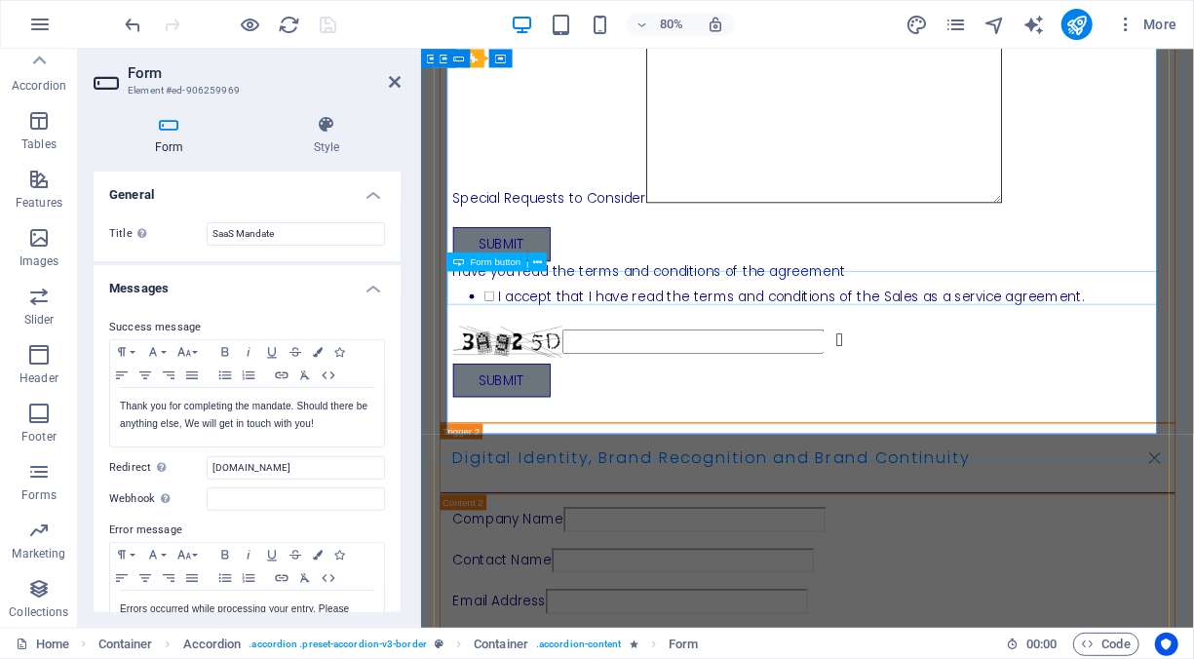
click at [503, 261] on span "Form button" at bounding box center [495, 262] width 51 height 10
click at [537, 260] on icon at bounding box center [537, 261] width 9 height 17
click at [540, 259] on icon at bounding box center [537, 261] width 9 height 17
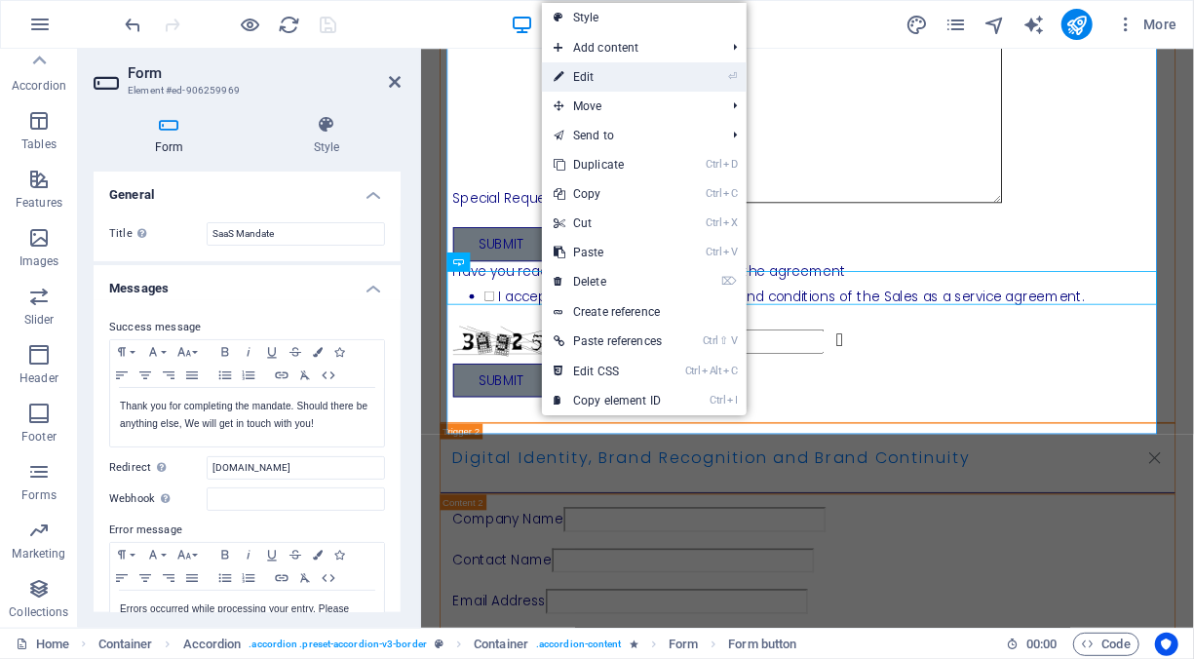
click at [591, 74] on link "⏎ Edit" at bounding box center [608, 76] width 132 height 29
select select "button"
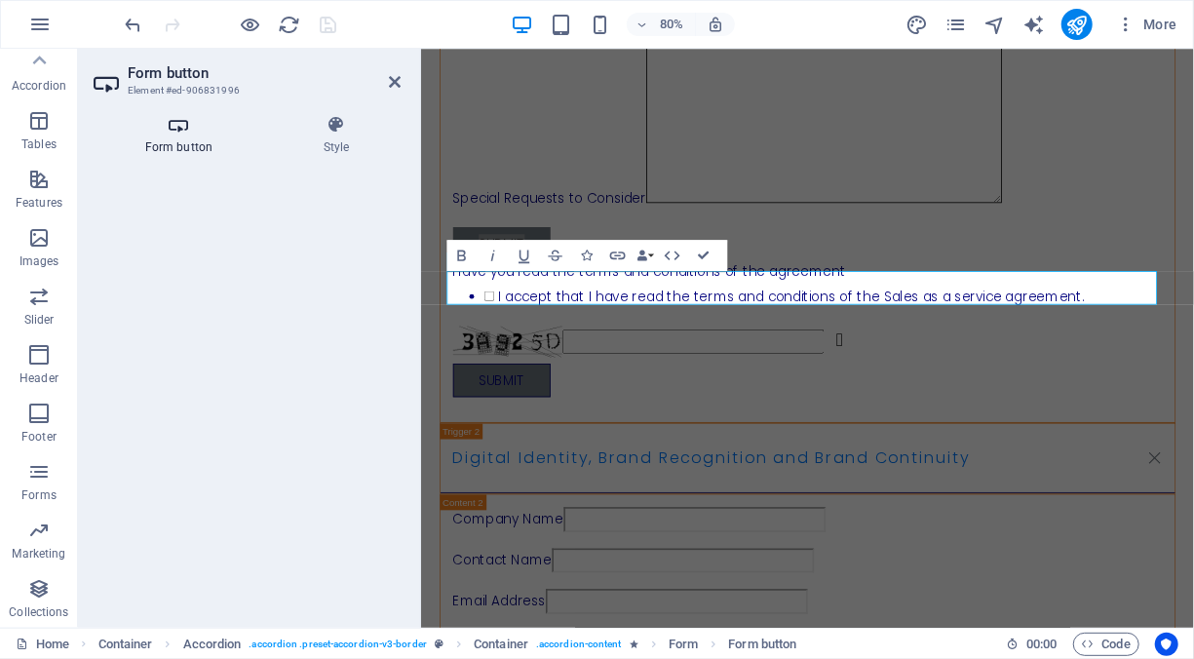
click at [182, 144] on h4 "Form button" at bounding box center [183, 135] width 178 height 41
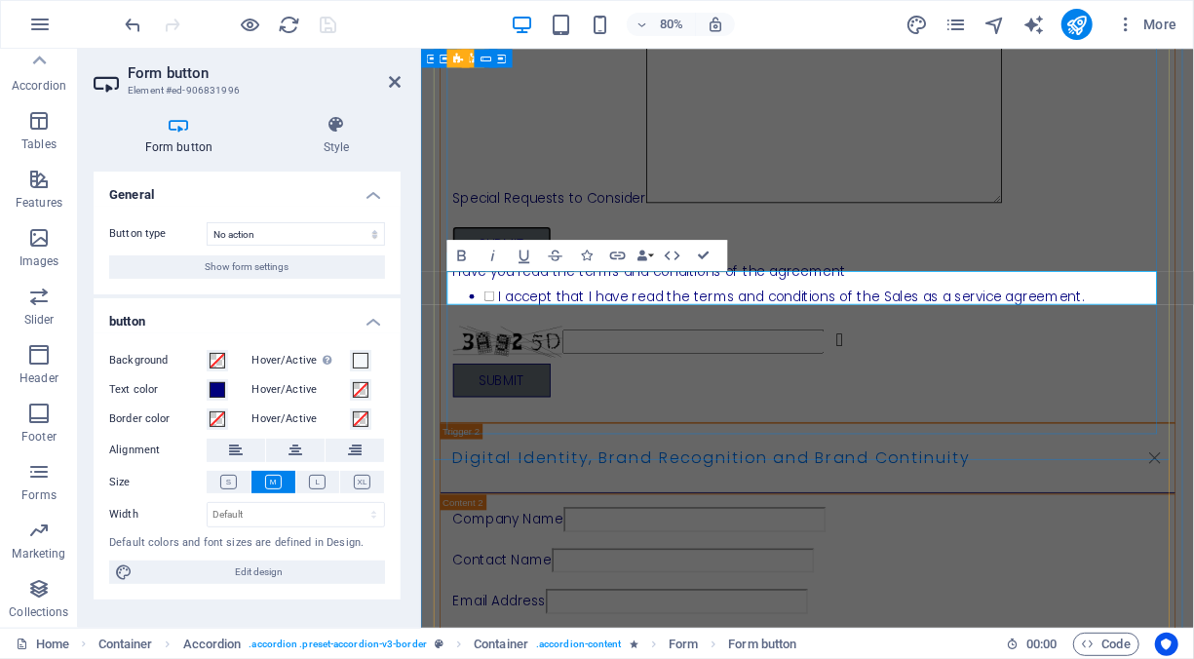
click at [753, 314] on div "Submit" at bounding box center [903, 292] width 887 height 43
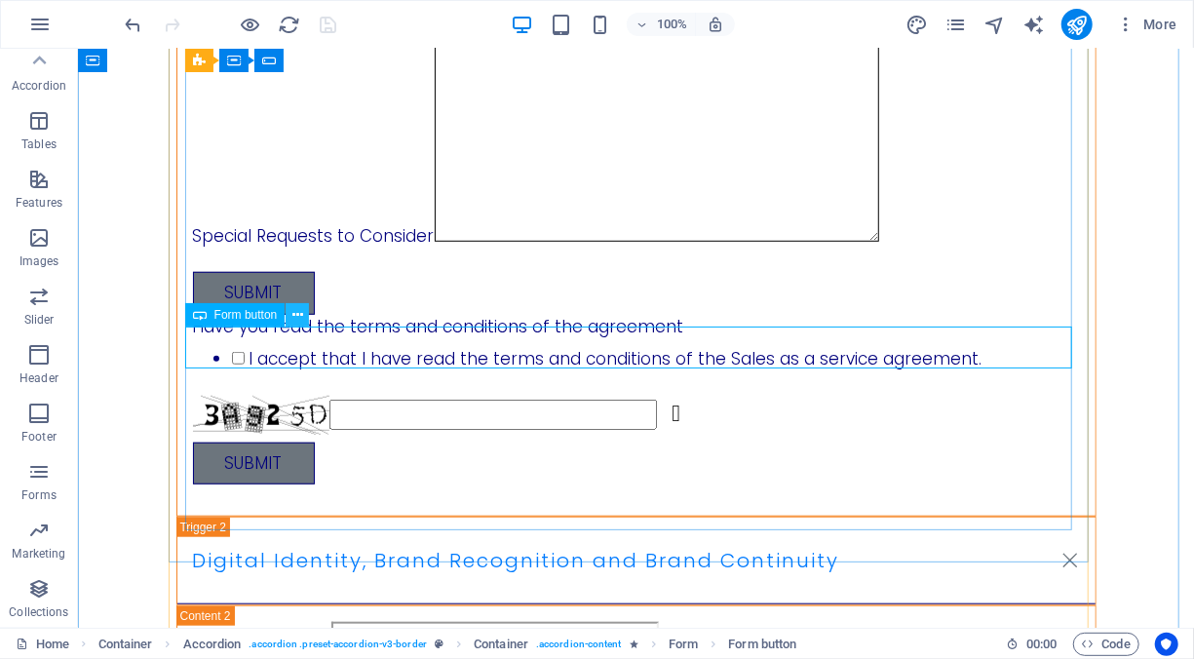
click at [299, 315] on icon at bounding box center [297, 315] width 11 height 20
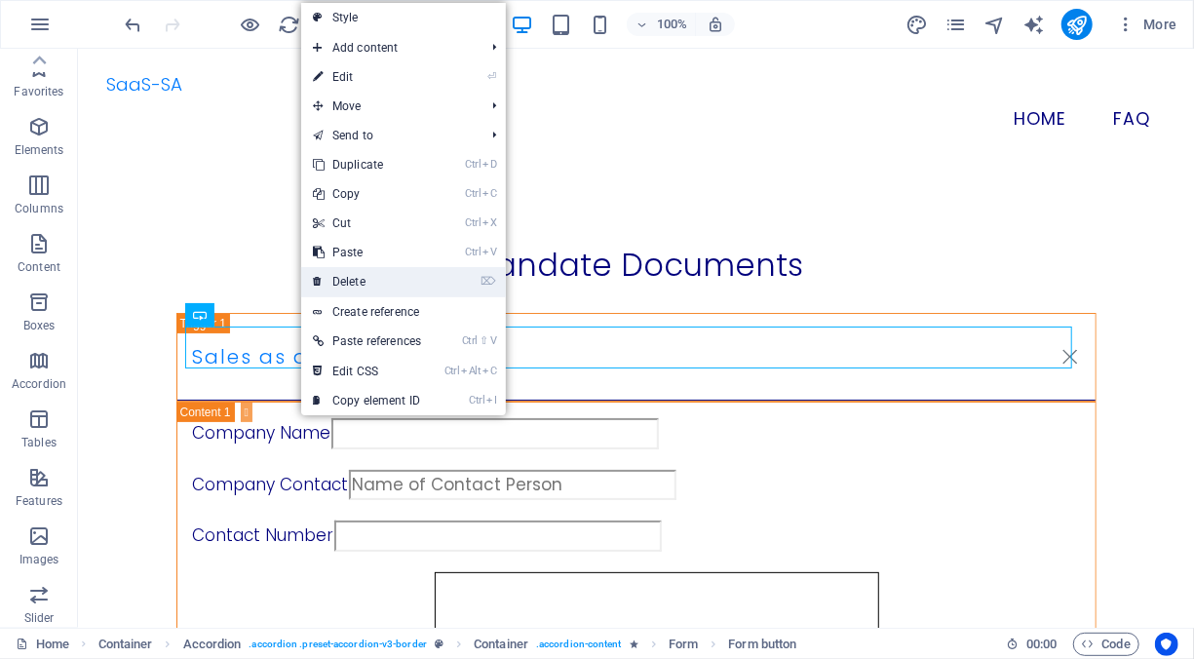
scroll to position [298, 0]
click at [369, 277] on link "⌦ Delete" at bounding box center [367, 281] width 132 height 29
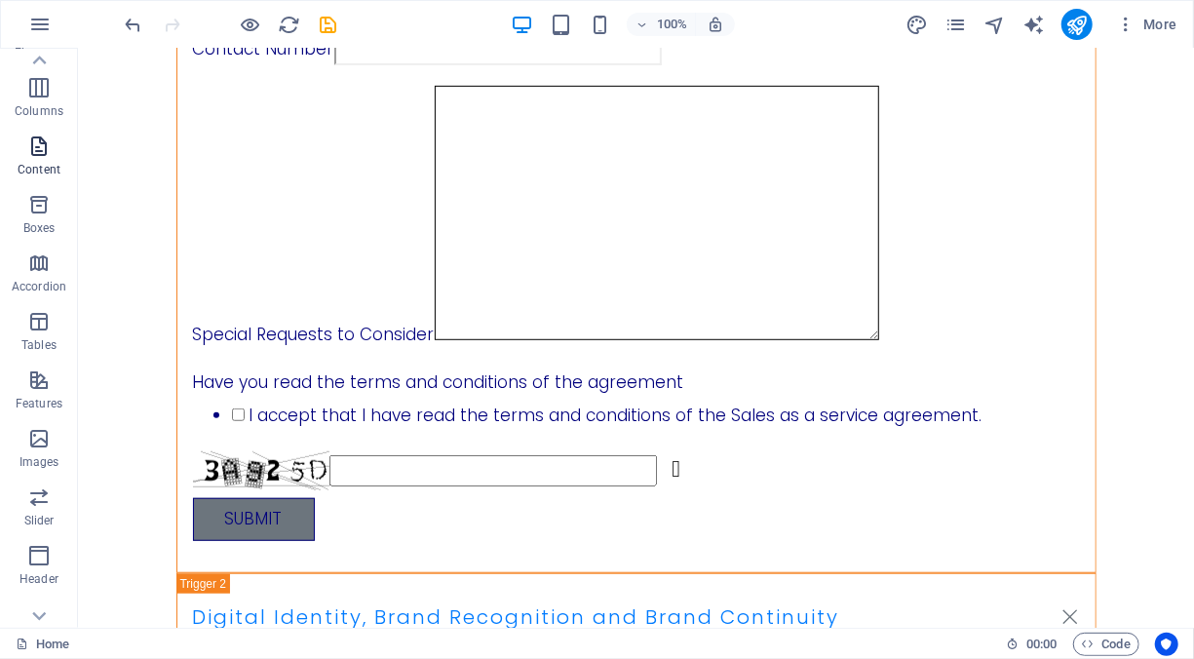
scroll to position [0, 0]
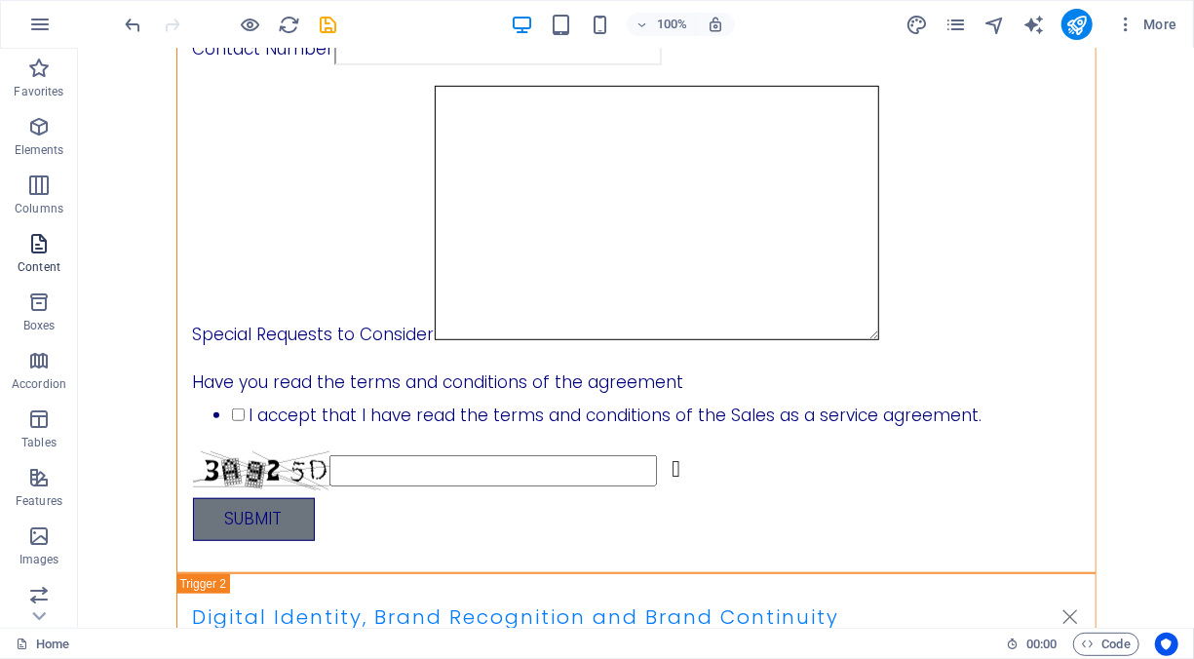
click at [48, 244] on icon "button" at bounding box center [38, 243] width 23 height 23
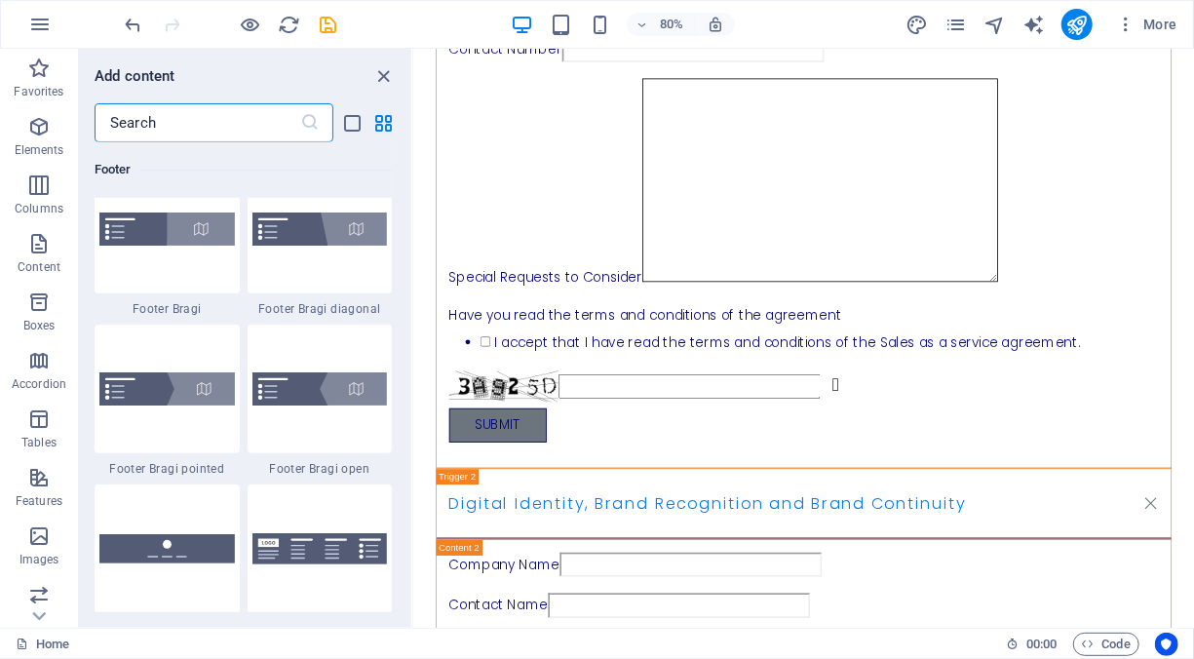
scroll to position [12826, 0]
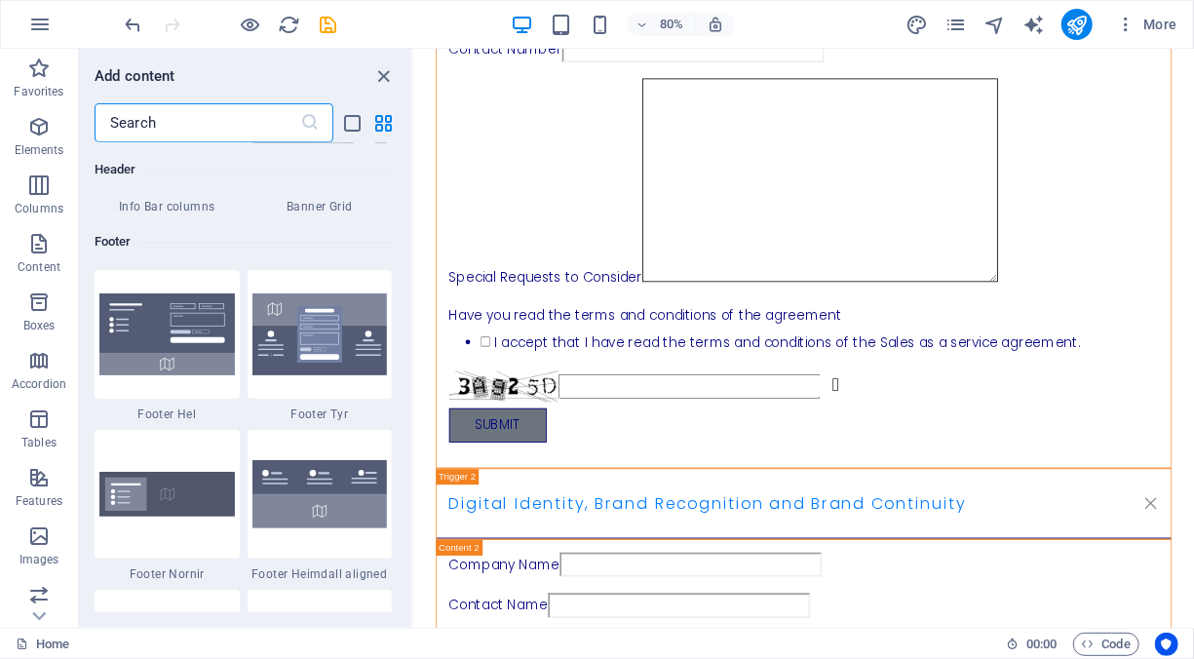
click at [199, 123] on input "text" at bounding box center [198, 122] width 206 height 39
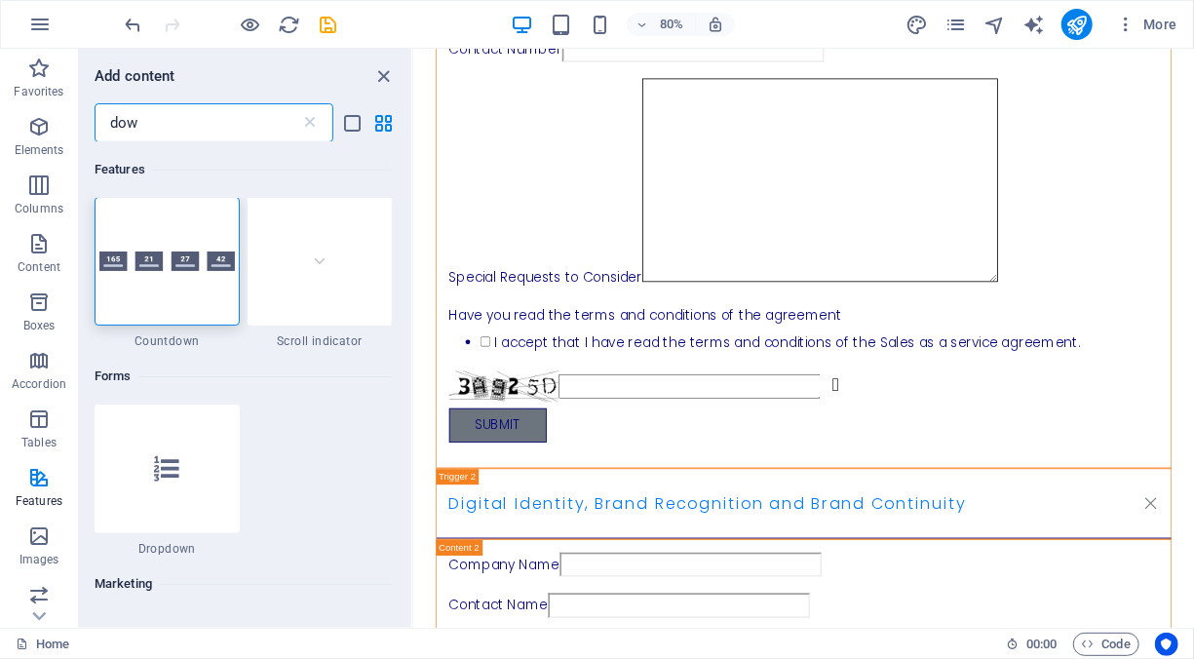
scroll to position [0, 0]
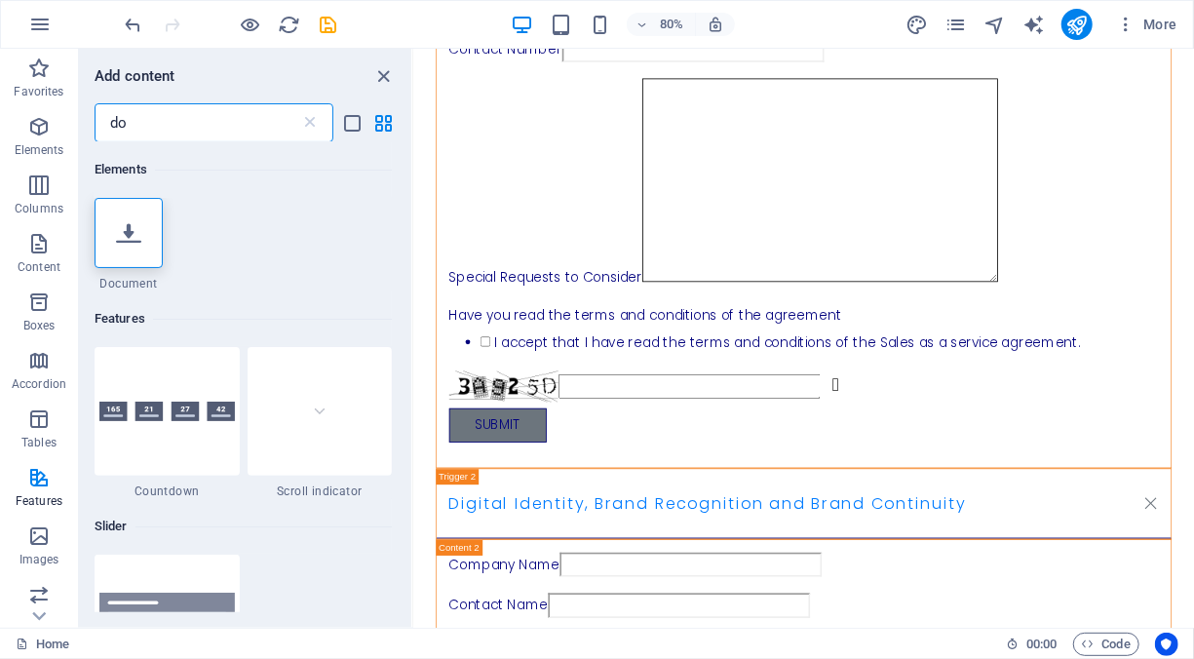
type input "d"
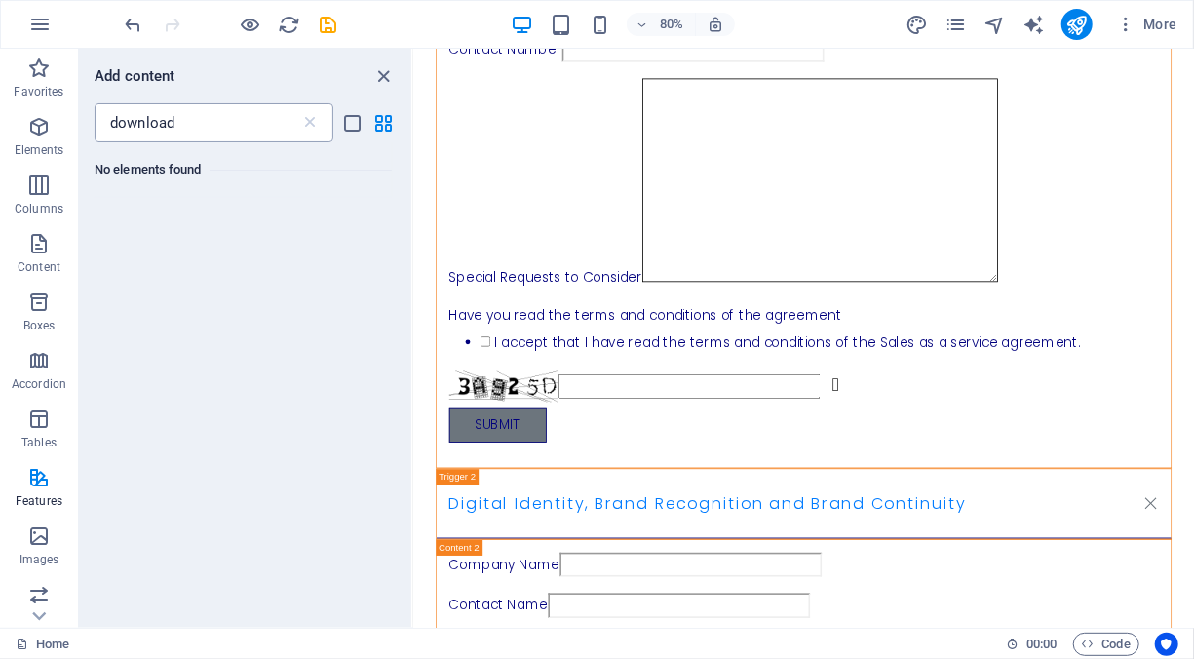
click at [227, 133] on input "download" at bounding box center [198, 122] width 206 height 39
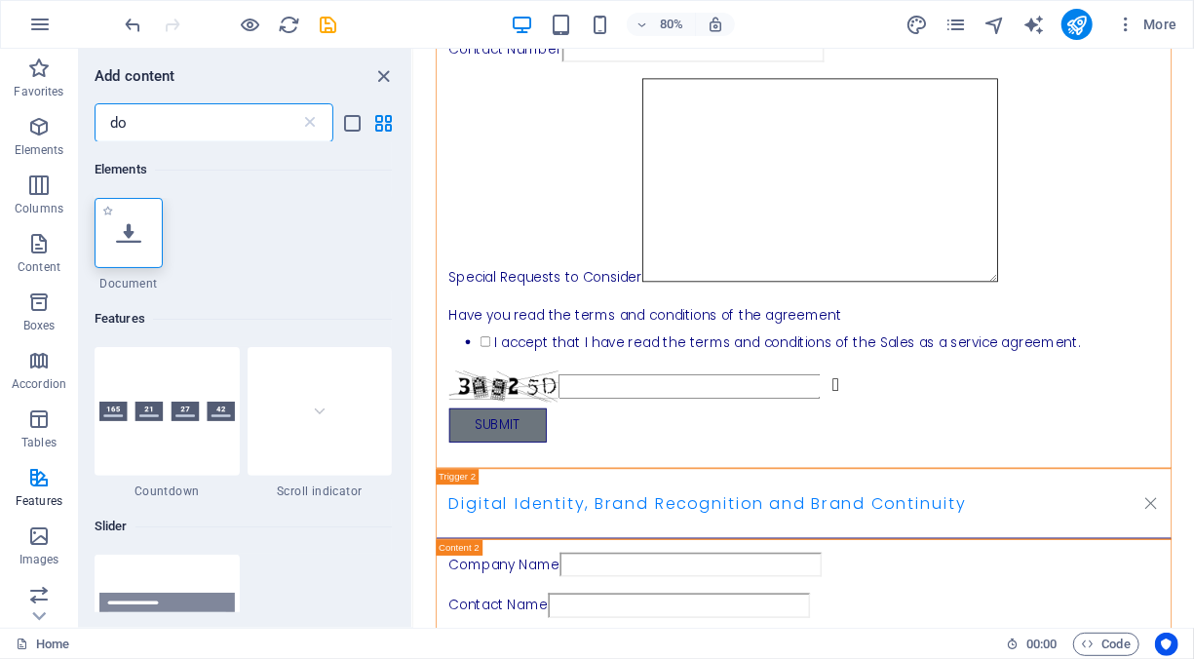
type input "do"
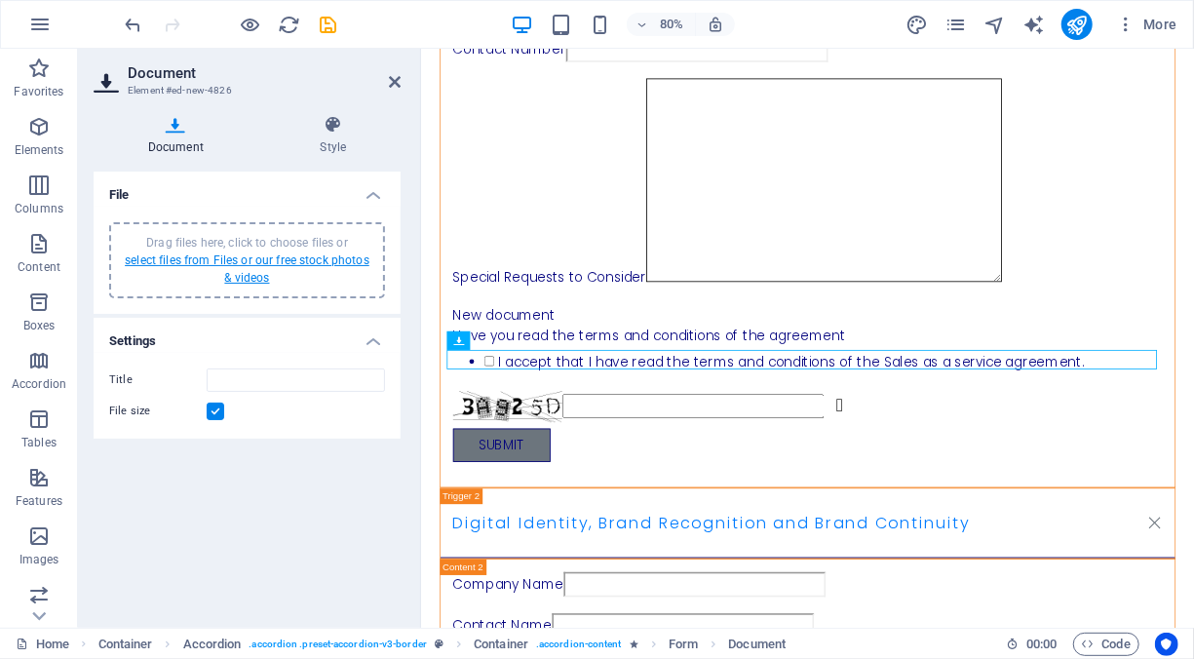
click at [270, 263] on link "select files from Files or our free stock photos & videos" at bounding box center [247, 268] width 245 height 31
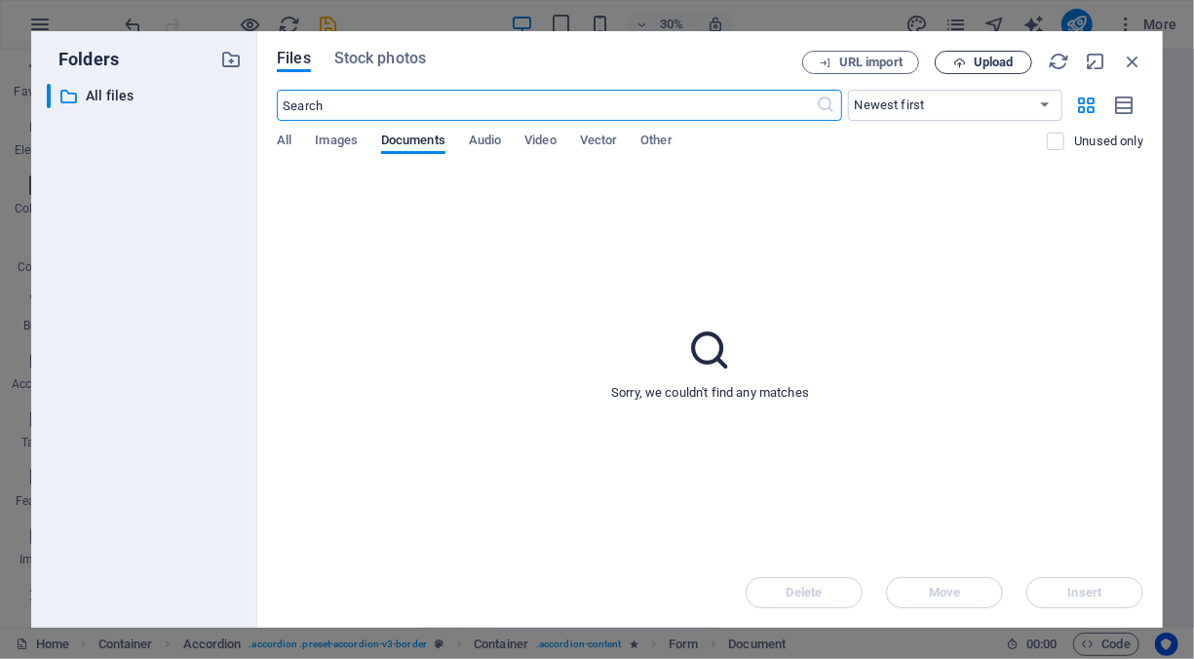
click at [965, 57] on icon "button" at bounding box center [959, 63] width 13 height 13
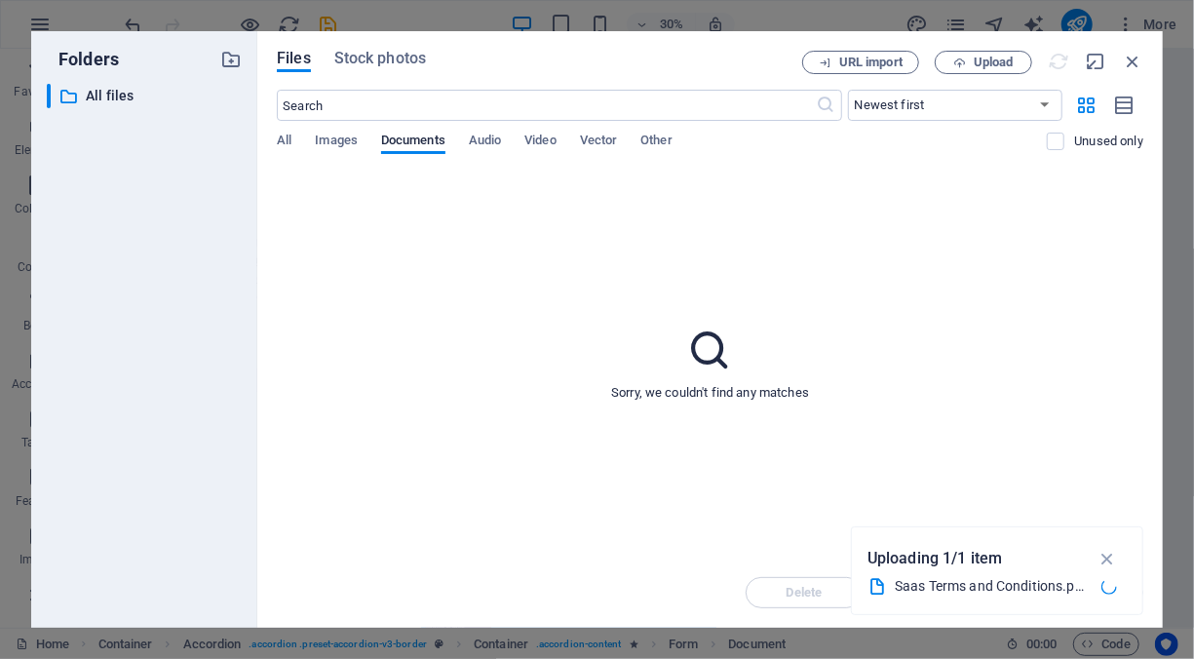
type input "SaasTermsandConditions-W6Zm9p2MFA3Yws3gvv1TSA.pdf"
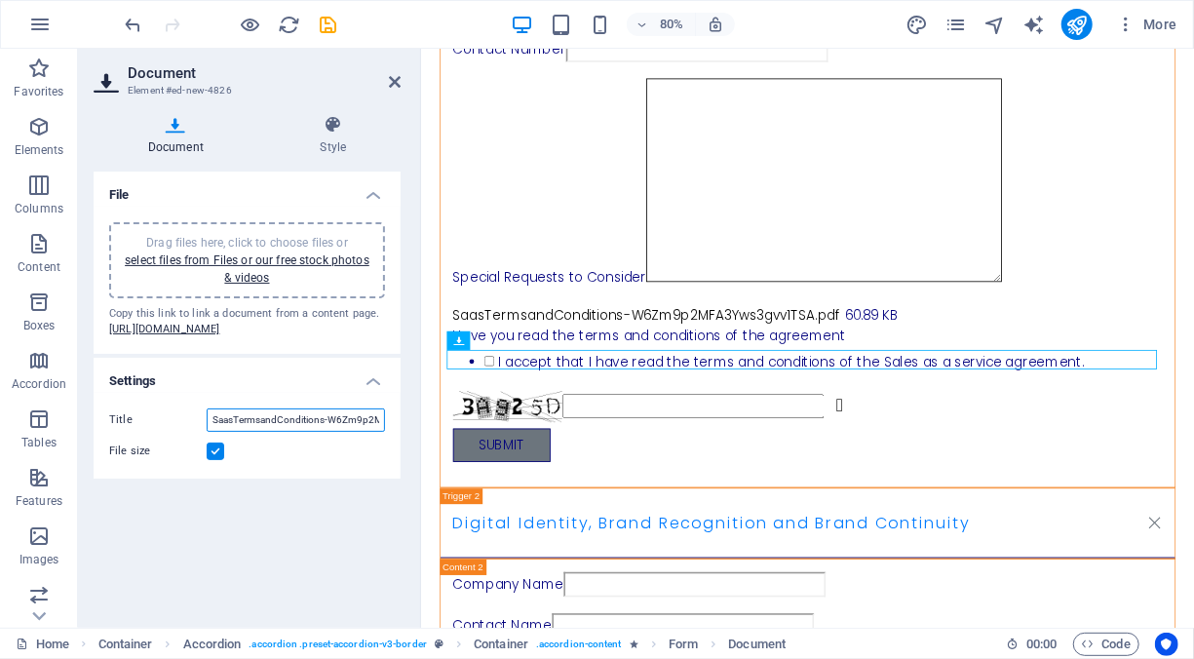
drag, startPoint x: 239, startPoint y: 459, endPoint x: 229, endPoint y: 460, distance: 9.8
click at [239, 432] on input "SaasTermsandConditions-W6Zm9p2MFA3Yws3gvv1TSA.pdf" at bounding box center [296, 419] width 178 height 23
drag, startPoint x: 209, startPoint y: 452, endPoint x: 418, endPoint y: 458, distance: 208.6
click at [418, 458] on aside "Document Element #ed-new-4826 Document Style File Drag files here, click to cho…" at bounding box center [249, 338] width 343 height 579
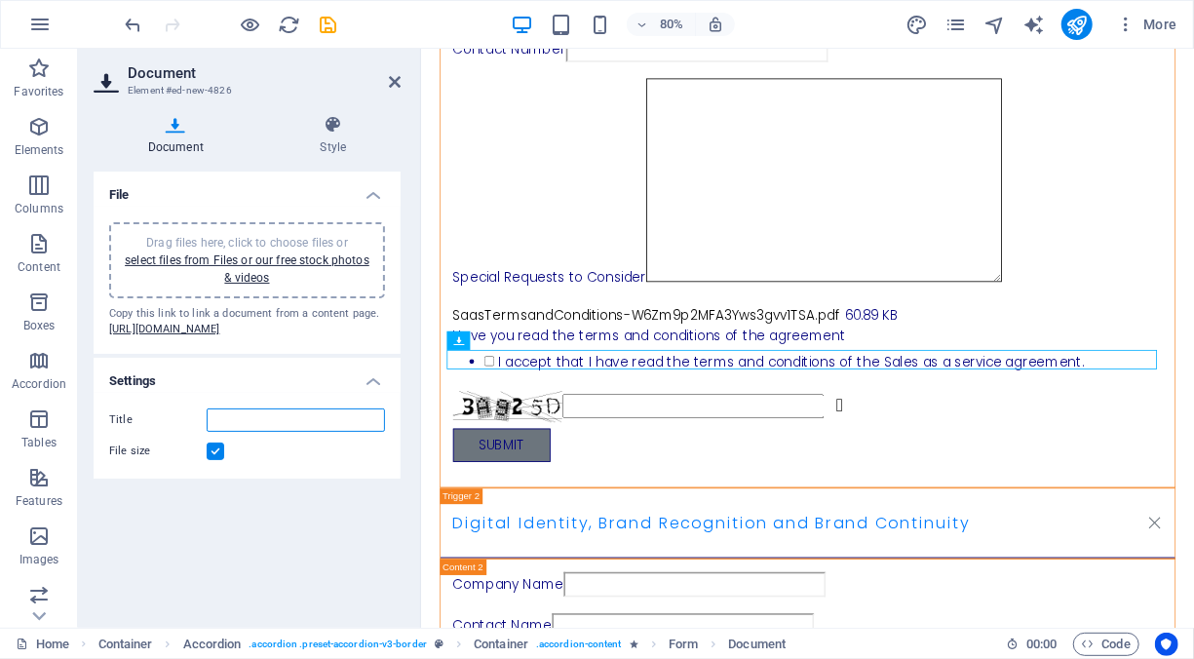
scroll to position [0, 0]
type input "View Terms and conditions here"
click at [339, 142] on h4 "Style" at bounding box center [333, 135] width 134 height 41
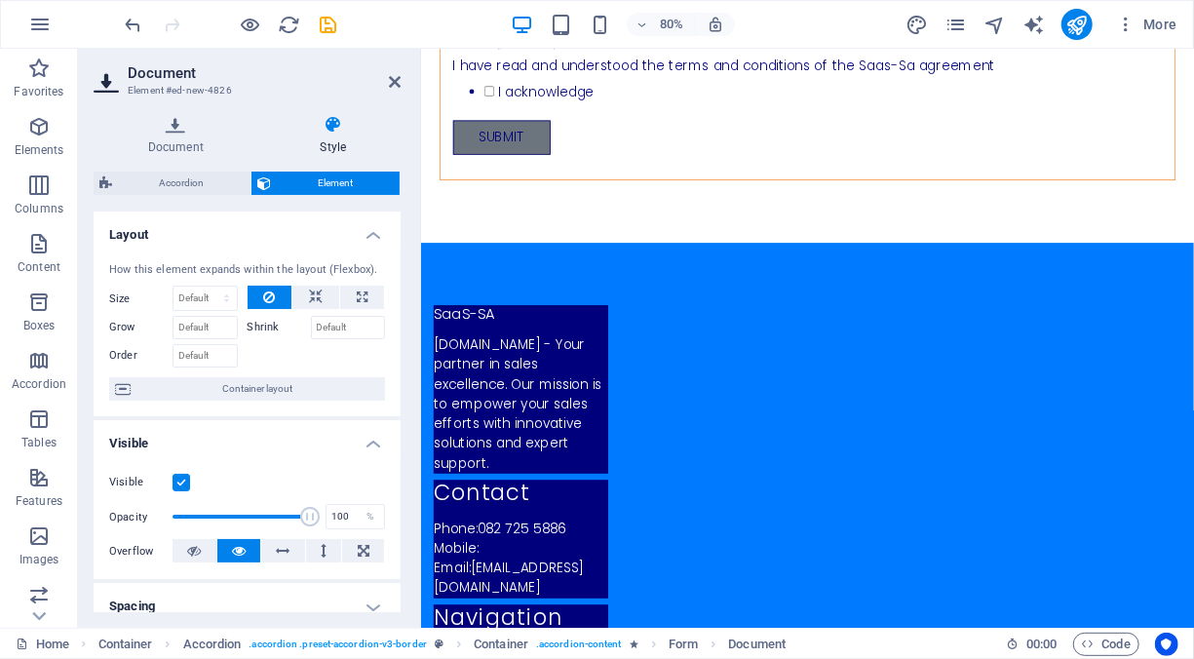
scroll to position [2064, 0]
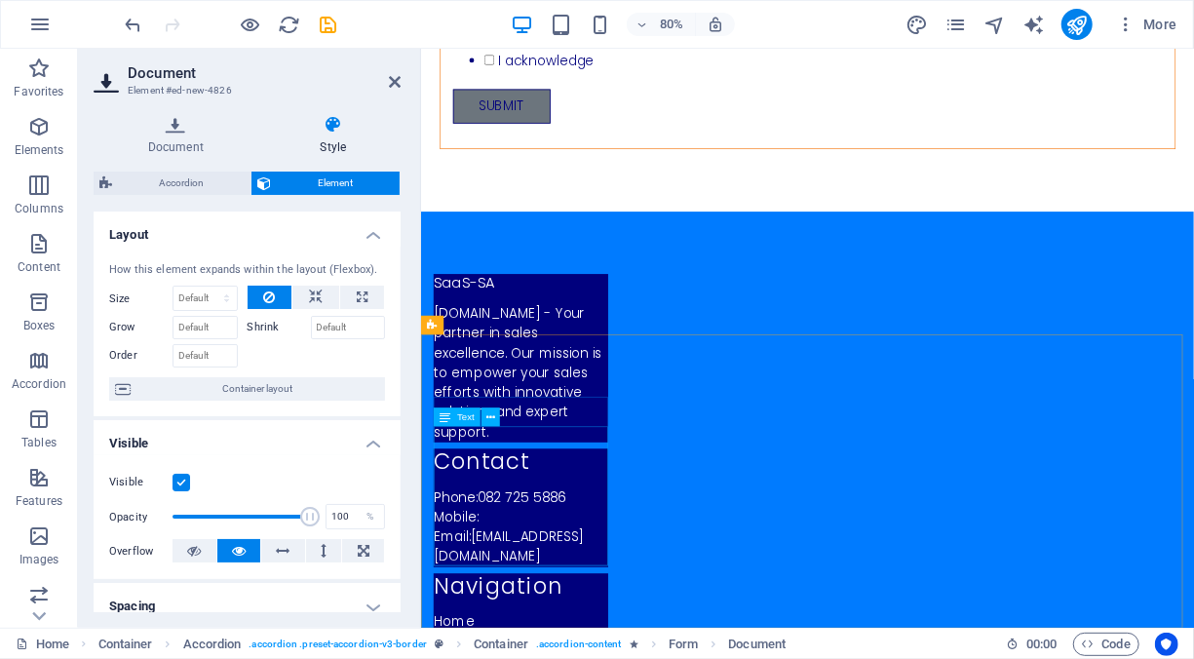
click at [553, 541] on div "[DOMAIN_NAME] - Your partner in sales excellence. Our mission is to empower you…" at bounding box center [545, 453] width 218 height 174
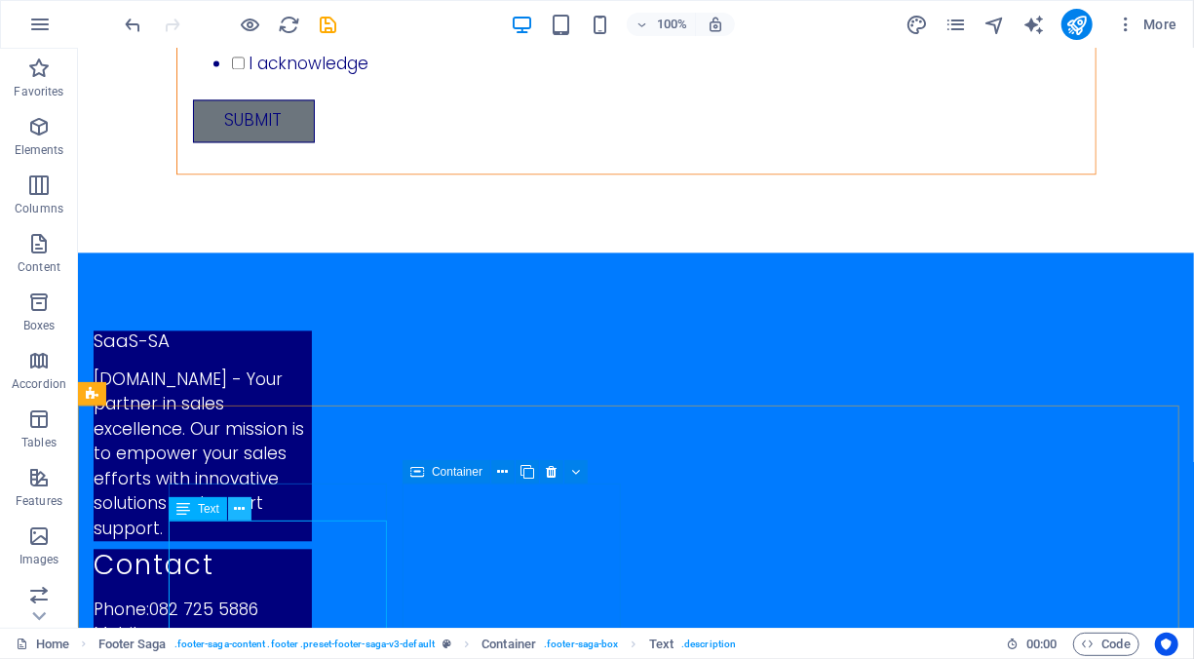
click at [239, 514] on icon at bounding box center [240, 509] width 11 height 20
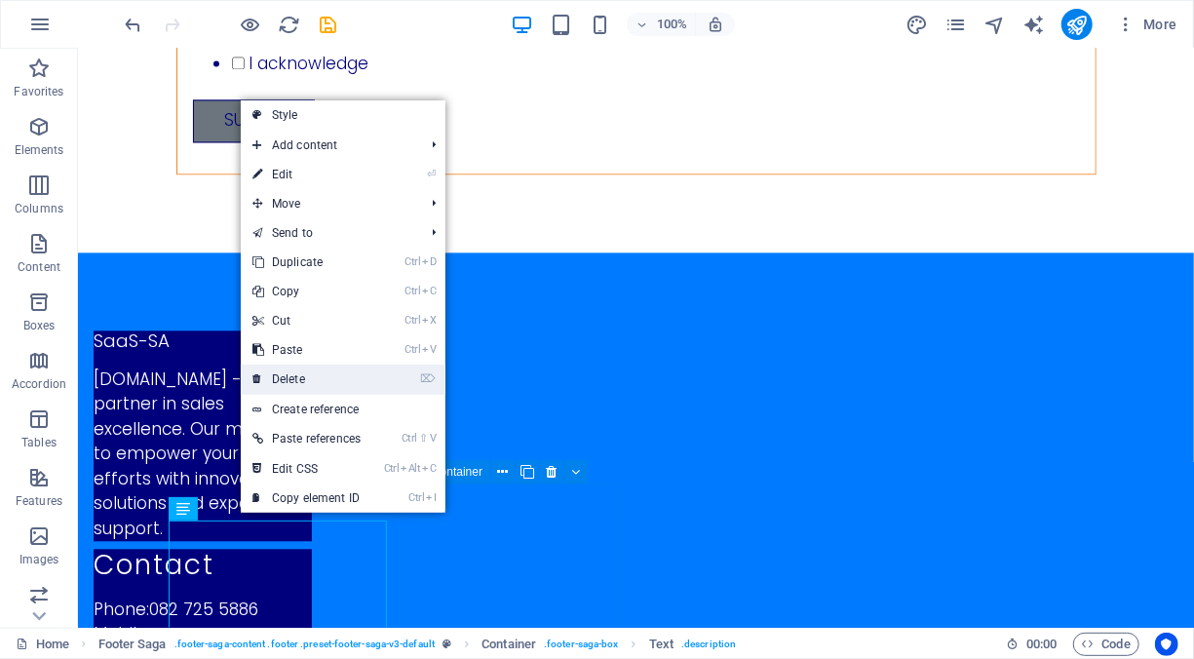
click at [317, 370] on link "⌦ Delete" at bounding box center [307, 378] width 132 height 29
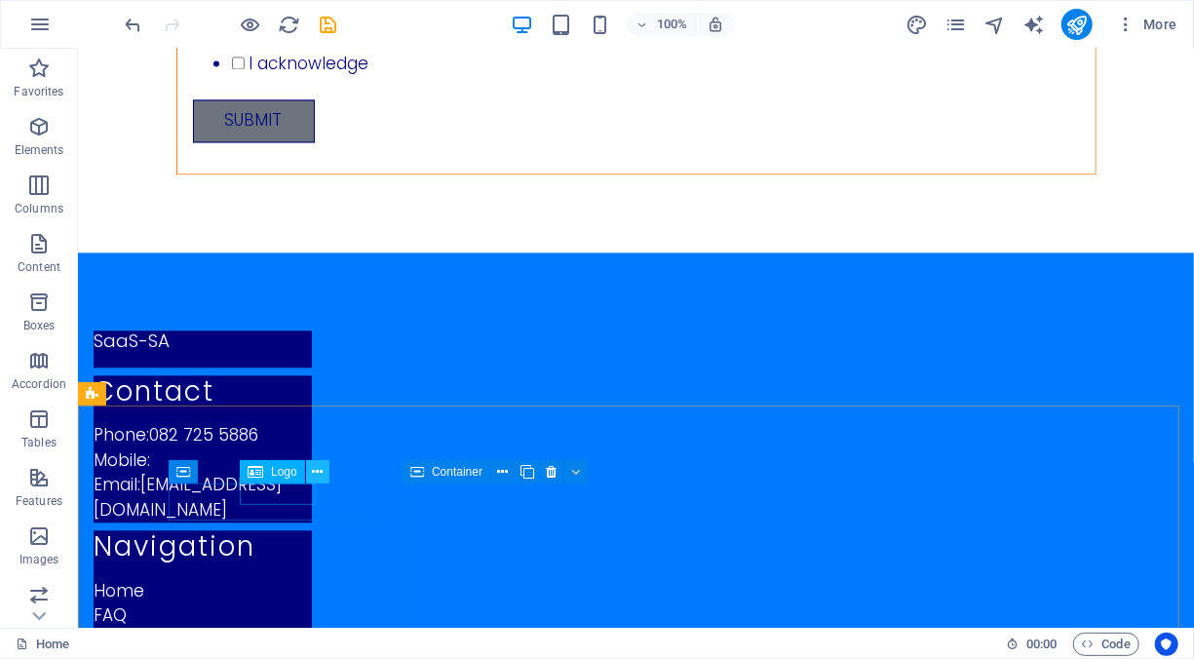
click at [312, 474] on icon at bounding box center [317, 472] width 11 height 20
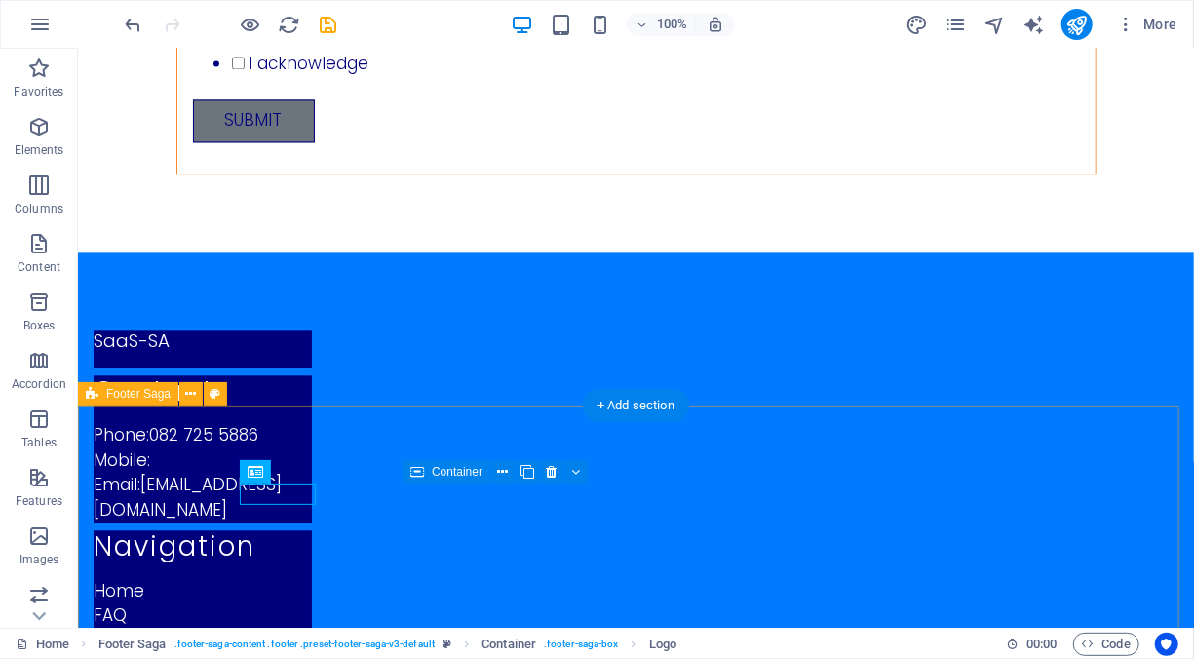
click at [180, 447] on div "SaaS-SA Contact Phone: 082 725 5886 Mobile: Email: info@saas-sa.online Navigati…" at bounding box center [635, 605] width 1116 height 709
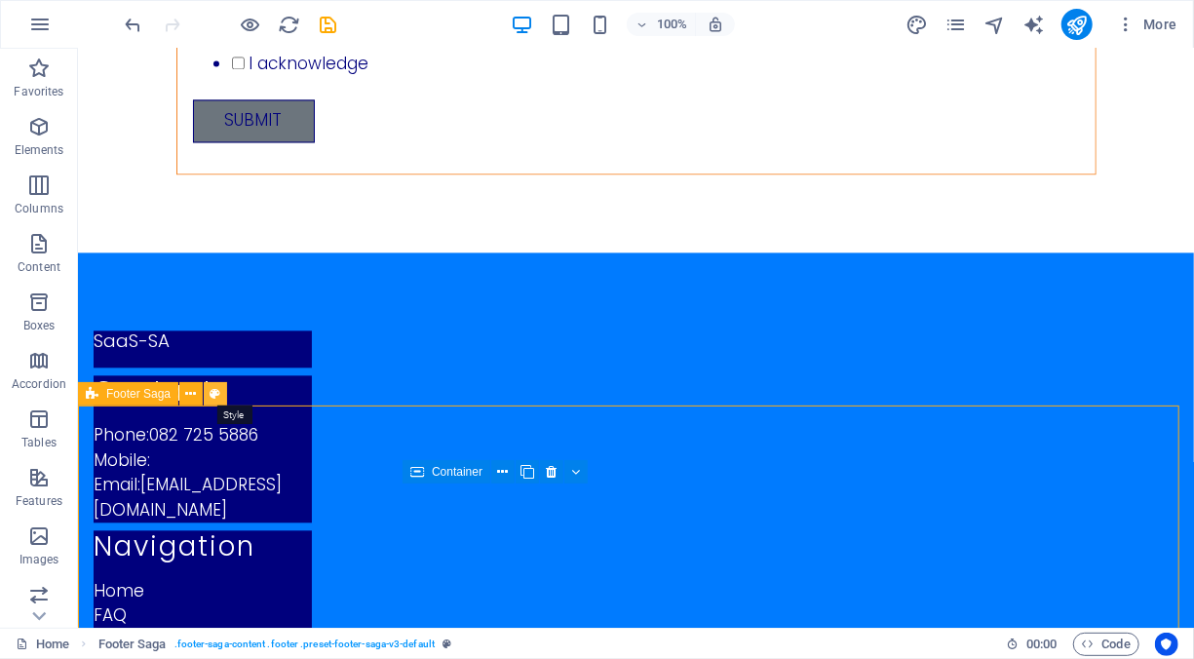
click at [211, 394] on icon at bounding box center [215, 394] width 11 height 20
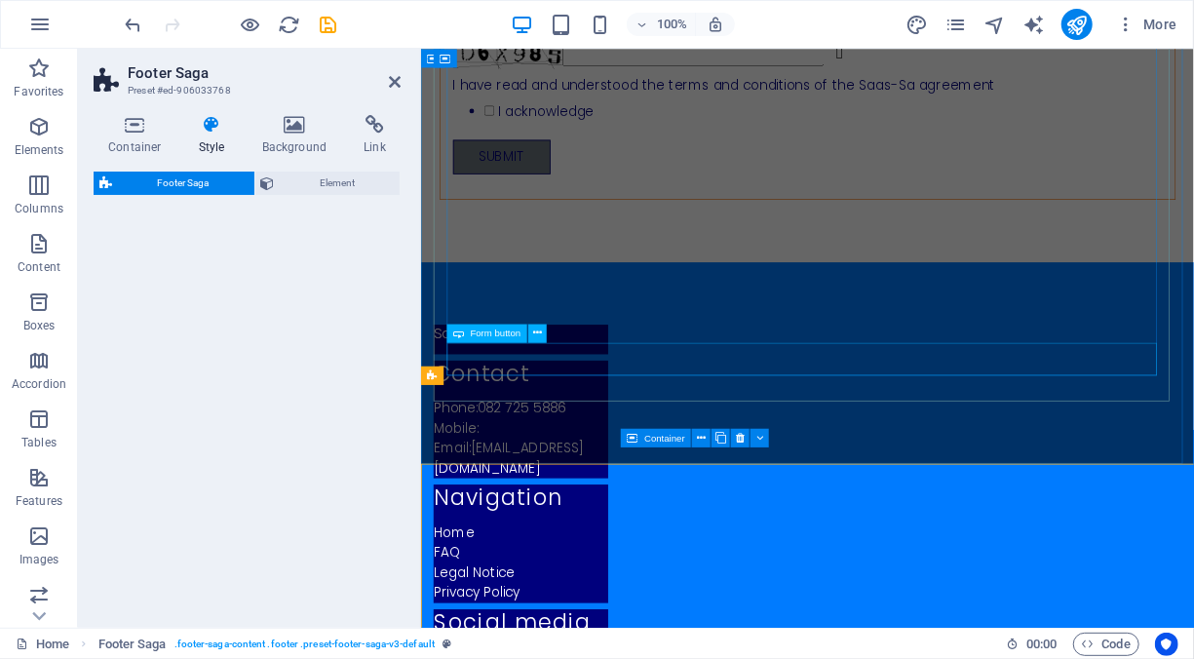
select select "rem"
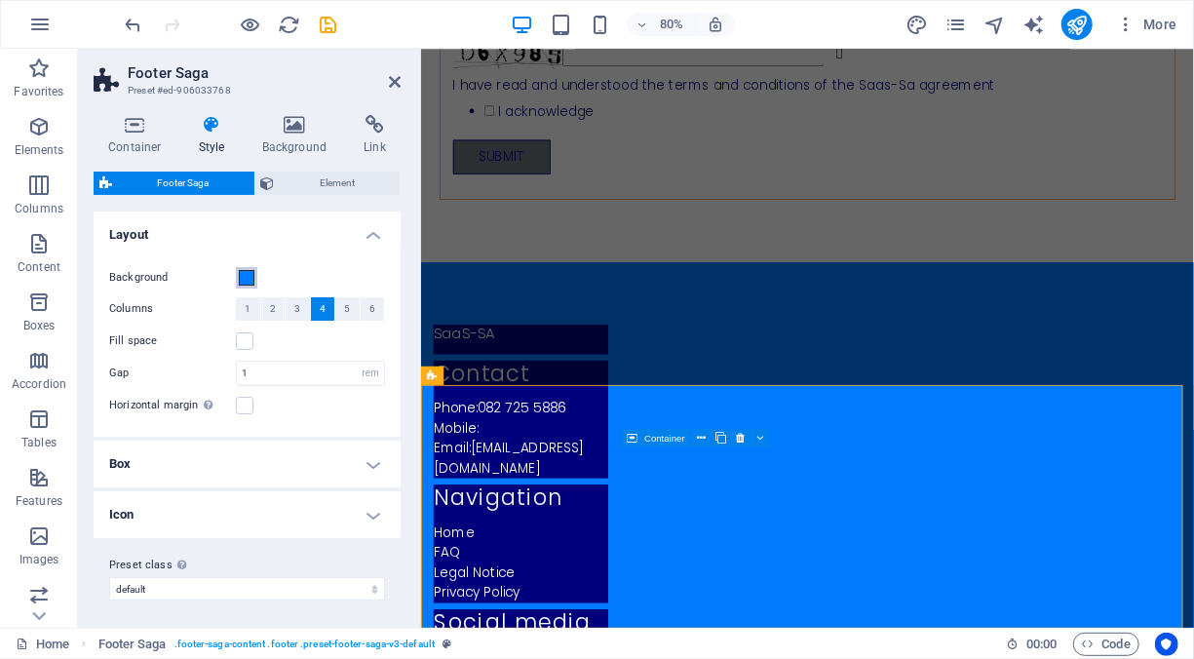
click at [254, 280] on button "Background" at bounding box center [246, 277] width 21 height 21
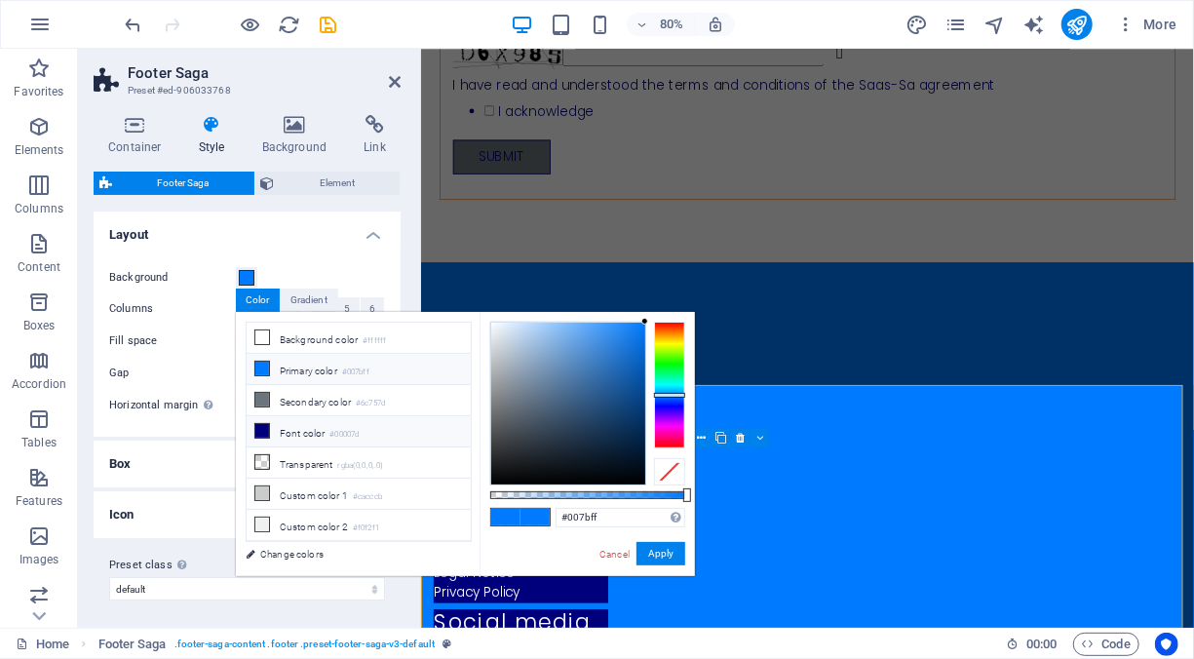
click at [264, 431] on icon at bounding box center [262, 431] width 14 height 14
type input "#00007d"
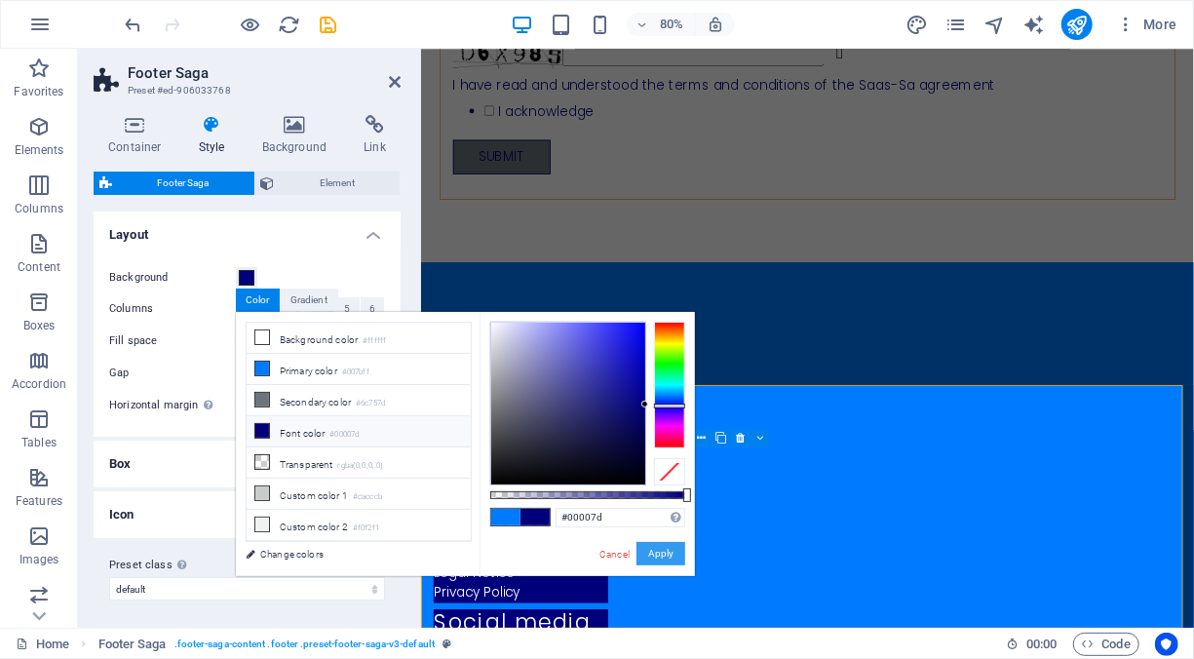
click at [651, 550] on button "Apply" at bounding box center [660, 553] width 49 height 23
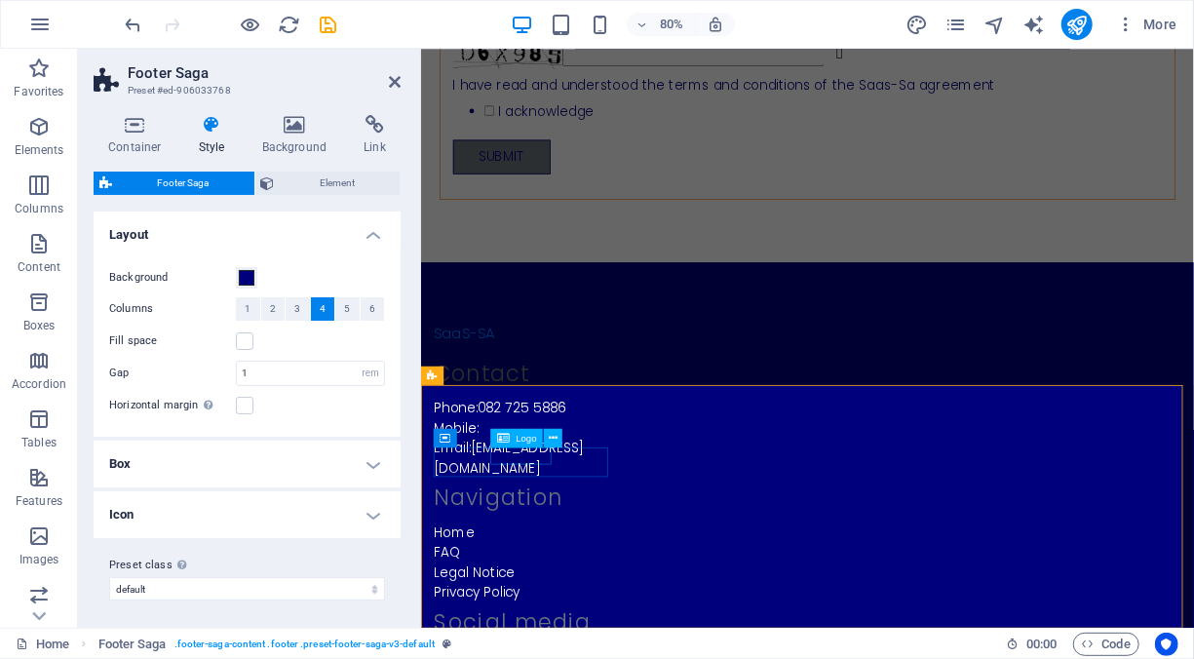
click at [535, 414] on div "SaaS-SA" at bounding box center [545, 403] width 218 height 21
click at [553, 440] on icon at bounding box center [553, 438] width 9 height 17
click at [585, 532] on div "SaaS-SA Contact Phone: 082 725 5886 Mobile: Email: info@saas-sa.online Navigati…" at bounding box center [903, 669] width 966 height 709
click at [550, 438] on icon at bounding box center [553, 438] width 9 height 17
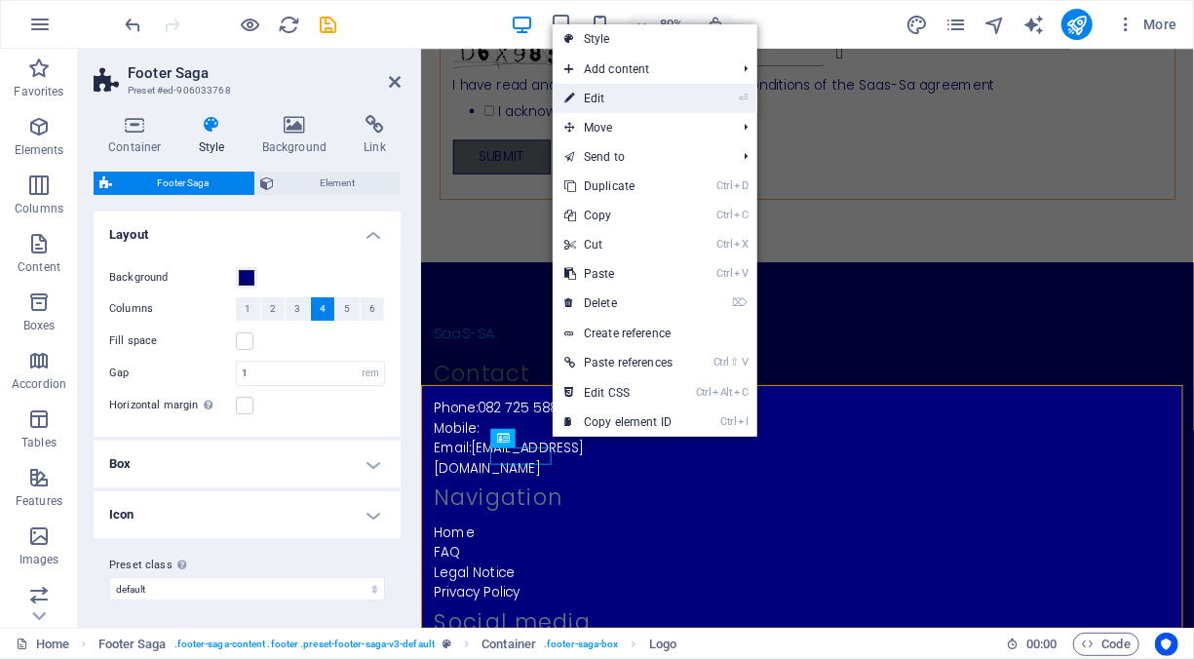
click at [619, 94] on link "⏎ Edit" at bounding box center [618, 98] width 132 height 29
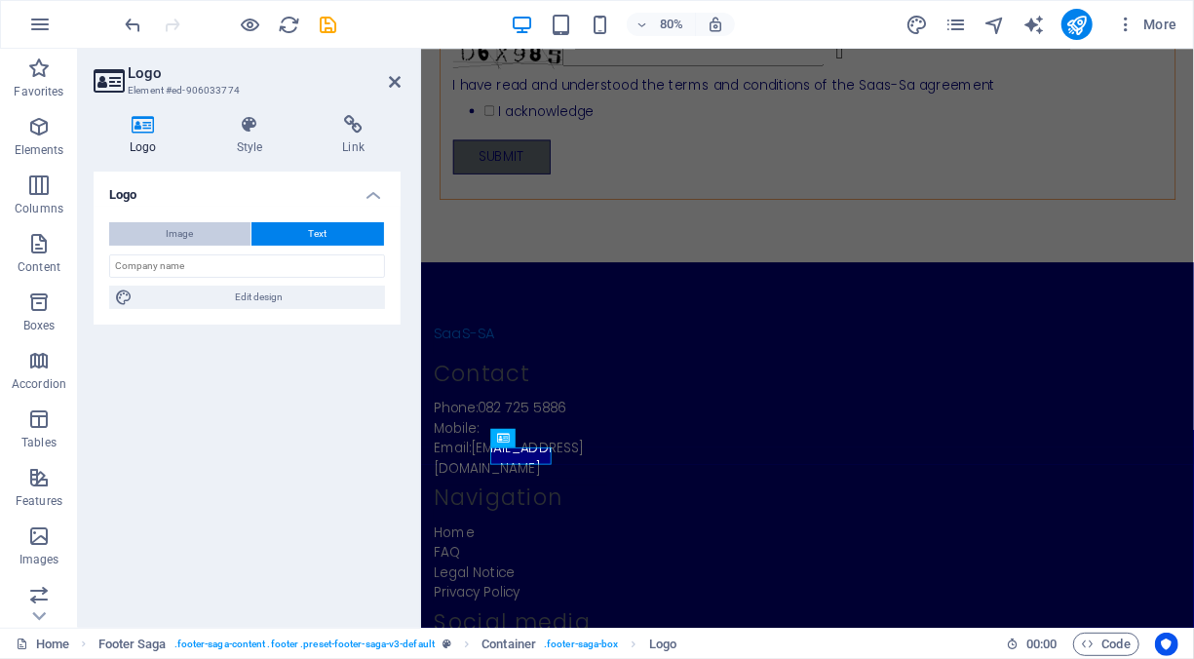
click at [204, 237] on button "Image" at bounding box center [179, 233] width 141 height 23
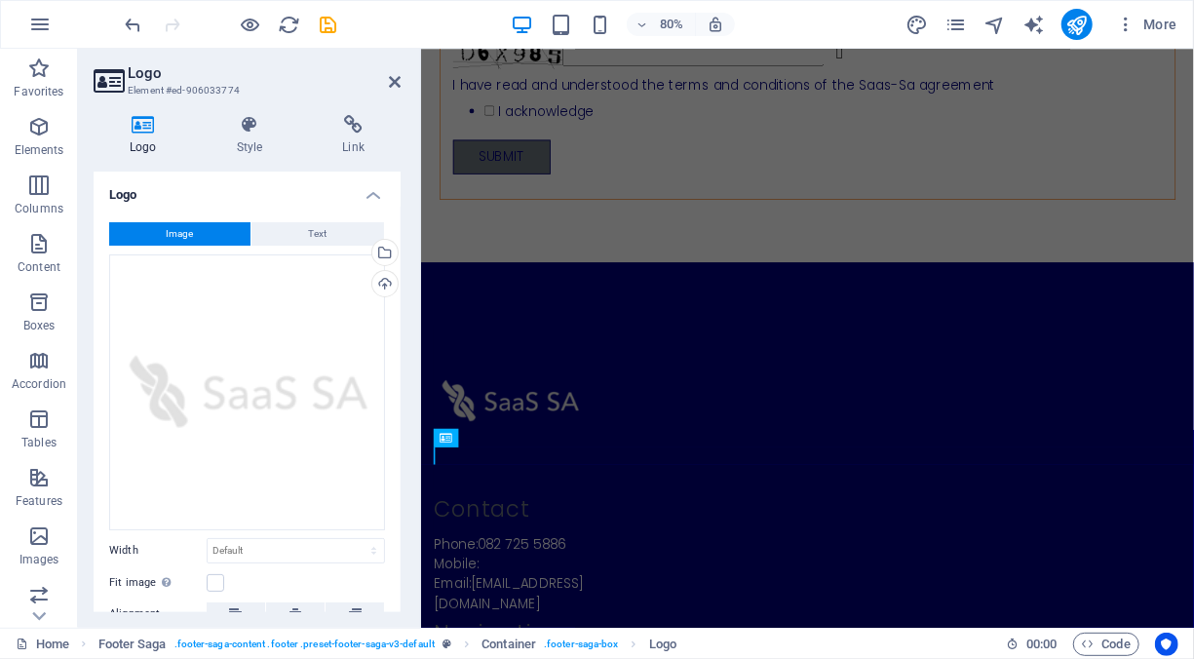
scroll to position [2060, 0]
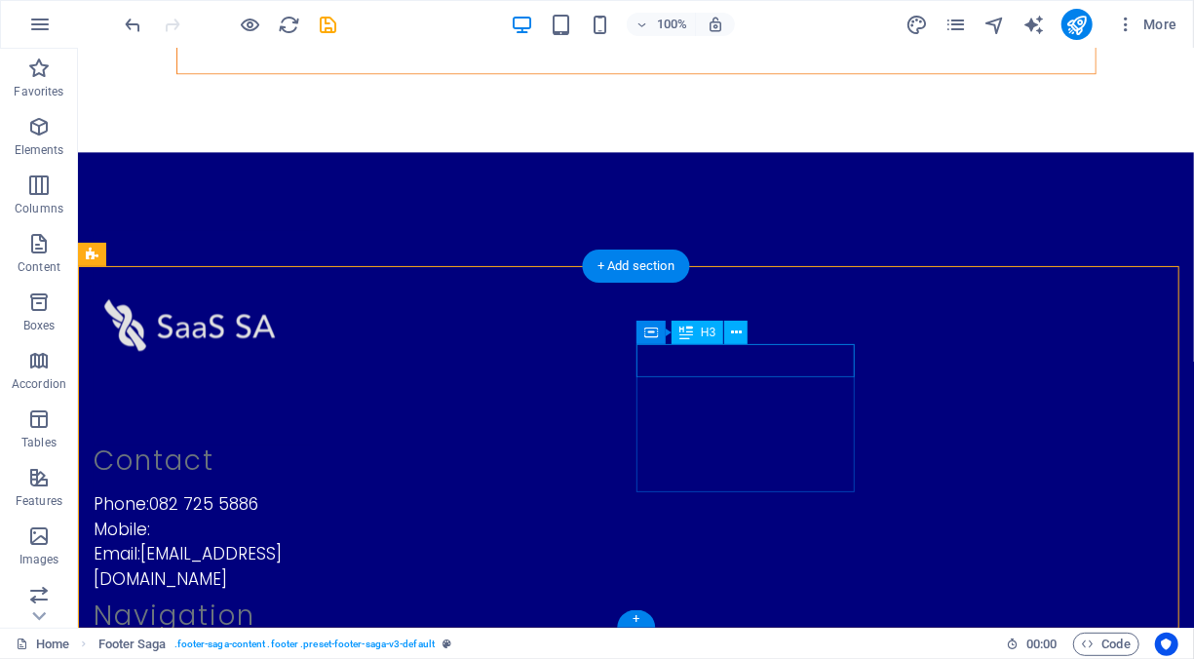
scroll to position [2204, 0]
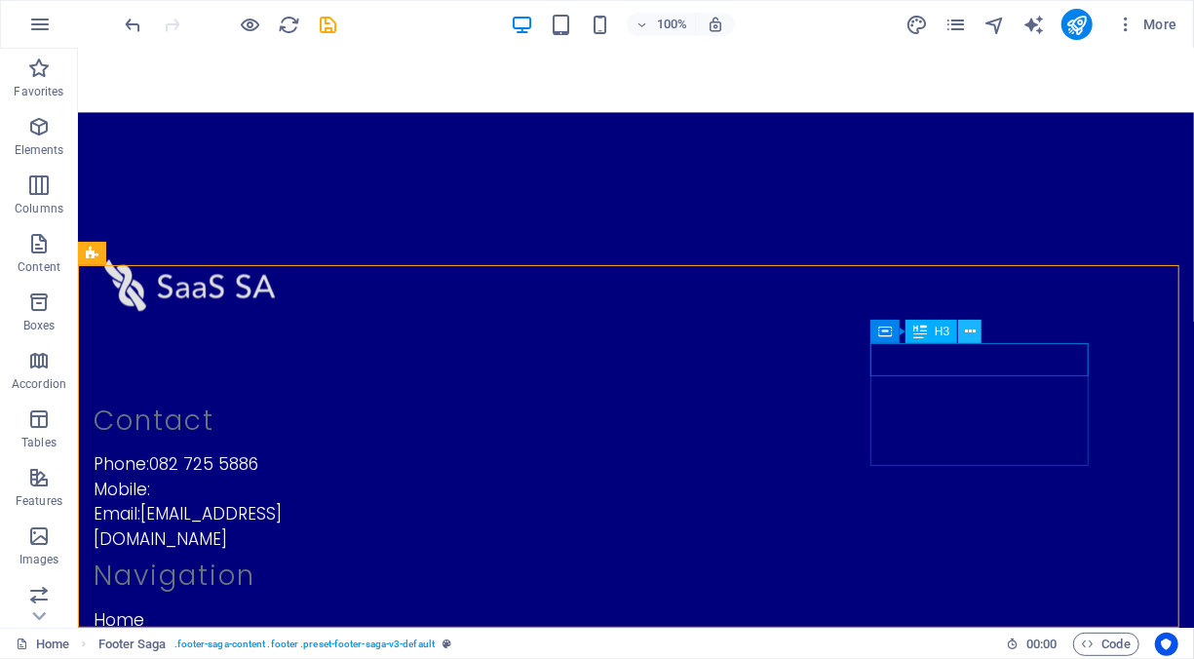
click at [967, 329] on icon at bounding box center [970, 332] width 11 height 20
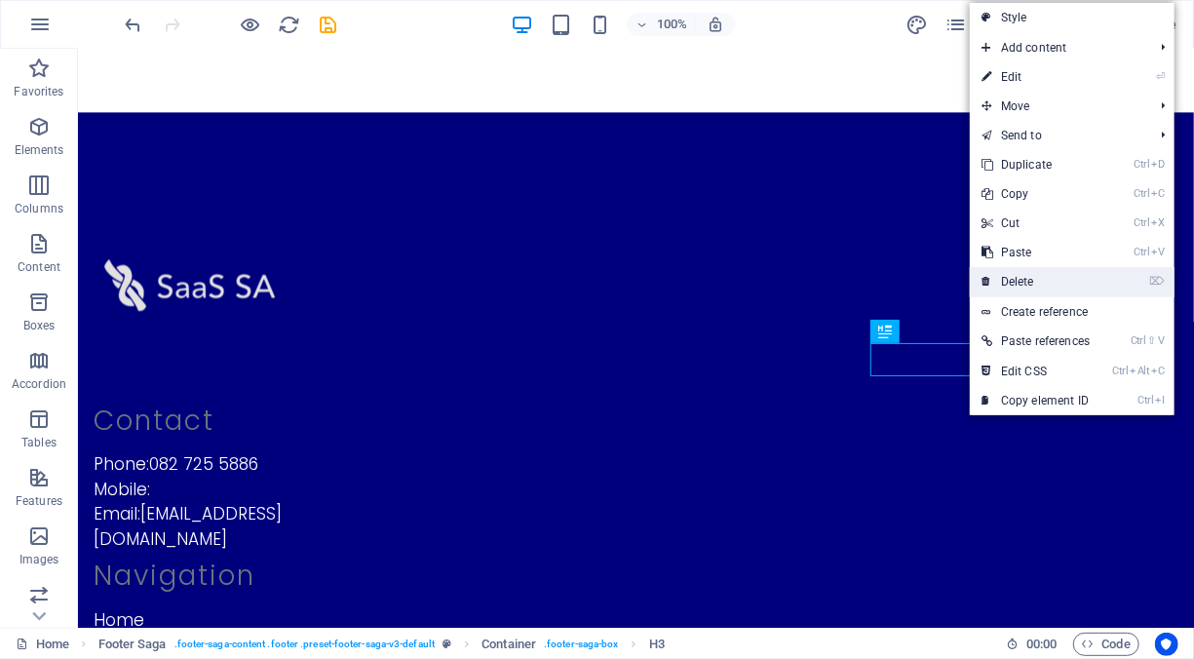
click at [1058, 276] on link "⌦ Delete" at bounding box center [1035, 281] width 132 height 29
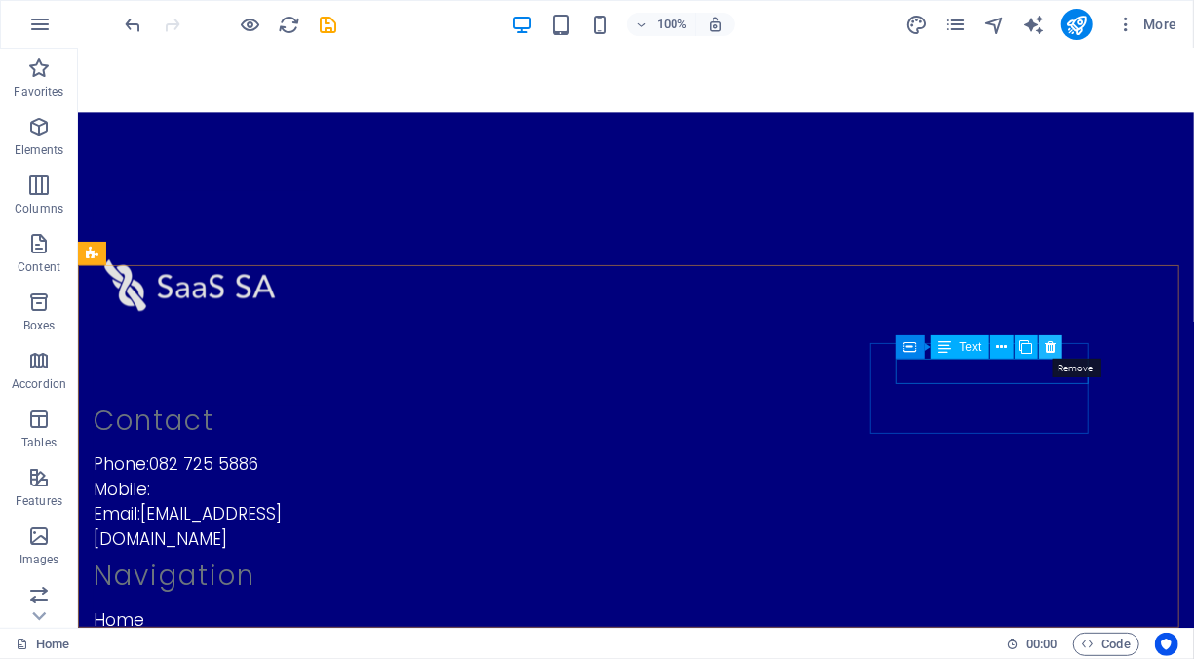
click at [1045, 351] on icon at bounding box center [1049, 347] width 11 height 20
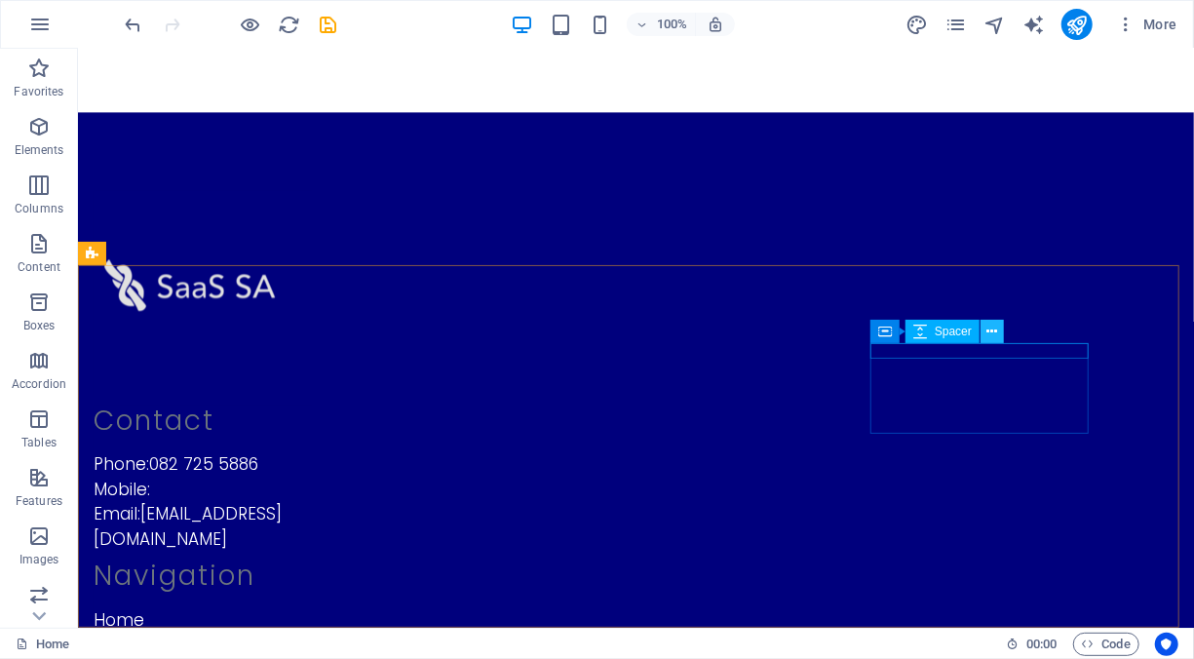
click at [988, 330] on icon at bounding box center [992, 332] width 11 height 20
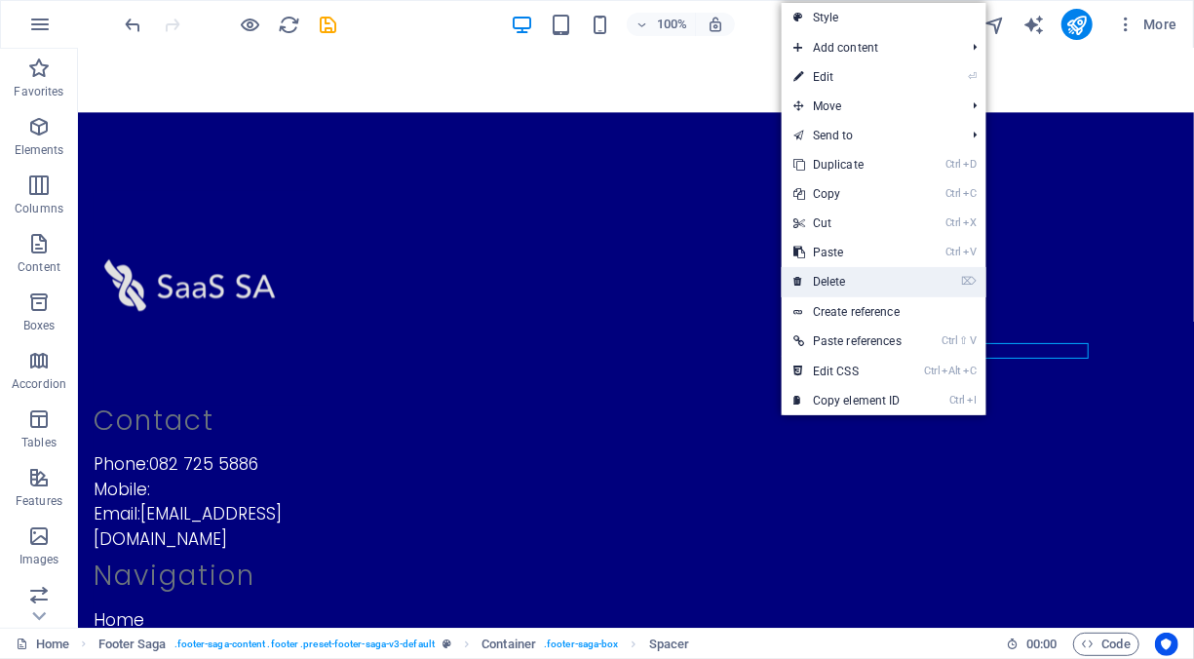
click at [850, 280] on link "⌦ Delete" at bounding box center [847, 281] width 132 height 29
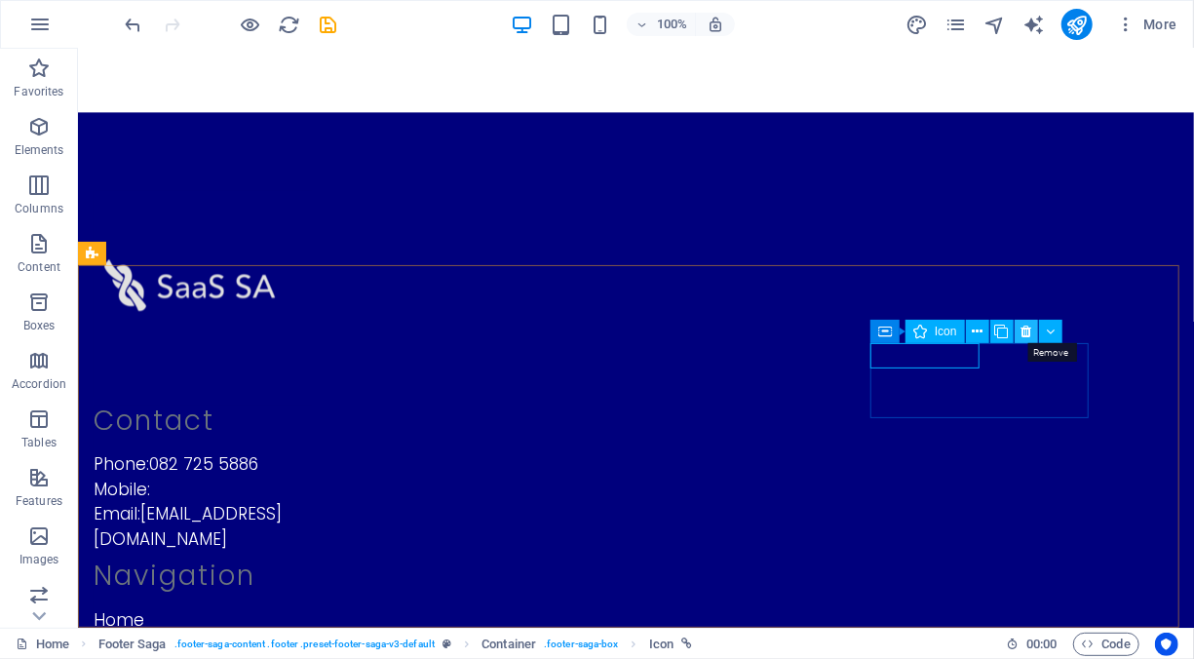
click at [1030, 331] on icon at bounding box center [1025, 332] width 11 height 20
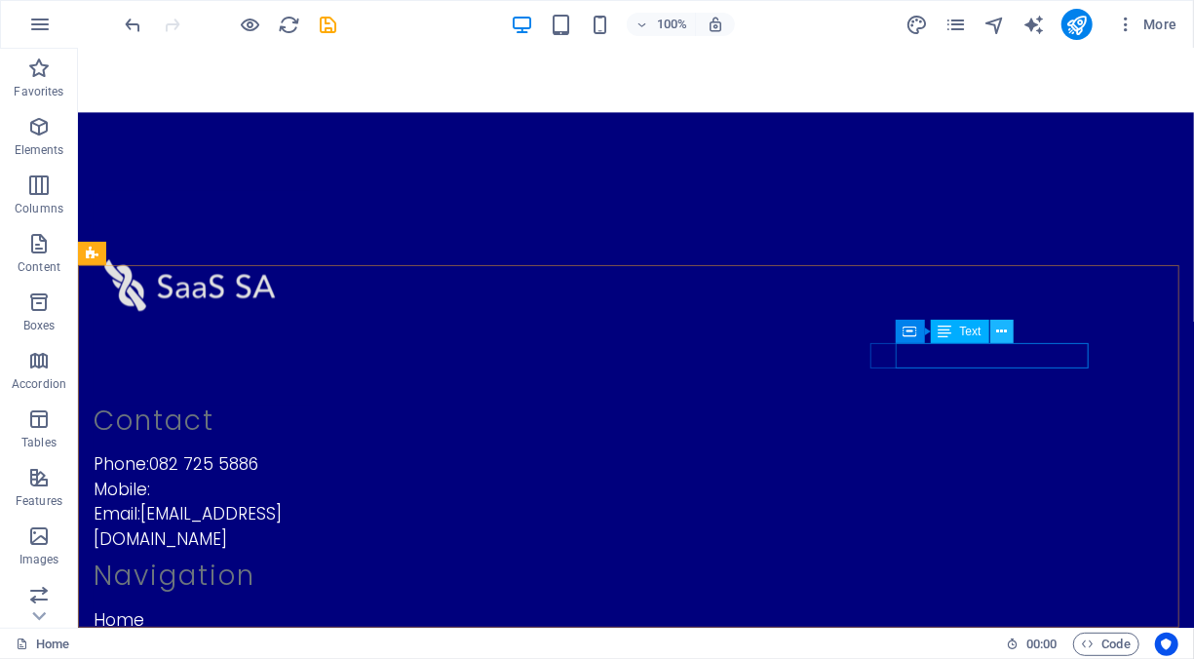
click at [1003, 339] on icon at bounding box center [1001, 332] width 11 height 20
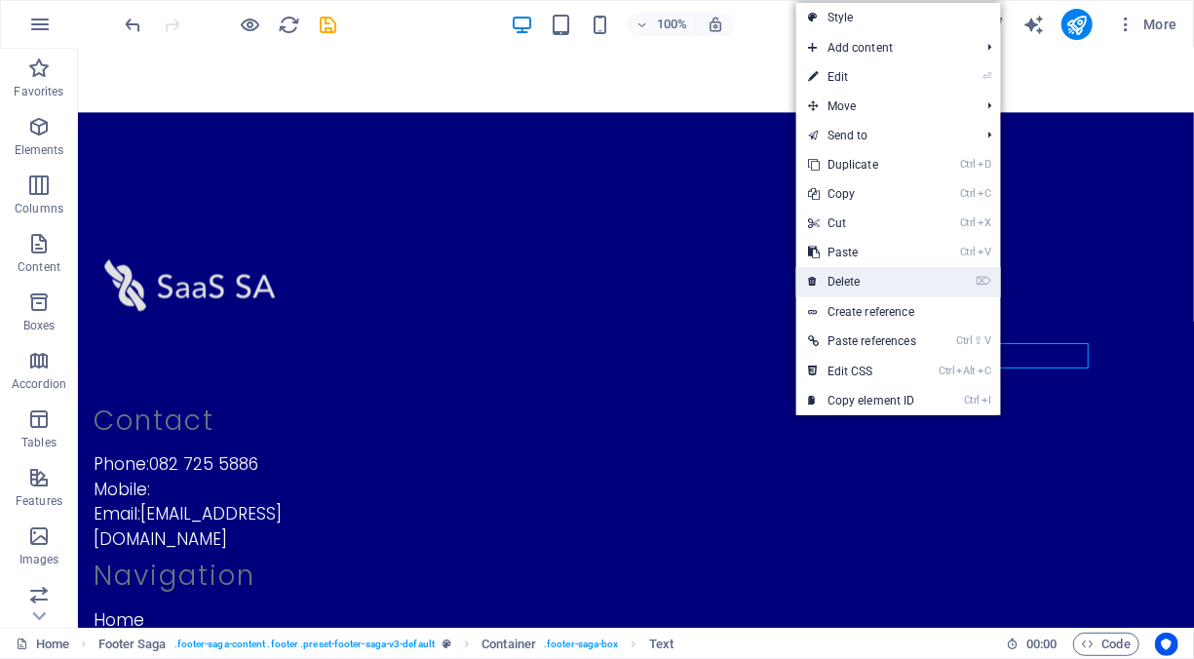
click at [850, 276] on link "⌦ Delete" at bounding box center [862, 281] width 132 height 29
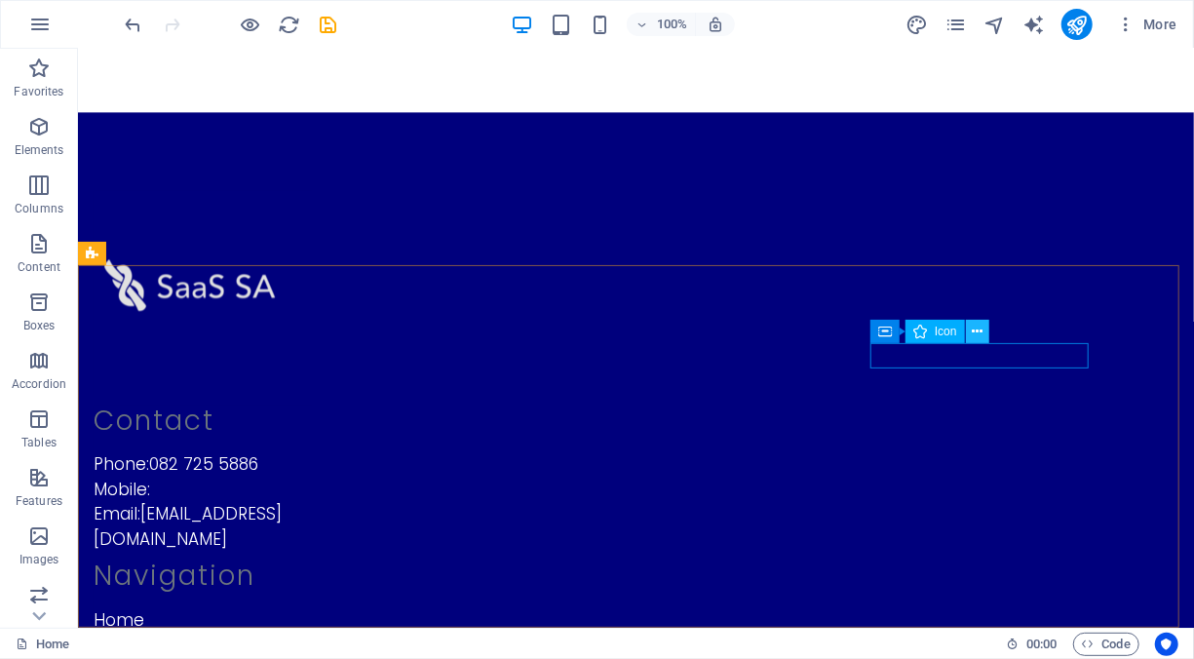
click at [975, 333] on icon at bounding box center [976, 332] width 11 height 20
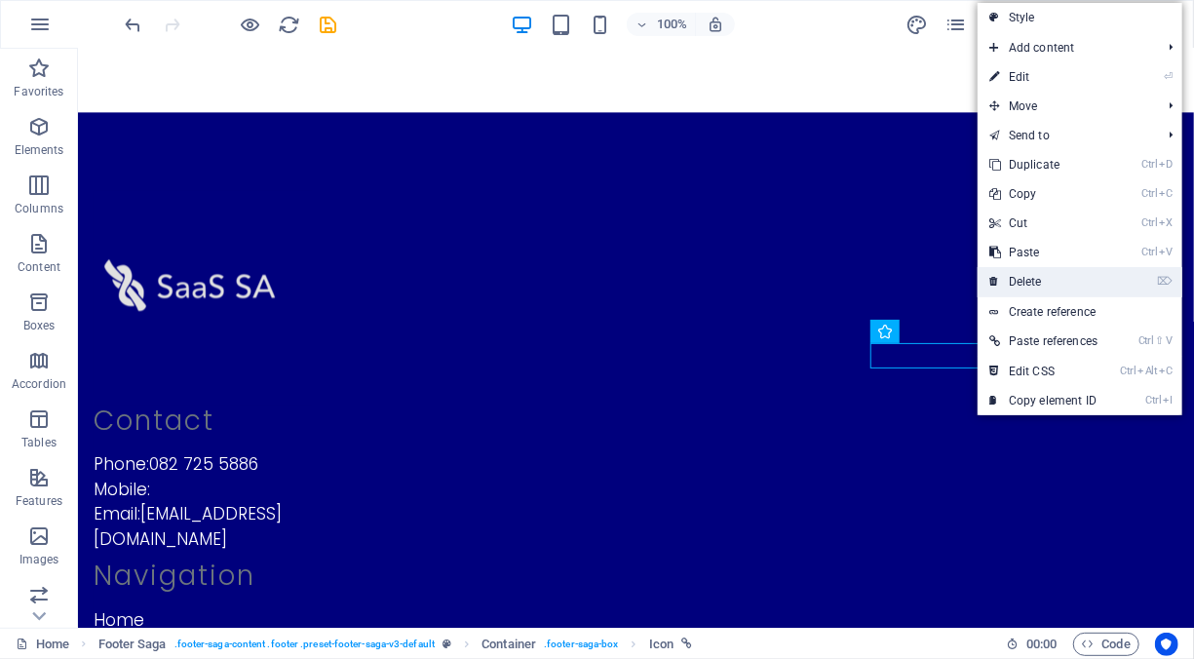
click at [1048, 273] on link "⌦ Delete" at bounding box center [1043, 281] width 132 height 29
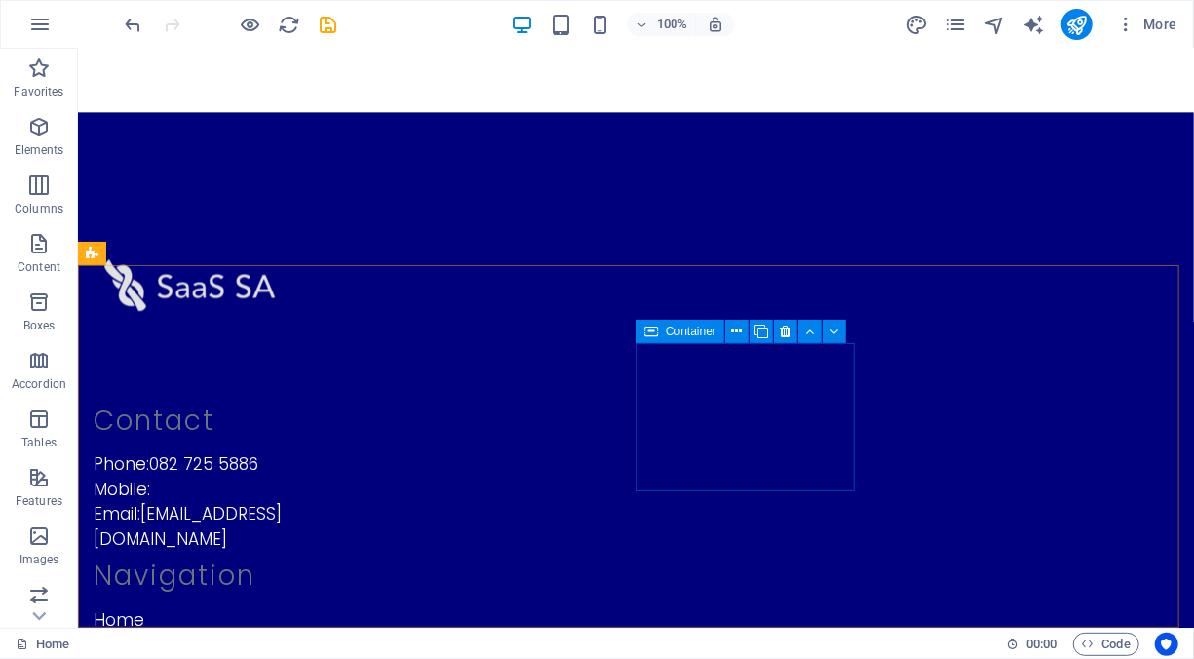
click at [656, 336] on icon at bounding box center [651, 331] width 14 height 23
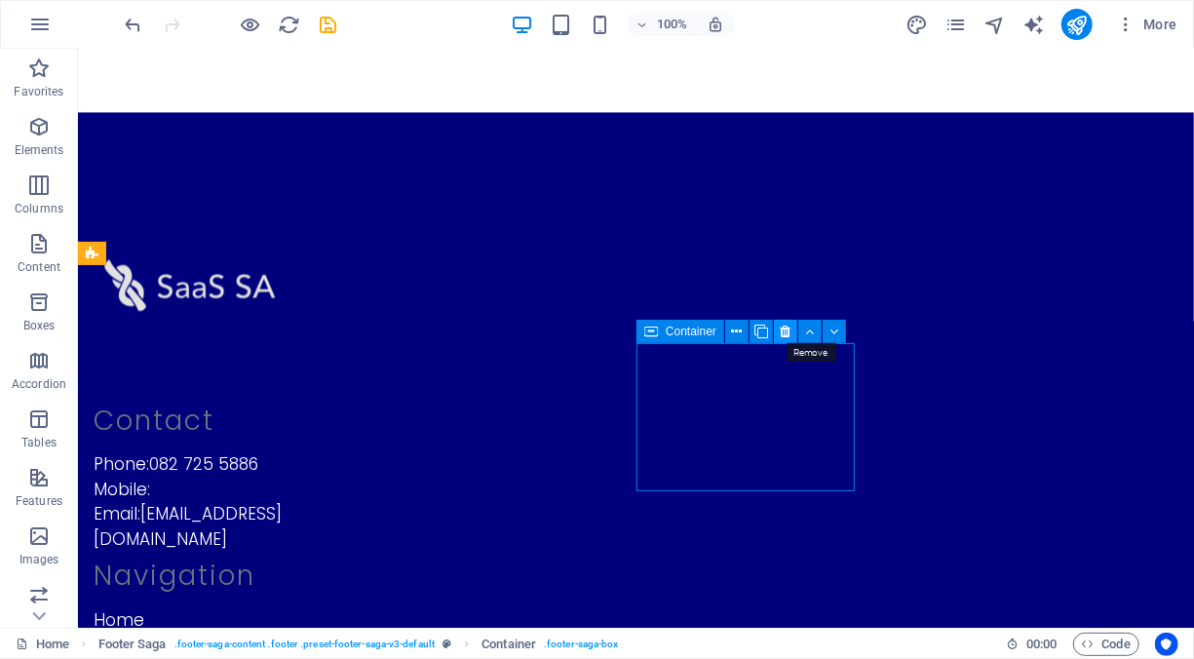
click at [790, 333] on button at bounding box center [785, 331] width 23 height 23
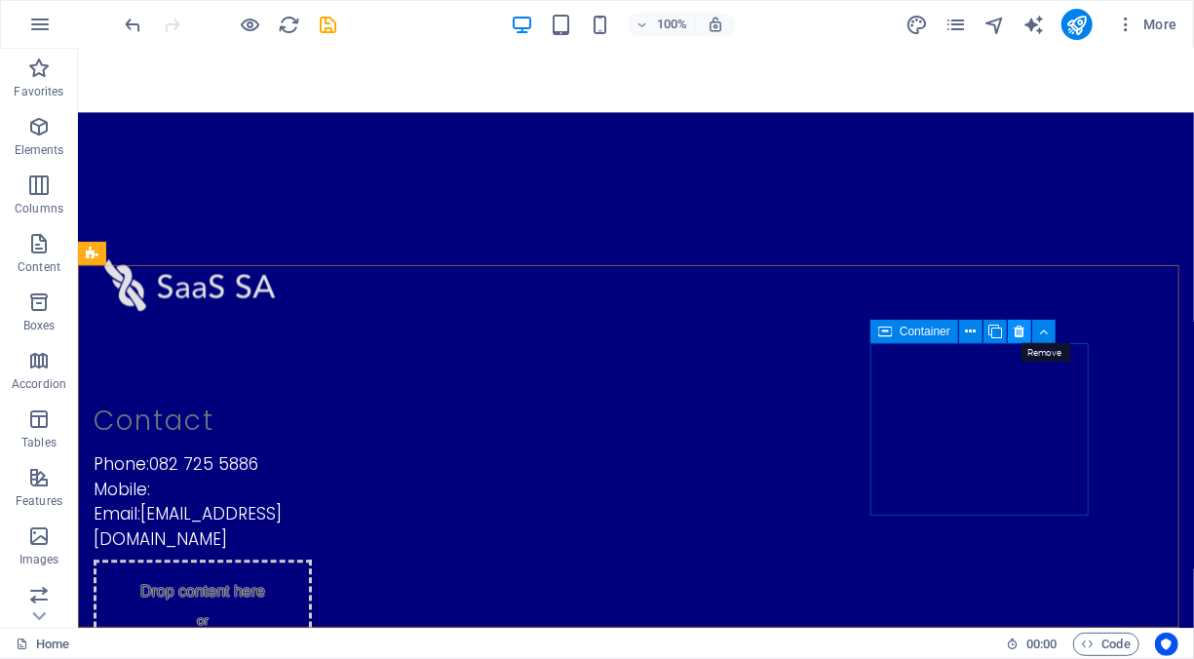
click at [1014, 331] on icon at bounding box center [1019, 332] width 11 height 20
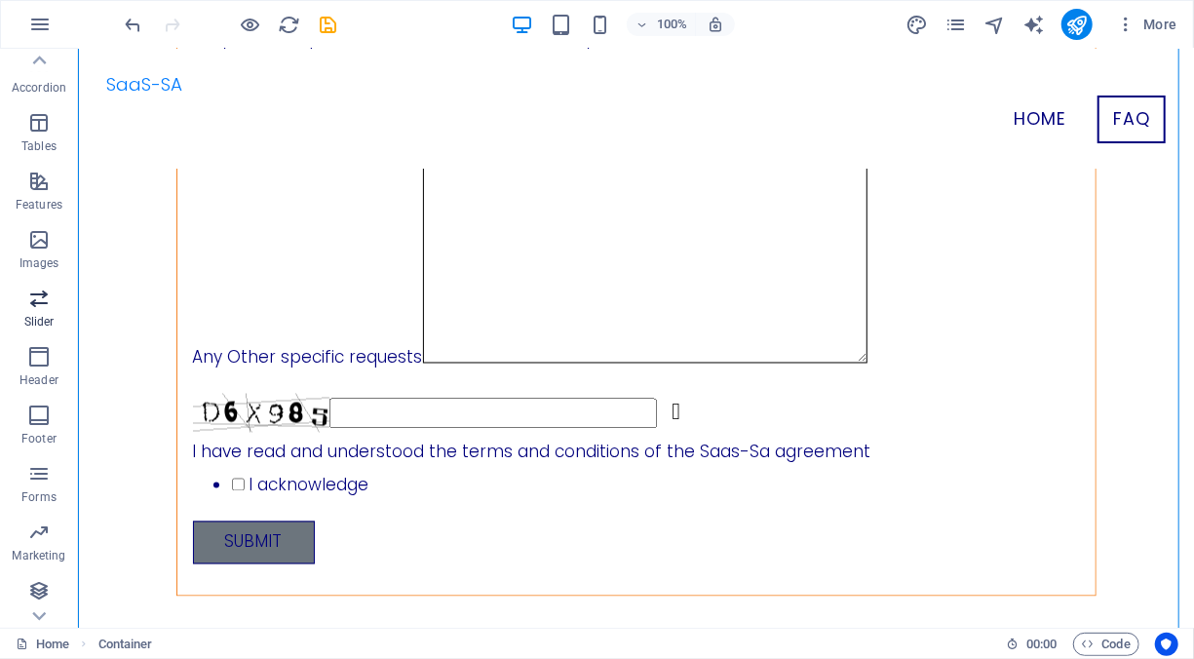
scroll to position [298, 0]
click at [32, 487] on p "Forms" at bounding box center [38, 495] width 35 height 16
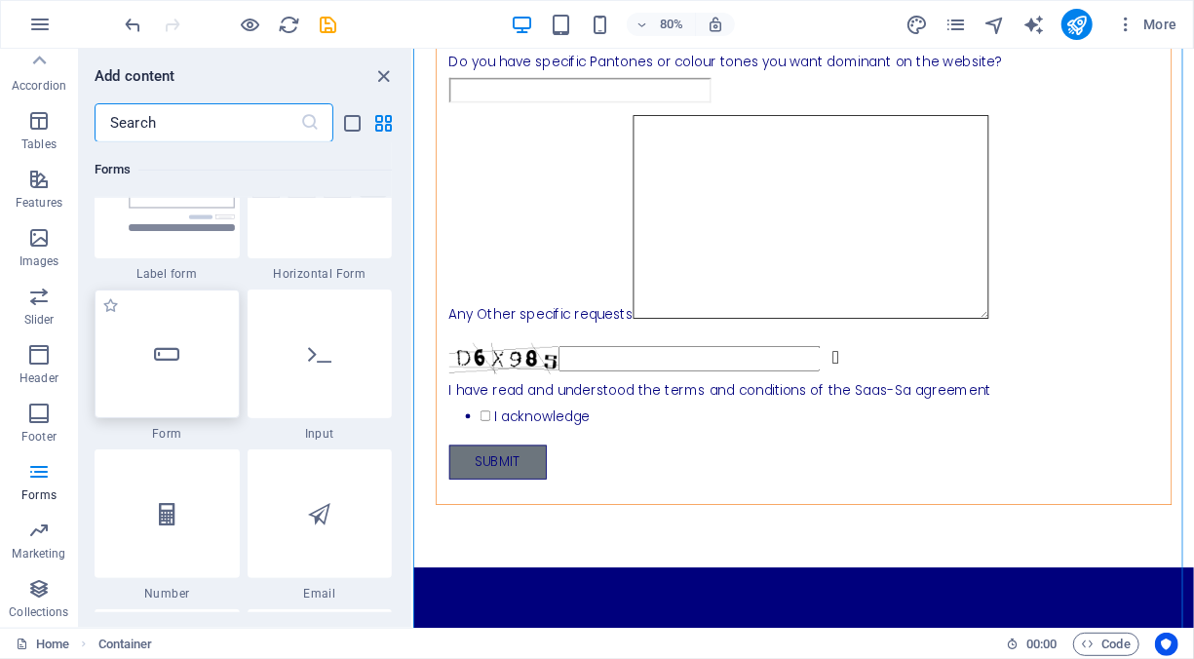
scroll to position [14614, 0]
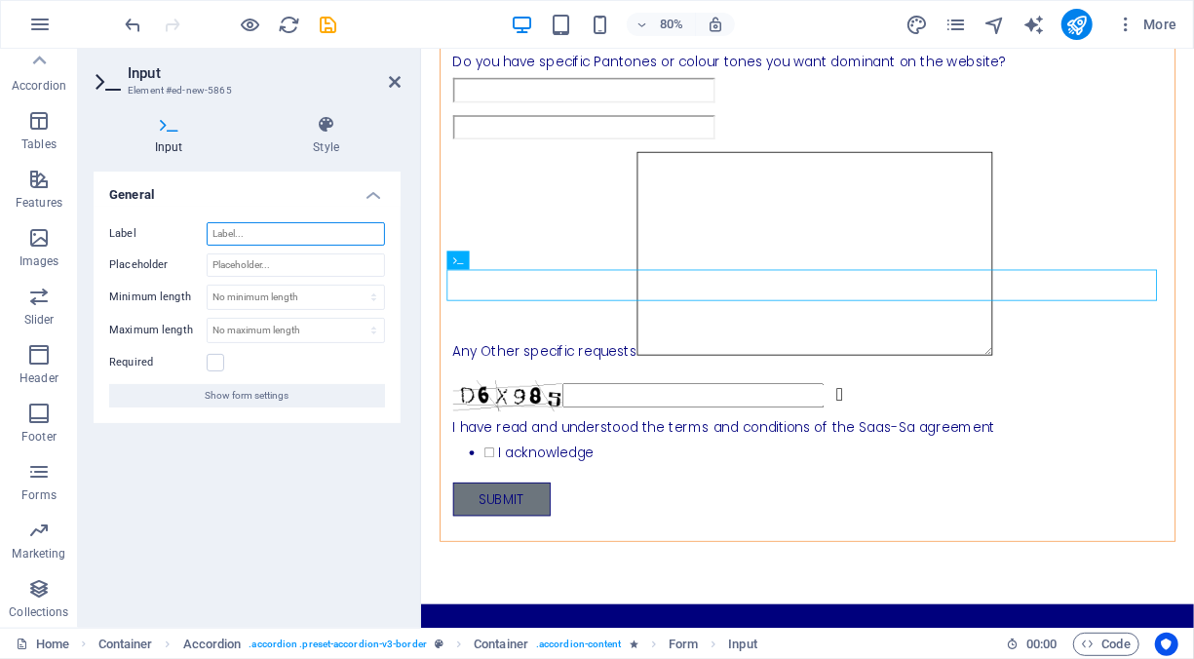
click at [264, 234] on input "Label" at bounding box center [296, 233] width 178 height 23
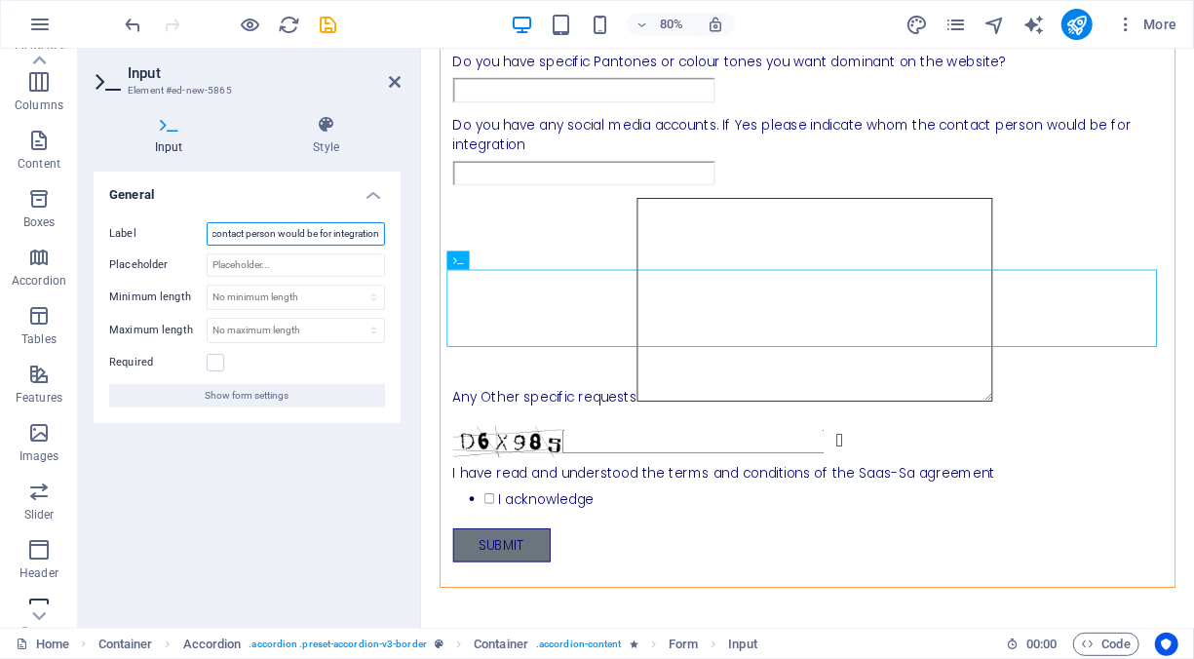
scroll to position [201, 0]
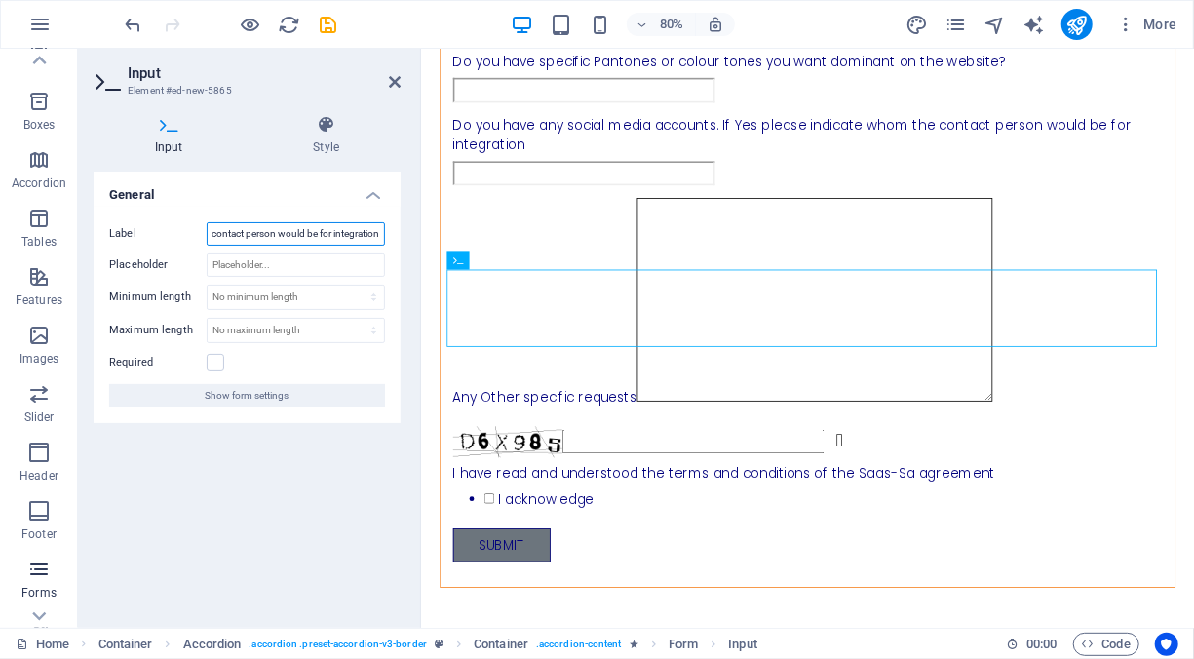
type input "Do you have any social media accounts. If Yes please indicate whom the contact …"
click at [46, 566] on icon "button" at bounding box center [38, 568] width 23 height 23
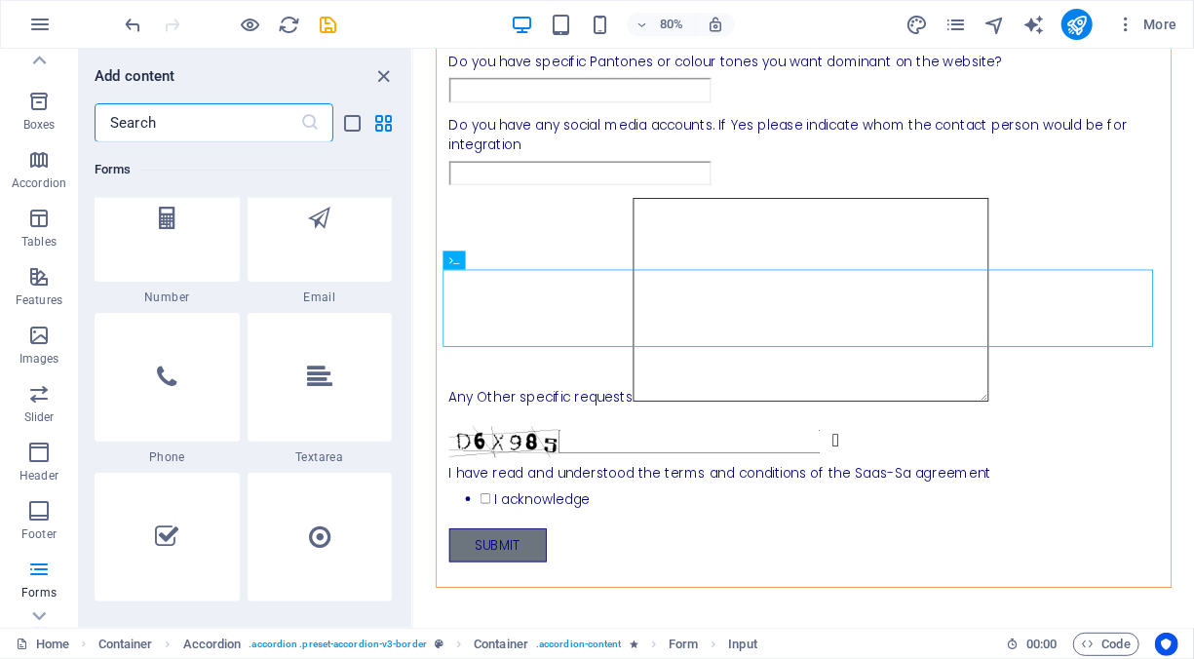
scroll to position [15004, 0]
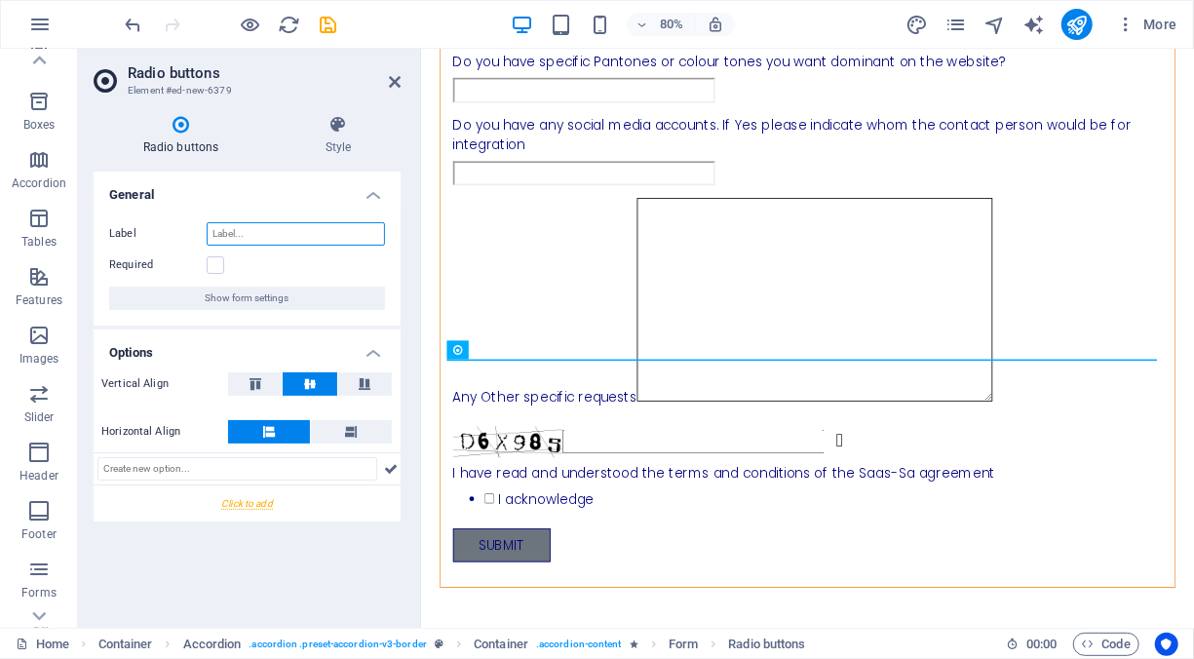
click at [249, 230] on input "Label" at bounding box center [296, 233] width 178 height 23
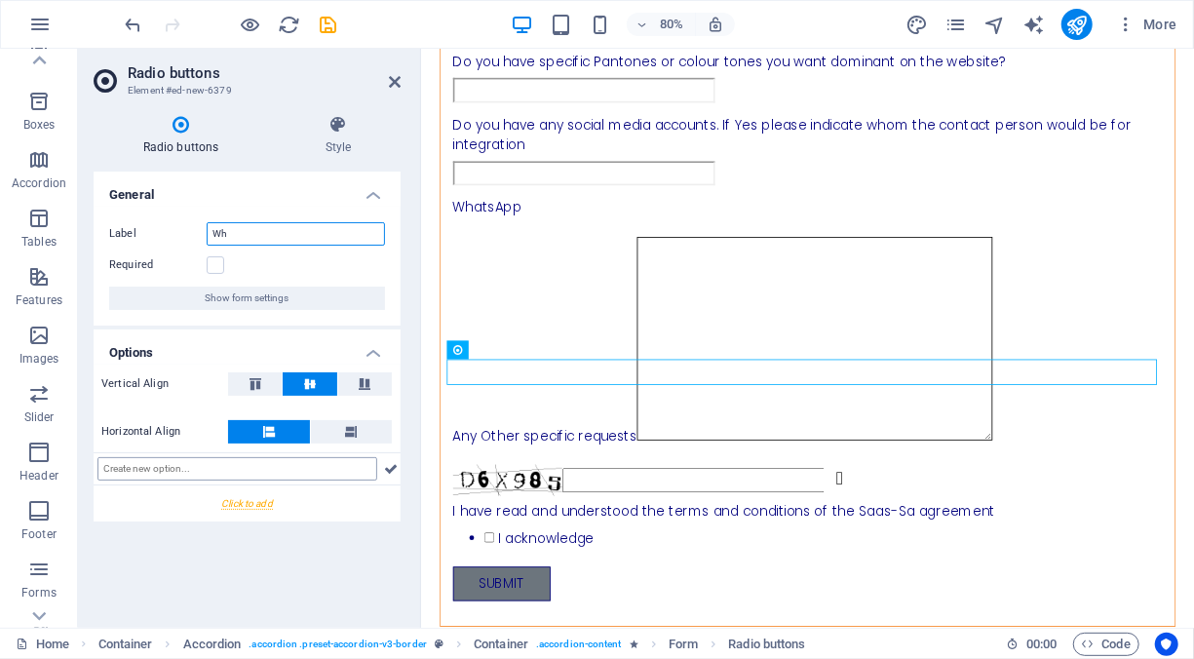
type input "W"
type input "Socila Channels"
click at [245, 470] on input "text" at bounding box center [237, 468] width 280 height 23
click at [252, 498] on div at bounding box center [247, 503] width 307 height 36
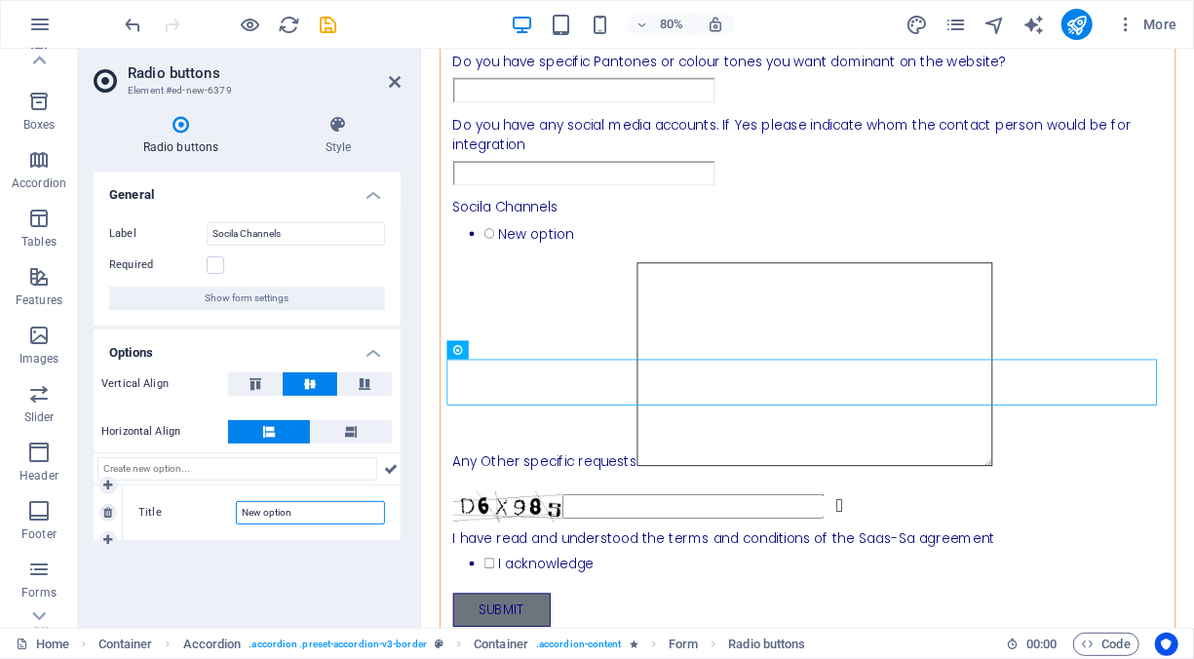
drag, startPoint x: 319, startPoint y: 514, endPoint x: 231, endPoint y: 515, distance: 87.7
click at [231, 515] on div "Title New option" at bounding box center [261, 512] width 246 height 23
click at [112, 533] on link at bounding box center [108, 540] width 18 height 18
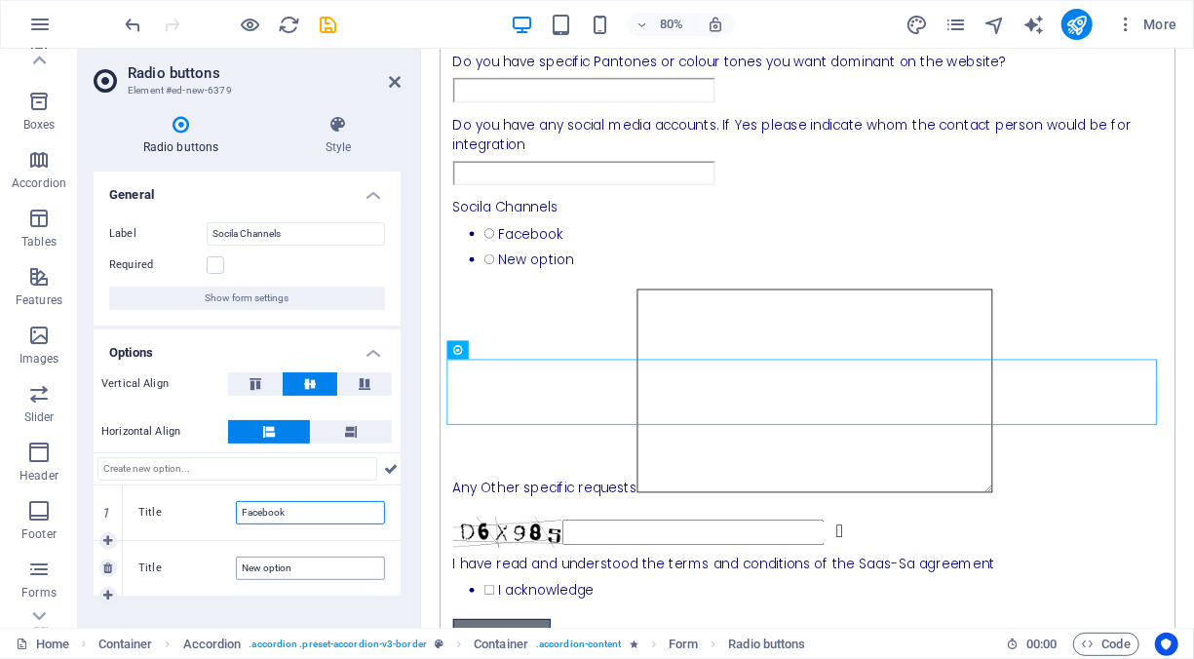
type input "Facebook"
click at [260, 565] on input "New option" at bounding box center [310, 567] width 149 height 23
drag, startPoint x: 330, startPoint y: 563, endPoint x: 203, endPoint y: 564, distance: 127.6
click at [203, 564] on div "Title New option" at bounding box center [261, 567] width 246 height 23
click at [112, 590] on icon at bounding box center [107, 595] width 9 height 12
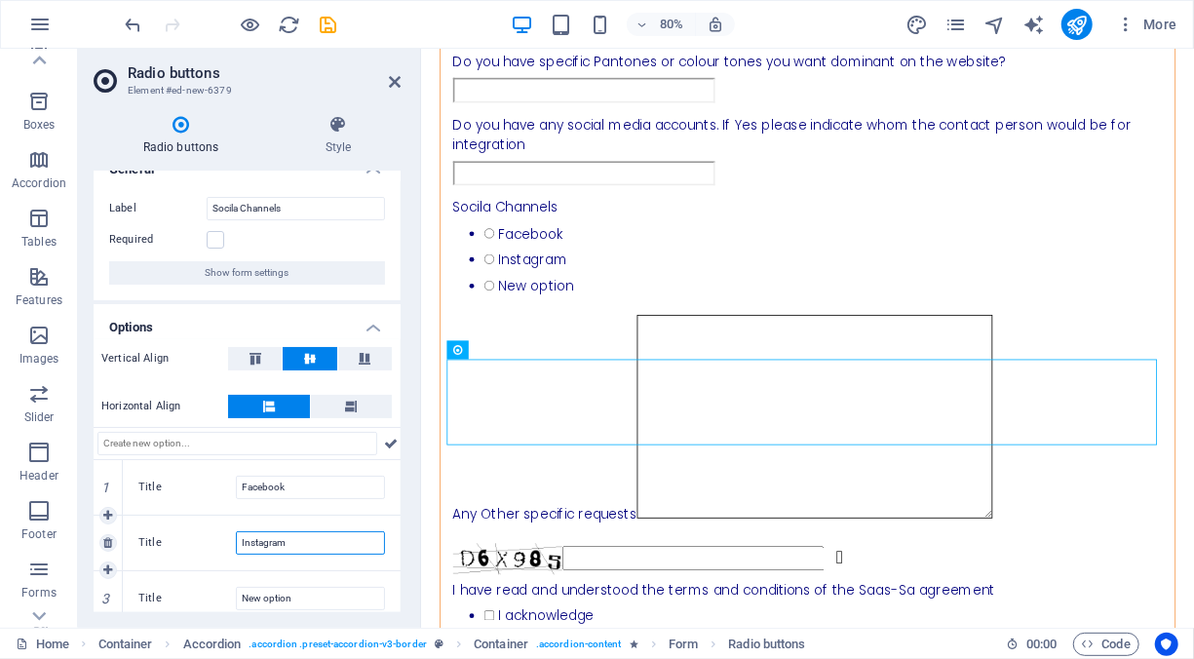
scroll to position [37, 0]
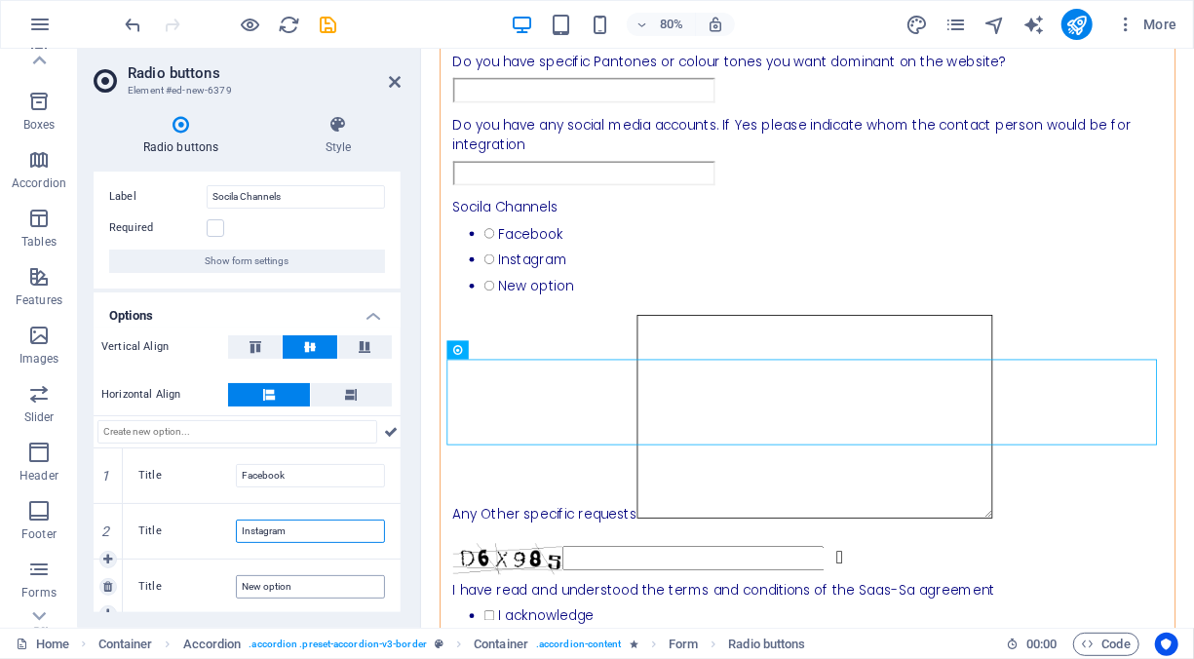
type input "Instagram"
drag, startPoint x: 302, startPoint y: 580, endPoint x: 229, endPoint y: 585, distance: 73.2
click at [229, 585] on div "Title New option" at bounding box center [261, 586] width 246 height 23
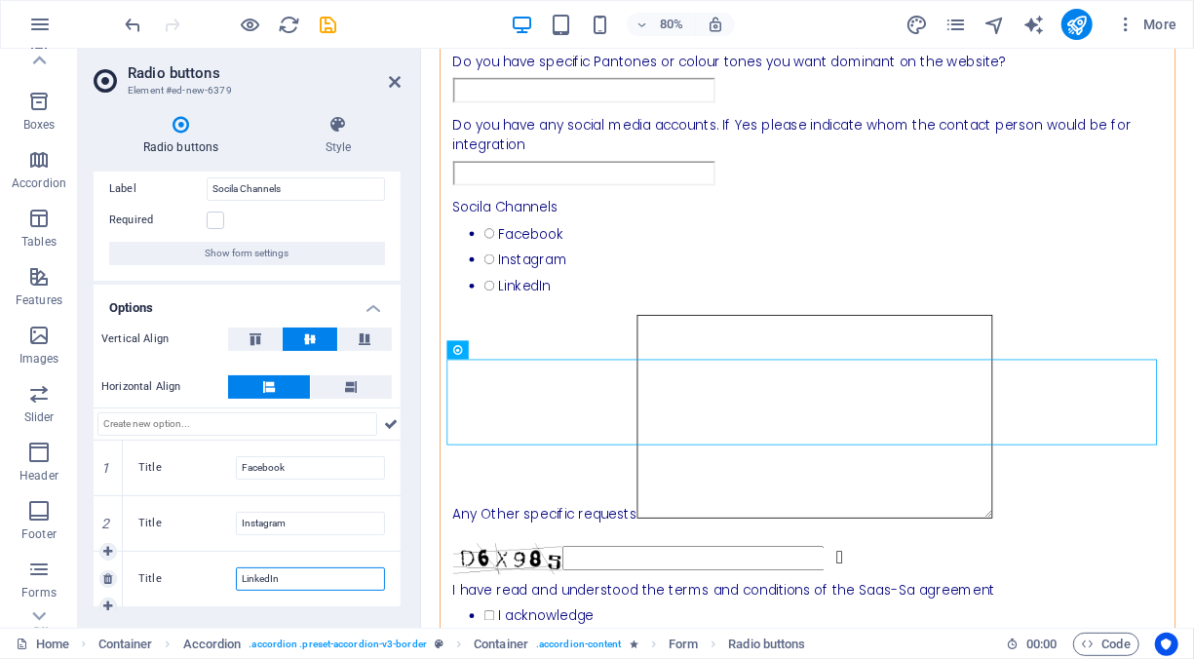
scroll to position [46, 0]
click at [105, 599] on icon at bounding box center [107, 605] width 9 height 12
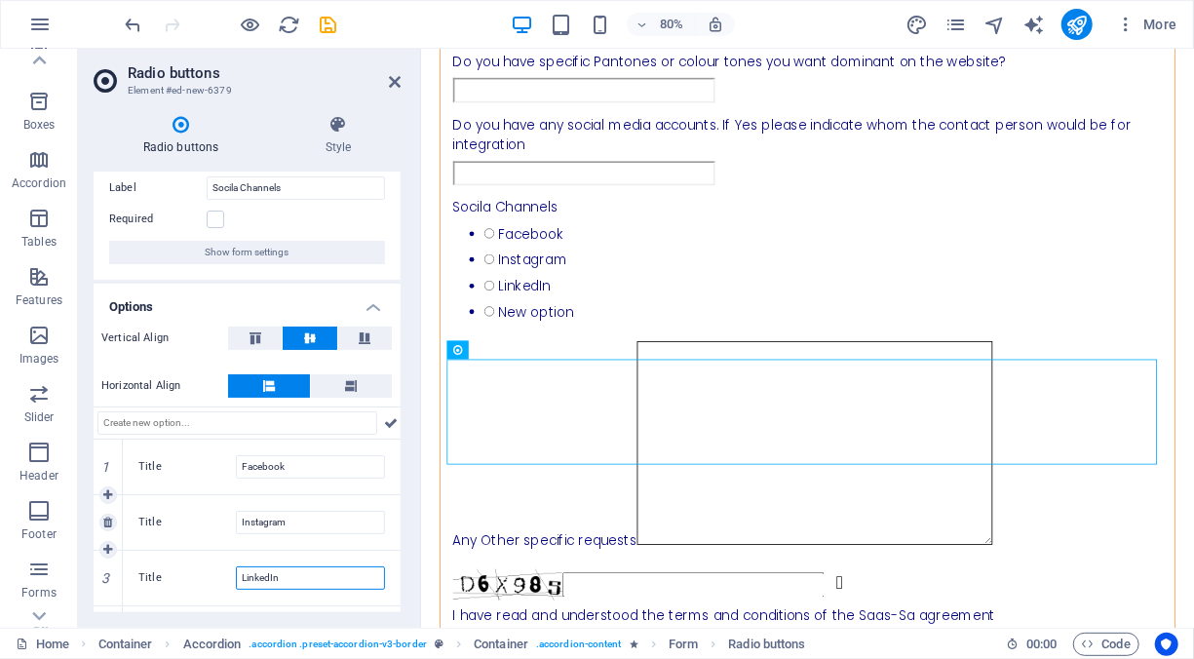
scroll to position [92, 0]
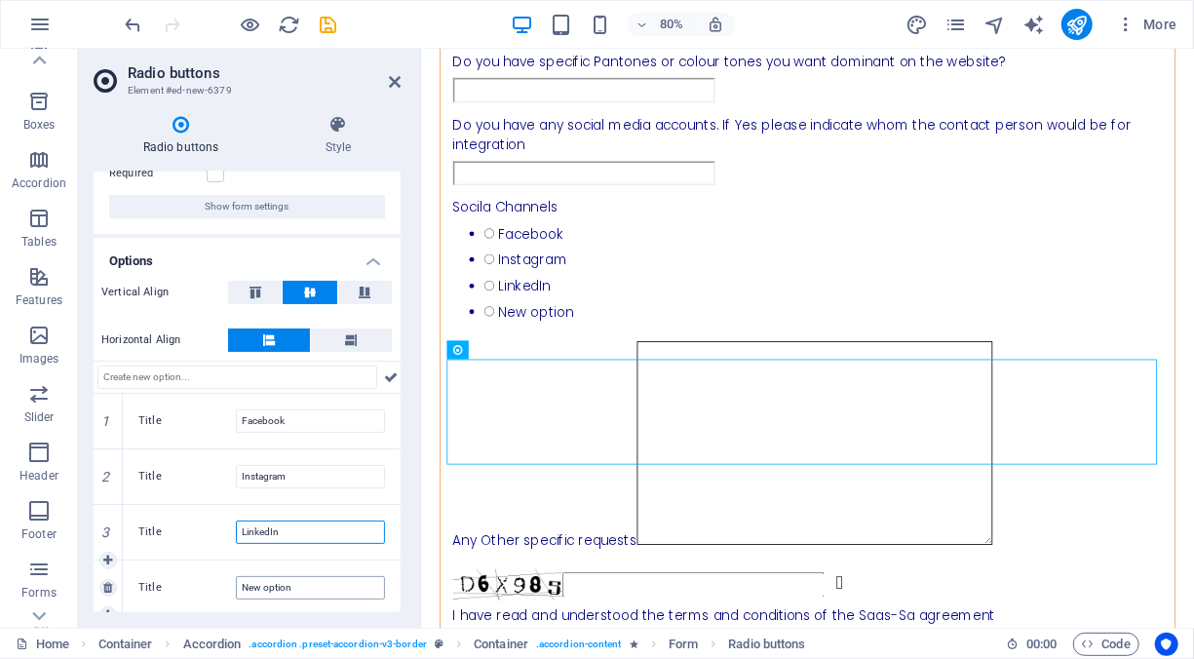
type input "LinkedIn"
drag, startPoint x: 309, startPoint y: 581, endPoint x: 153, endPoint y: 590, distance: 156.2
click at [153, 590] on div "Title New option" at bounding box center [261, 587] width 246 height 23
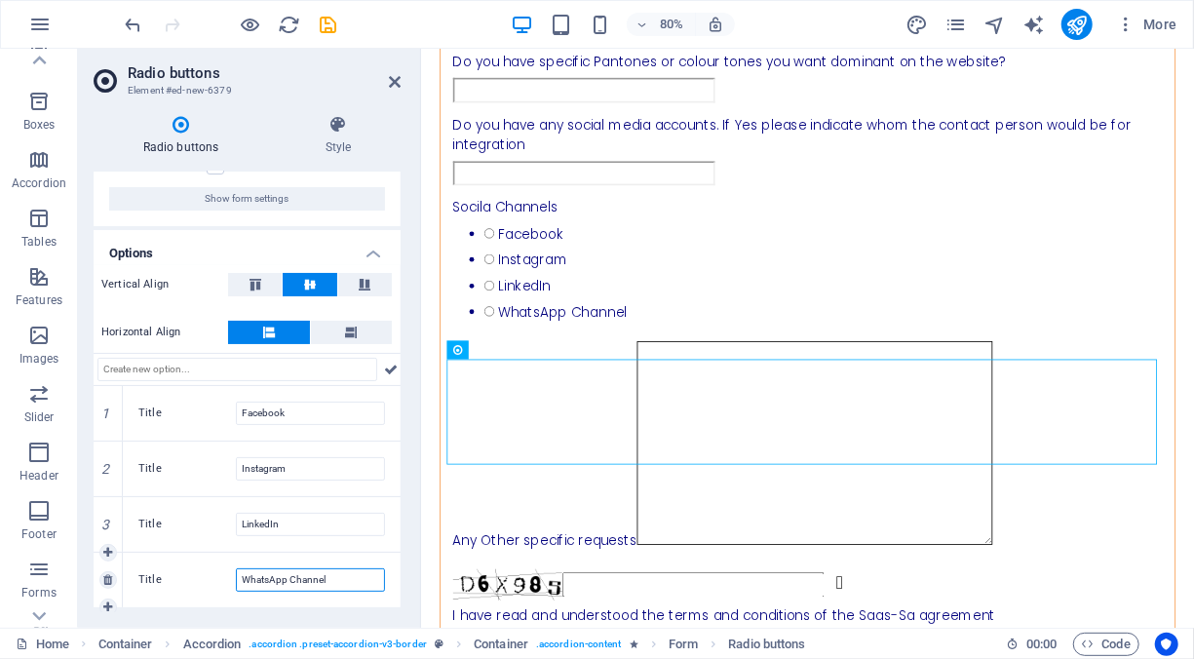
scroll to position [101, 0]
click at [112, 604] on icon at bounding box center [107, 605] width 9 height 12
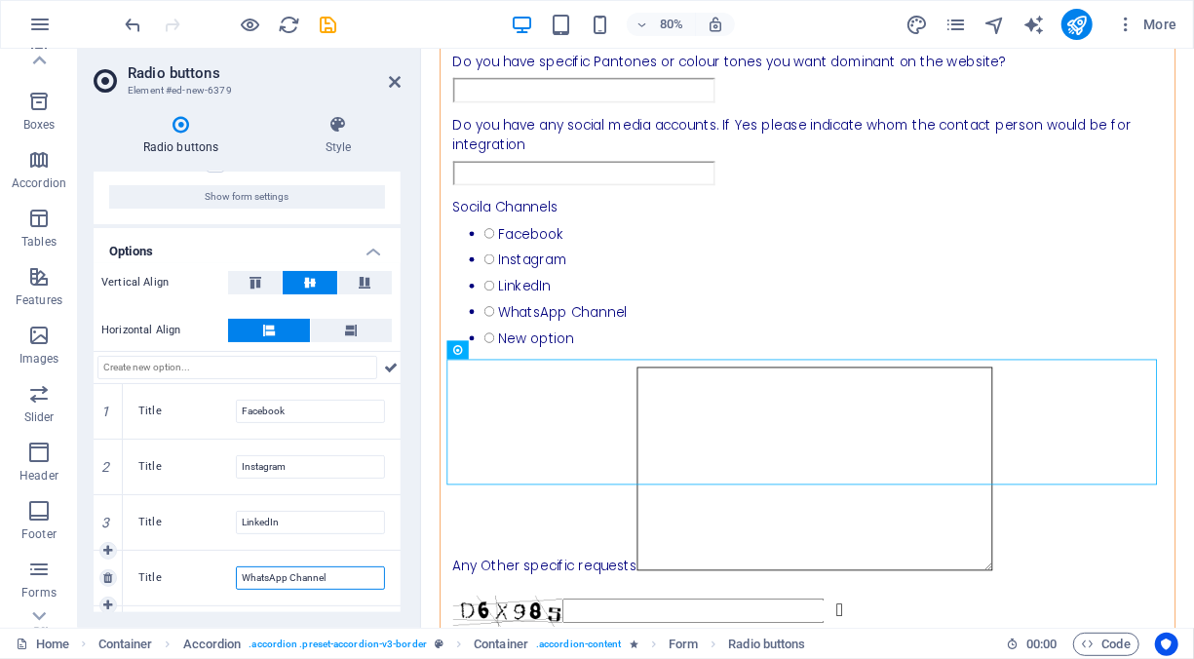
scroll to position [147, 0]
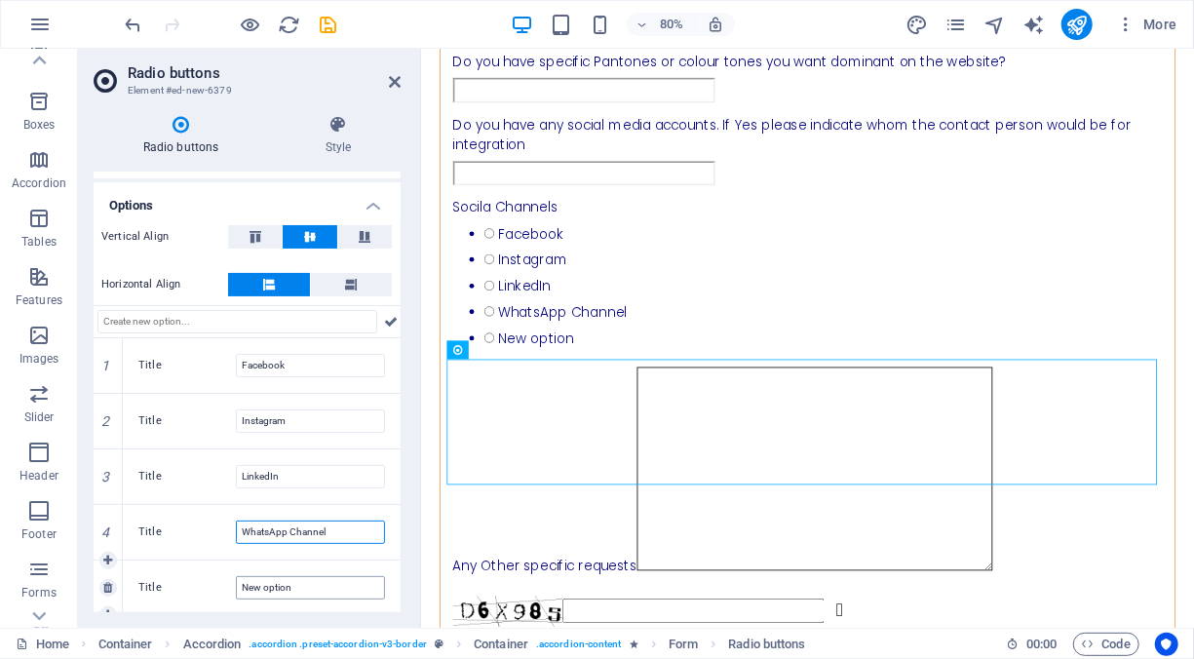
type input "WhatsApp Channel"
drag, startPoint x: 307, startPoint y: 583, endPoint x: 172, endPoint y: 585, distance: 134.5
click at [172, 585] on div "Title New option" at bounding box center [261, 587] width 246 height 23
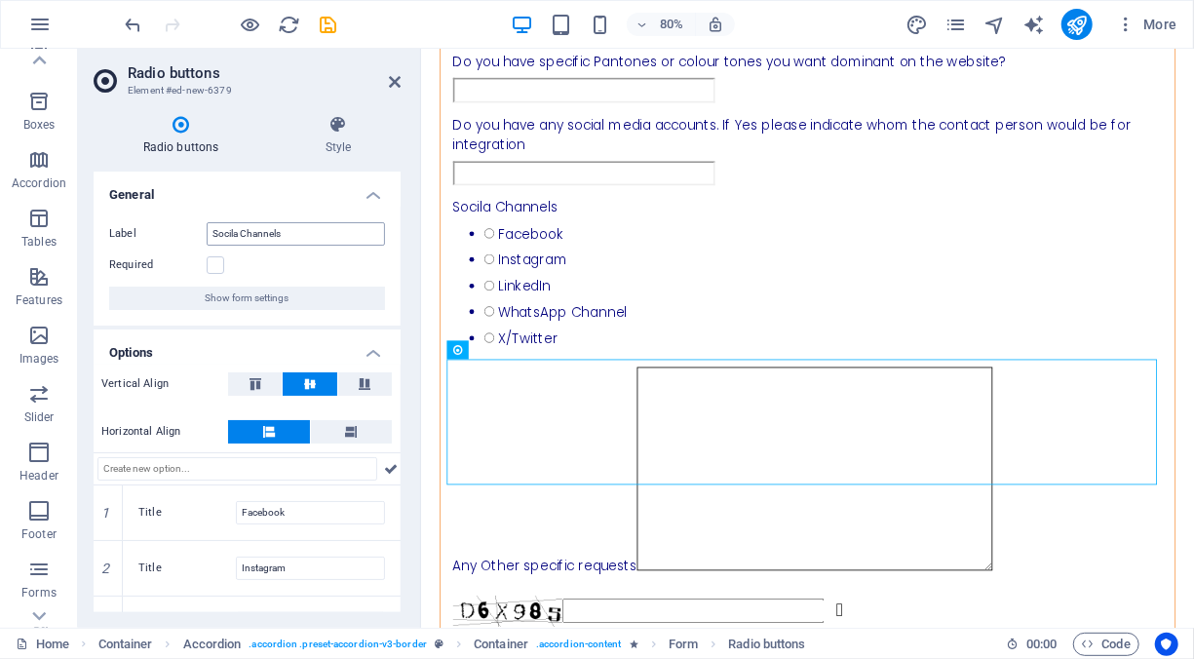
type input "X/Twitter"
click at [235, 230] on input "Socila Channels" at bounding box center [296, 233] width 178 height 23
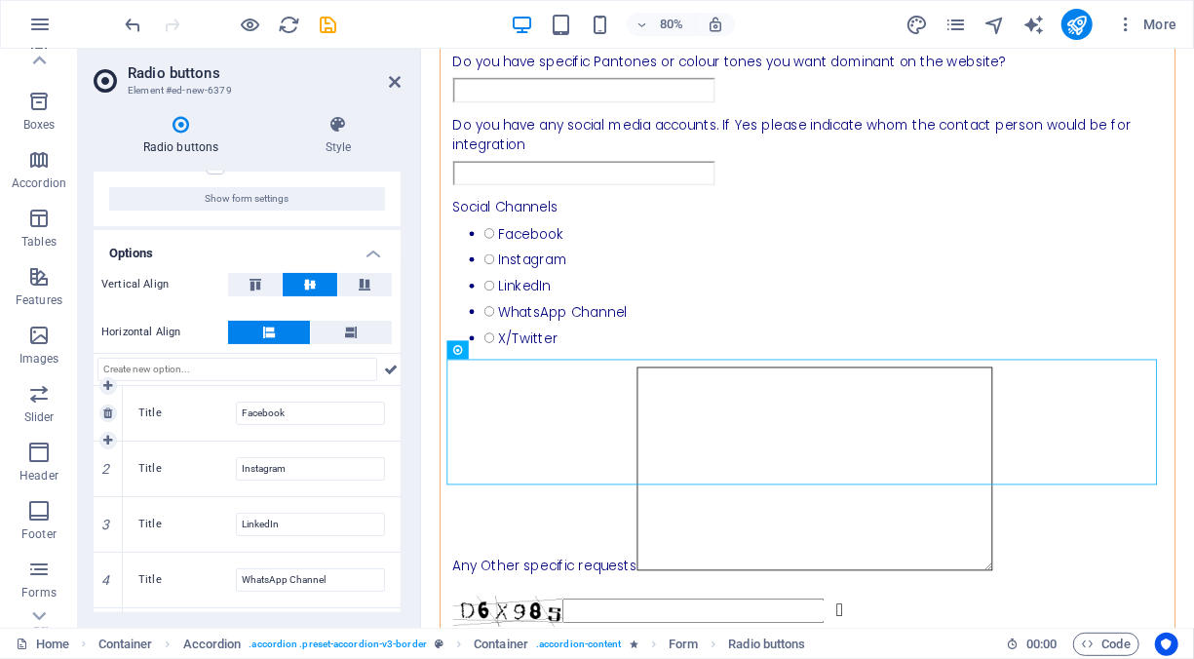
scroll to position [147, 0]
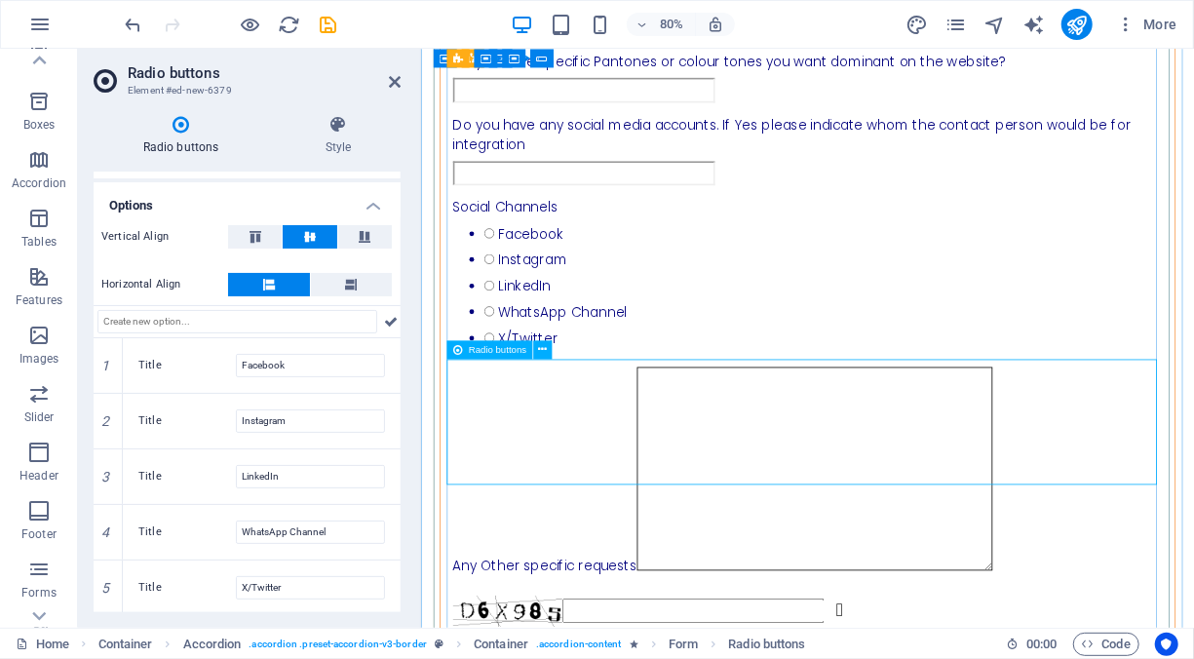
type input "Social Channels"
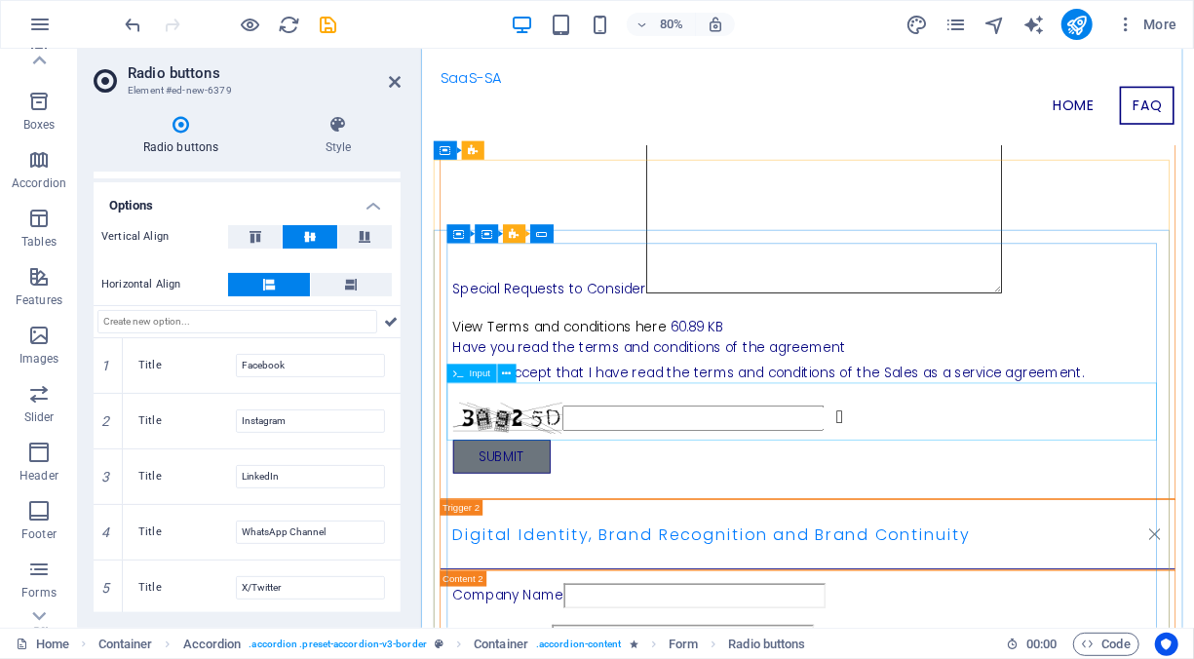
scroll to position [0, 0]
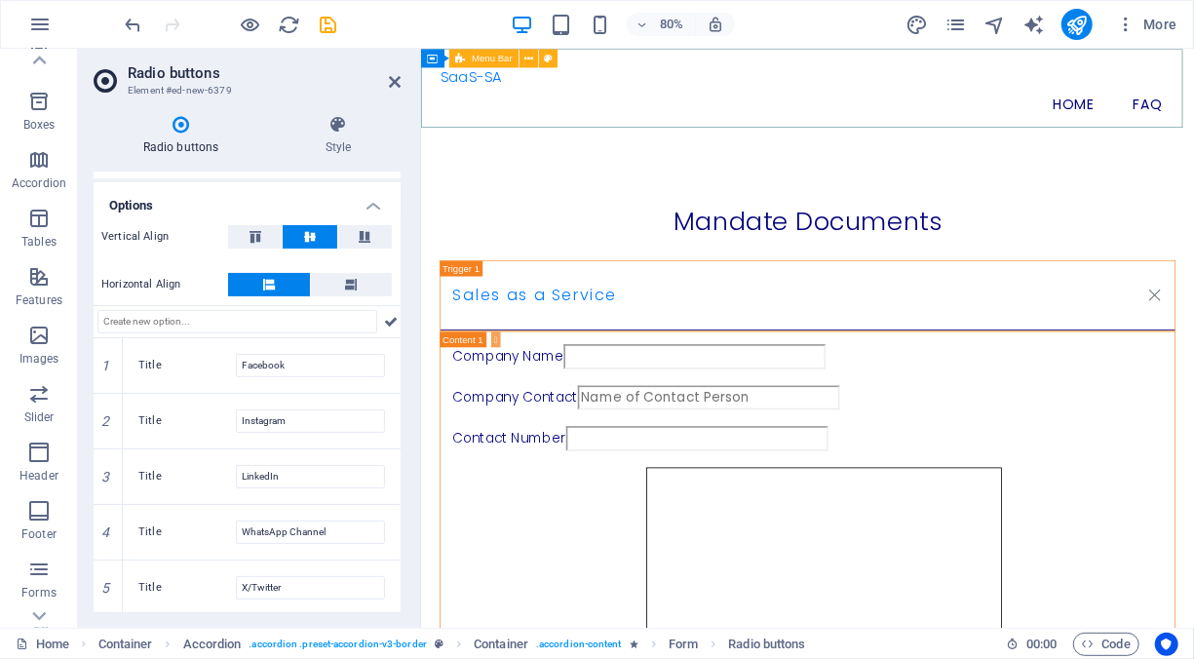
click at [463, 58] on icon at bounding box center [460, 58] width 10 height 19
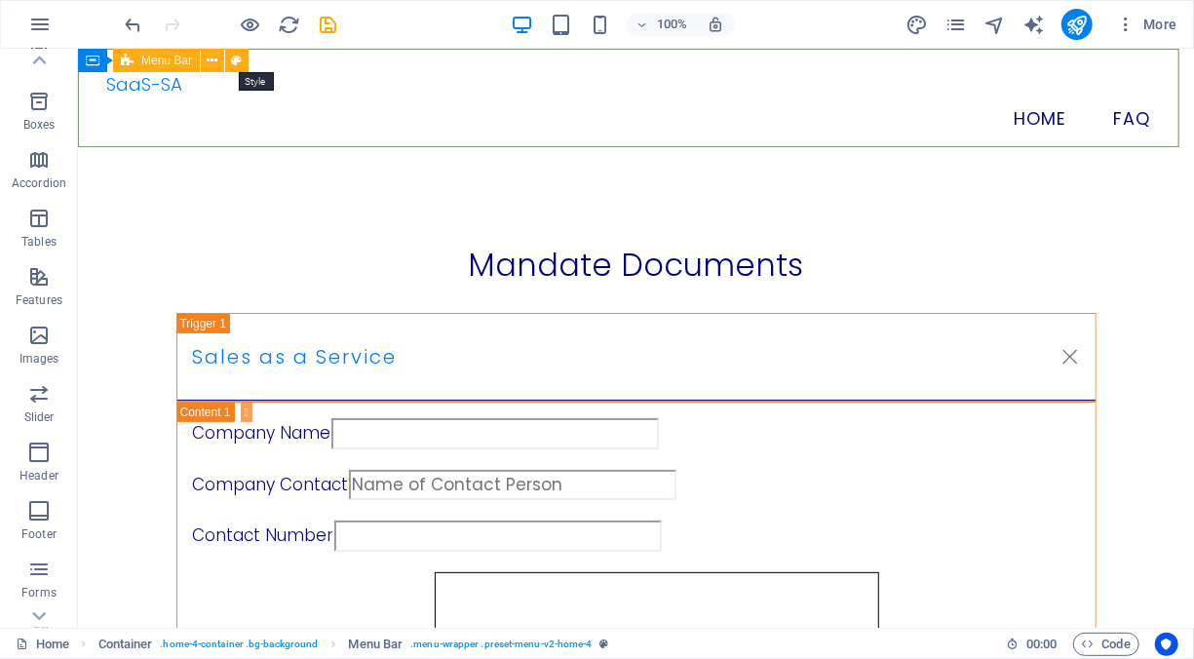
click at [238, 59] on icon at bounding box center [237, 61] width 11 height 20
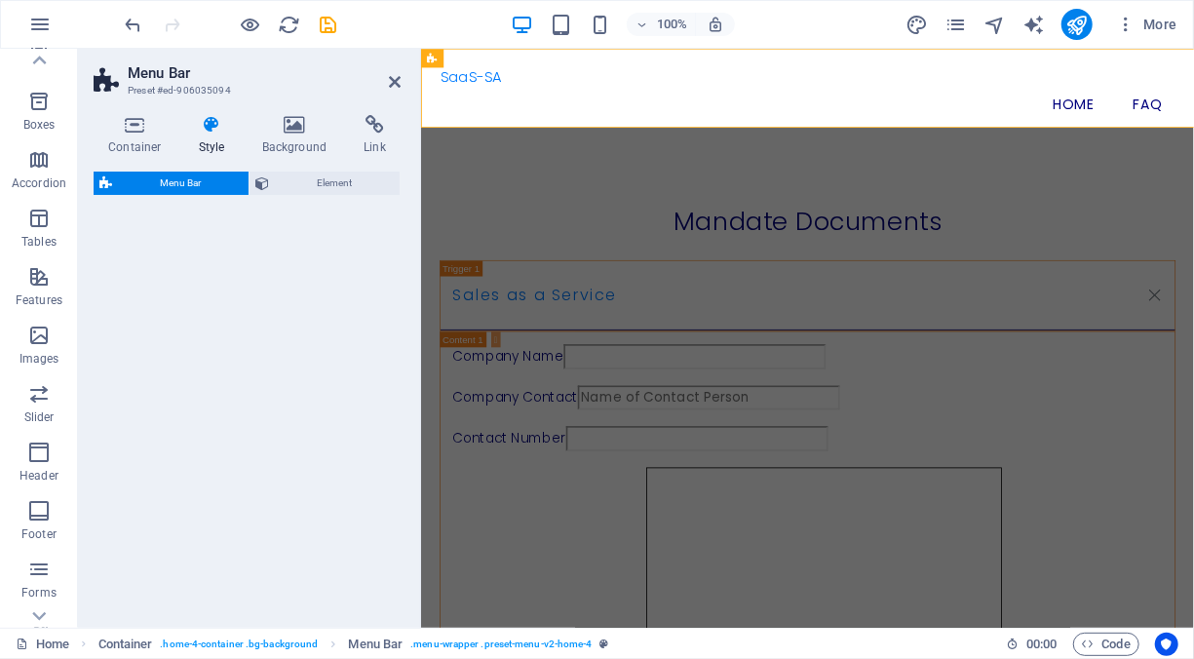
select select "vw"
select select "rem"
select select "vw"
select select "preset-menu-v2-home-4"
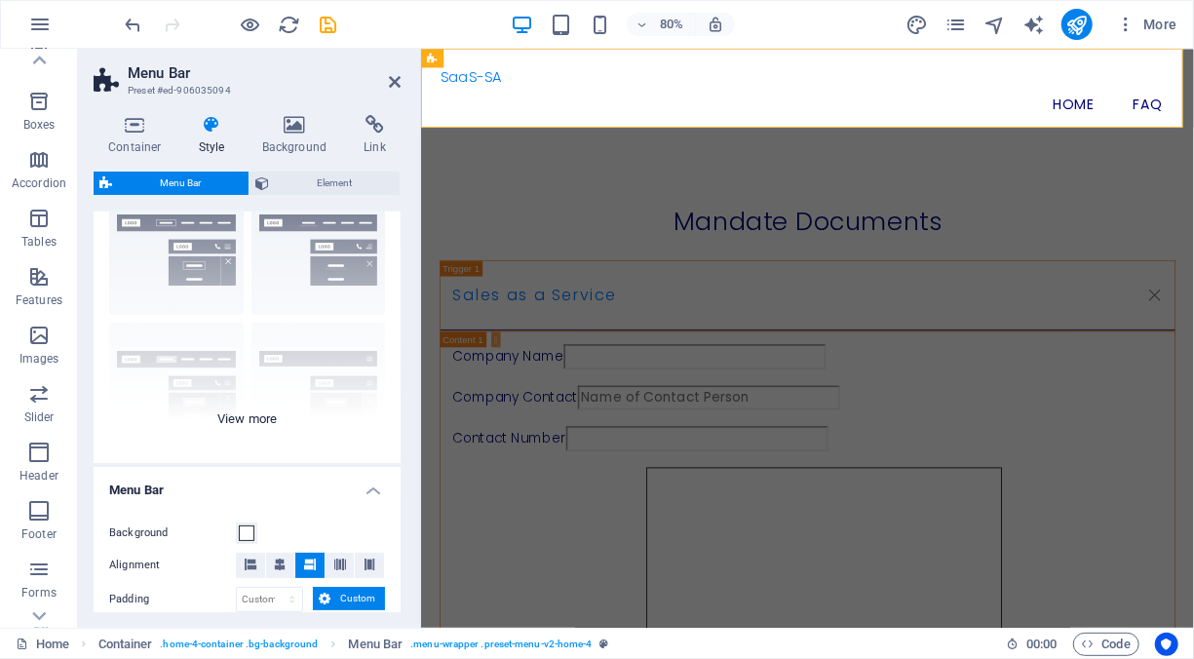
scroll to position [97, 0]
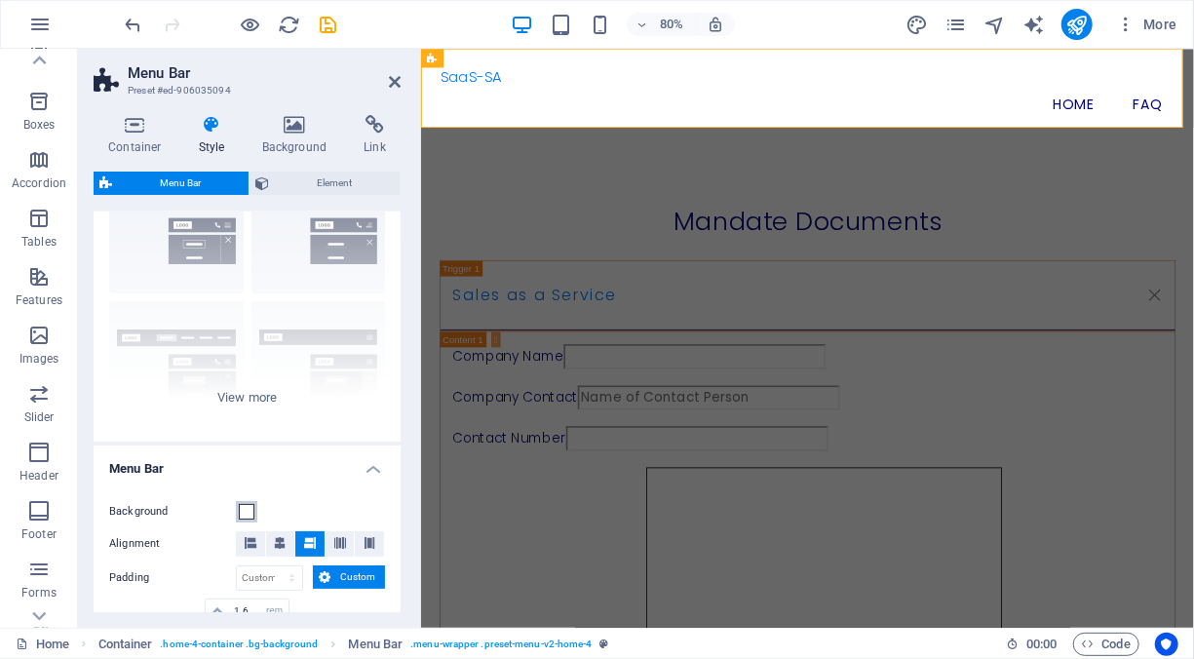
click at [244, 512] on span at bounding box center [247, 512] width 16 height 16
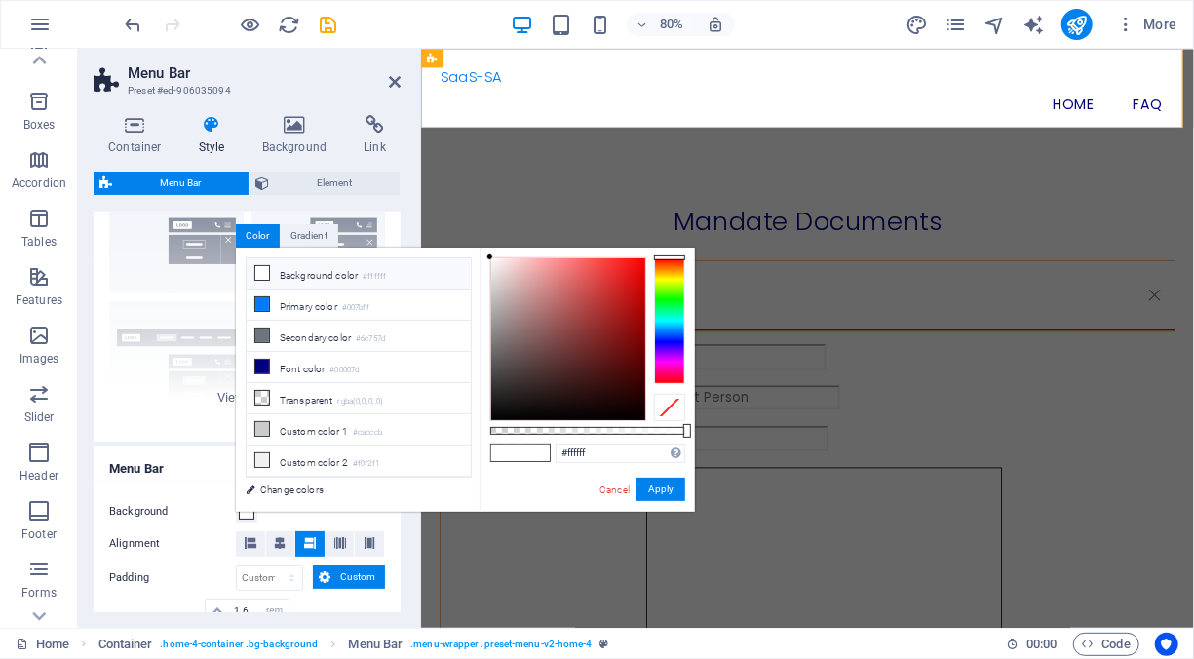
click at [259, 269] on icon at bounding box center [262, 273] width 14 height 14
drag, startPoint x: 610, startPoint y: 448, endPoint x: 553, endPoint y: 453, distance: 56.7
click at [553, 453] on div "#ffffff Supported formats #0852ed rgb(8, 82, 237) rgba(8, 82, 237, 90%) hsv(221…" at bounding box center [586, 520] width 215 height 547
paste input "00007D"
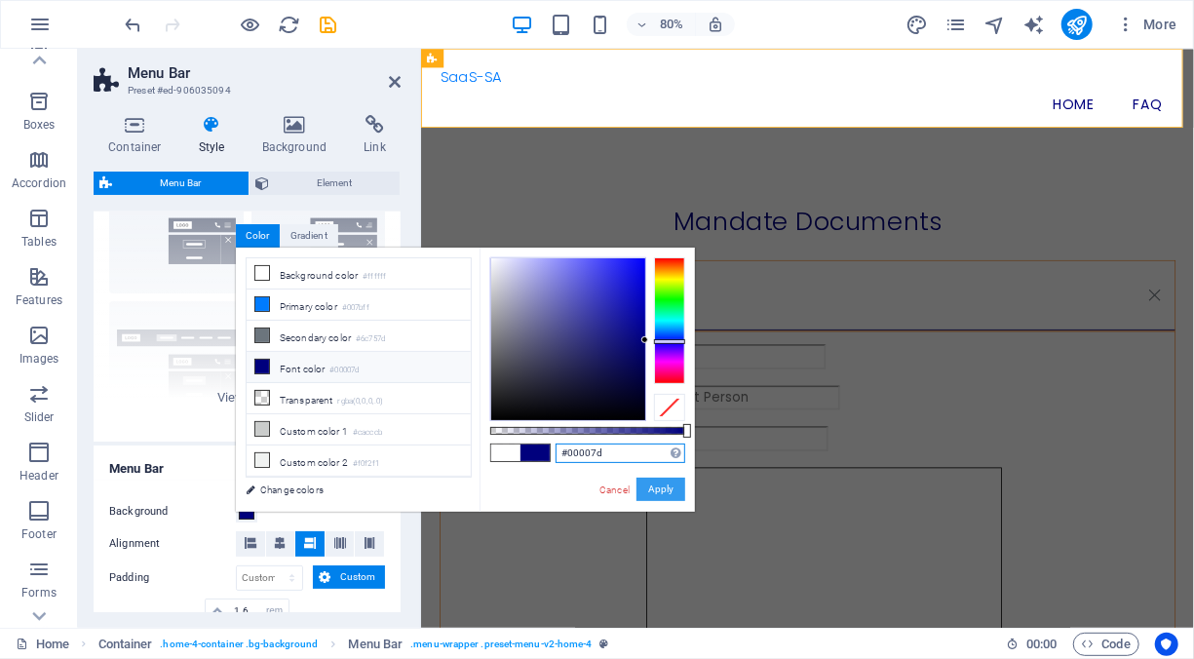
type input "#00007d"
drag, startPoint x: 660, startPoint y: 483, endPoint x: 260, endPoint y: 477, distance: 399.5
click at [660, 483] on button "Apply" at bounding box center [660, 488] width 49 height 23
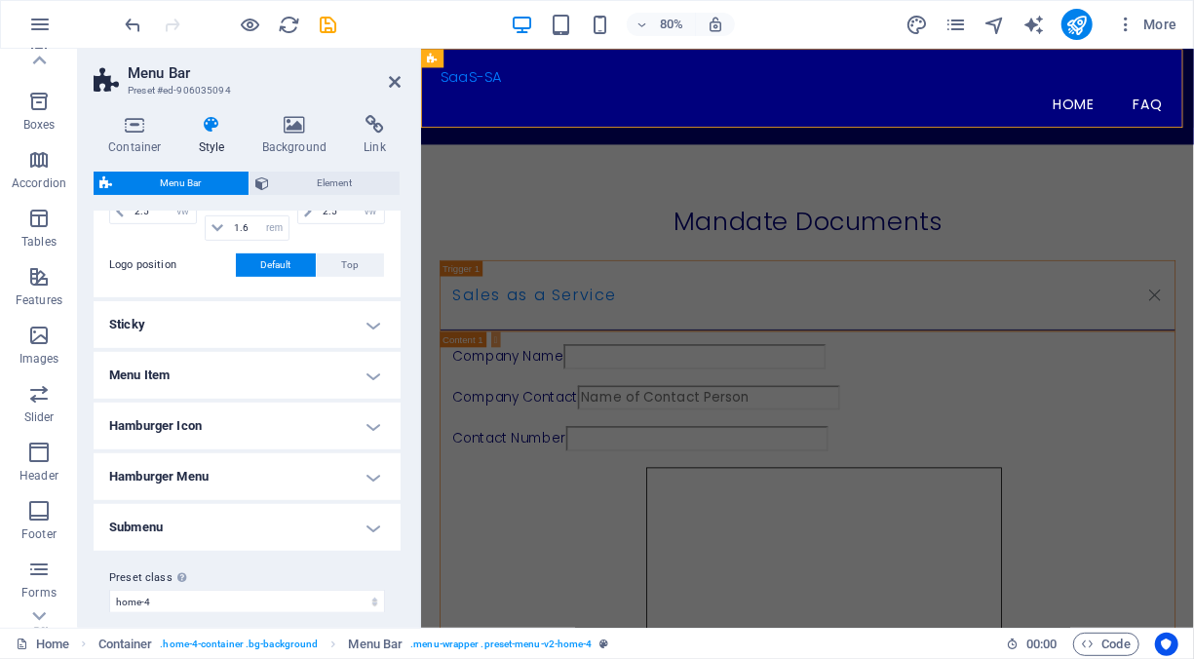
scroll to position [527, 0]
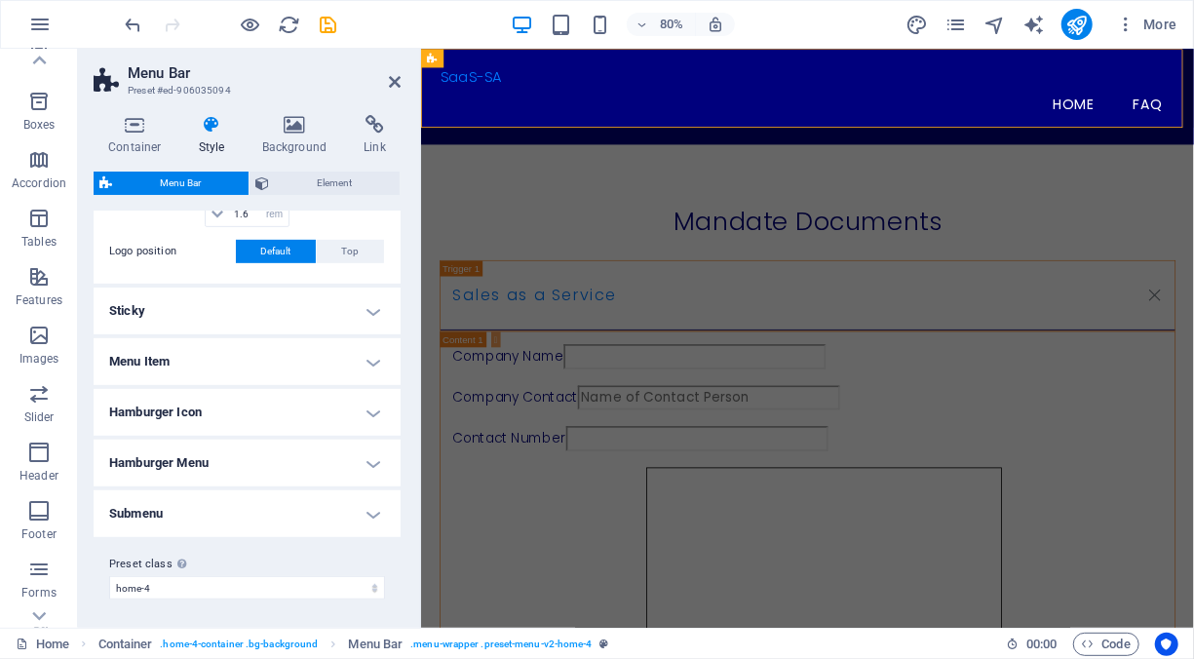
click at [371, 462] on h4 "Hamburger Menu" at bounding box center [247, 462] width 307 height 47
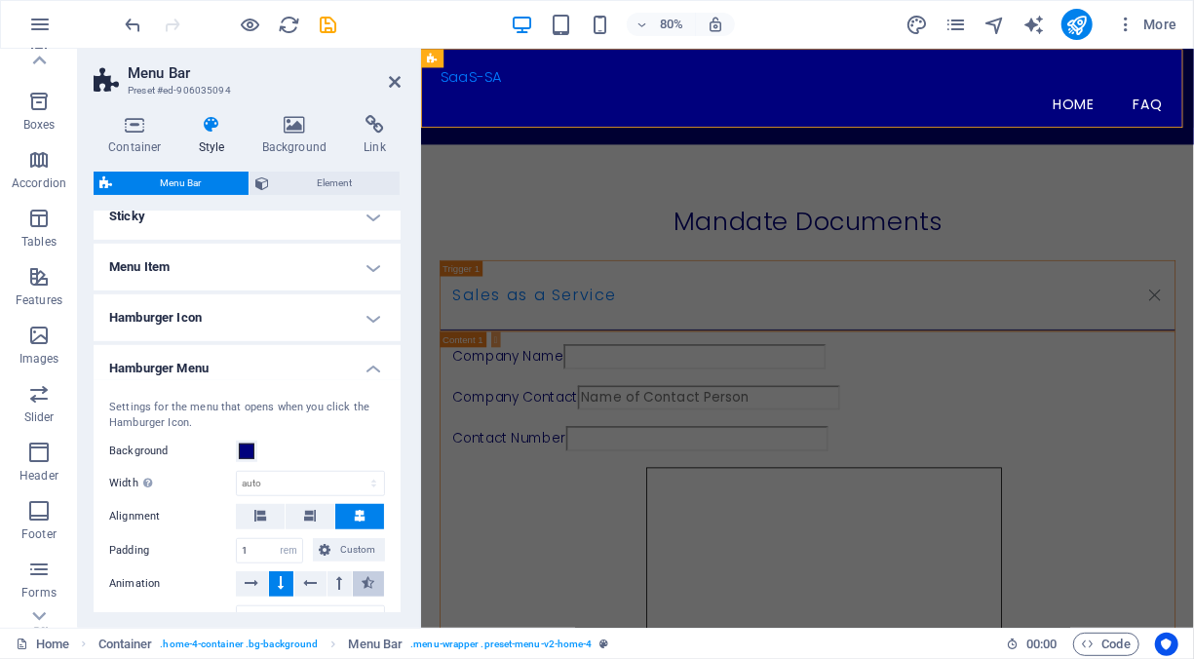
scroll to position [816, 0]
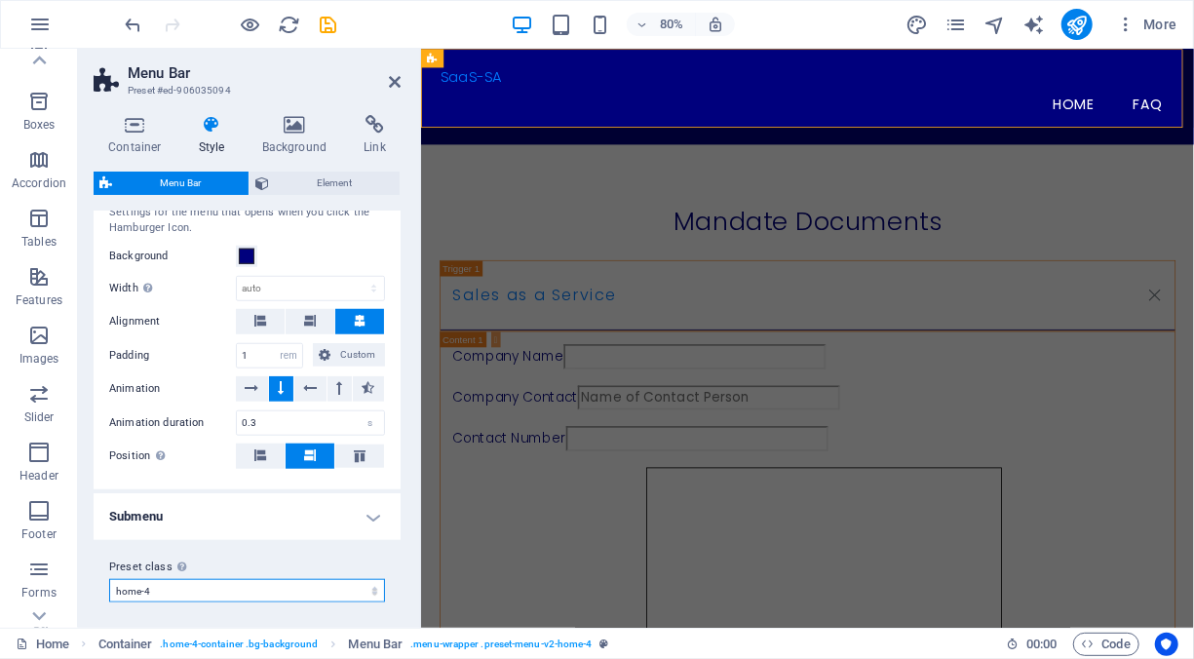
click at [374, 587] on select "williams xxl wide border home-hero-logo-nav-h1-slogan-menu home-hero-logo-nav-h…" at bounding box center [247, 590] width 276 height 23
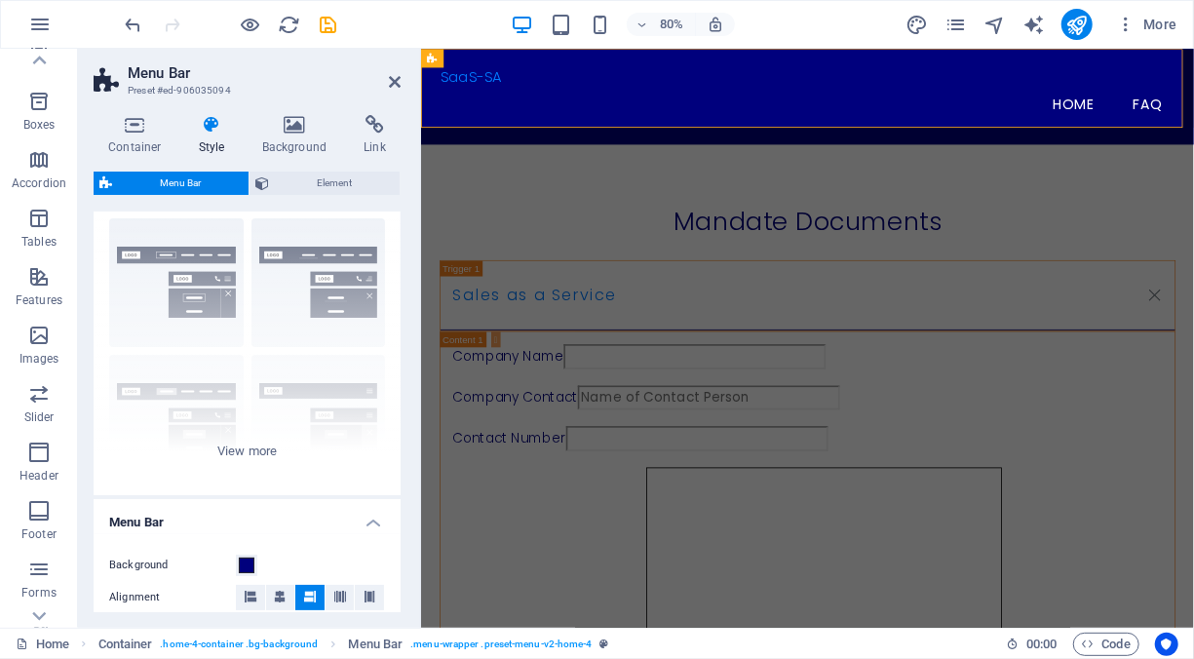
scroll to position [37, 0]
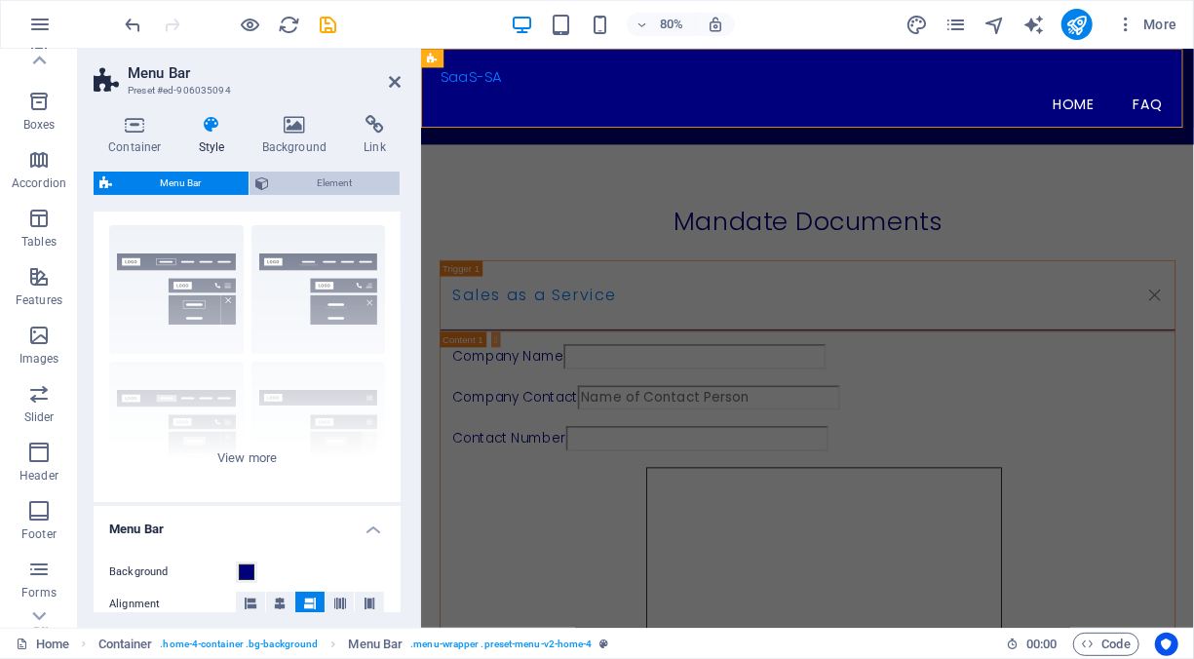
click at [317, 187] on span "Element" at bounding box center [334, 182] width 119 height 23
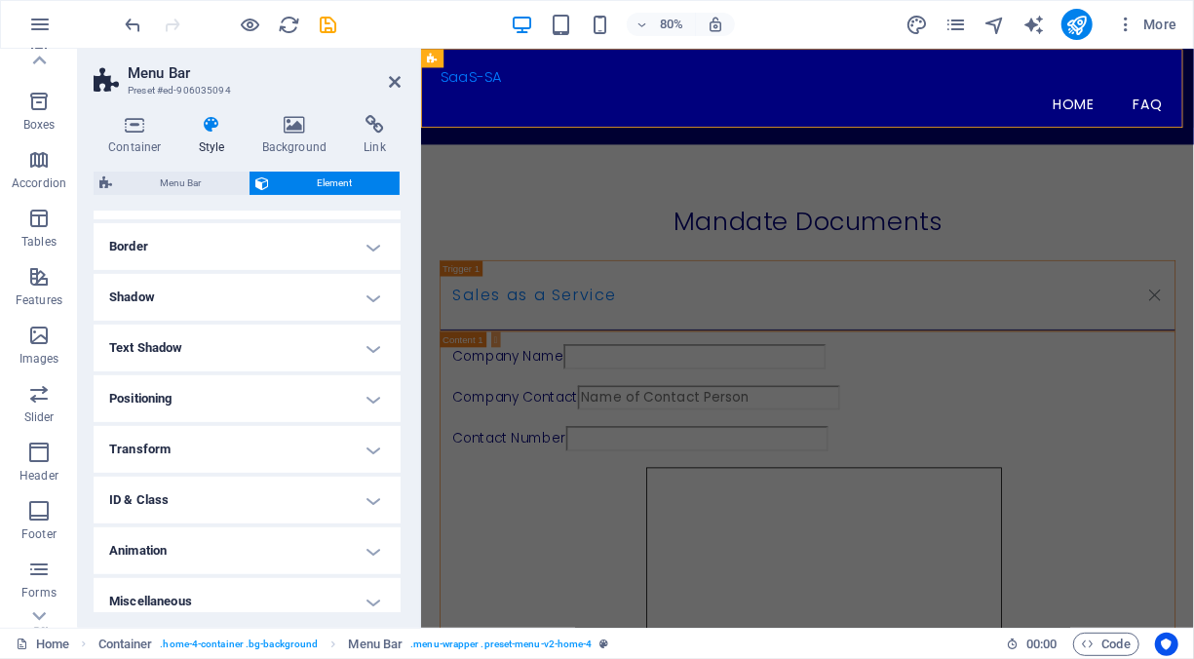
scroll to position [422, 0]
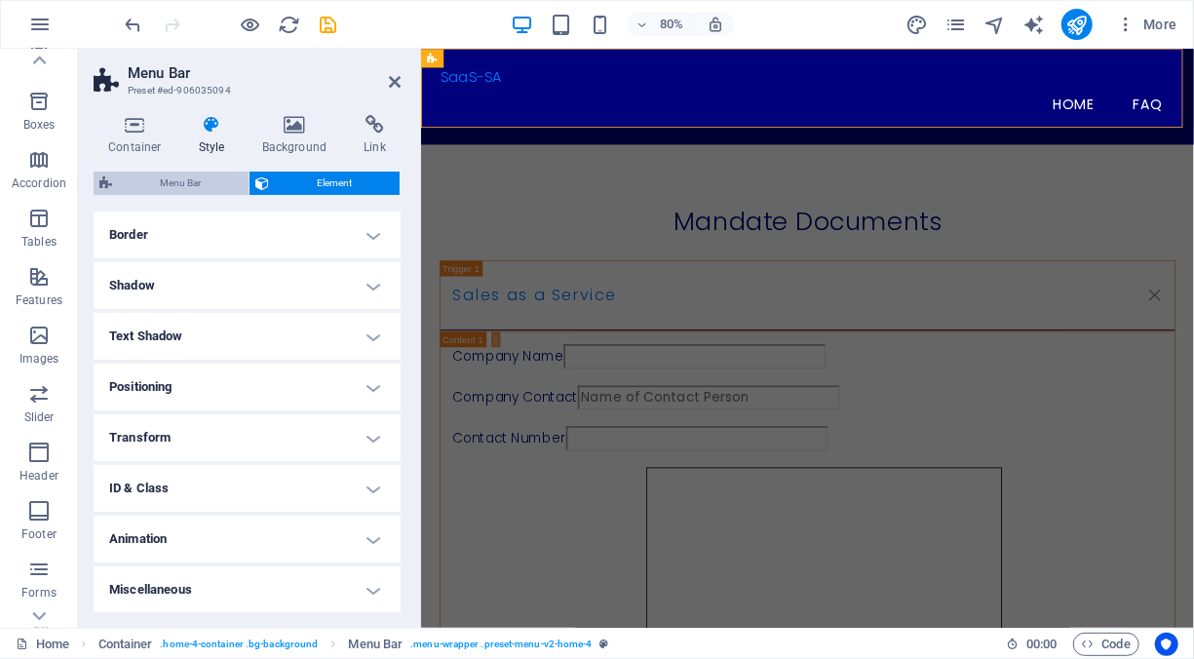
click at [205, 186] on span "Menu Bar" at bounding box center [180, 182] width 125 height 23
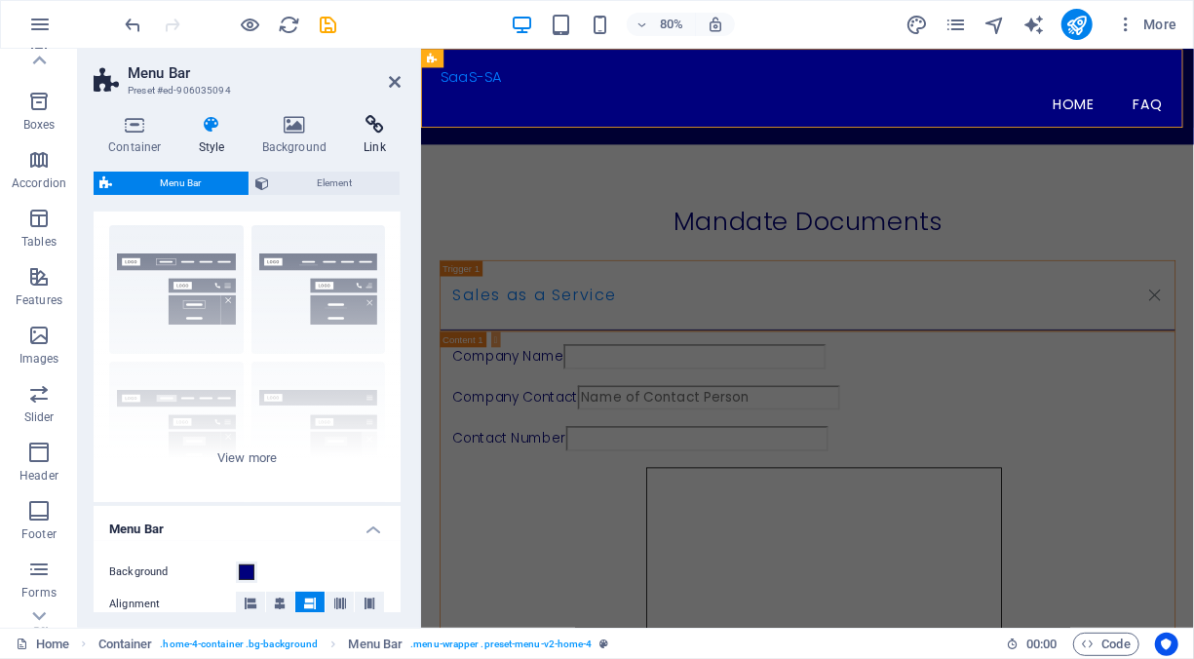
click at [377, 132] on icon at bounding box center [375, 124] width 52 height 19
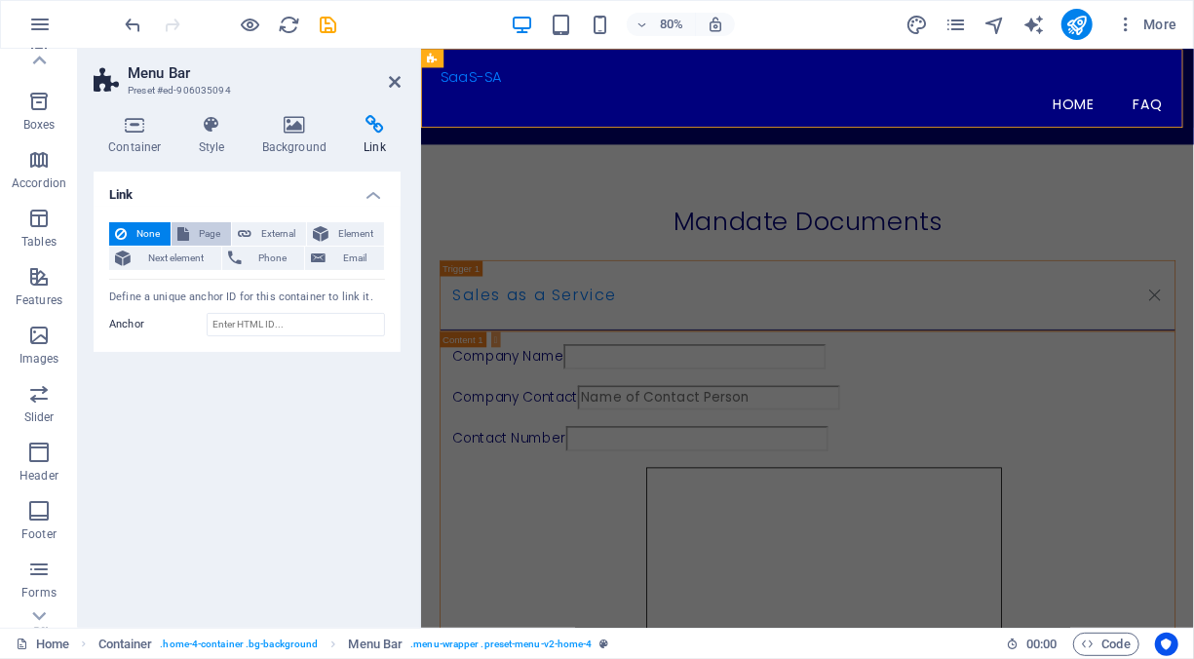
click at [218, 228] on span "Page" at bounding box center [210, 233] width 30 height 23
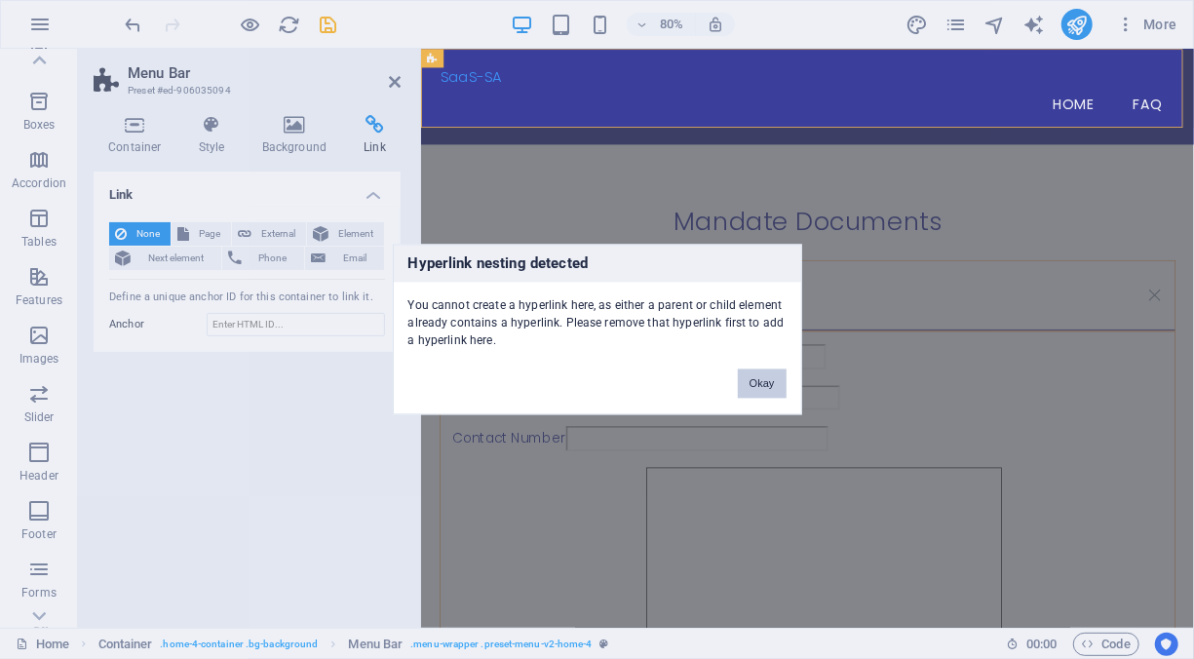
click at [766, 382] on button "Okay" at bounding box center [762, 383] width 49 height 29
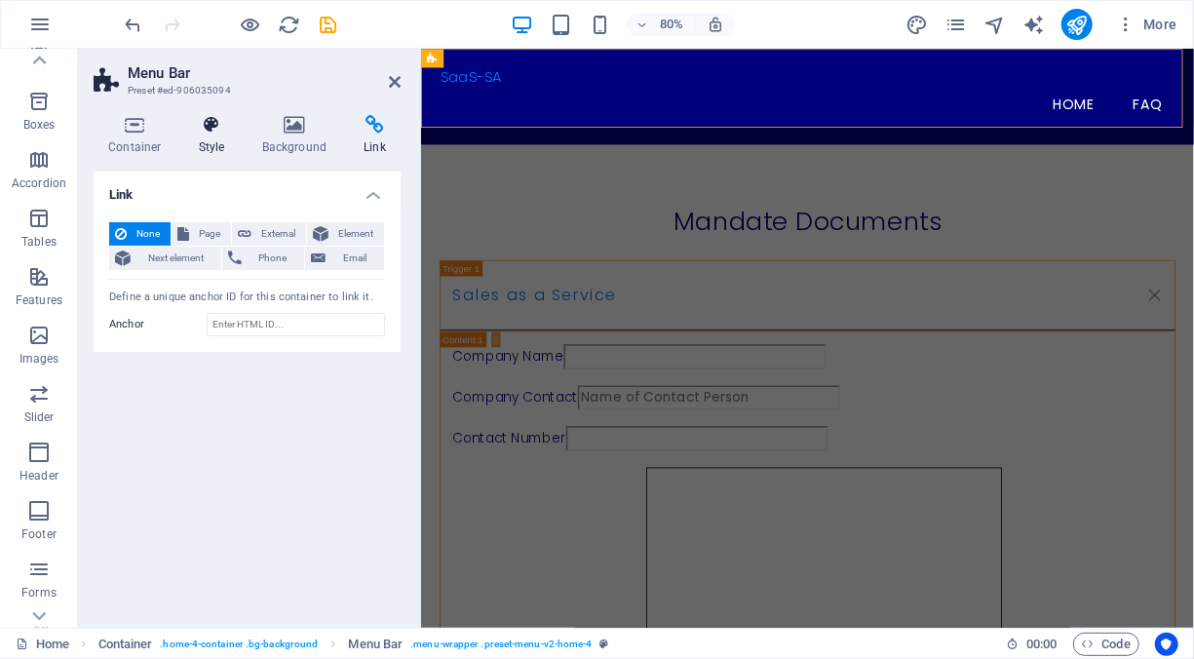
click at [202, 135] on h4 "Style" at bounding box center [215, 135] width 63 height 41
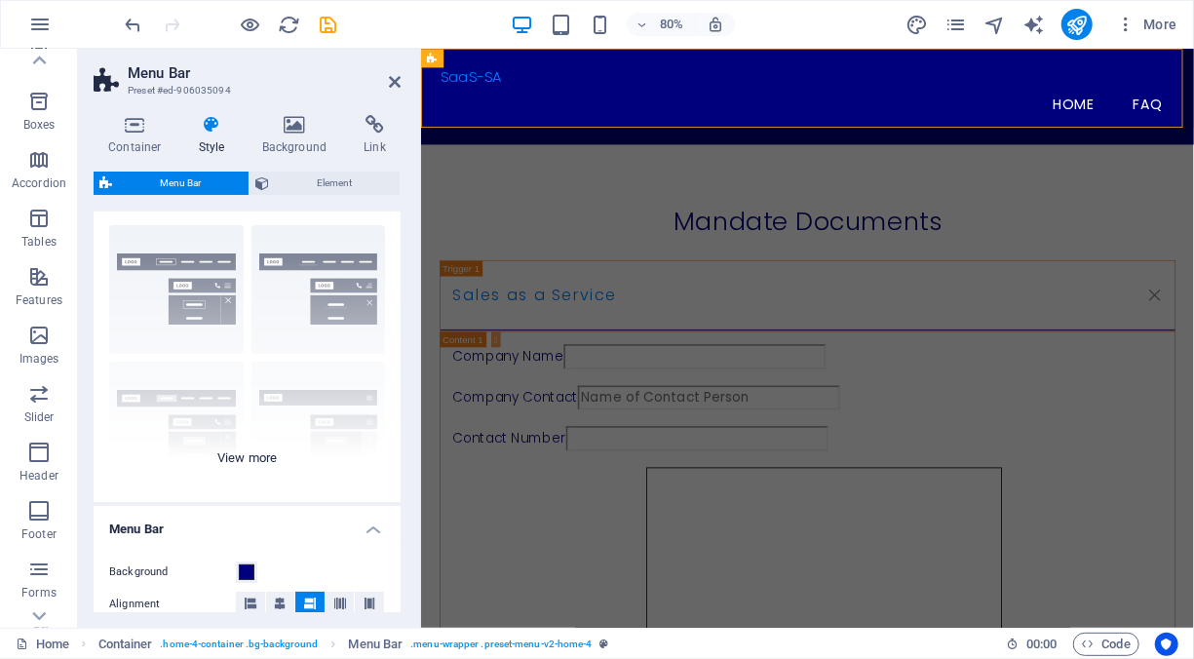
click at [252, 456] on div "Border Centered Default Fixed Loki Trigger Wide XXL" at bounding box center [247, 355] width 307 height 292
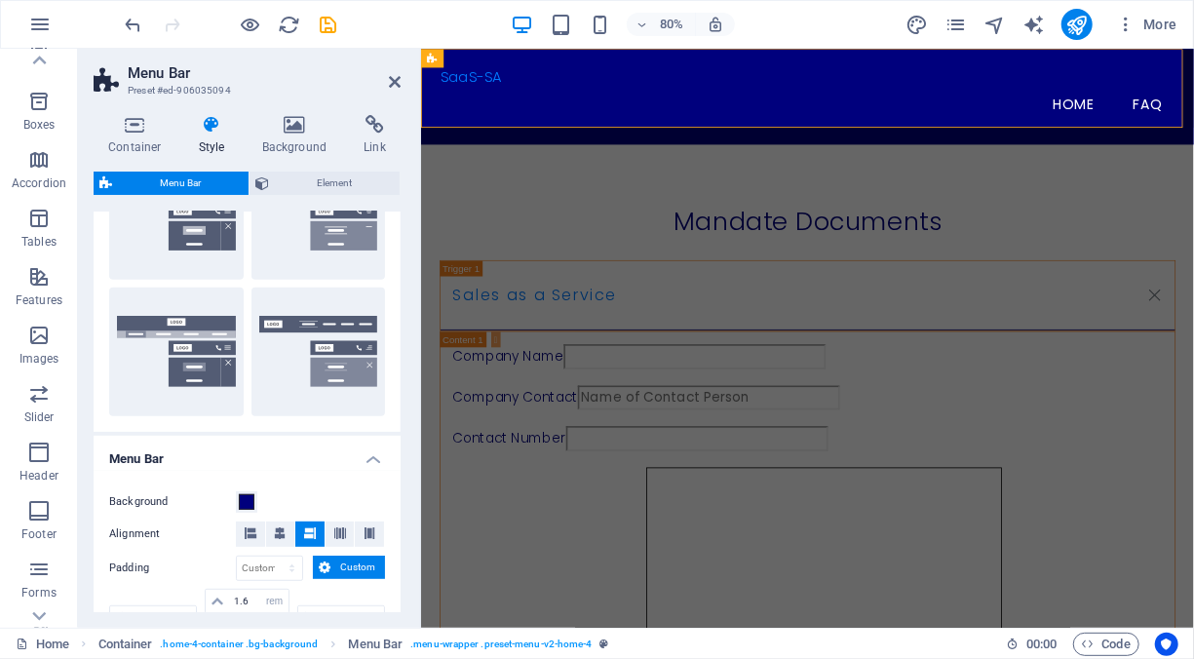
scroll to position [427, 0]
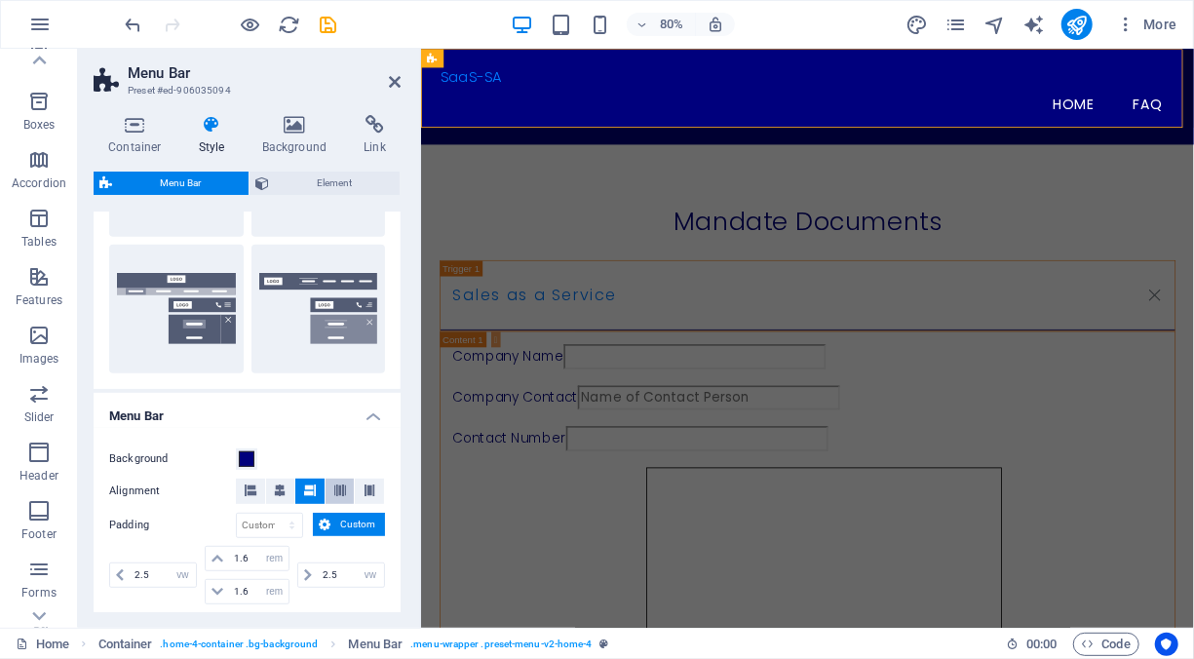
click at [340, 491] on icon at bounding box center [340, 490] width 12 height 12
click at [363, 493] on icon at bounding box center [369, 490] width 12 height 12
click at [252, 485] on icon at bounding box center [251, 490] width 12 height 12
click at [311, 486] on icon at bounding box center [310, 490] width 12 height 12
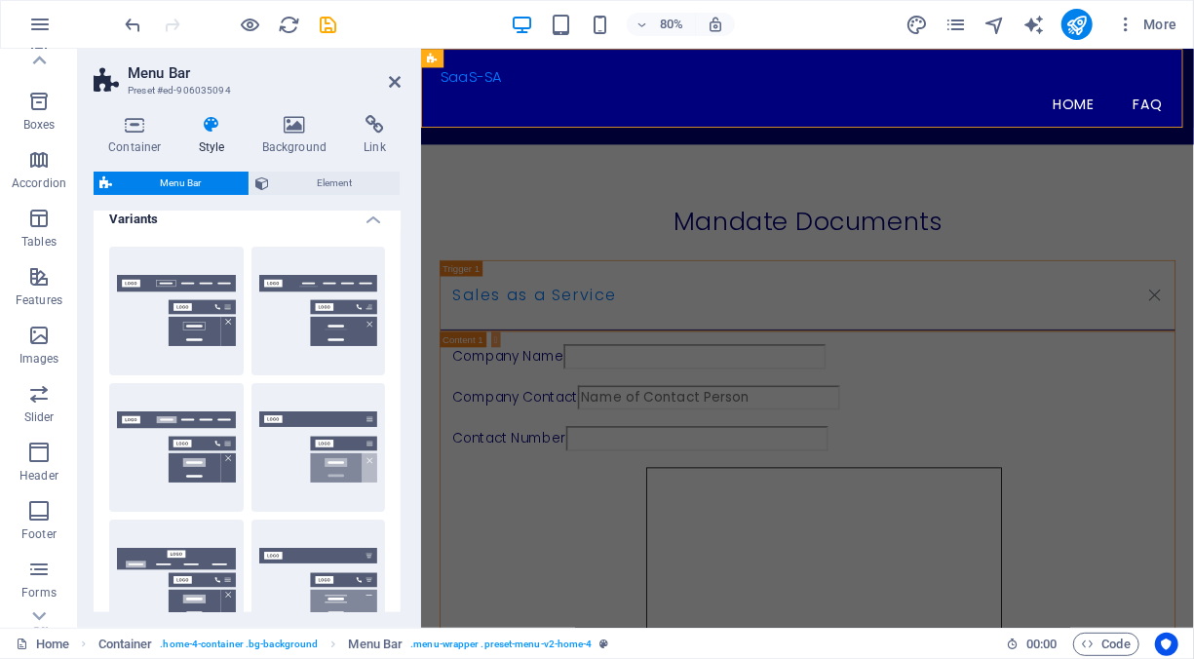
scroll to position [0, 0]
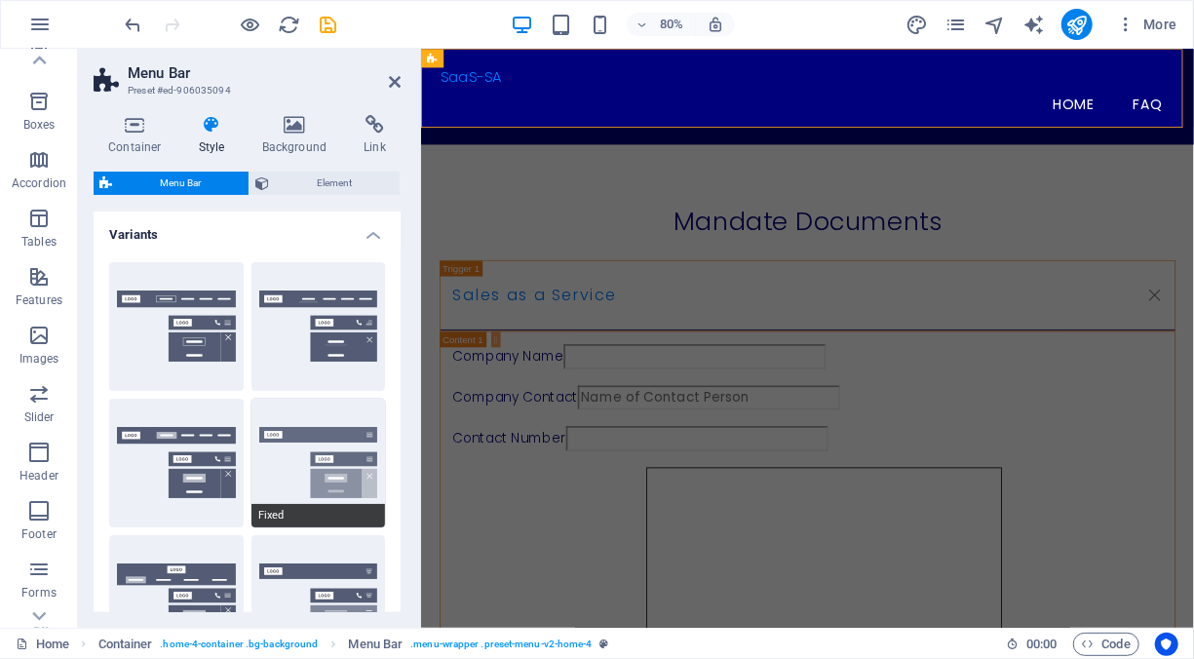
click at [358, 452] on button "Fixed" at bounding box center [318, 462] width 134 height 129
type input "1"
select select "rem"
type input "1"
select select "rem"
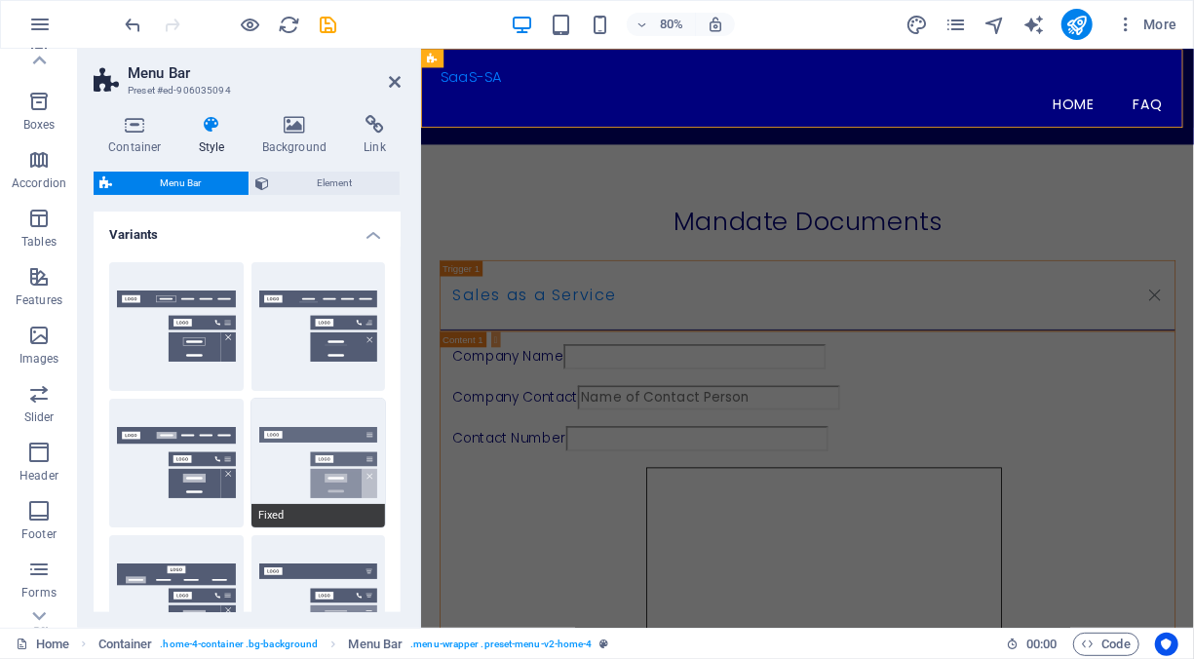
type input "1"
select select "rem"
select select "DISABLED_OPTION_VALUE"
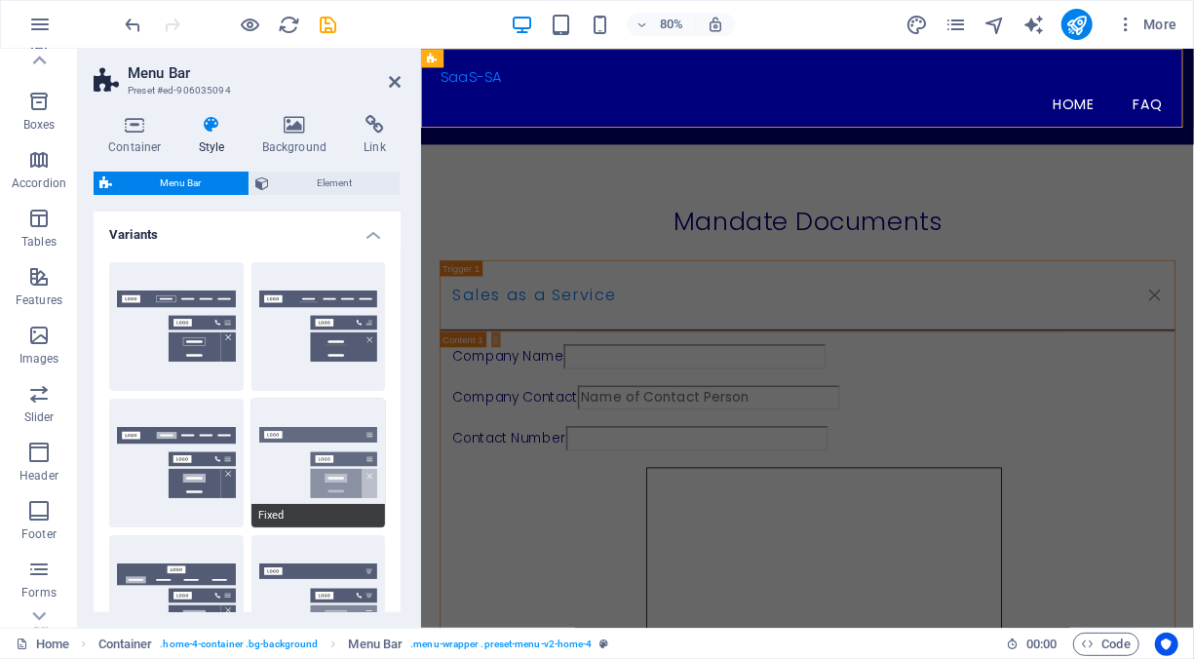
type input "0.8"
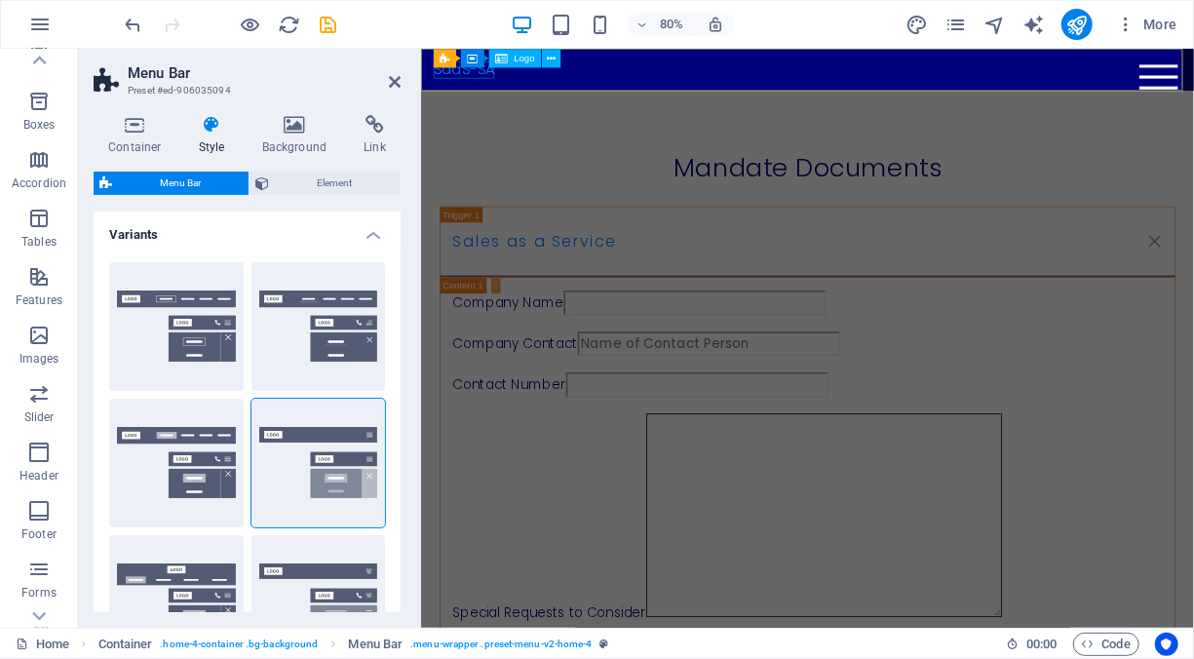
click at [510, 57] on div "Logo" at bounding box center [515, 58] width 52 height 19
click at [552, 64] on icon at bounding box center [551, 58] width 9 height 17
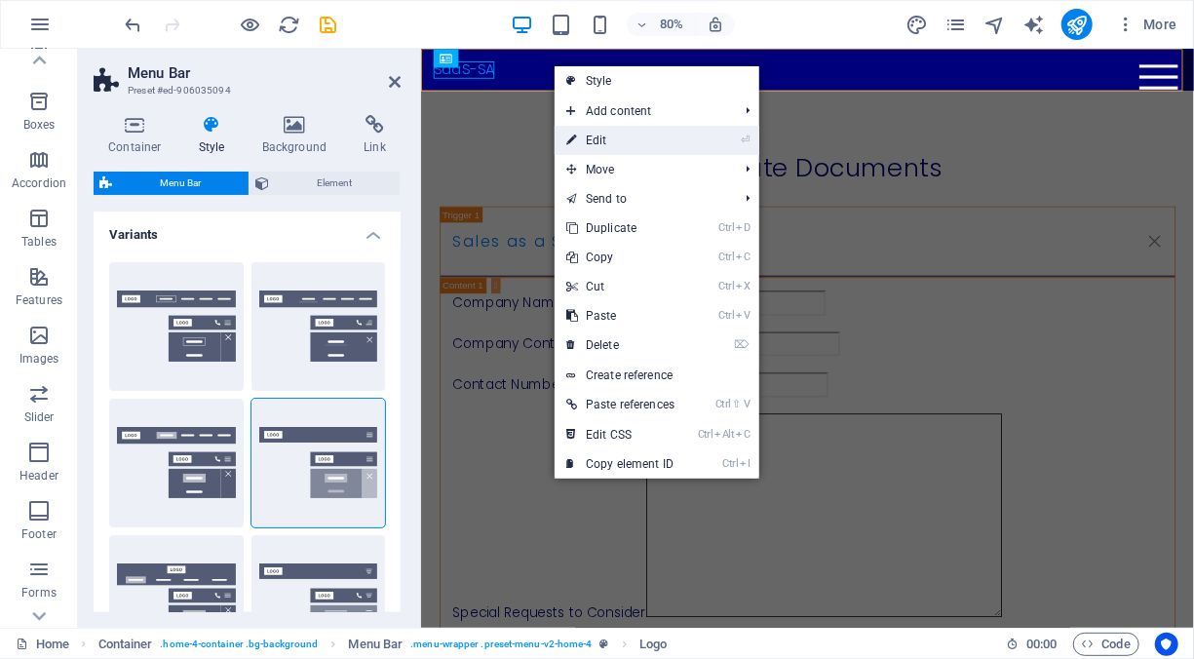
drag, startPoint x: 141, startPoint y: 137, endPoint x: 584, endPoint y: 133, distance: 442.3
click at [584, 133] on link "⏎ Edit" at bounding box center [620, 140] width 132 height 29
select select "px"
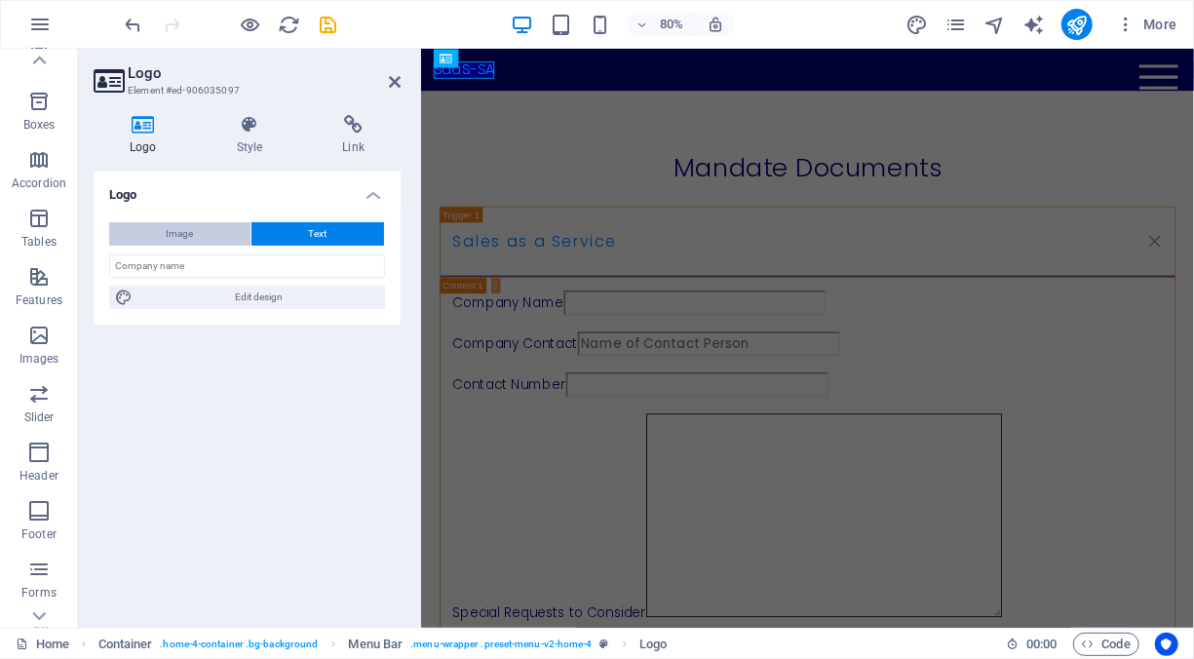
click at [219, 234] on button "Image" at bounding box center [179, 233] width 141 height 23
select select "DISABLED_OPTION_VALUE"
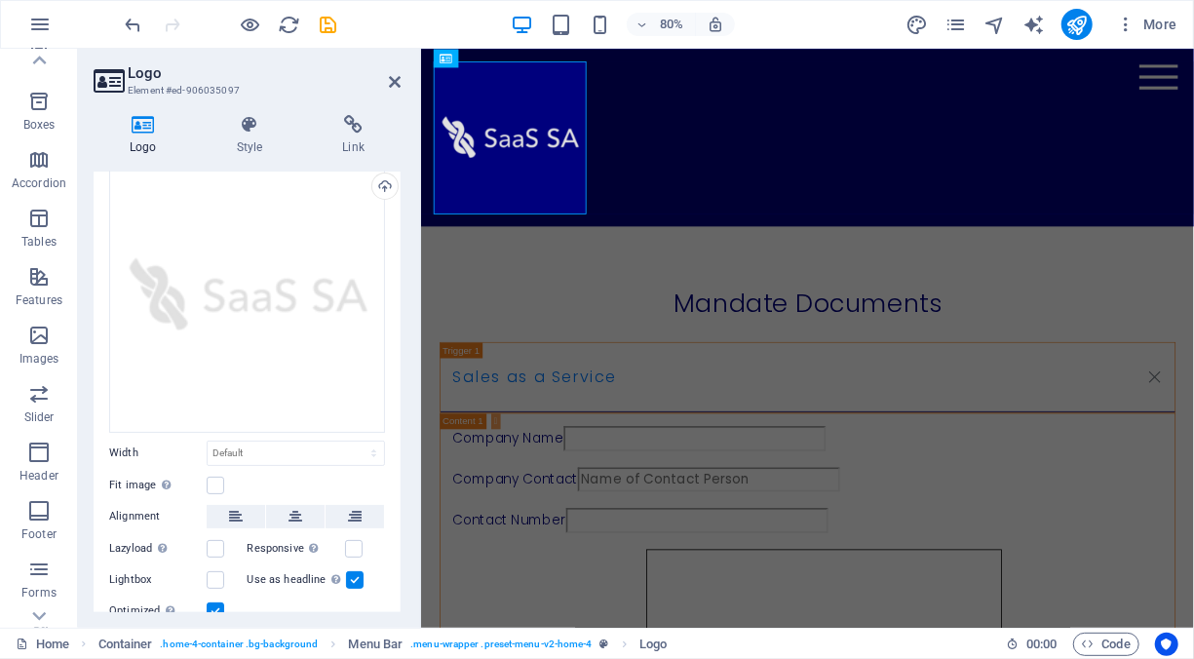
scroll to position [166, 0]
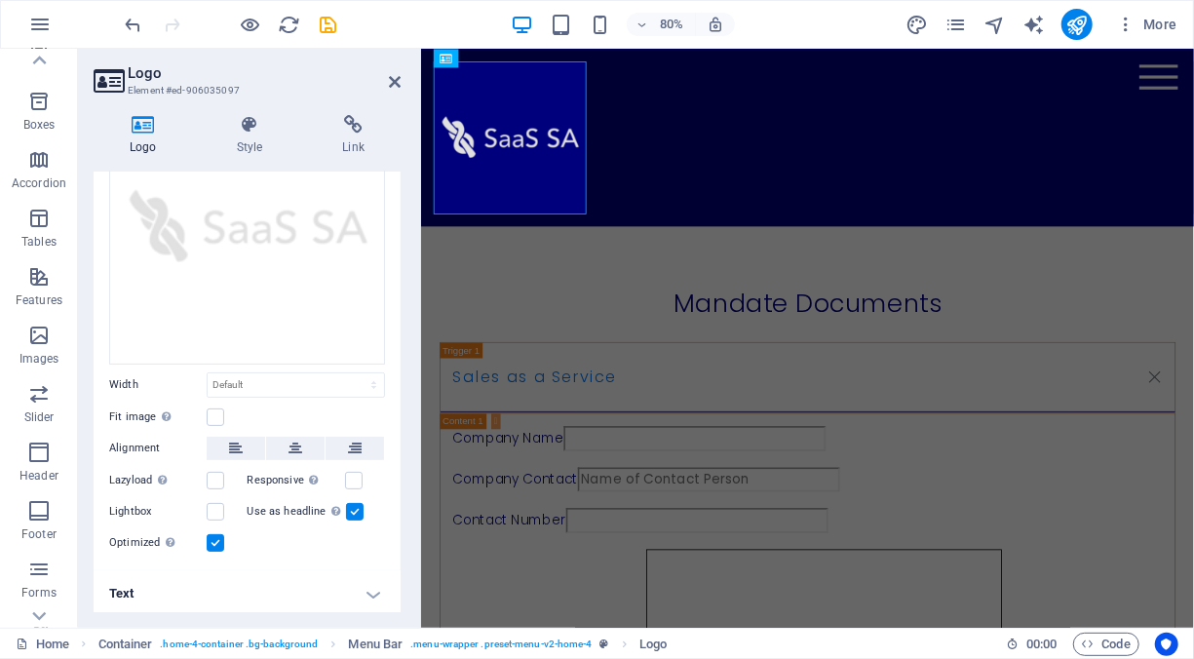
click at [364, 585] on h4 "Text" at bounding box center [247, 593] width 307 height 47
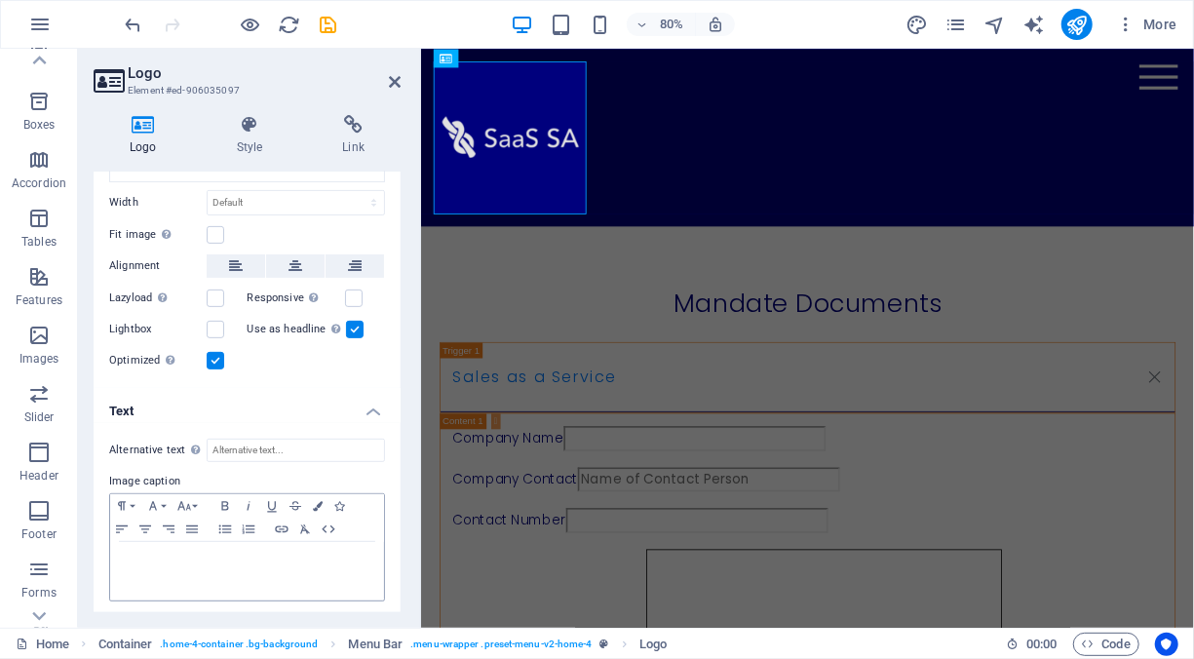
scroll to position [0, 0]
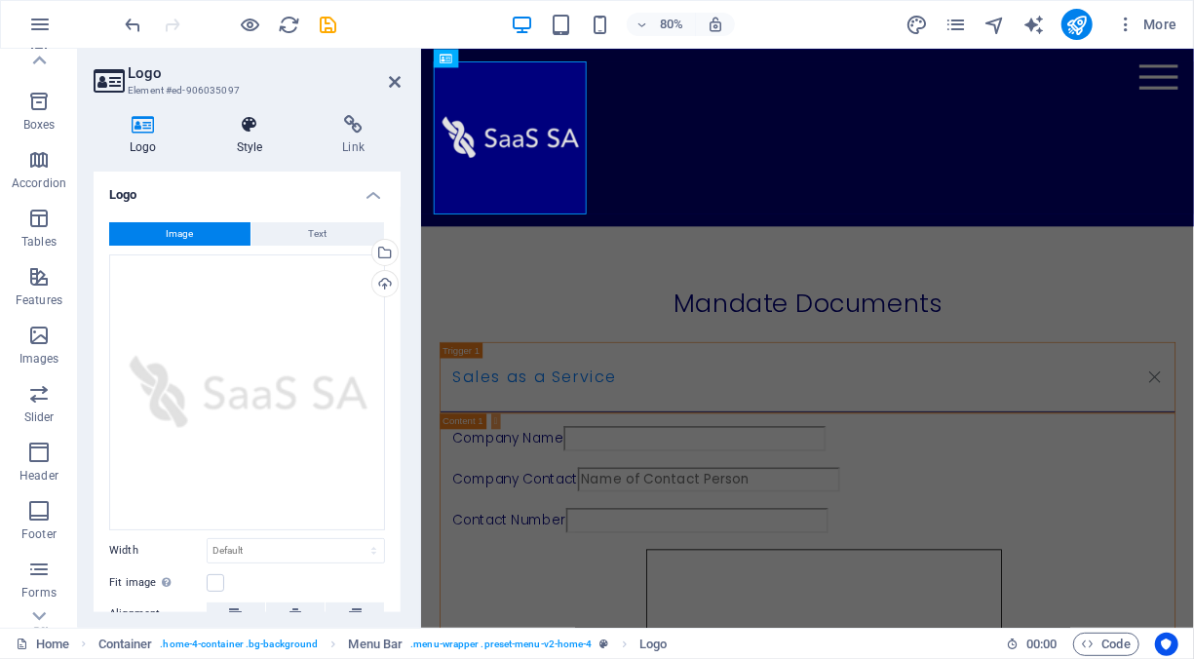
click at [254, 137] on h4 "Style" at bounding box center [254, 135] width 106 height 41
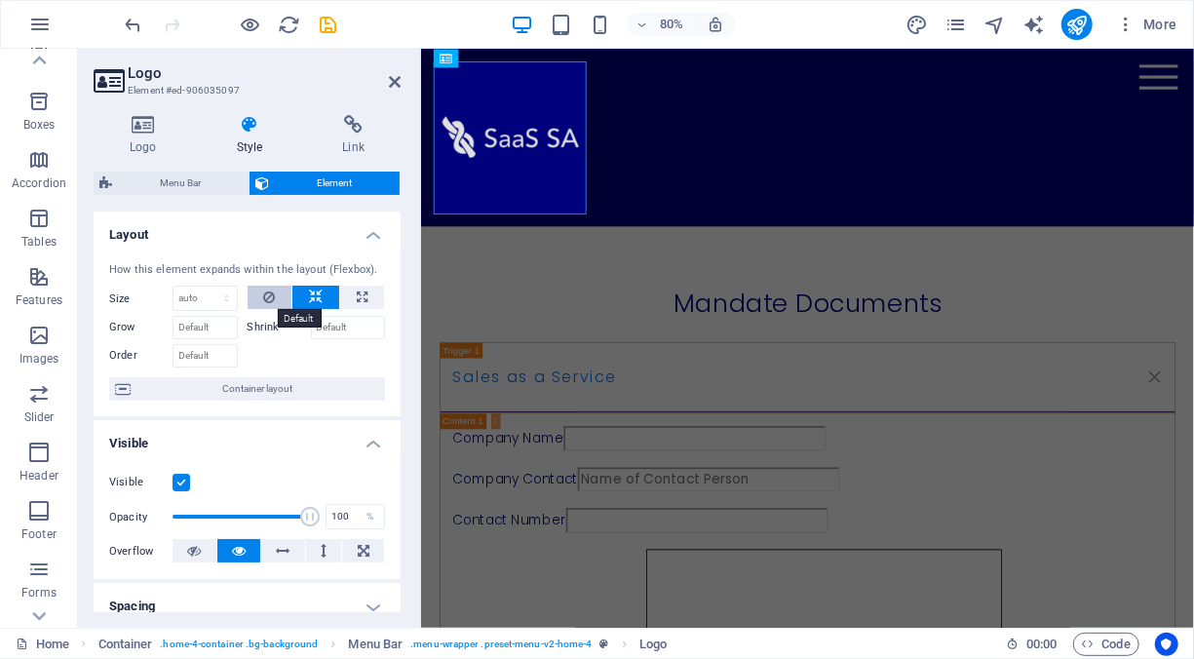
click at [264, 294] on icon at bounding box center [269, 296] width 12 height 23
click at [309, 294] on icon at bounding box center [316, 296] width 14 height 23
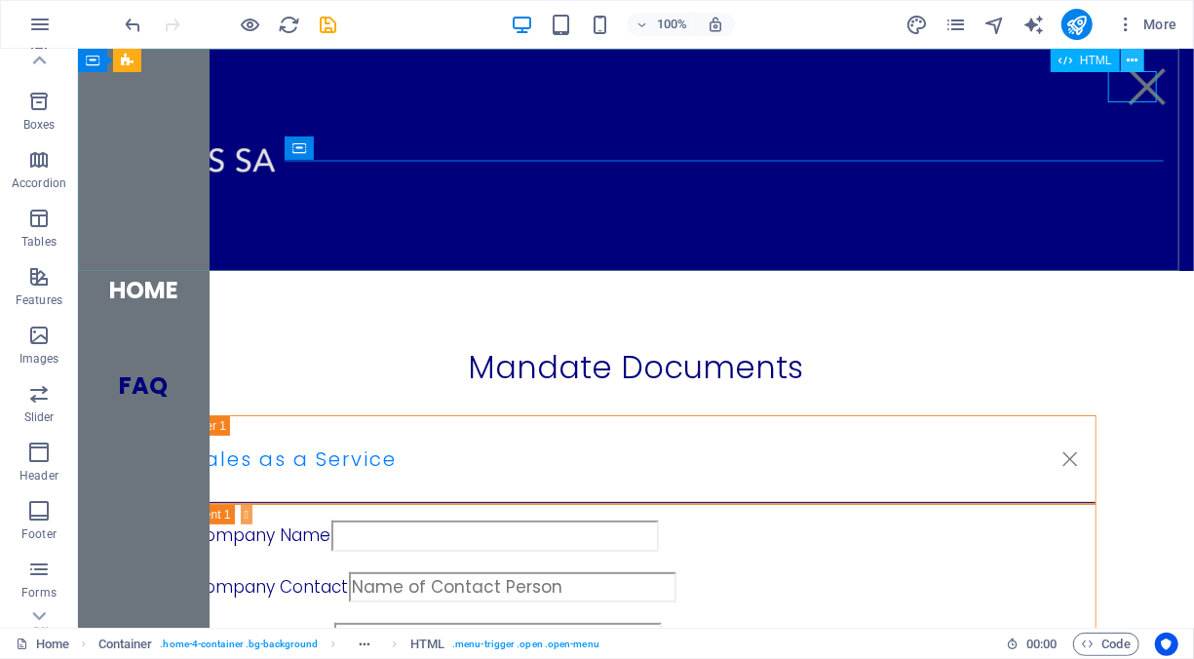
click at [1136, 59] on icon at bounding box center [1131, 61] width 11 height 20
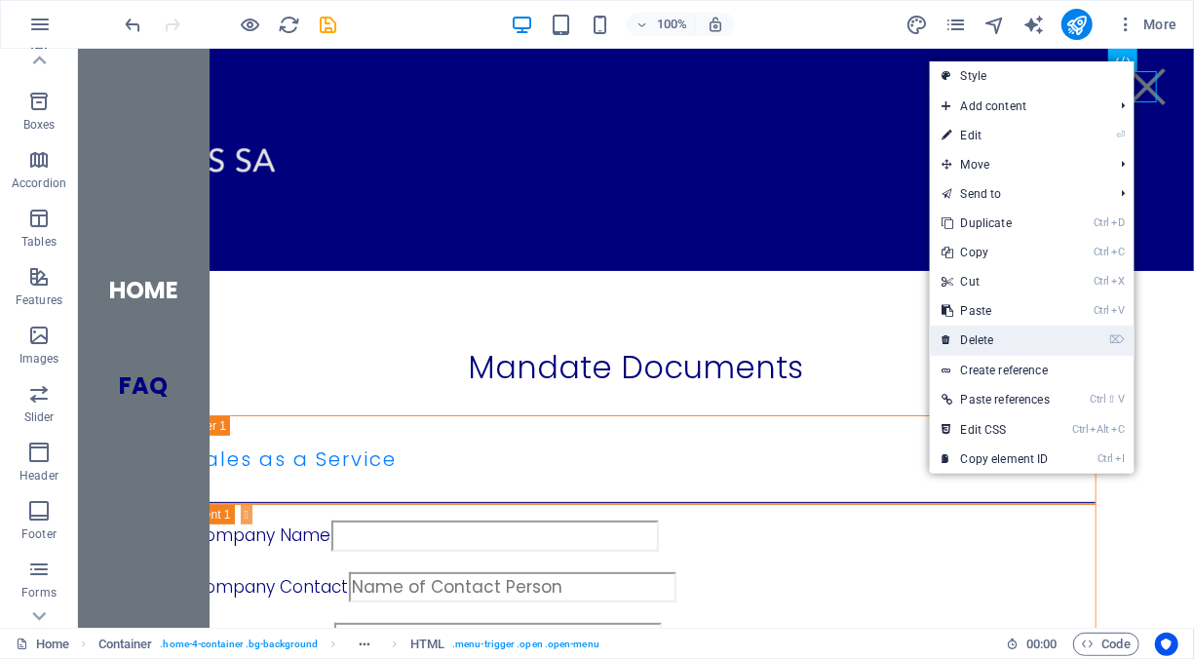
click at [1036, 333] on link "⌦ Delete" at bounding box center [995, 339] width 132 height 29
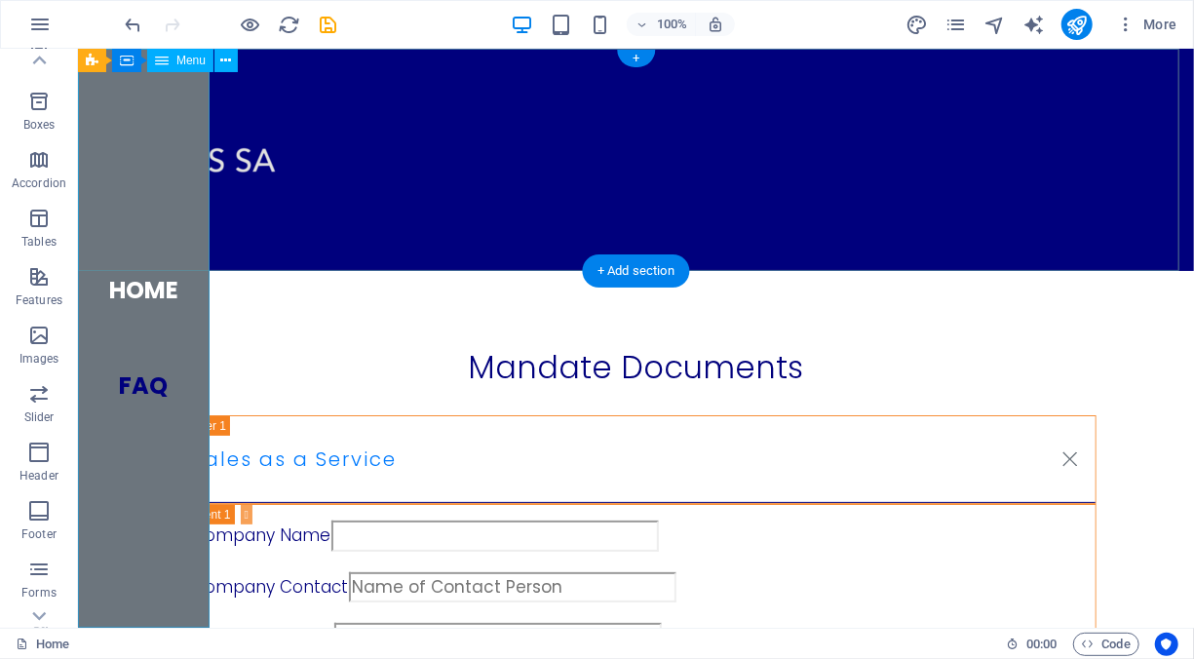
click at [159, 124] on nav "Home FAQ" at bounding box center [143, 337] width 132 height 579
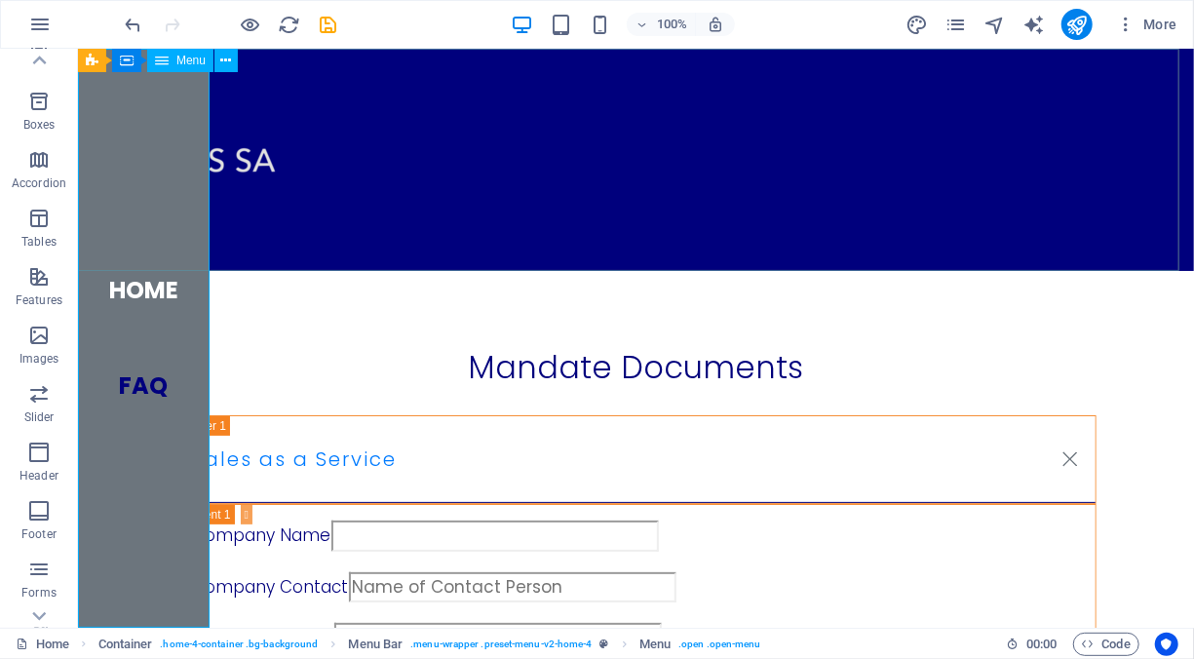
click at [187, 65] on span "Menu" at bounding box center [190, 61] width 29 height 12
click at [219, 63] on button at bounding box center [225, 60] width 23 height 23
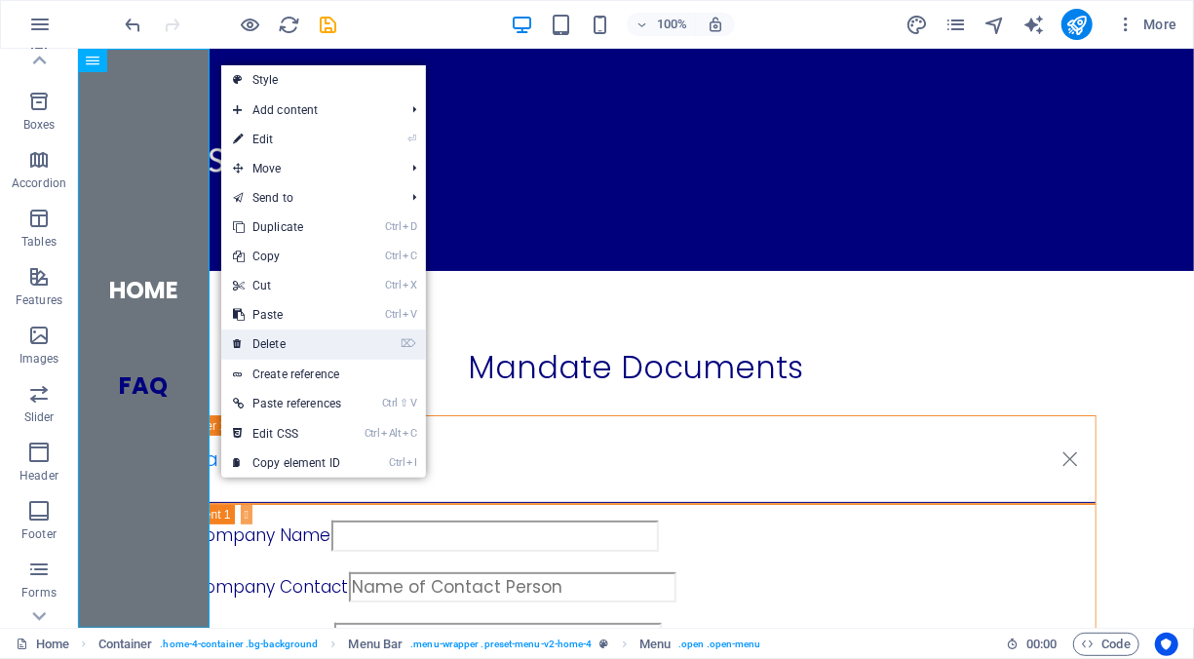
click at [285, 332] on link "⌦ Delete" at bounding box center [287, 343] width 132 height 29
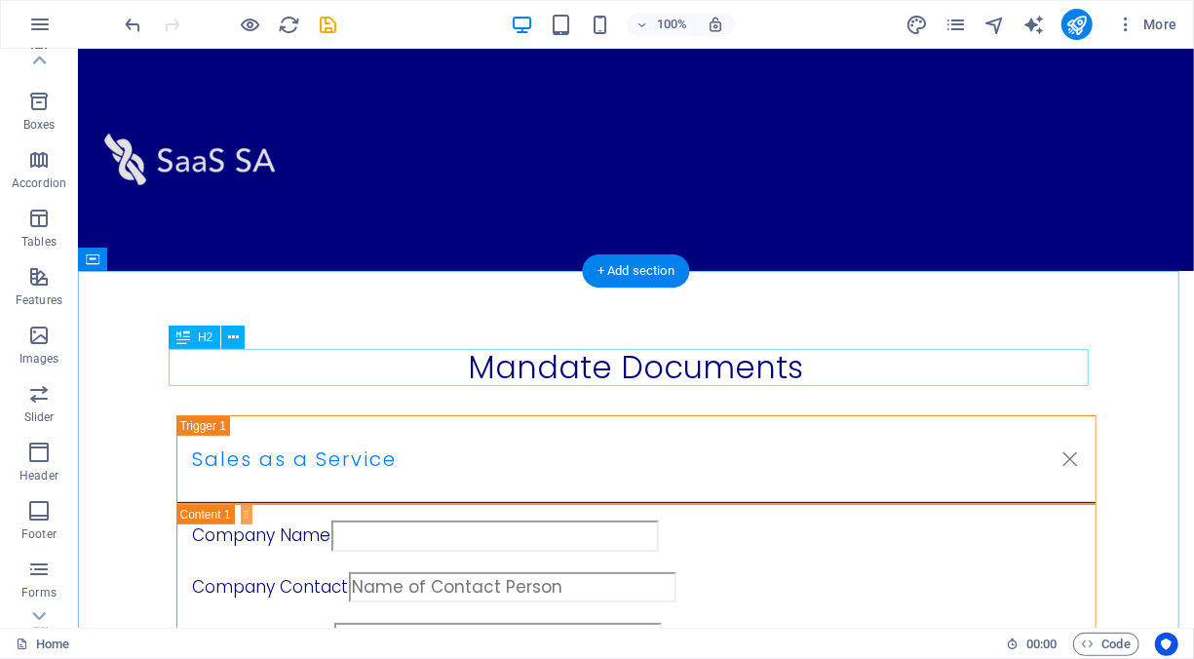
click at [993, 364] on div "Mandate Documents" at bounding box center [635, 366] width 920 height 37
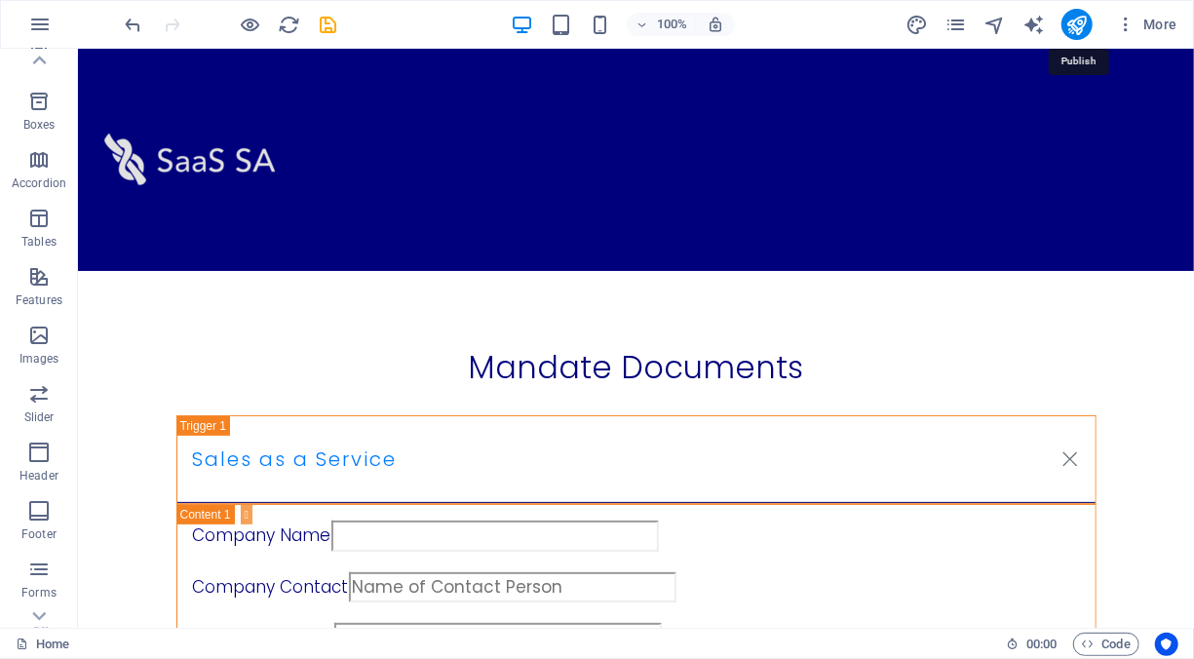
drag, startPoint x: 1070, startPoint y: 20, endPoint x: 1020, endPoint y: 33, distance: 51.3
click at [1071, 20] on icon "publish" at bounding box center [1076, 25] width 22 height 22
